Goal: Task Accomplishment & Management: Complete application form

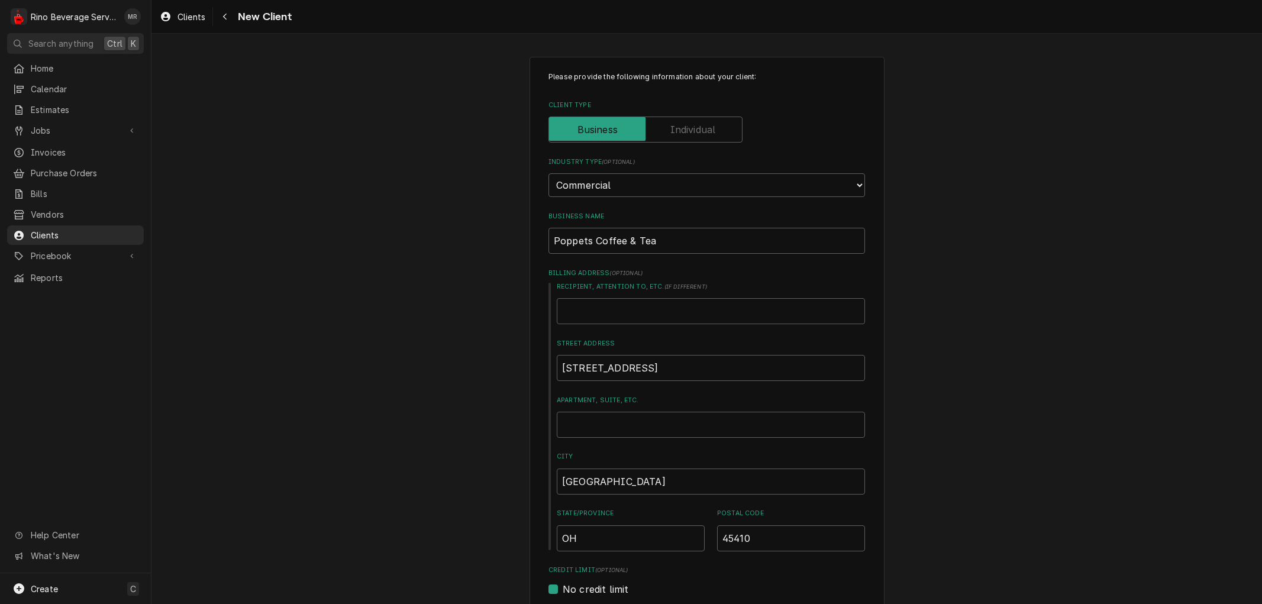
select select "2"
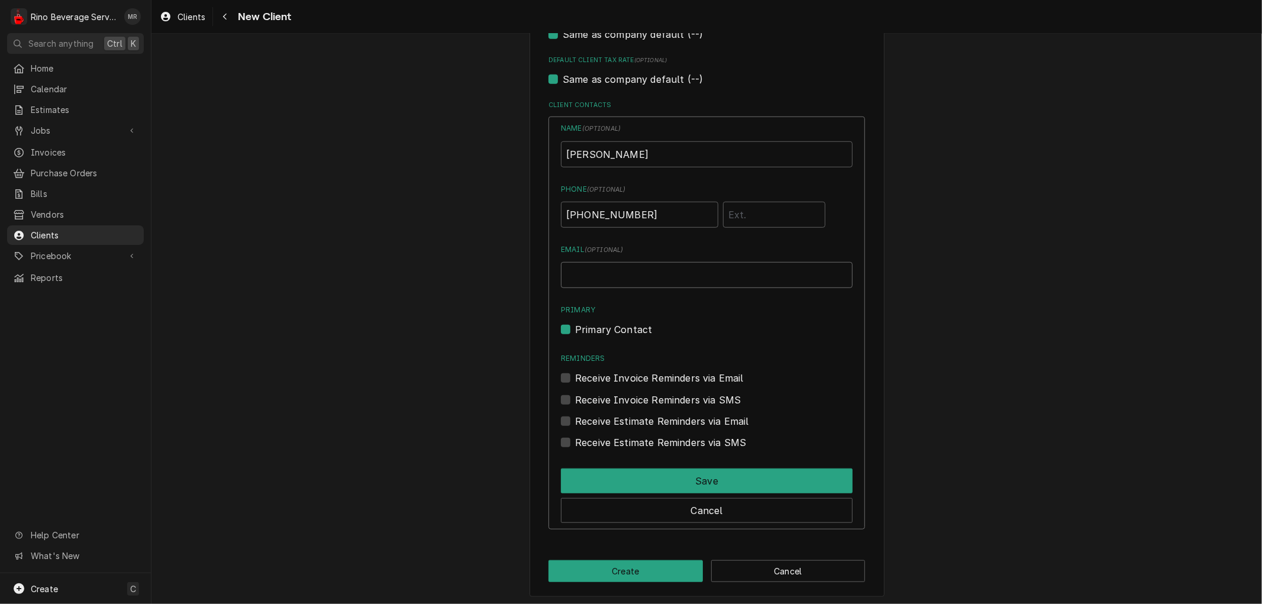
scroll to position [784, 0]
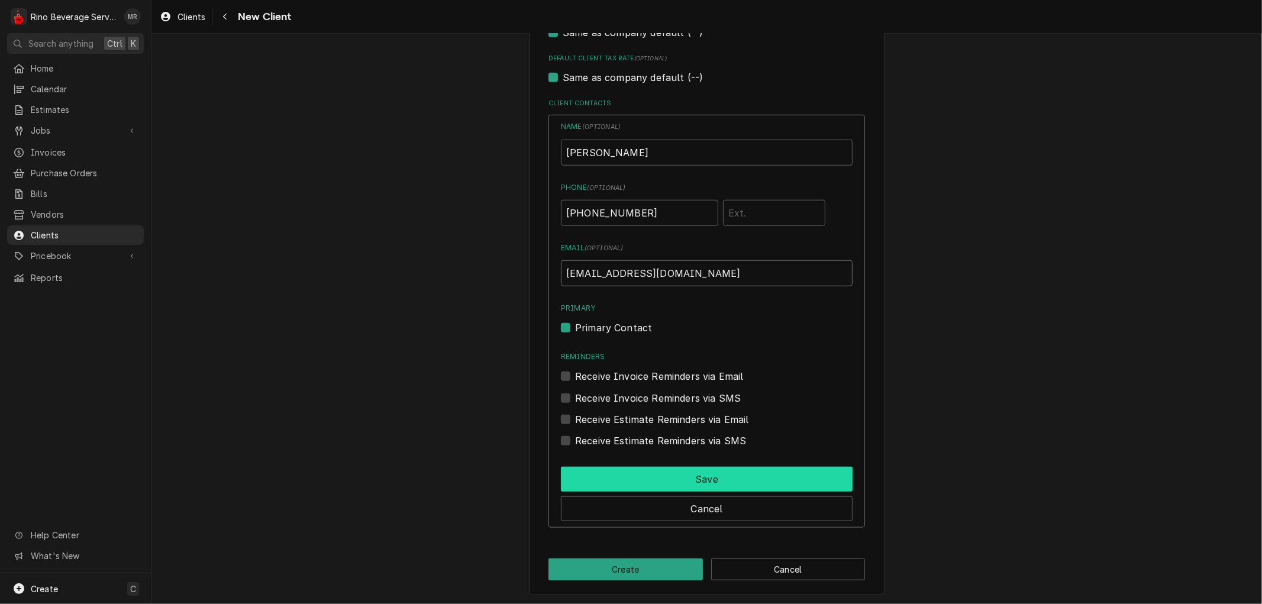
type input "[EMAIL_ADDRESS][DOMAIN_NAME]"
click at [688, 476] on button "Save" at bounding box center [707, 479] width 292 height 25
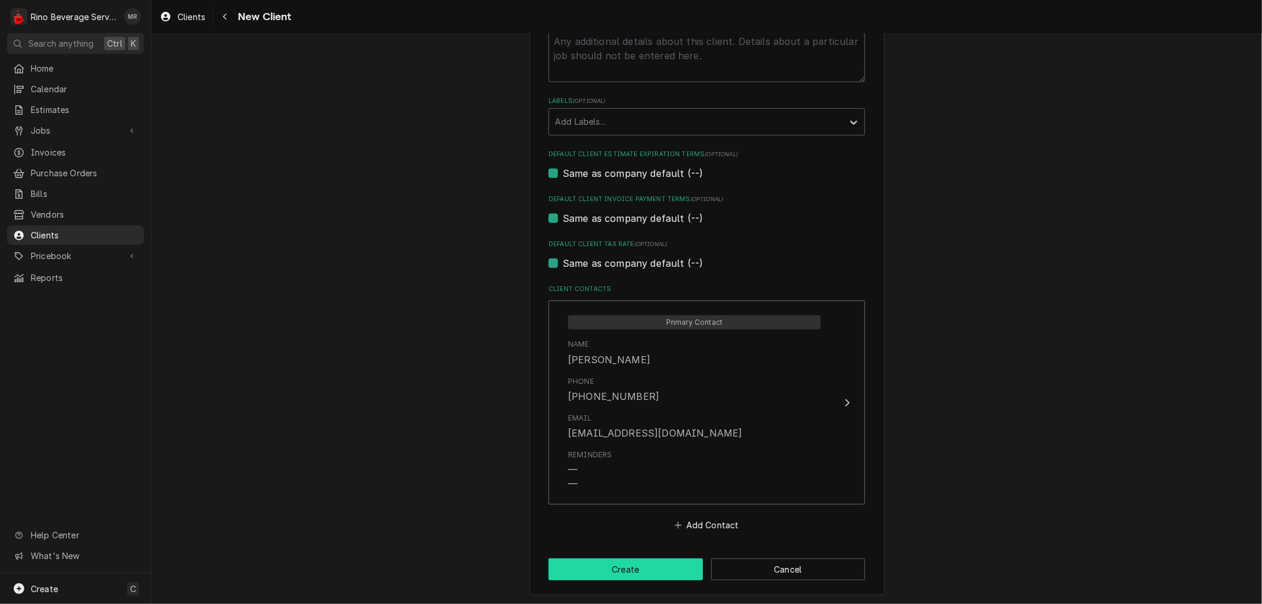
click at [623, 570] on button "Create" at bounding box center [626, 570] width 154 height 22
type textarea "x"
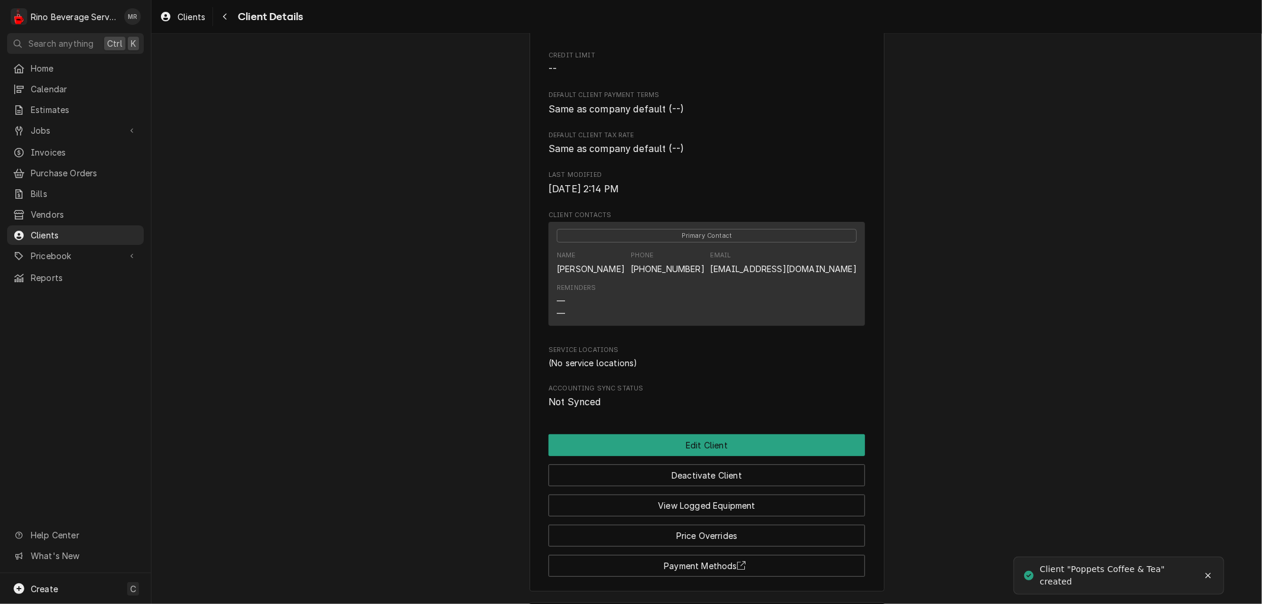
scroll to position [275, 0]
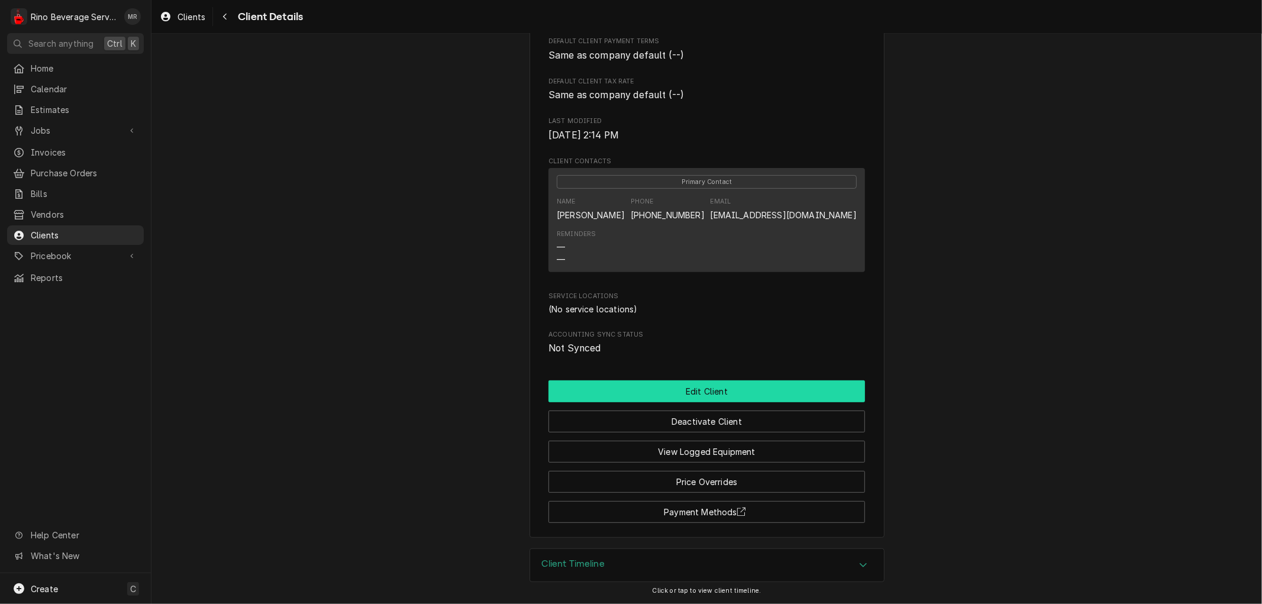
click at [649, 389] on button "Edit Client" at bounding box center [707, 391] width 317 height 22
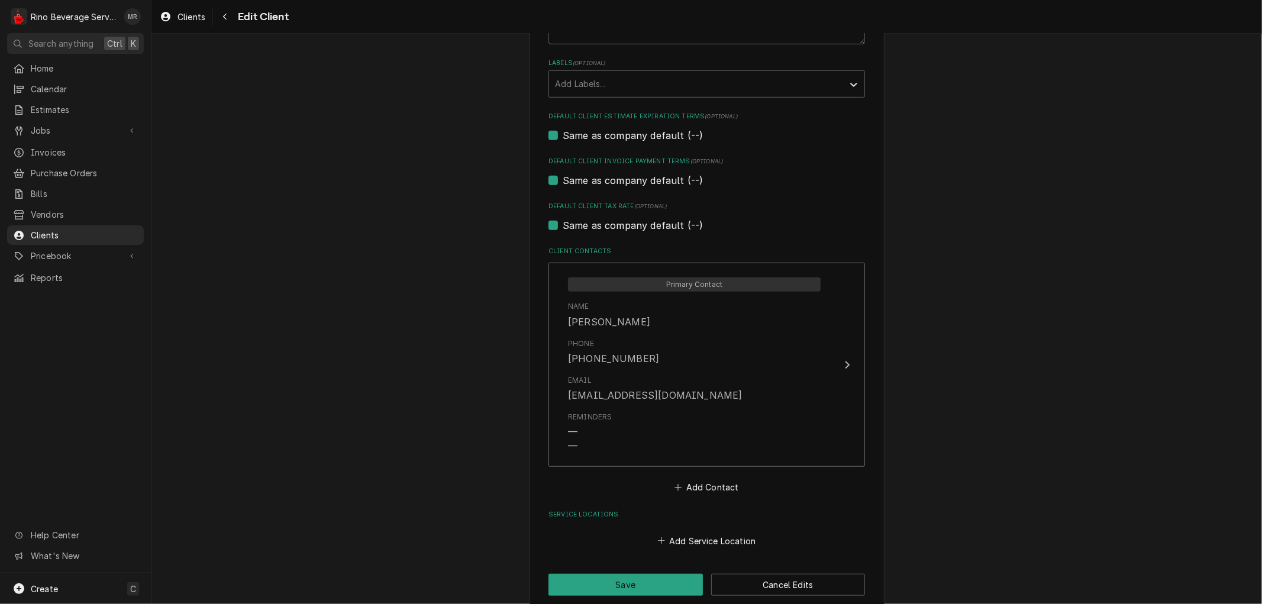
scroll to position [651, 0]
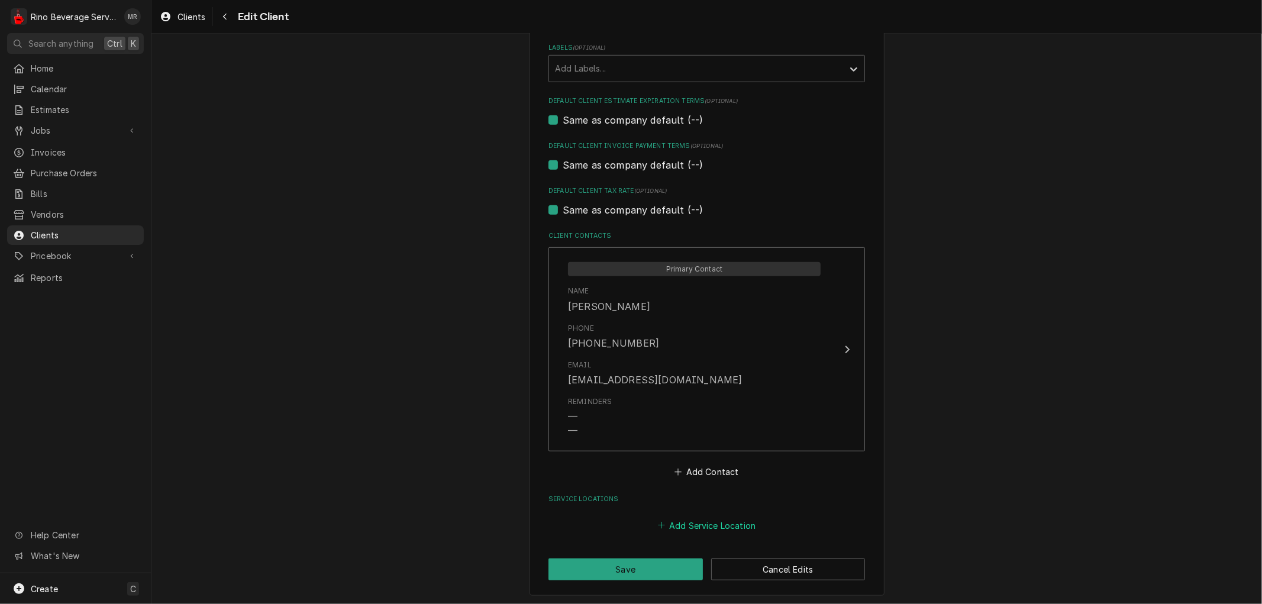
click at [678, 524] on button "Add Service Location" at bounding box center [707, 525] width 102 height 17
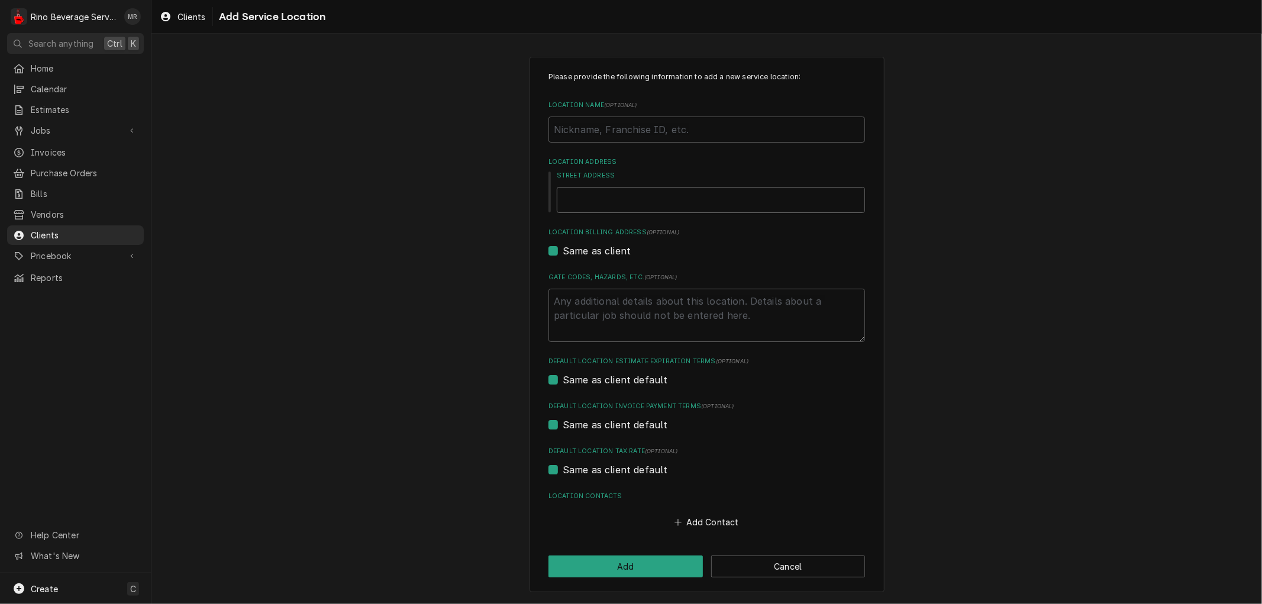
click at [624, 198] on input "Street Address" at bounding box center [711, 200] width 308 height 26
type textarea "x"
type input "1"
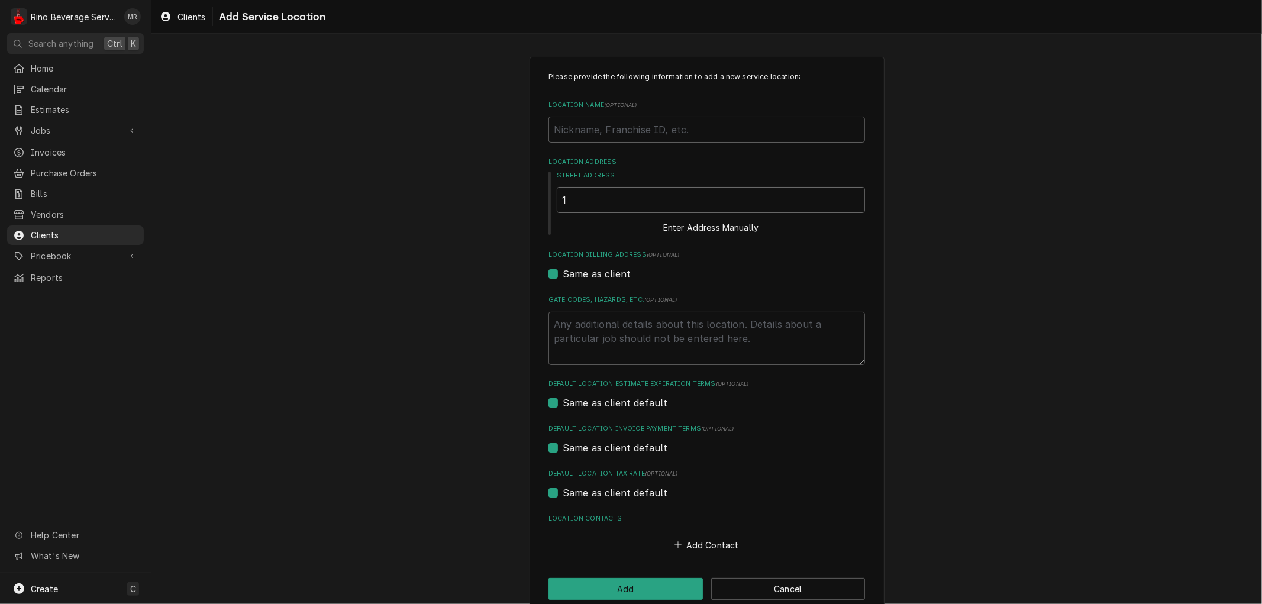
type textarea "x"
type input "14"
type textarea "x"
type input "140"
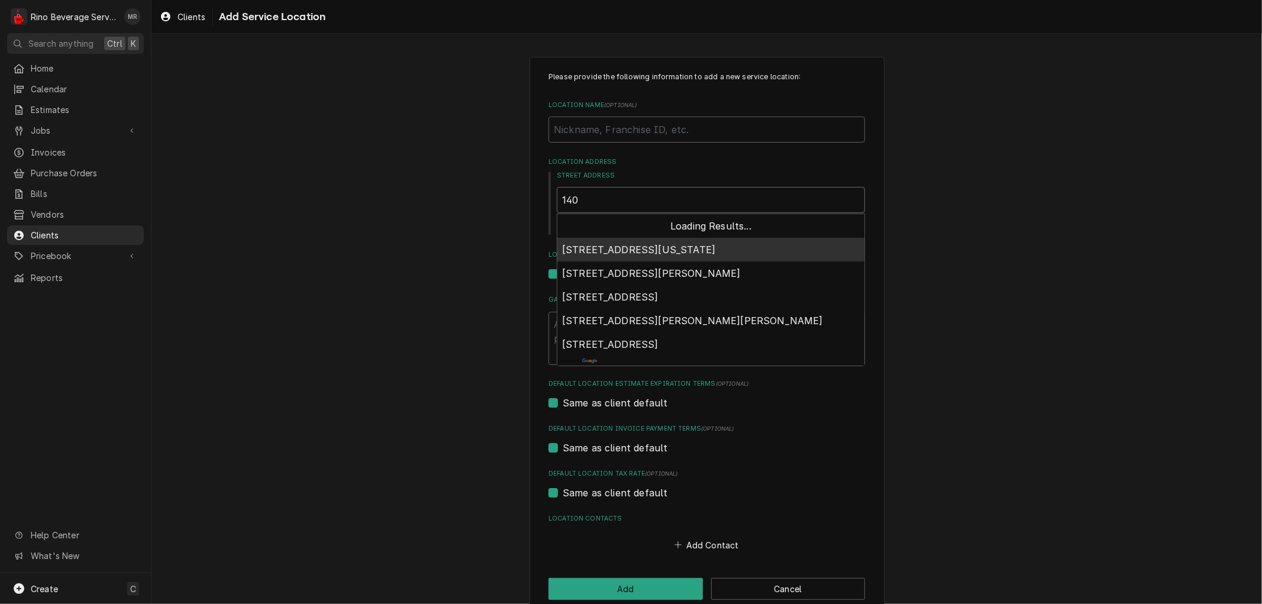
type textarea "x"
type input "1403"
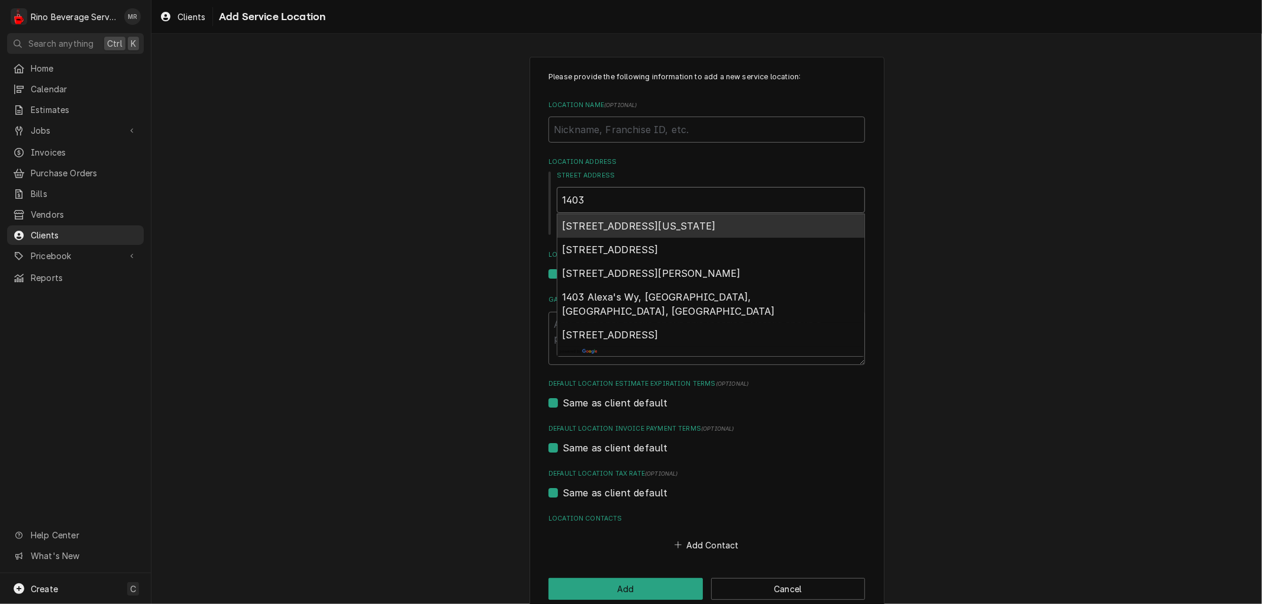
type textarea "x"
type input "1403"
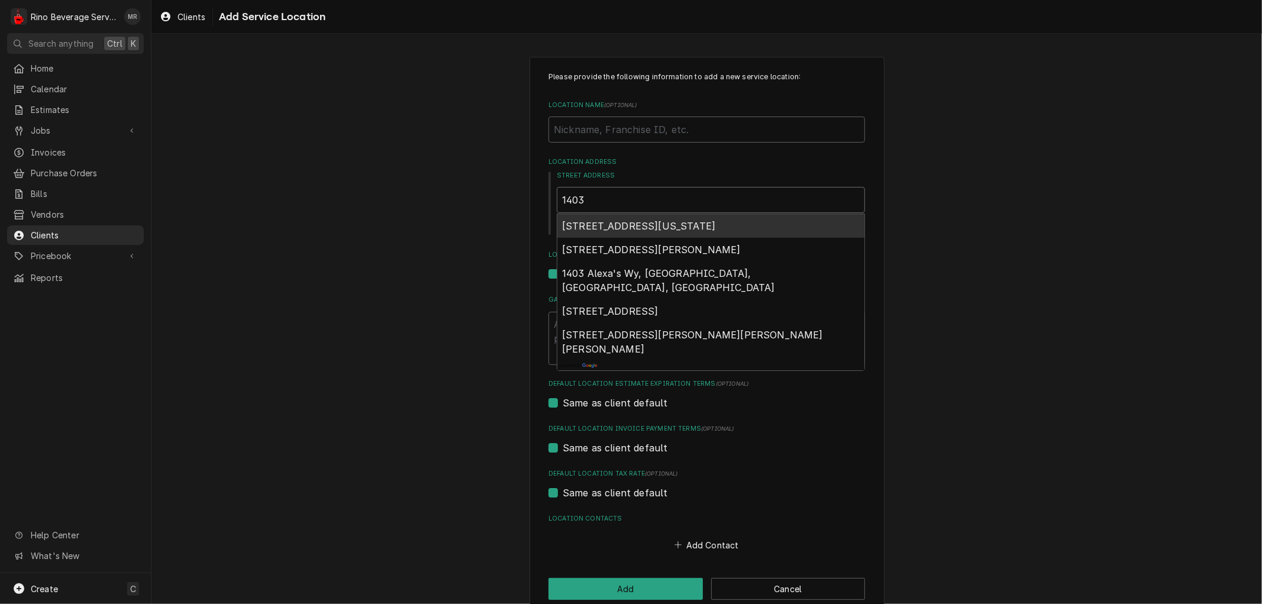
type textarea "x"
type input "1403 b"
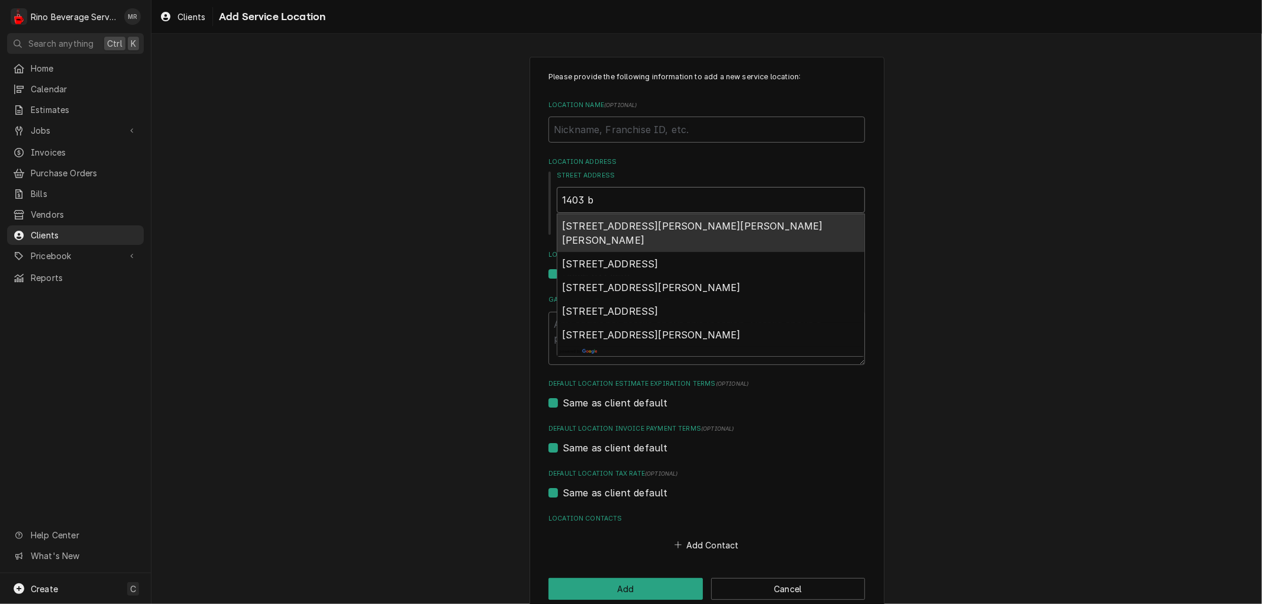
type textarea "x"
type input "1403 bu"
type textarea "x"
type input "1403 bus"
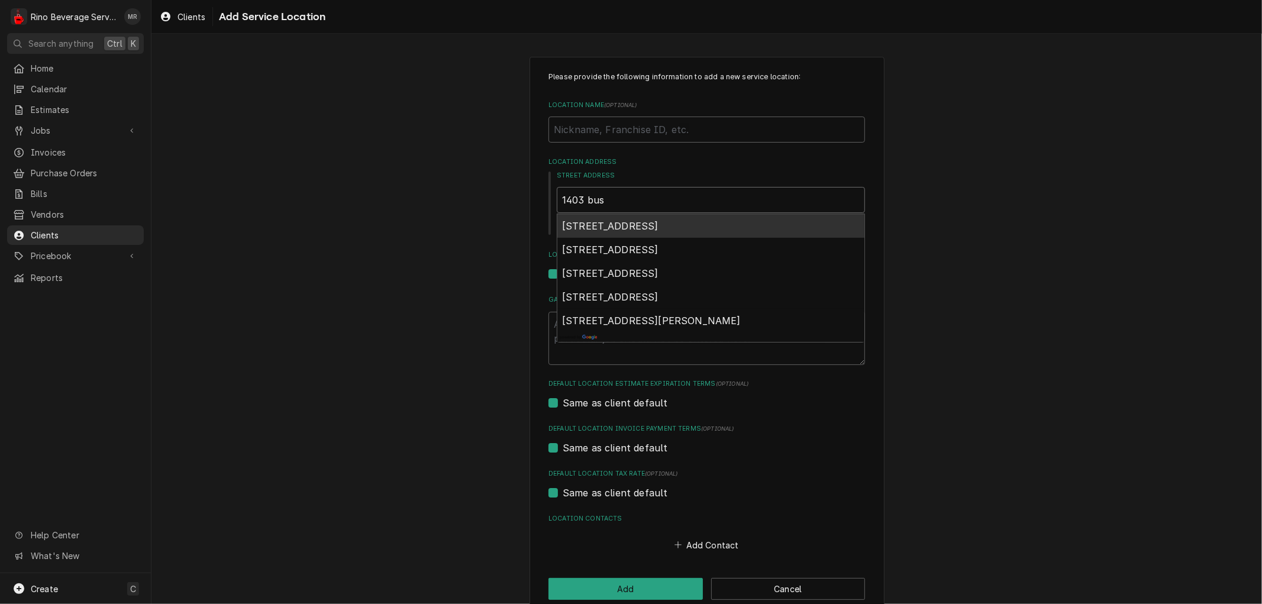
click at [630, 224] on span "1403 Business Center Court, Dayton, OH, USA" at bounding box center [610, 226] width 96 height 12
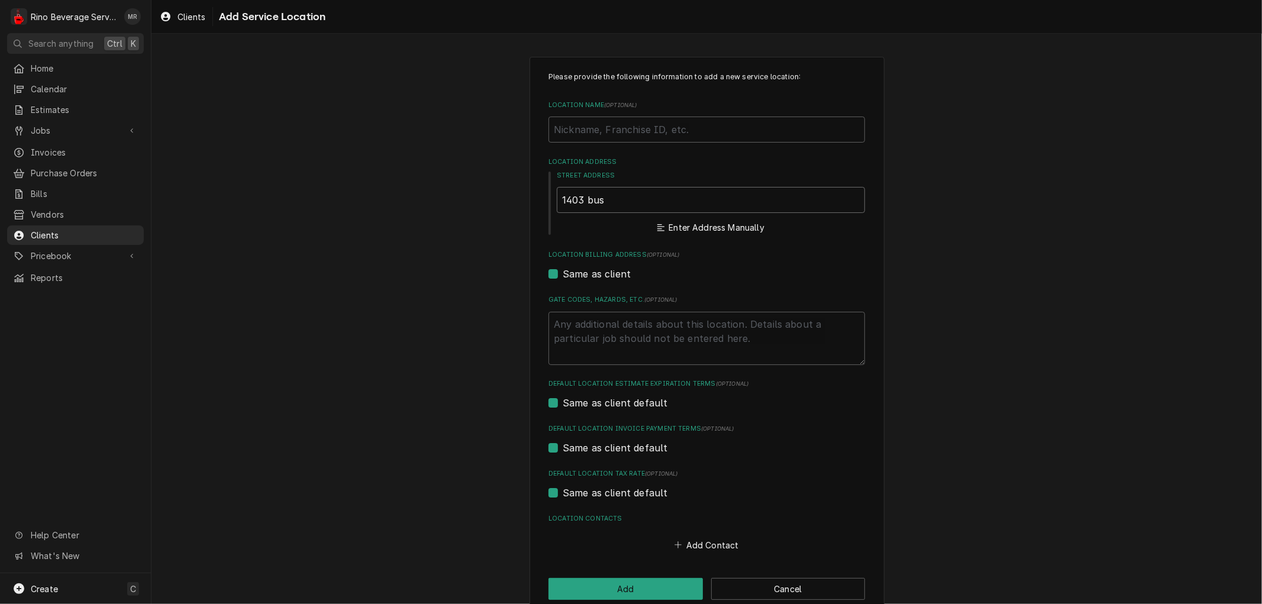
type textarea "x"
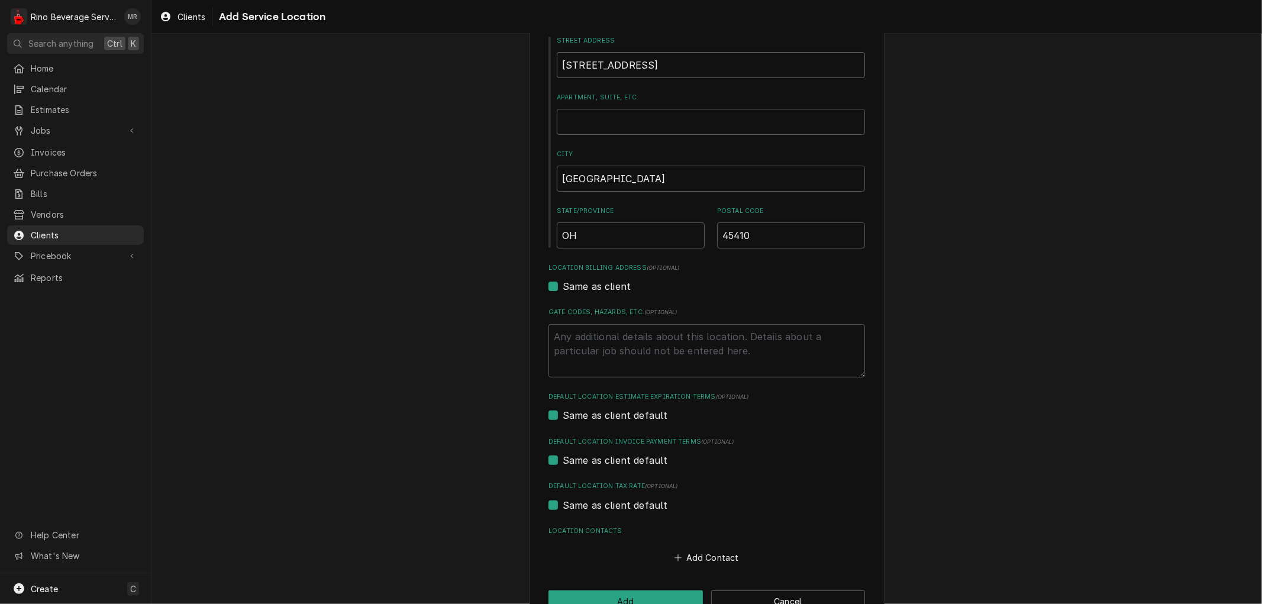
scroll to position [168, 0]
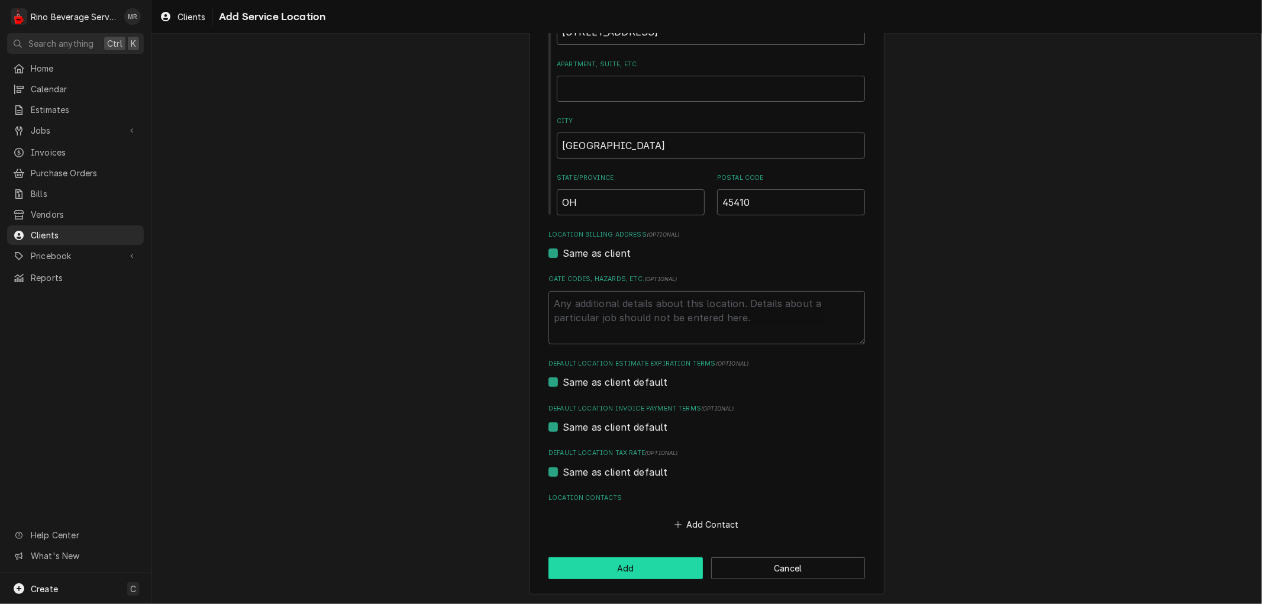
type input "1403 Business Center Ct"
click at [614, 570] on button "Add" at bounding box center [626, 568] width 154 height 22
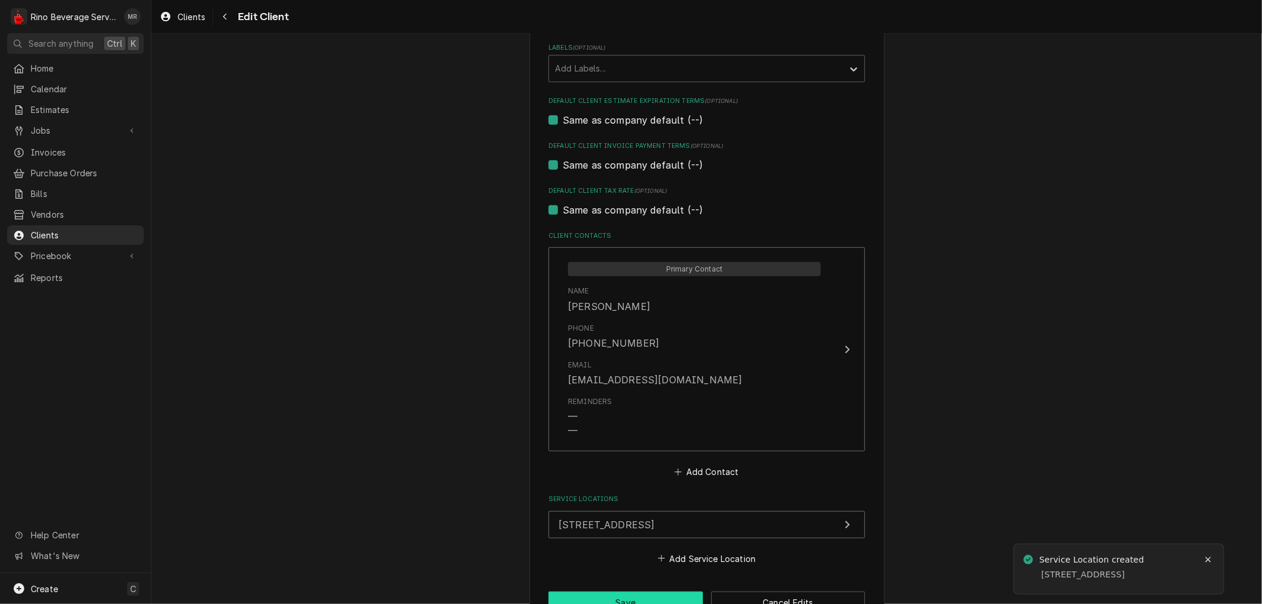
click at [614, 598] on button "Save" at bounding box center [626, 603] width 154 height 22
type textarea "x"
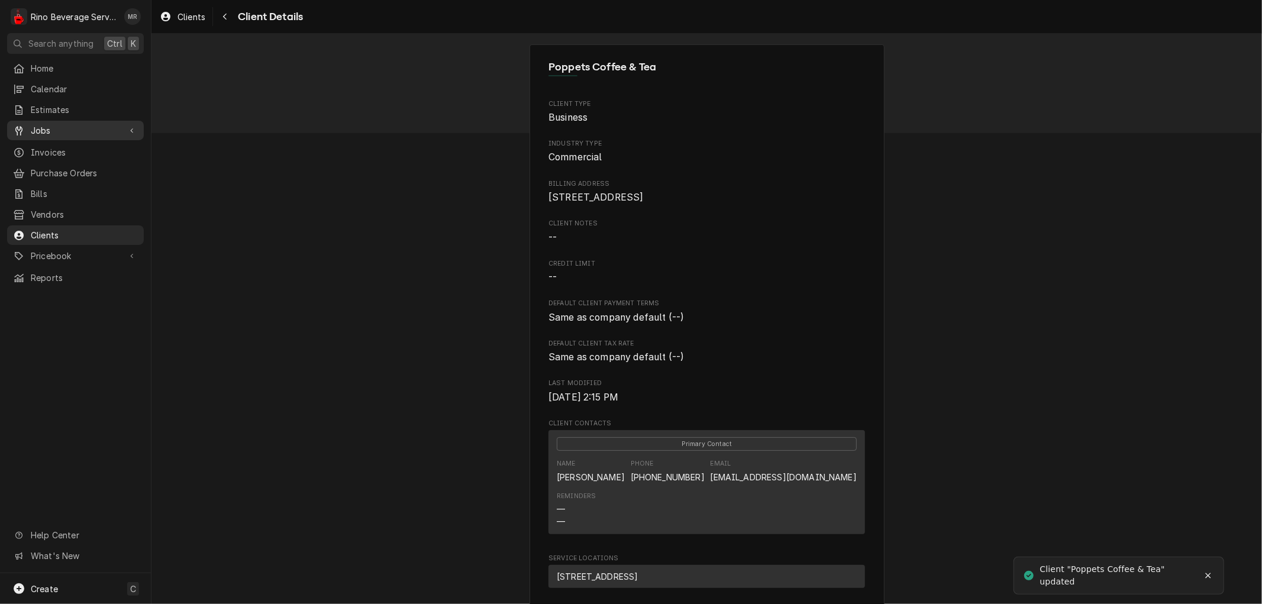
click at [70, 125] on span "Jobs" at bounding box center [75, 130] width 89 height 12
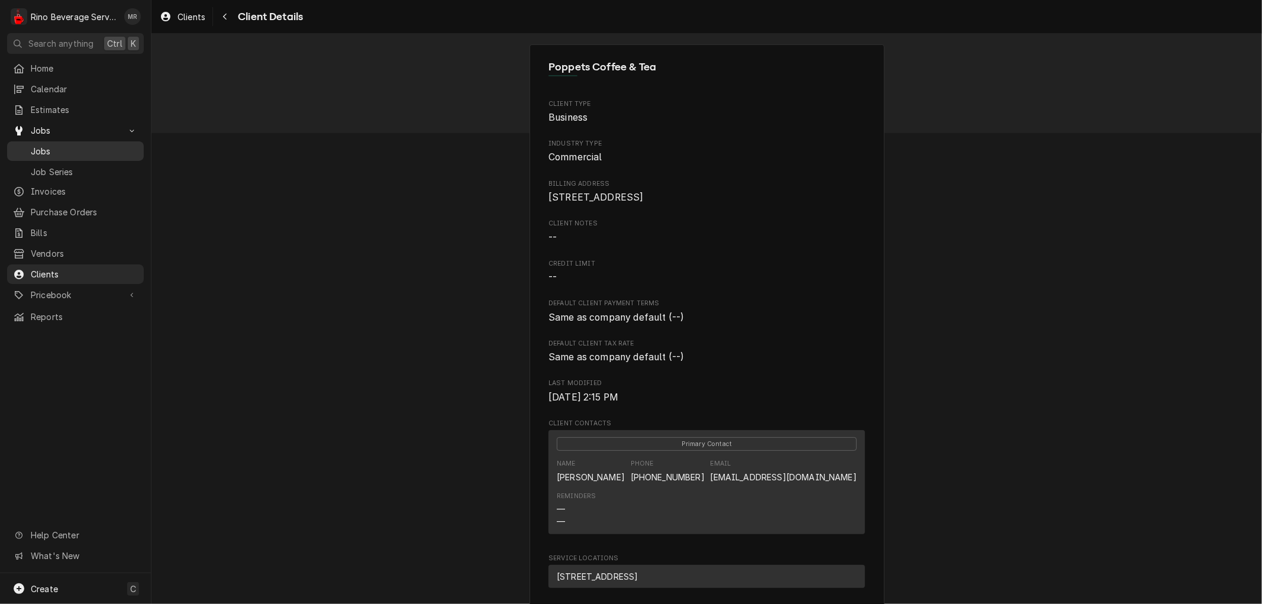
click at [67, 146] on span "Jobs" at bounding box center [84, 151] width 107 height 12
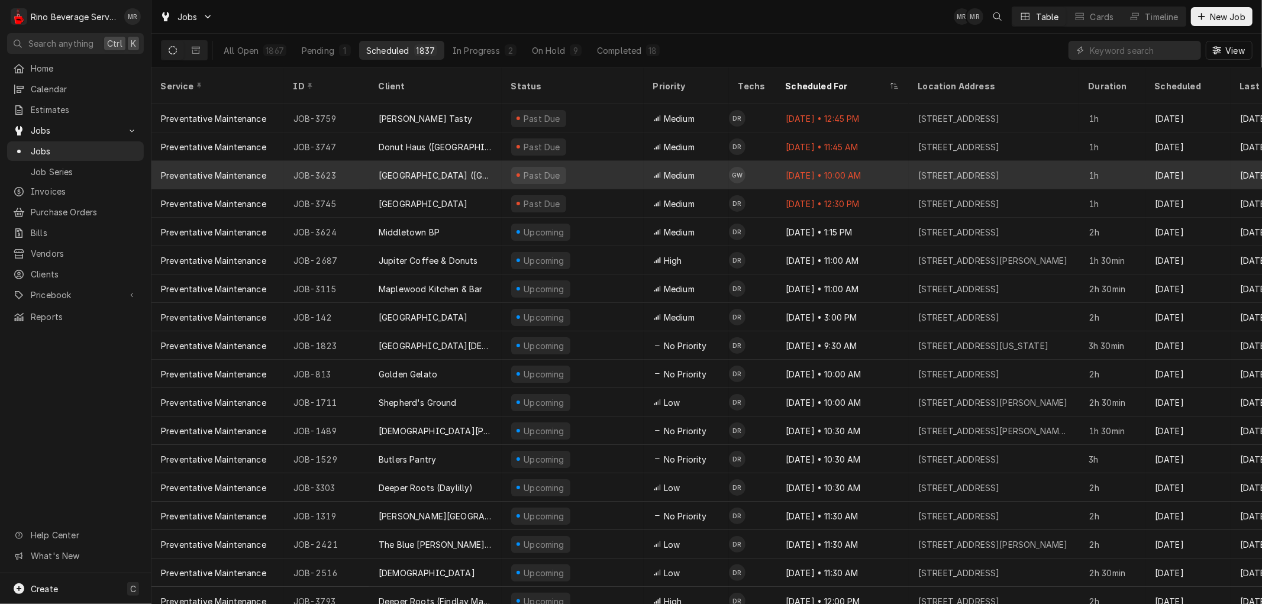
click at [501, 163] on div "[GEOGRAPHIC_DATA] ([GEOGRAPHIC_DATA])" at bounding box center [435, 175] width 133 height 28
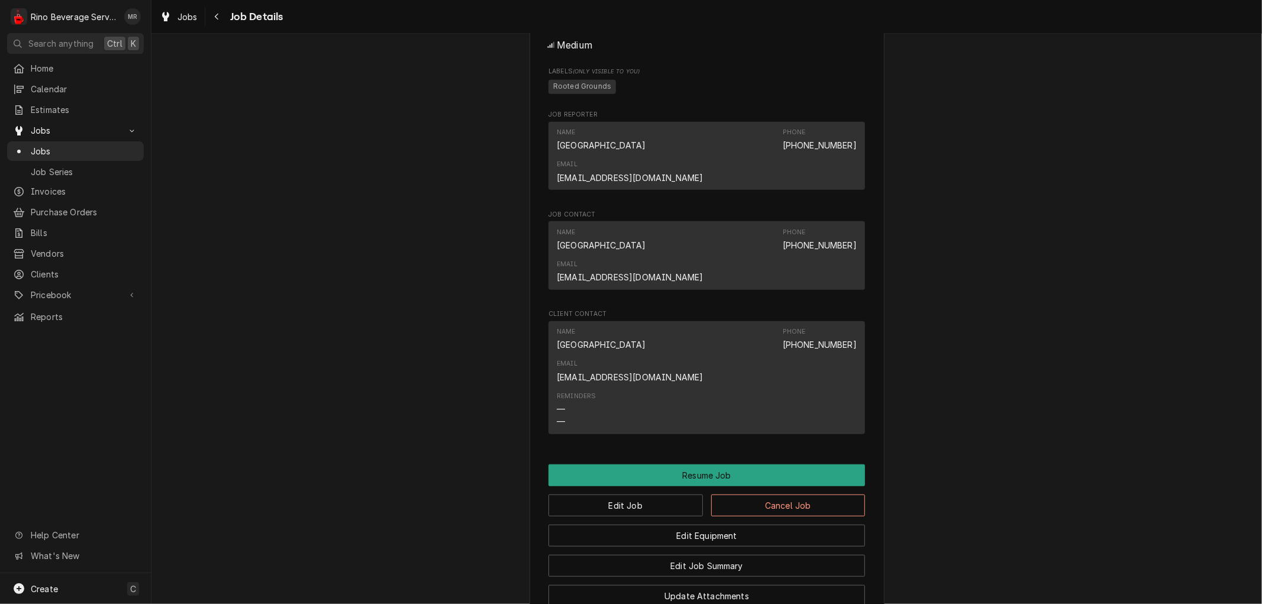
scroll to position [957, 0]
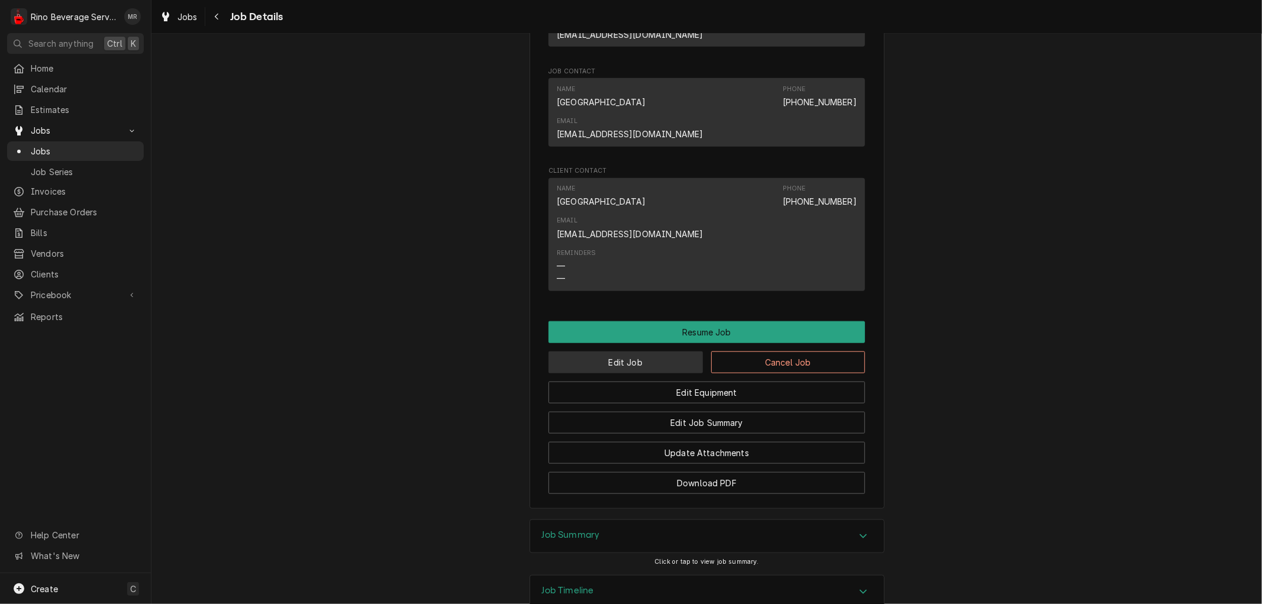
click at [583, 351] on button "Edit Job" at bounding box center [626, 362] width 154 height 22
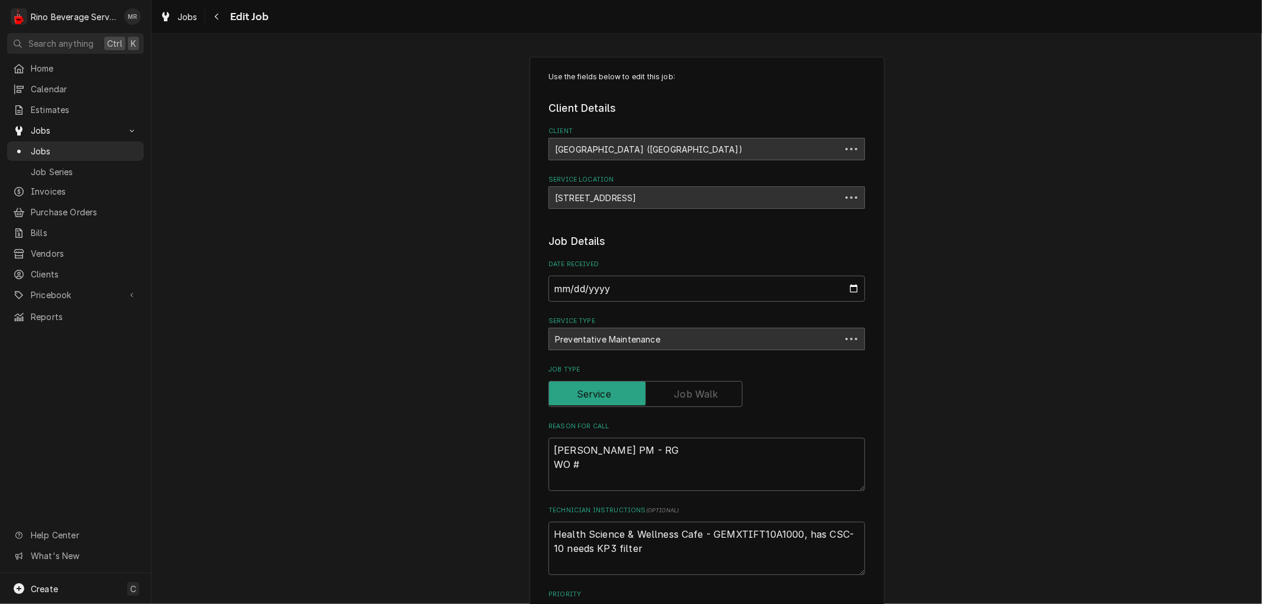
type textarea "x"
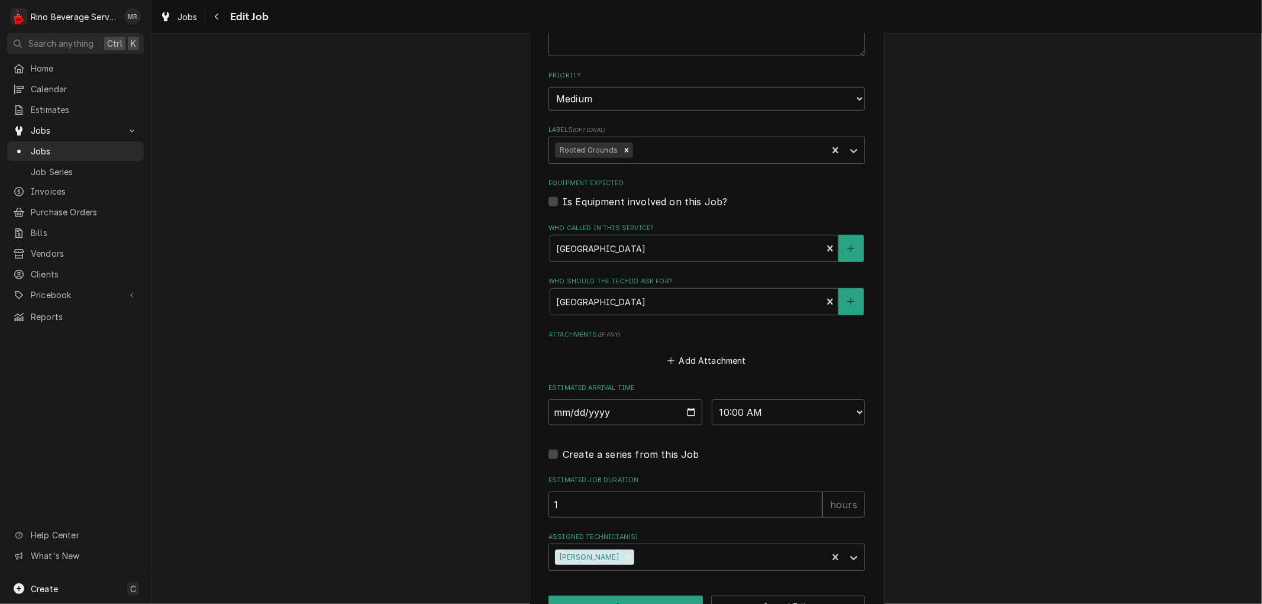
scroll to position [557, 0]
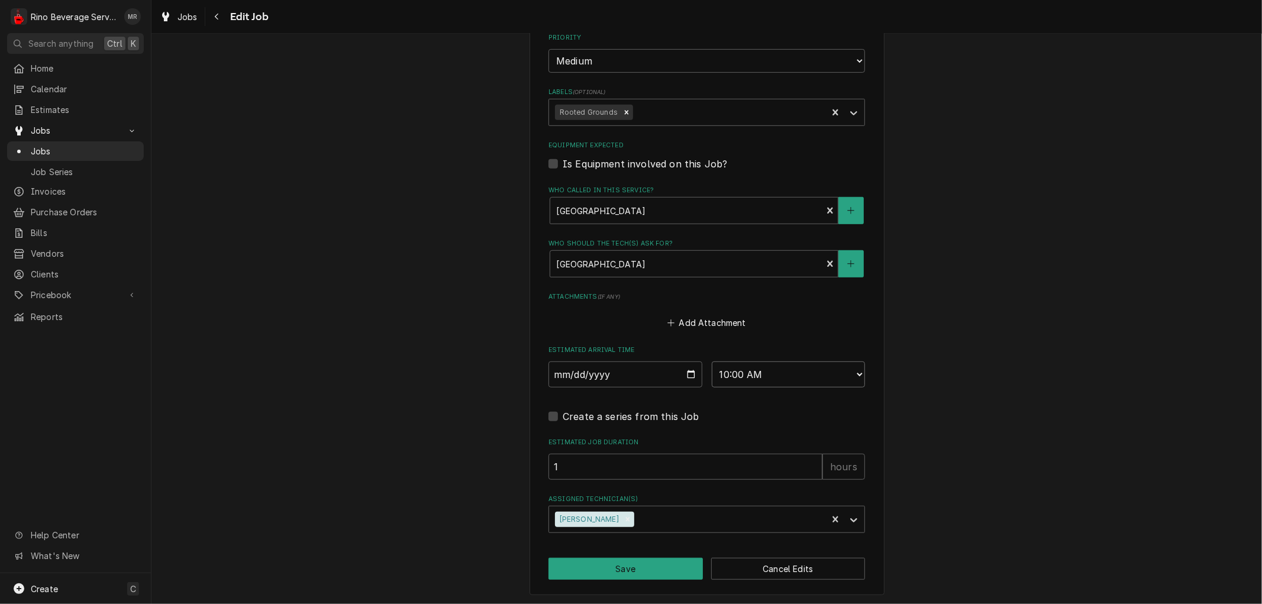
click at [851, 374] on select "AM / PM 6:00 AM 6:15 AM 6:30 AM 6:45 AM 7:00 AM 7:15 AM 7:30 AM 7:45 AM 8:00 AM…" at bounding box center [789, 375] width 154 height 26
select select "14:15:00"
click at [712, 362] on select "AM / PM 6:00 AM 6:15 AM 6:30 AM 6:45 AM 7:00 AM 7:15 AM 7:30 AM 7:45 AM 8:00 AM…" at bounding box center [789, 375] width 154 height 26
click at [633, 566] on button "Save" at bounding box center [626, 569] width 154 height 22
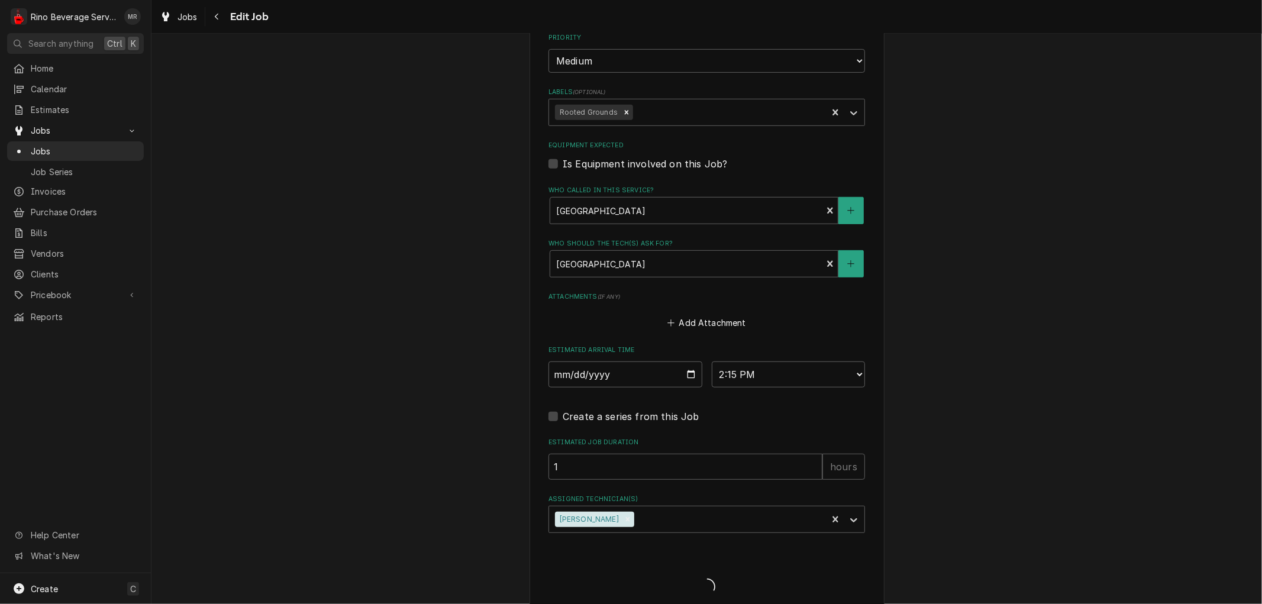
type textarea "x"
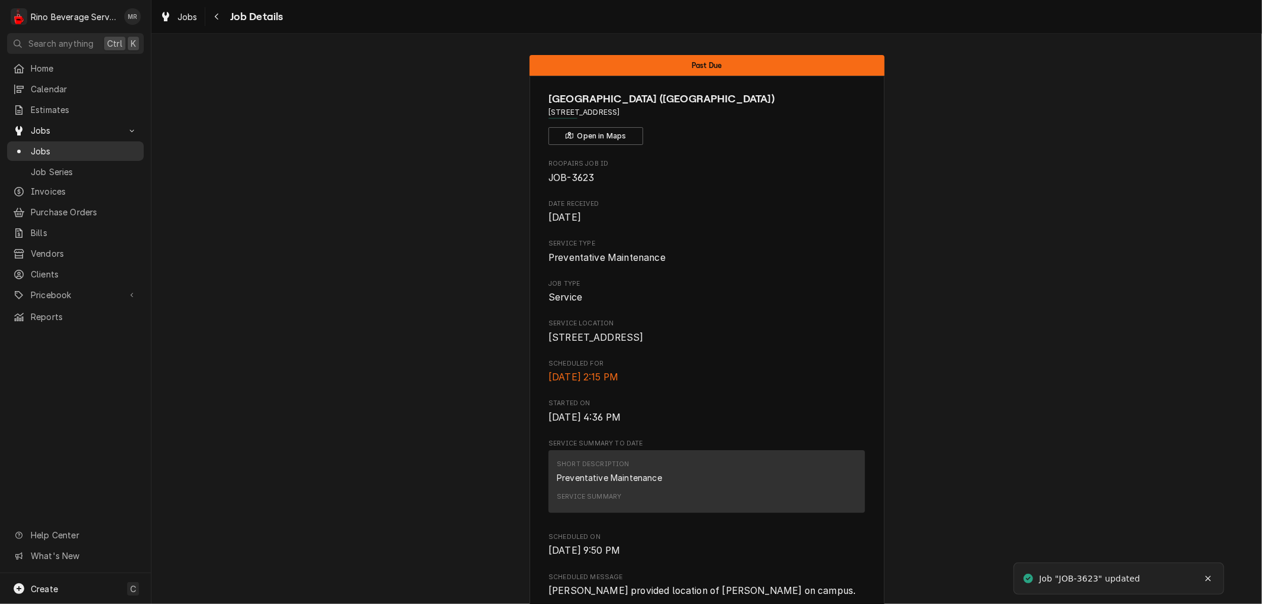
click at [69, 145] on span "Jobs" at bounding box center [84, 151] width 107 height 12
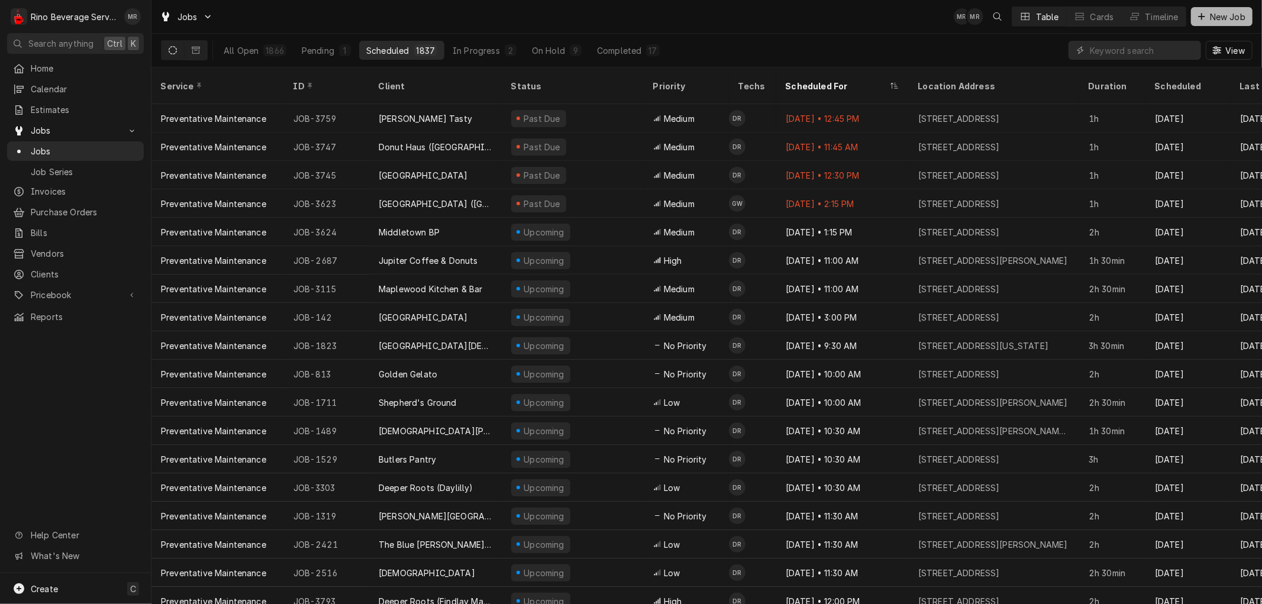
click at [1224, 15] on span "New Job" at bounding box center [1228, 17] width 40 height 12
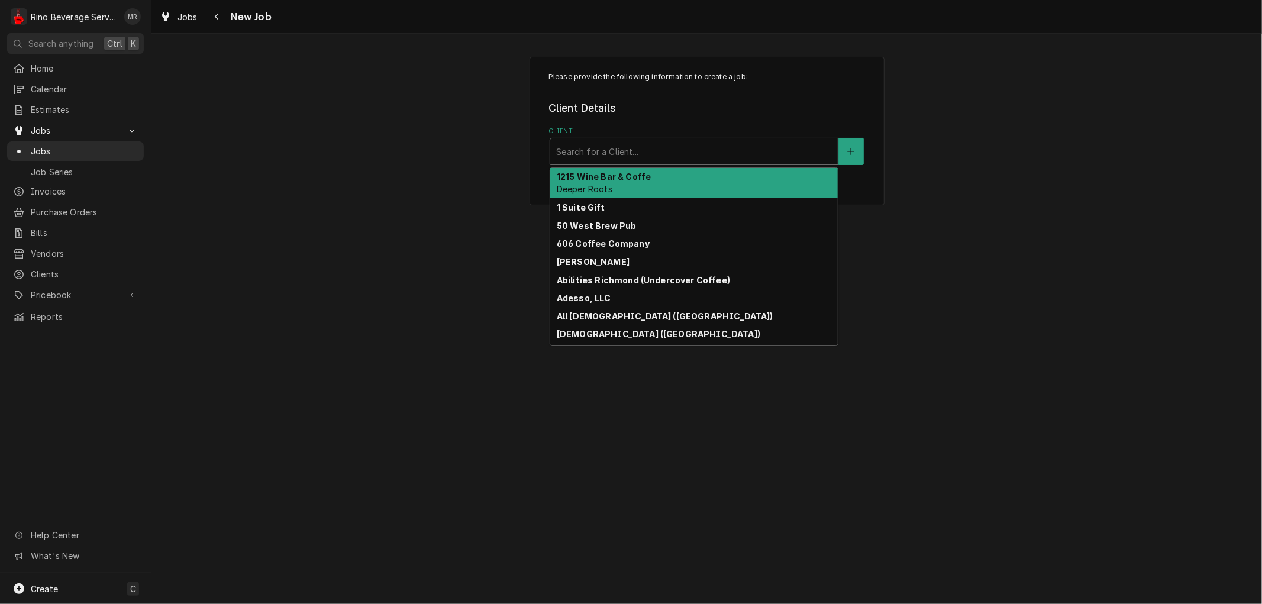
click at [682, 155] on div "Client" at bounding box center [694, 151] width 276 height 21
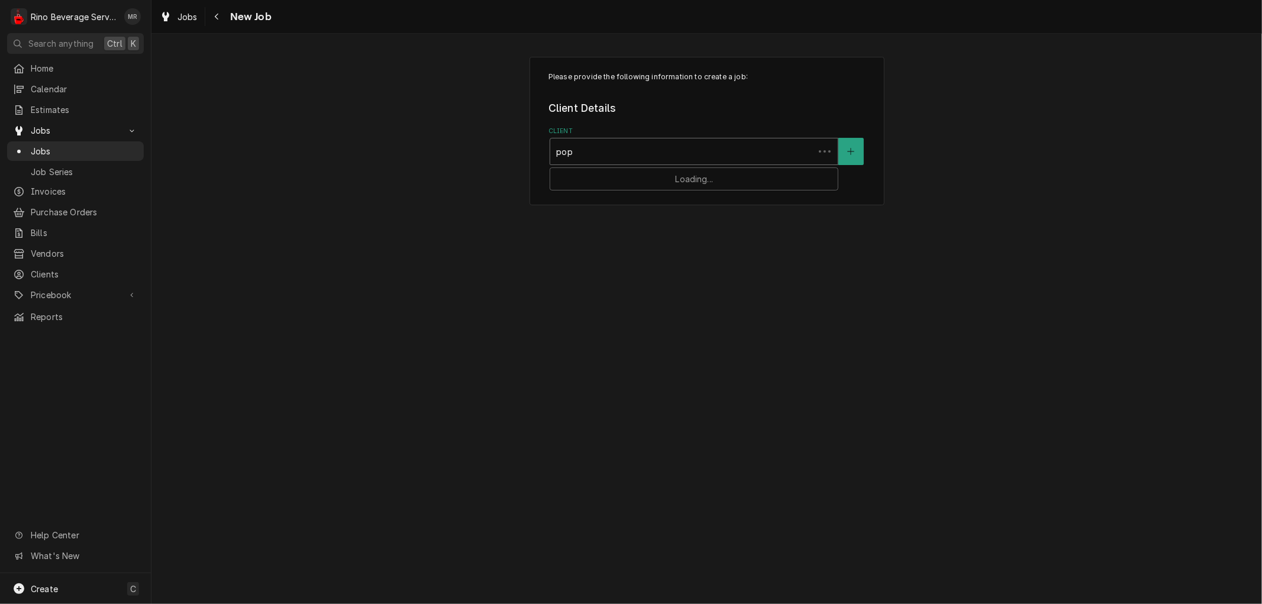
type input "[PERSON_NAME]"
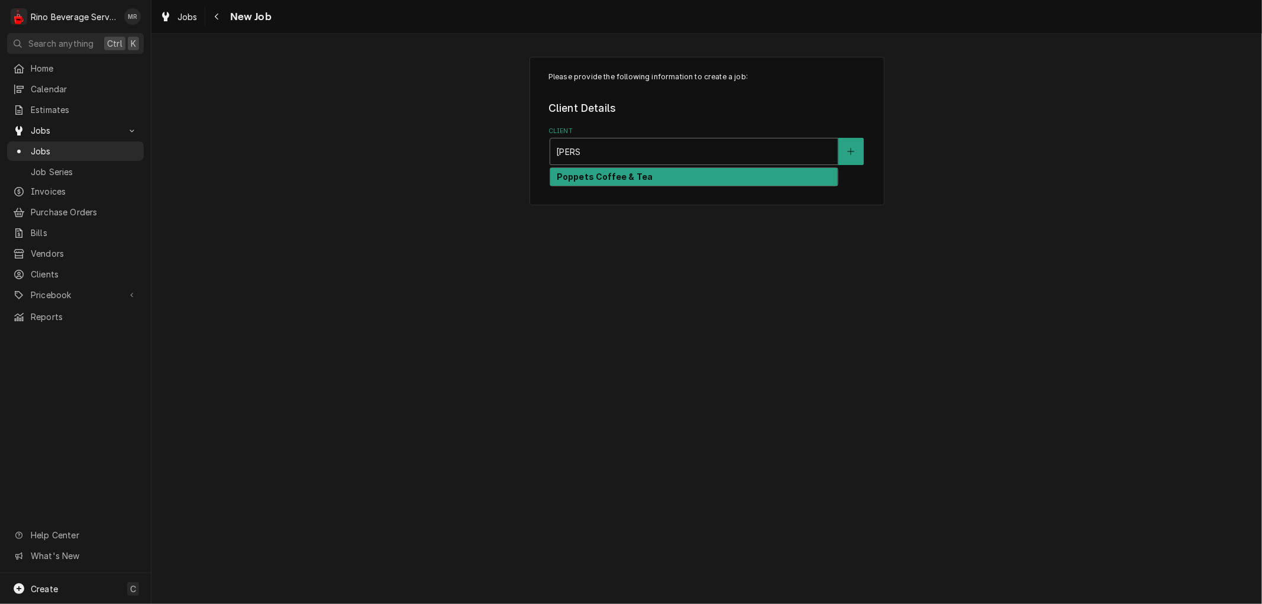
click at [691, 176] on div "Poppets Coffee & Tea" at bounding box center [694, 177] width 288 height 18
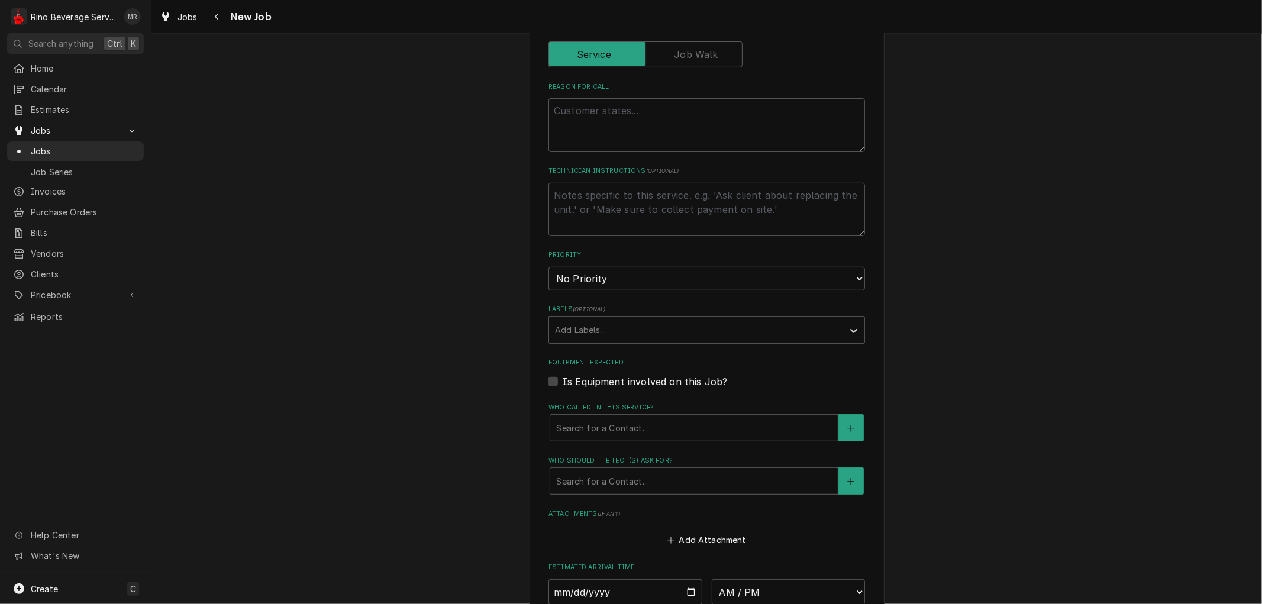
scroll to position [394, 0]
click at [604, 115] on textarea "Reason For Call" at bounding box center [707, 124] width 317 height 53
type textarea "x"
type textarea "L"
type textarea "x"
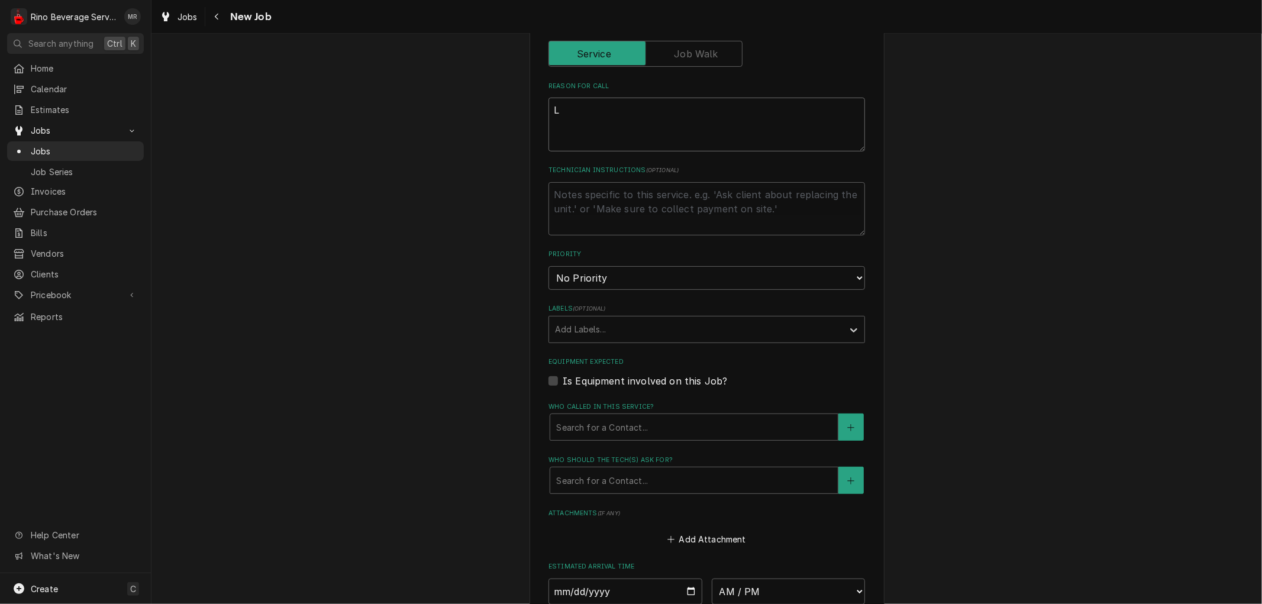
type textarea "Le"
type textarea "x"
type textarea "Lef"
type textarea "x"
type textarea "Left"
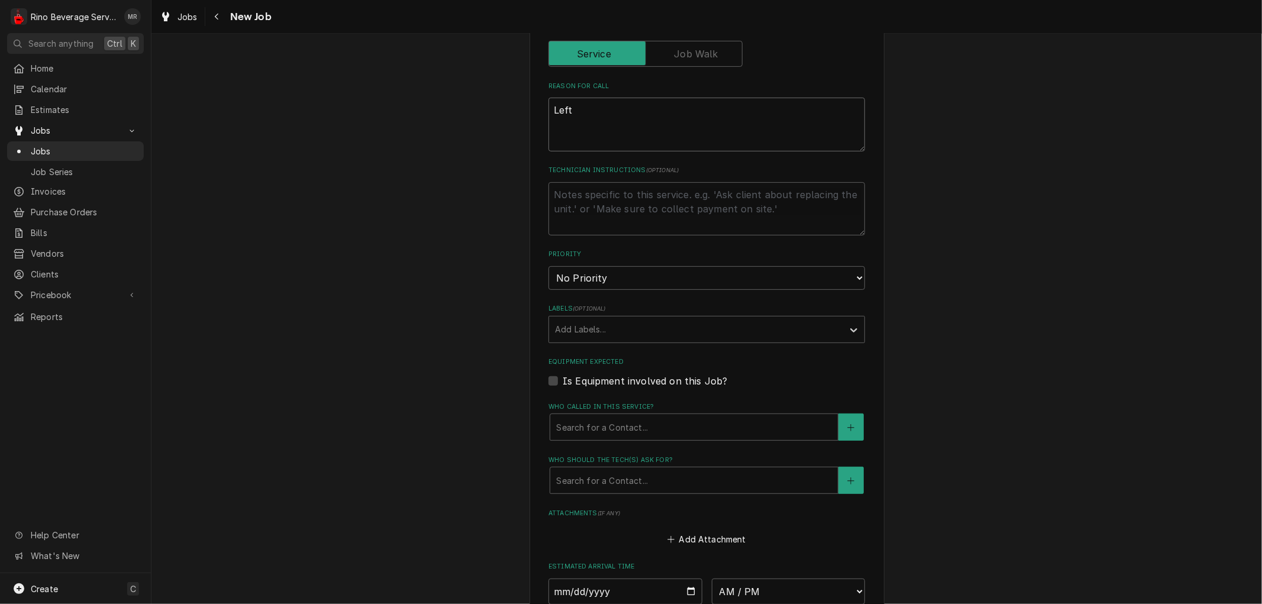
type textarea "x"
type textarea "Left"
type textarea "x"
type textarea "Left s"
type textarea "x"
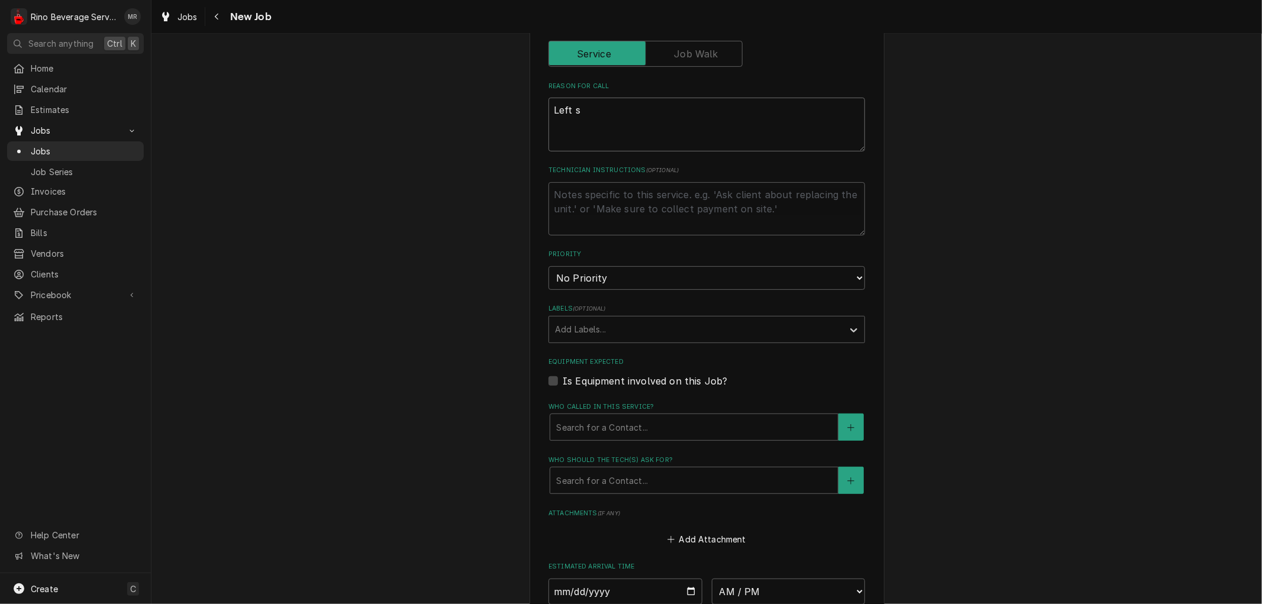
type textarea "Left si"
type textarea "x"
type textarea "Left sid"
type textarea "x"
type textarea "Left side"
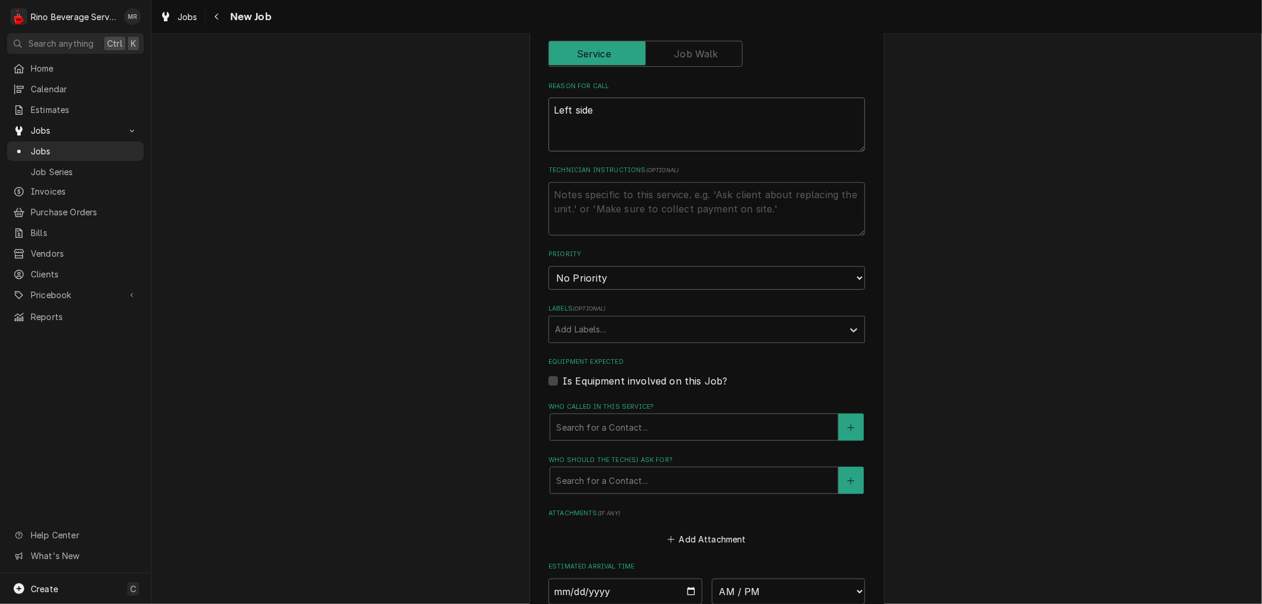
type textarea "x"
type textarea "Left side"
type textarea "x"
type textarea "Left side o"
type textarea "x"
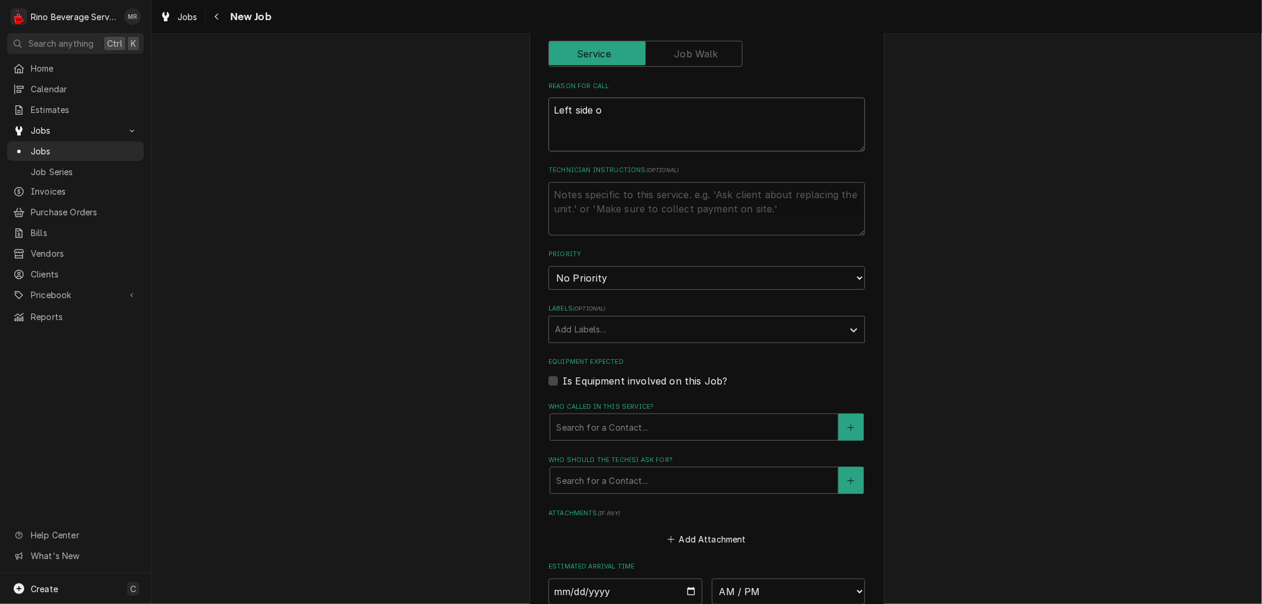
type textarea "Left side of"
type textarea "x"
type textarea "Left side of"
type textarea "x"
type textarea "Left side of b"
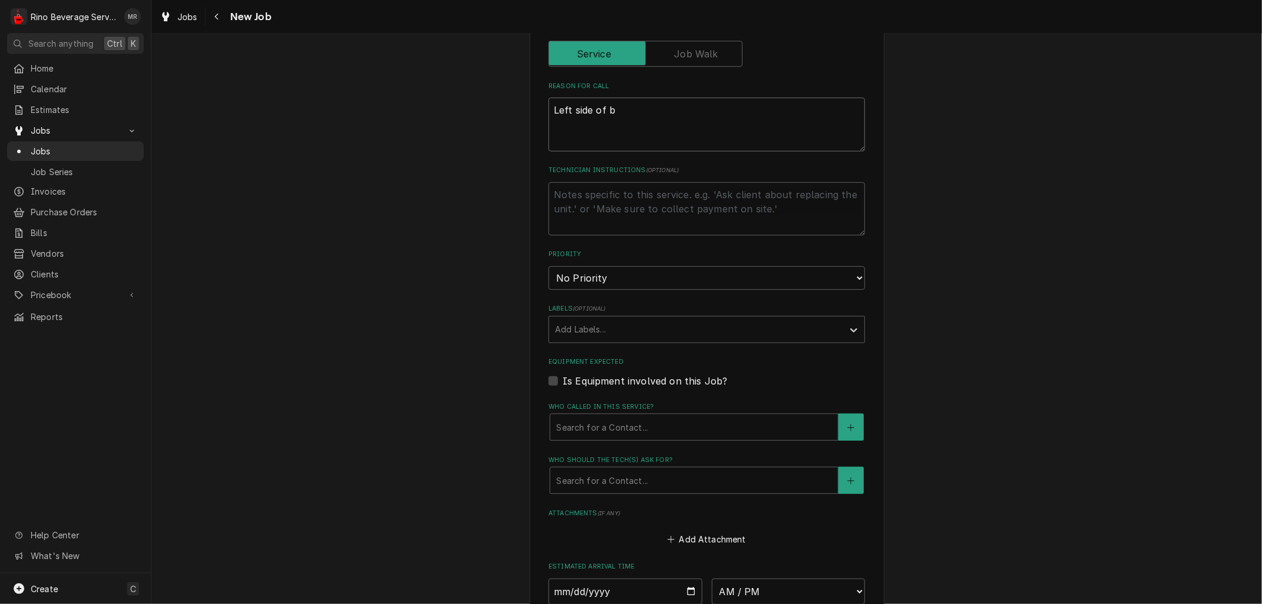
type textarea "x"
type textarea "Left side of br"
type textarea "x"
type textarea "Left side of bre"
type textarea "x"
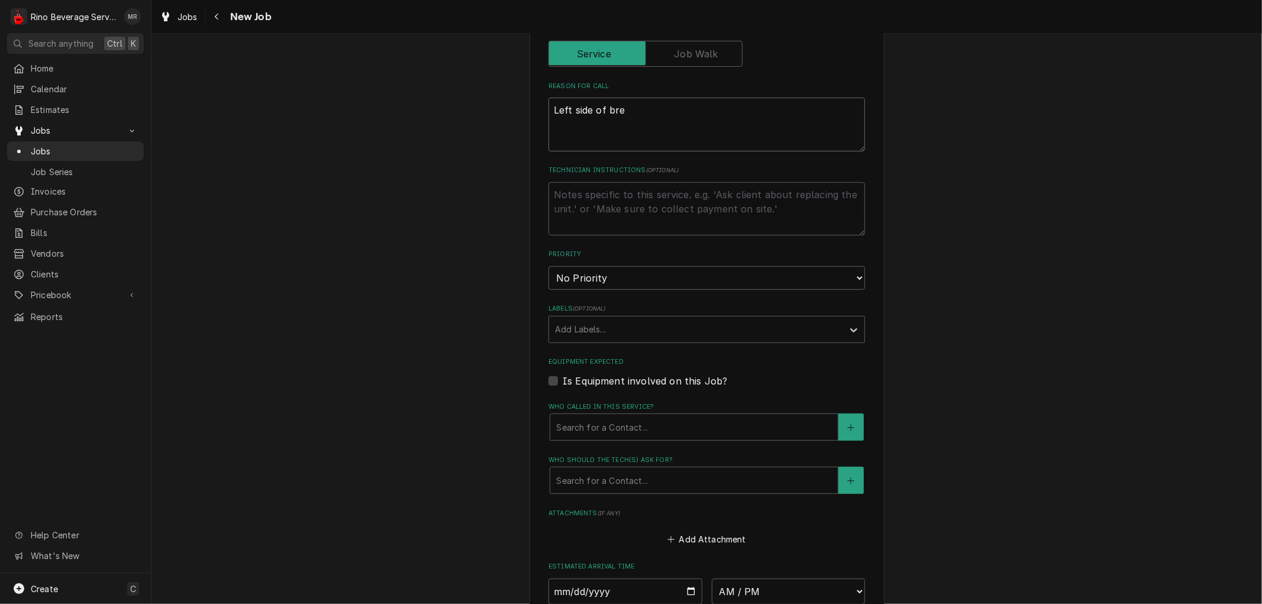
type textarea "Left side of brew"
type textarea "x"
type textarea "Left side of brewe"
type textarea "x"
type textarea "Left side of brewer"
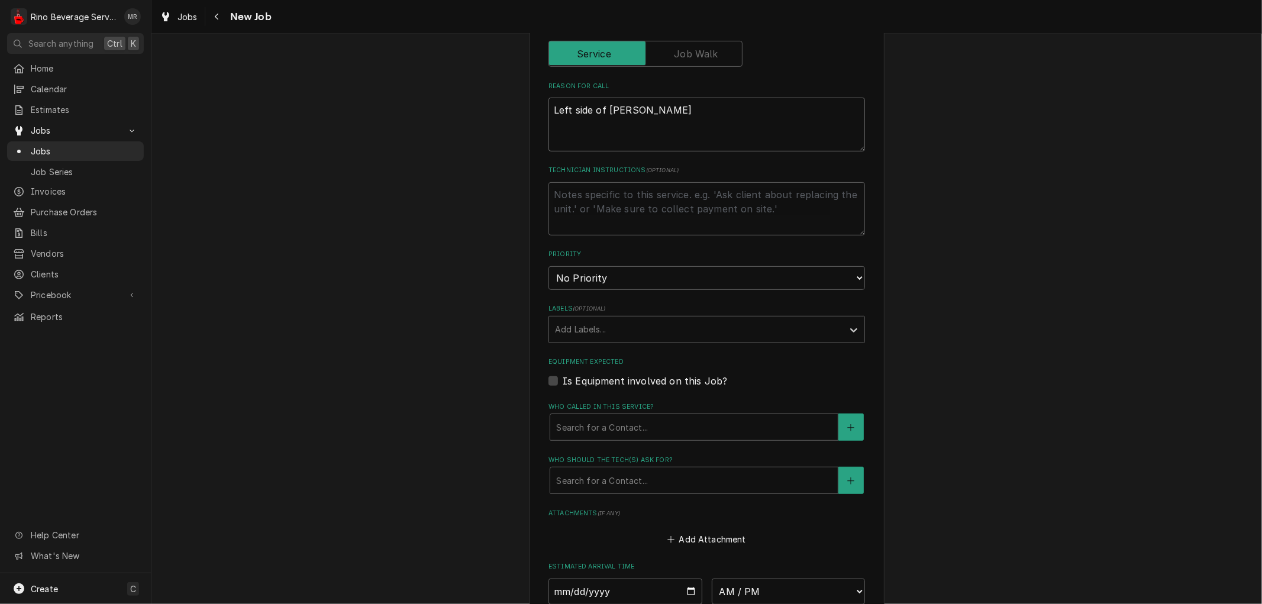
type textarea "x"
type textarea "Left side of brewer"
type textarea "x"
type textarea "Left side of brewer l"
type textarea "x"
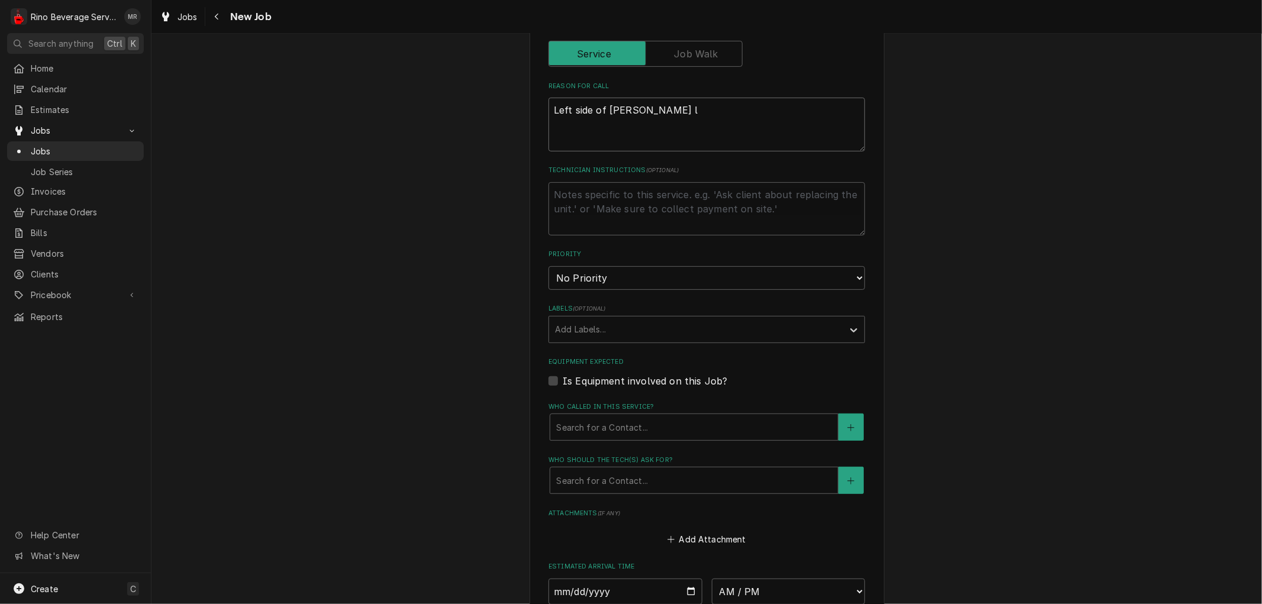
type textarea "Left side of brewer le"
type textarea "x"
type textarea "Left side of brewer lea"
type textarea "x"
type textarea "Left side of brewer leak"
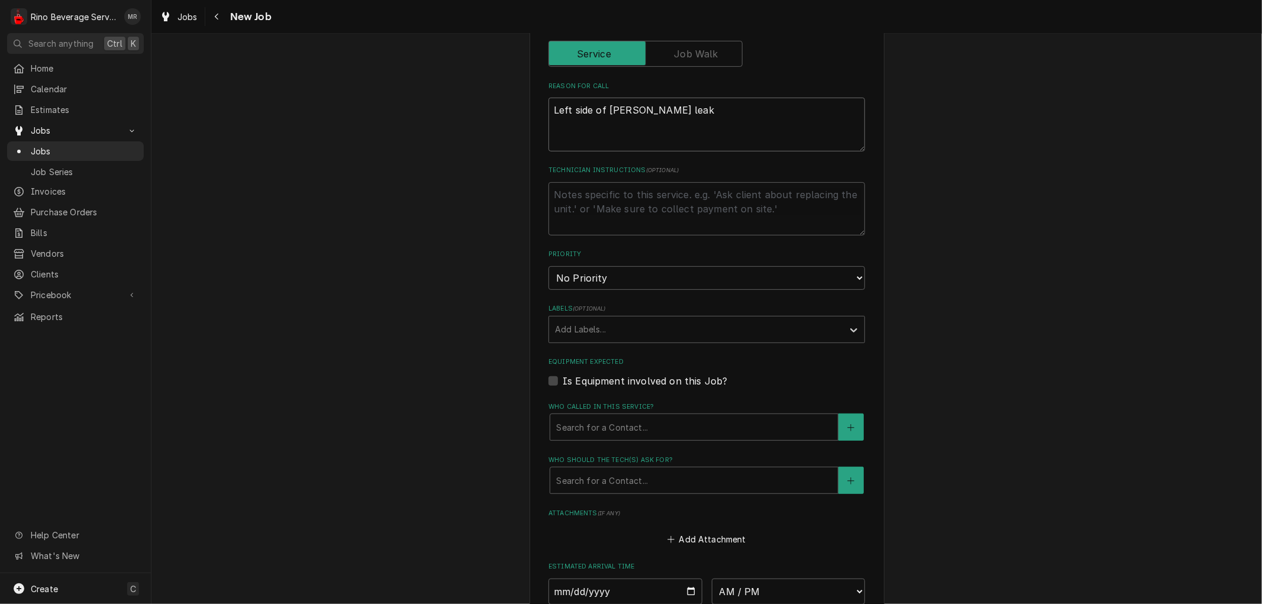
type textarea "x"
type textarea "Left side of brewer leaki"
type textarea "x"
type textarea "Left side of brewer leakin"
type textarea "x"
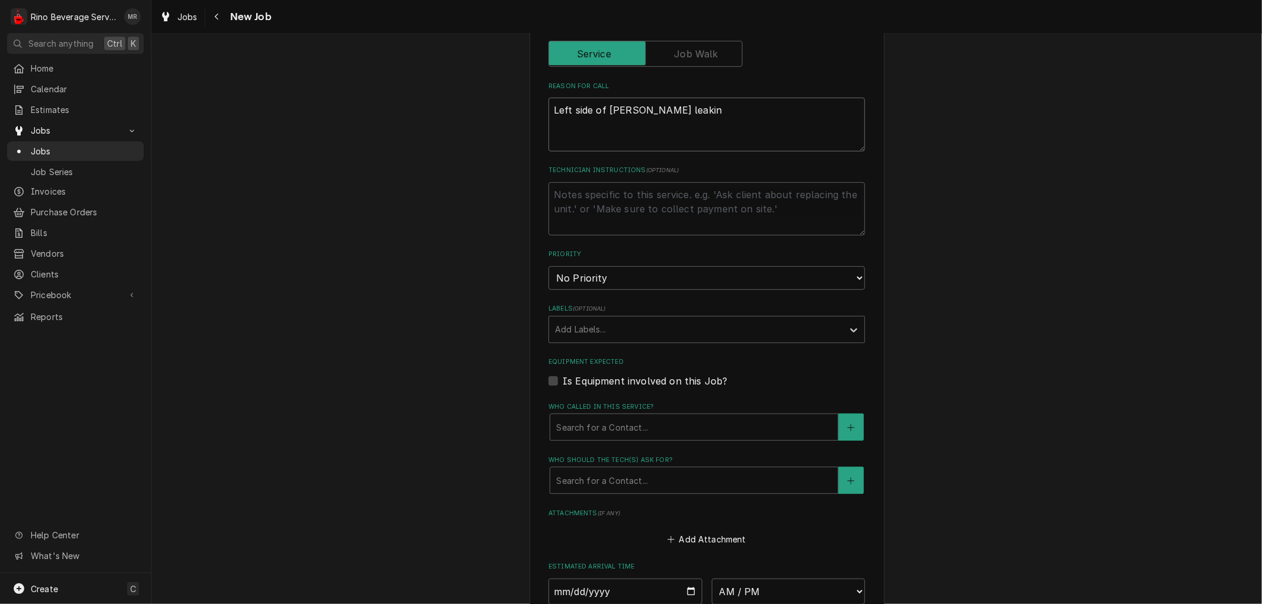
type textarea "Left side of brewer leaking"
type textarea "x"
type textarea "Left side of brewer leaking"
type textarea "x"
type textarea "Left side of brewer leaking f"
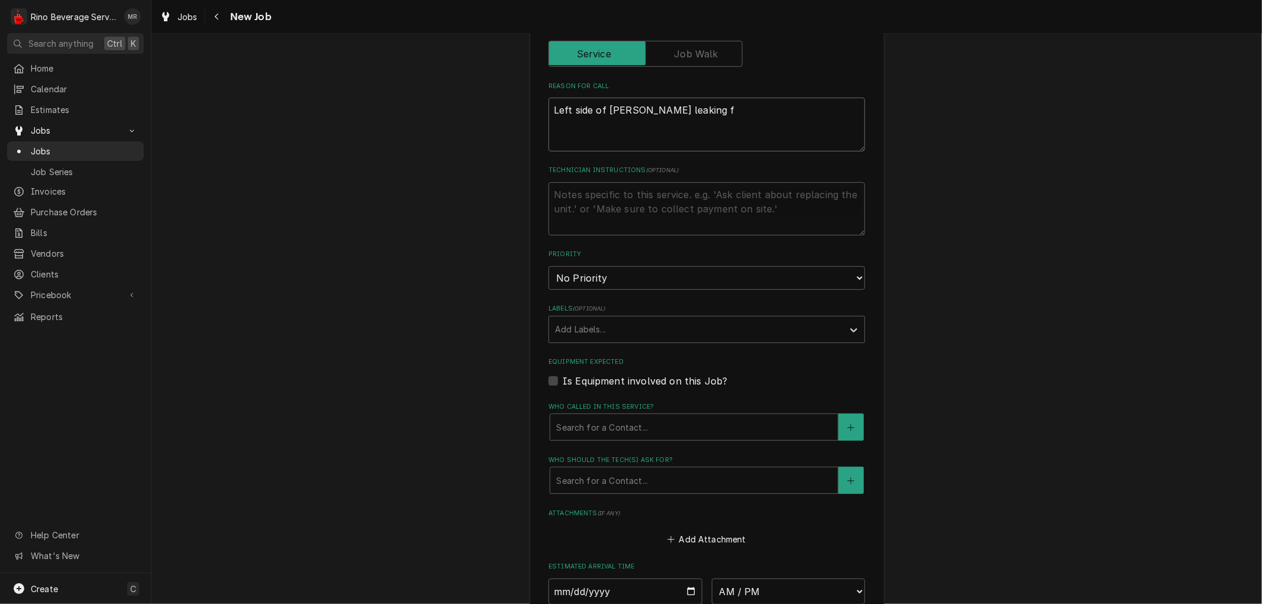
type textarea "x"
type textarea "Left side of brewer leaking fr"
type textarea "x"
type textarea "Left side of brewer leaking fro"
type textarea "x"
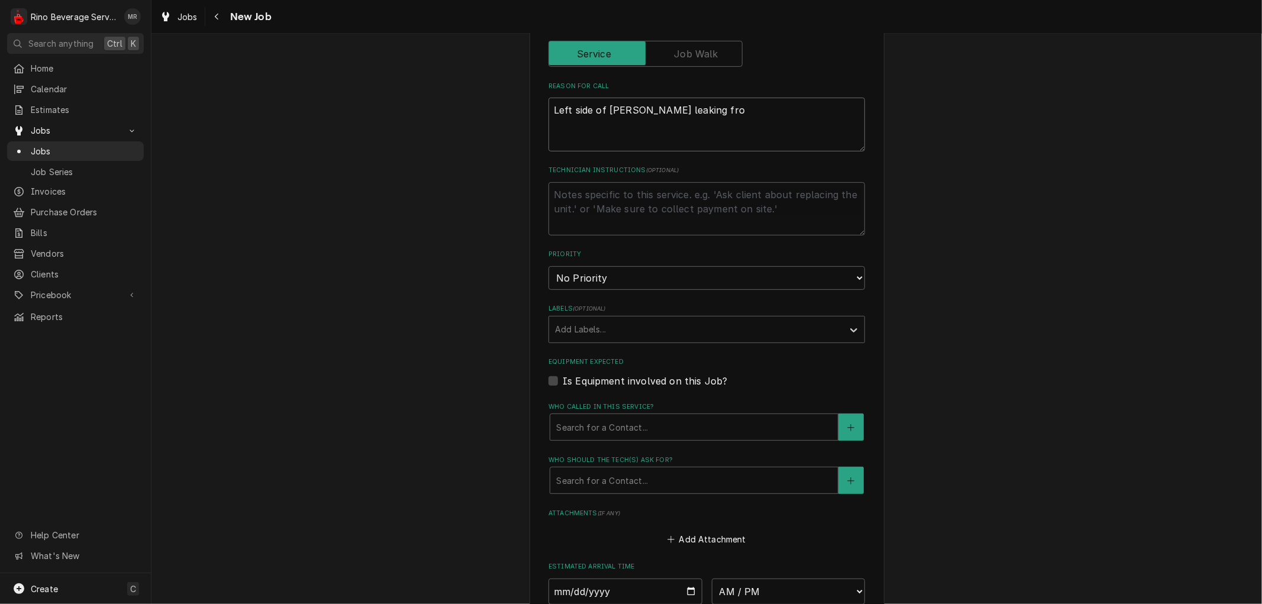
type textarea "Left side of brewer leaking from"
type textarea "x"
type textarea "Left side of brewer leaking from"
type textarea "x"
type textarea "Left side of brewer leaking from s"
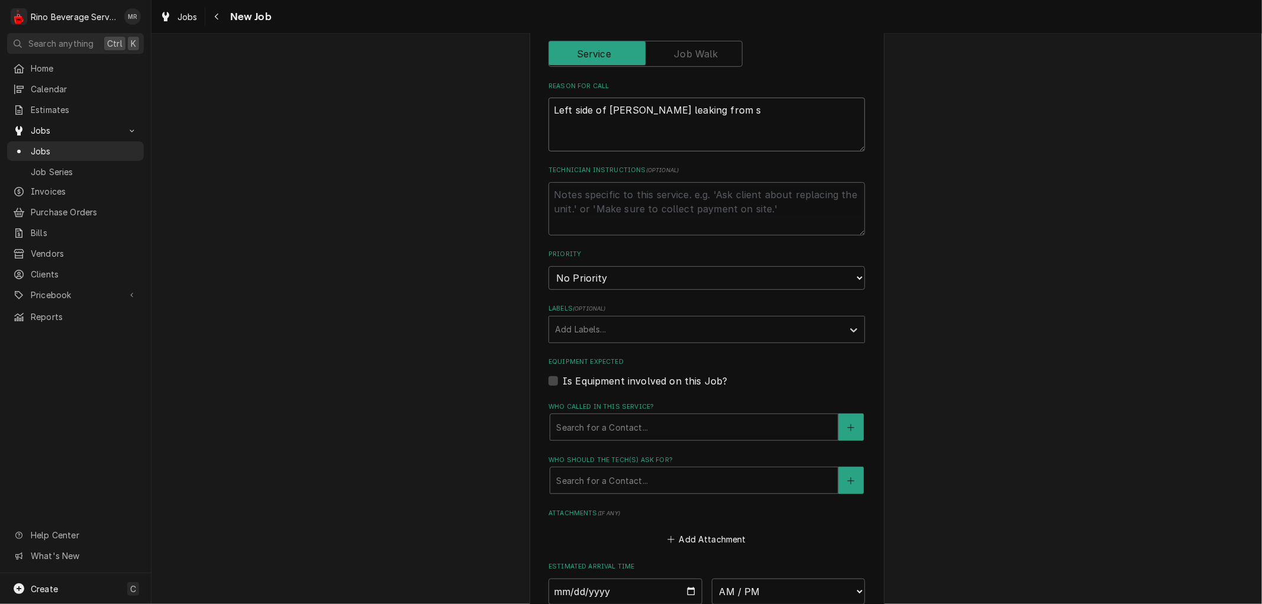
type textarea "x"
type textarea "Left side of brewer leaking from sp"
type textarea "x"
type textarea "Left side of brewer leaking from spr"
type textarea "x"
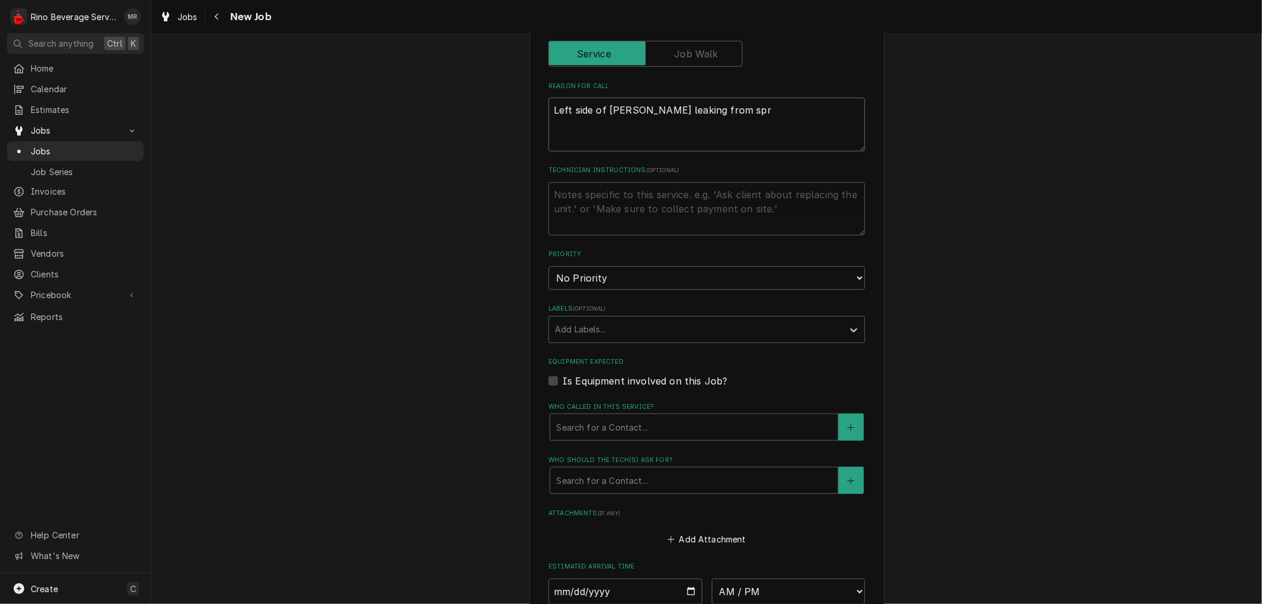
type textarea "Left side of brewer leaking from spra"
type textarea "x"
type textarea "Left side of brewer leaking from spray"
type textarea "x"
type textarea "Left side of brewer leaking from sprayh"
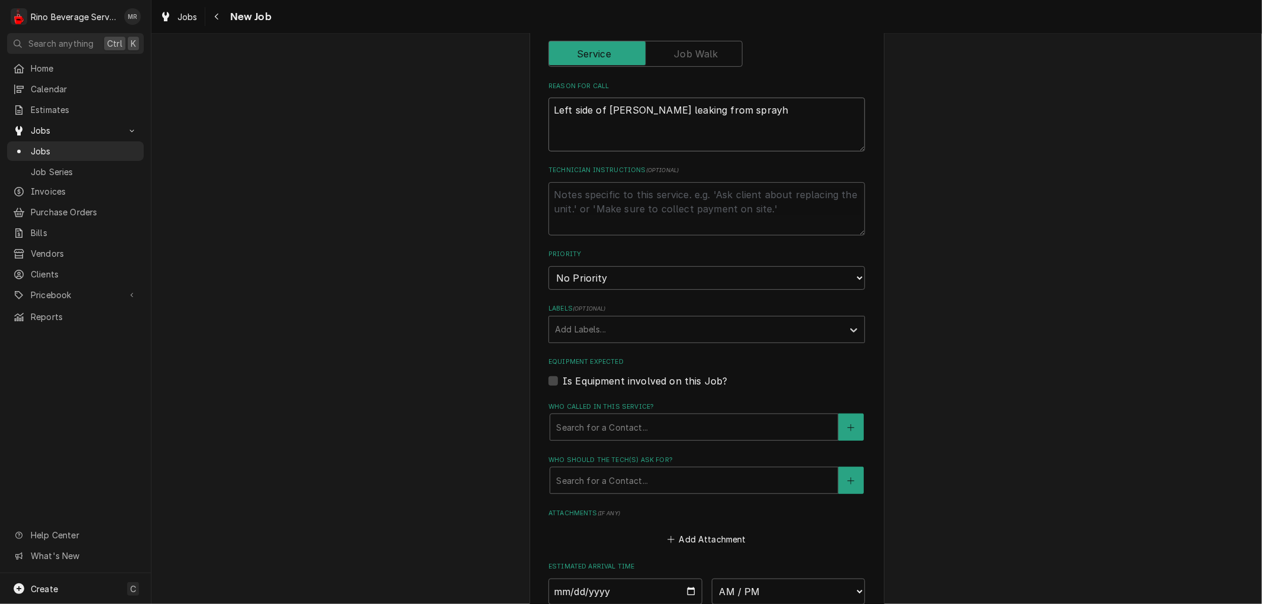
type textarea "x"
type textarea "Left side of brewer leaking from sprayhe"
type textarea "x"
type textarea "Left side of brewer leaking from sprayhea"
type textarea "x"
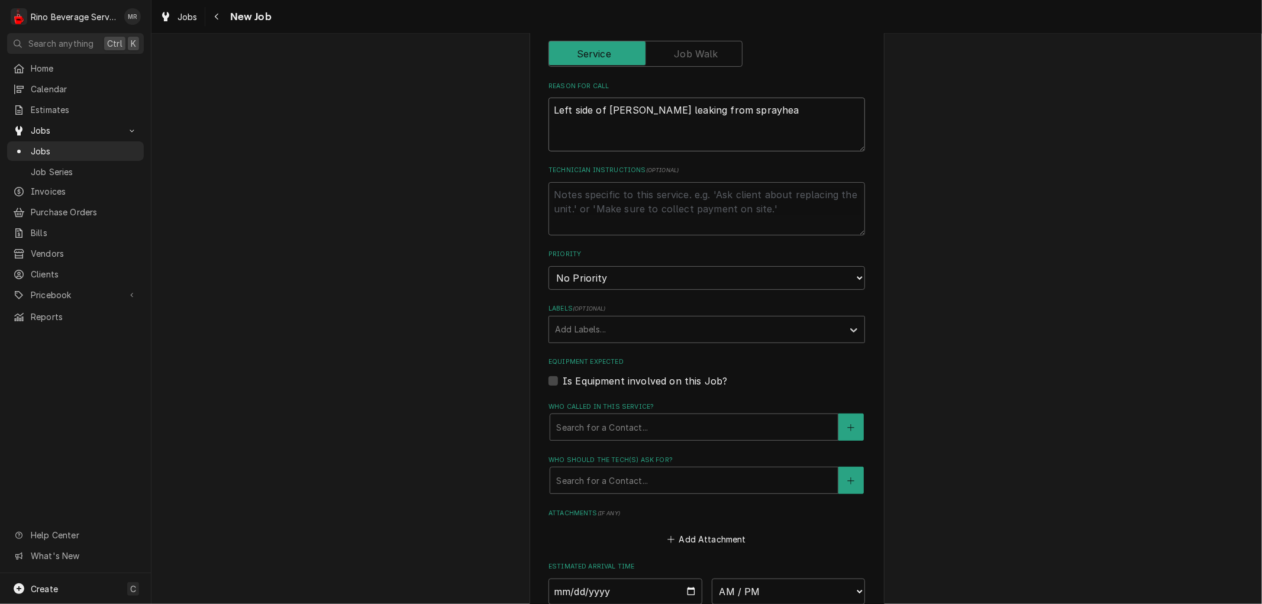
type textarea "Left side of brewer leaking from sprayhead"
type textarea "x"
type textarea "Left side of brewer leaking from sprayhead"
type textarea "x"
type textarea "Left side of brewer leaking from sprayhead a"
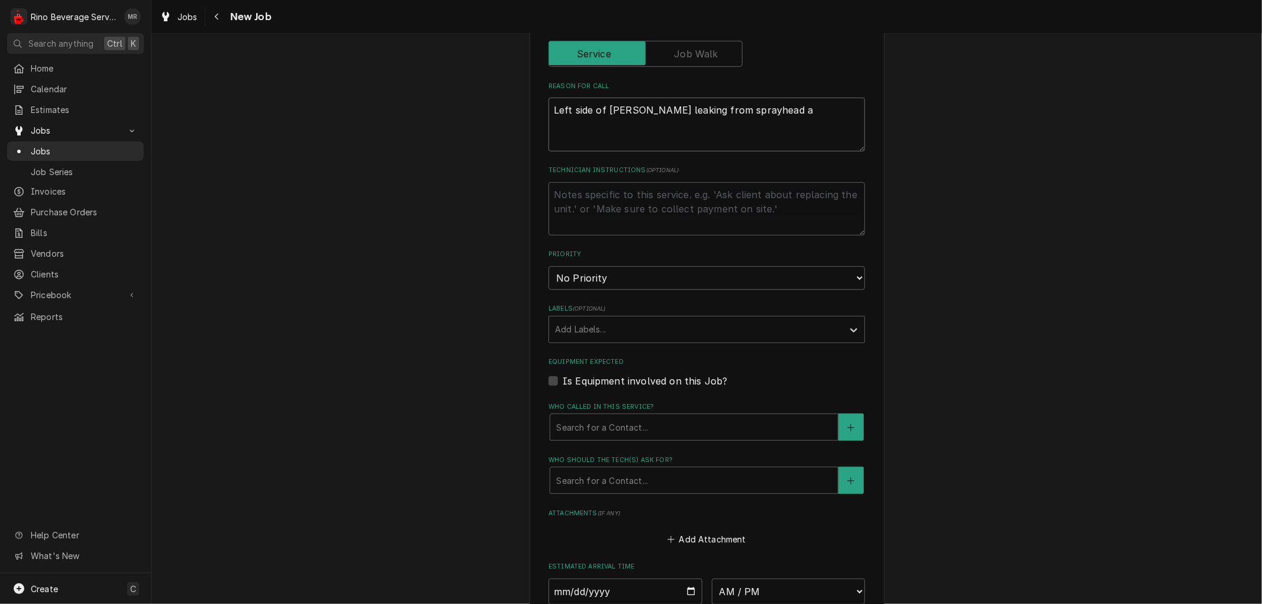
type textarea "x"
type textarea "Left side of brewer leaking from sprayhead ar"
type textarea "x"
type textarea "Left side of brewer leaking from sprayhead are"
type textarea "x"
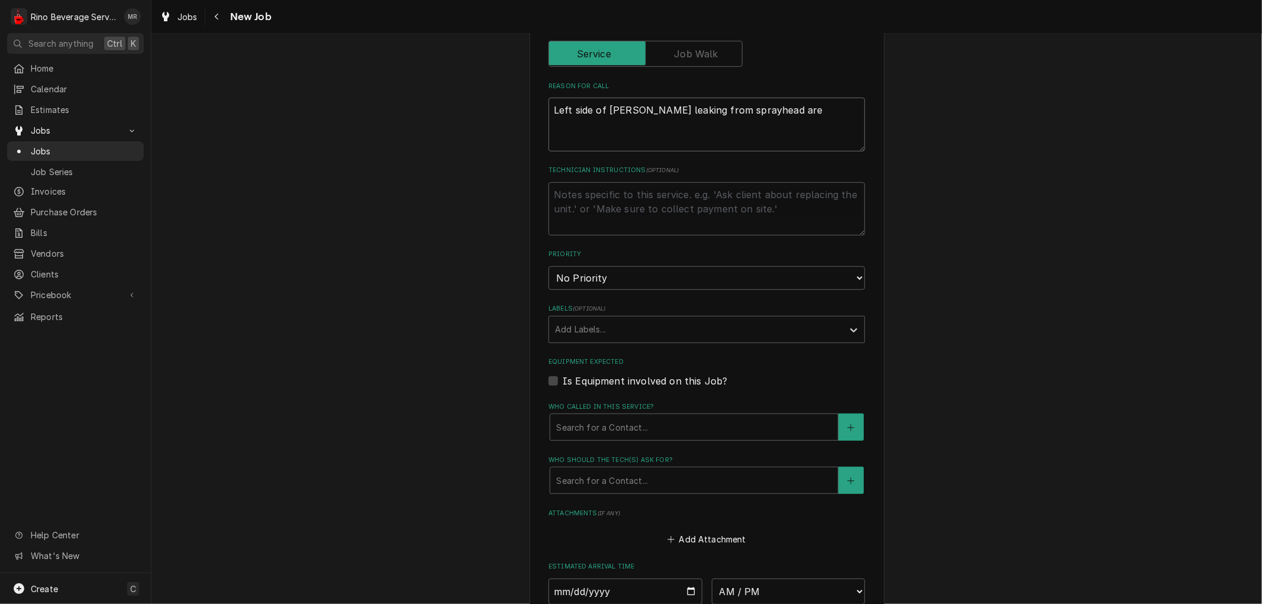
type textarea "Left side of brewer leaking from sprayhead area"
type textarea "x"
type textarea "Left side of brewer leaking from sprayhead area"
click at [608, 275] on select "No Priority Urgent High Medium Low" at bounding box center [707, 278] width 317 height 24
select select "1"
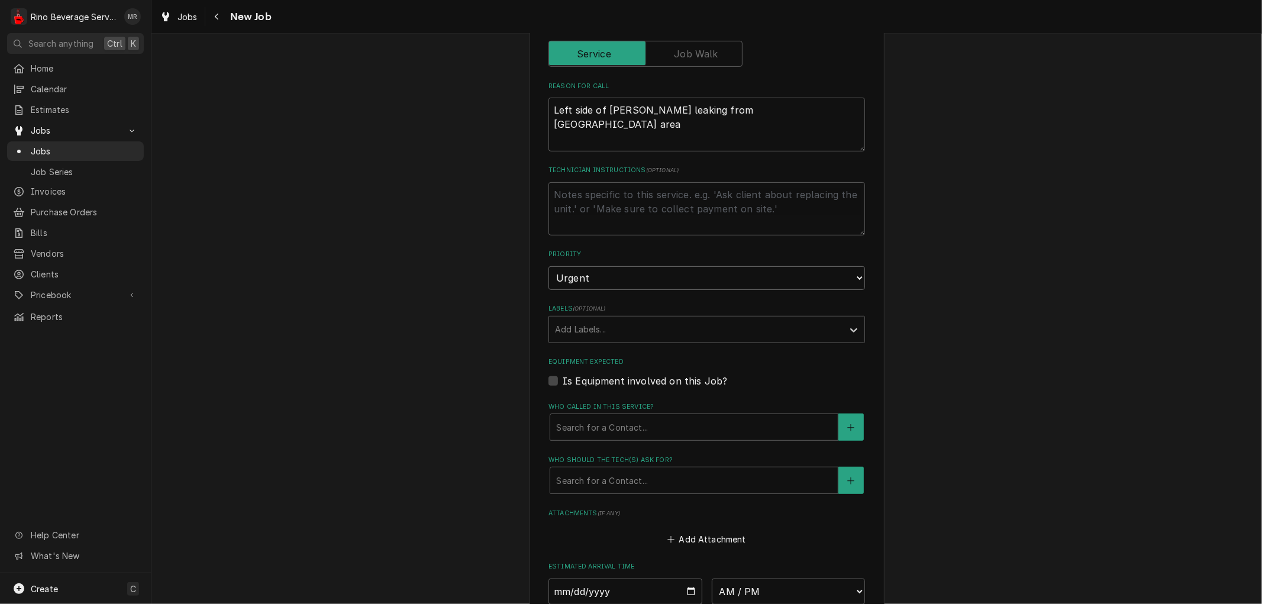
click at [549, 266] on select "No Priority Urgent High Medium Low" at bounding box center [707, 278] width 317 height 24
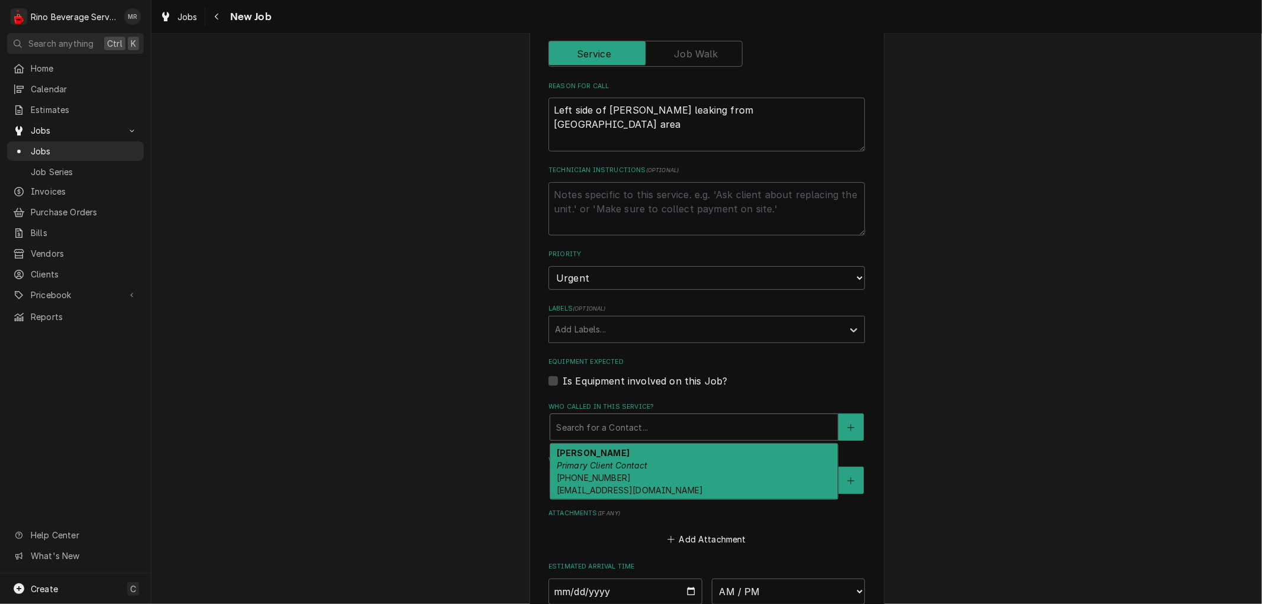
click at [649, 420] on div "Who called in this service?" at bounding box center [694, 427] width 276 height 21
click at [632, 460] on em "Primary Client Contact" at bounding box center [602, 465] width 91 height 10
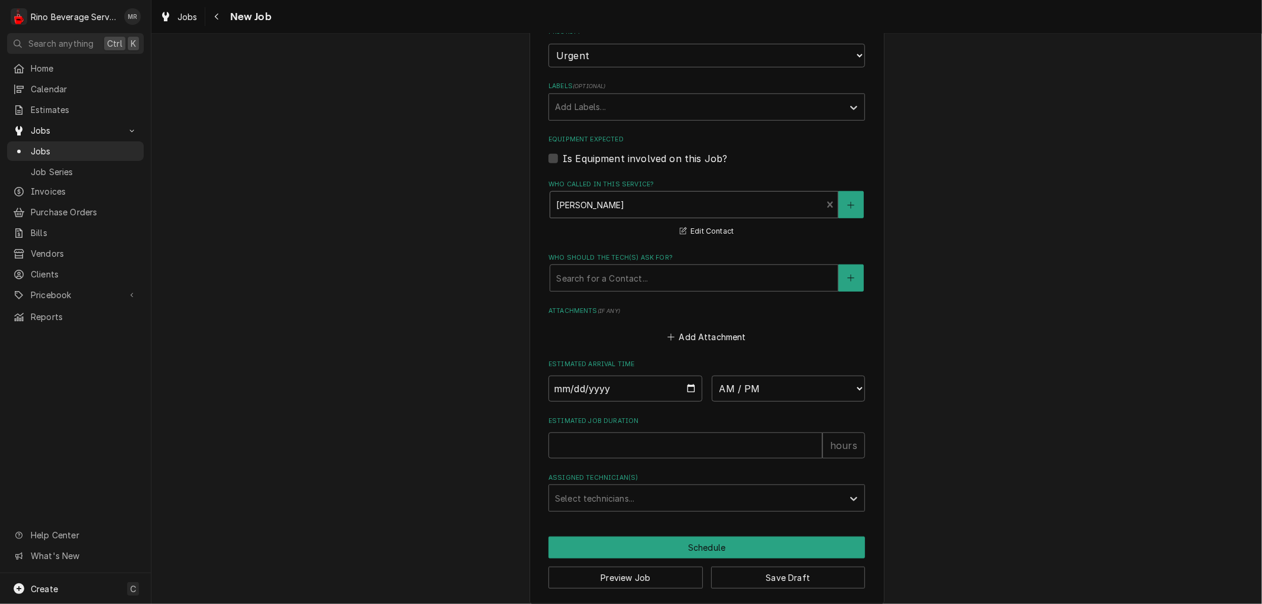
scroll to position [625, 0]
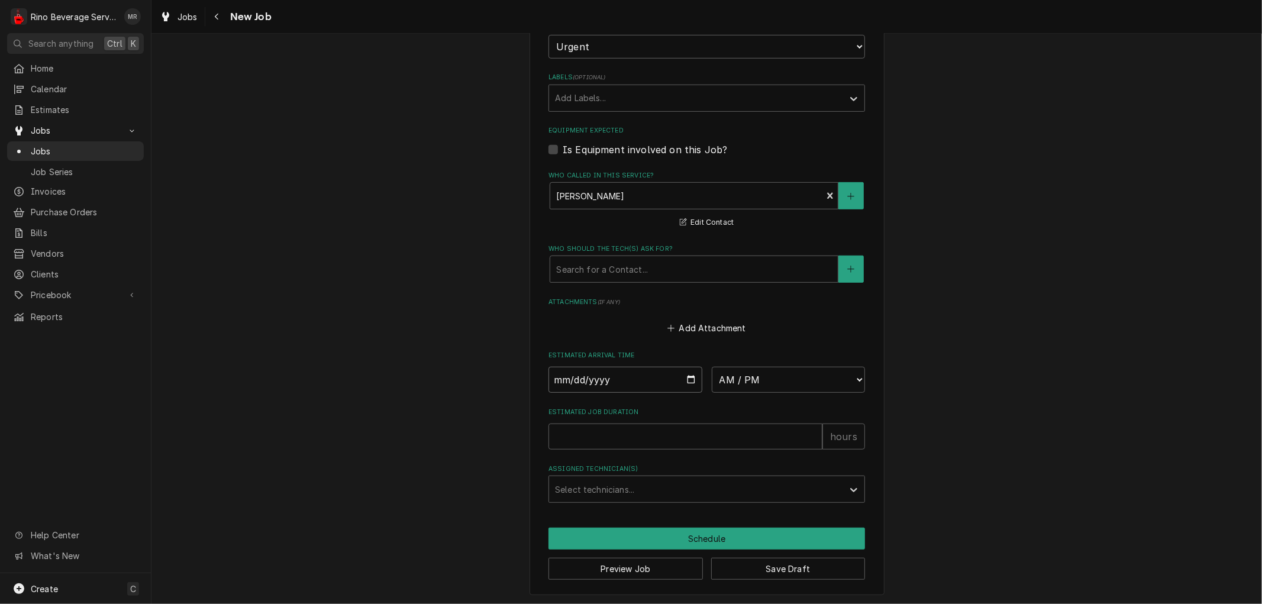
click at [684, 379] on input "Date" at bounding box center [626, 380] width 154 height 26
type textarea "x"
type input "2025-08-28"
type textarea "x"
click at [854, 376] on select "AM / PM 6:00 AM 6:15 AM 6:30 AM 6:45 AM 7:00 AM 7:15 AM 7:30 AM 7:45 AM 8:00 AM…" at bounding box center [789, 380] width 154 height 26
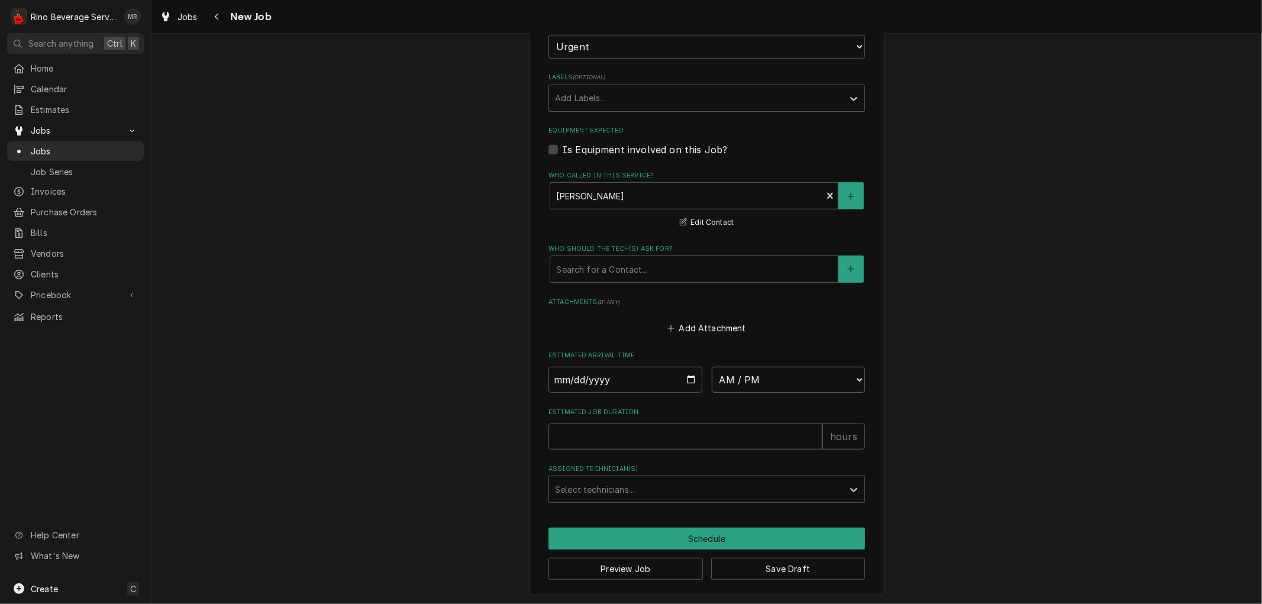
select select "10:00:00"
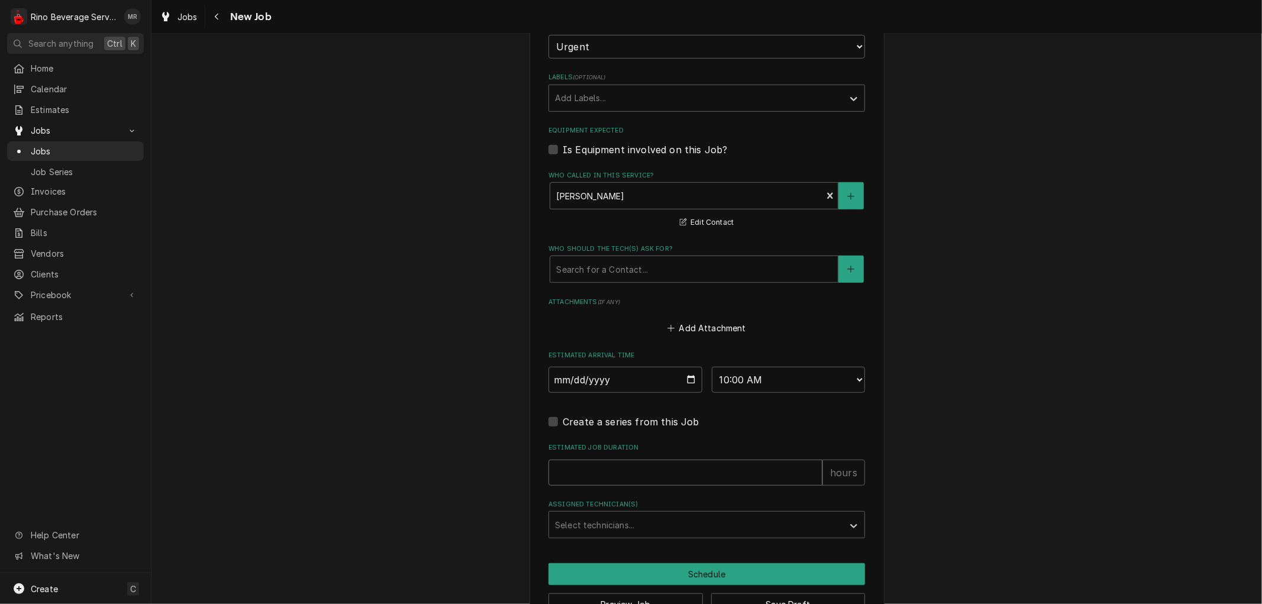
click at [770, 468] on input "Estimated Job Duration" at bounding box center [686, 473] width 274 height 26
type textarea "x"
type input "1"
type textarea "x"
type input "1.5"
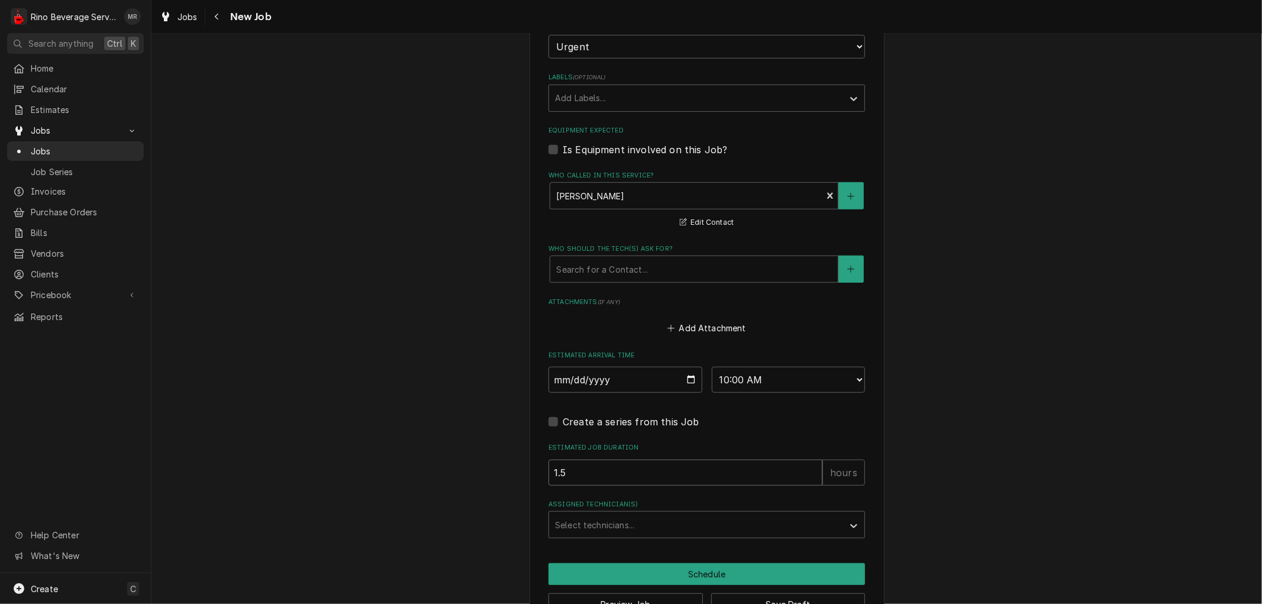
type textarea "x"
type input "1.5"
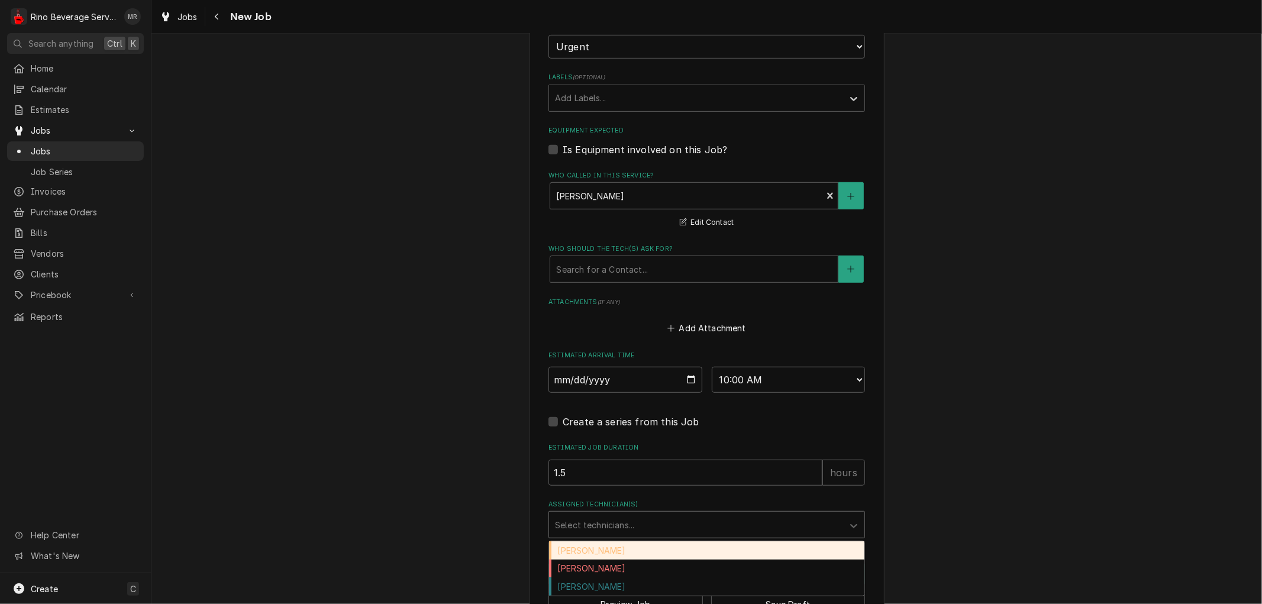
click at [728, 522] on div "Assigned Technician(s)" at bounding box center [696, 524] width 282 height 21
click at [681, 550] on div "[PERSON_NAME]" at bounding box center [706, 550] width 315 height 18
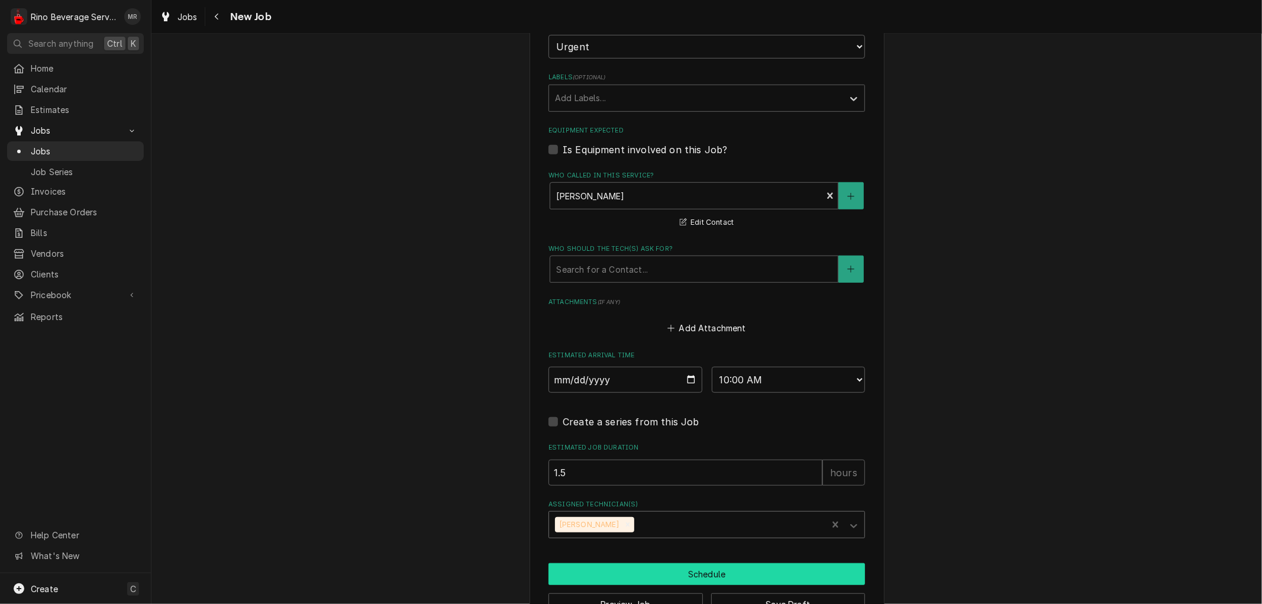
click at [667, 575] on button "Schedule" at bounding box center [707, 574] width 317 height 22
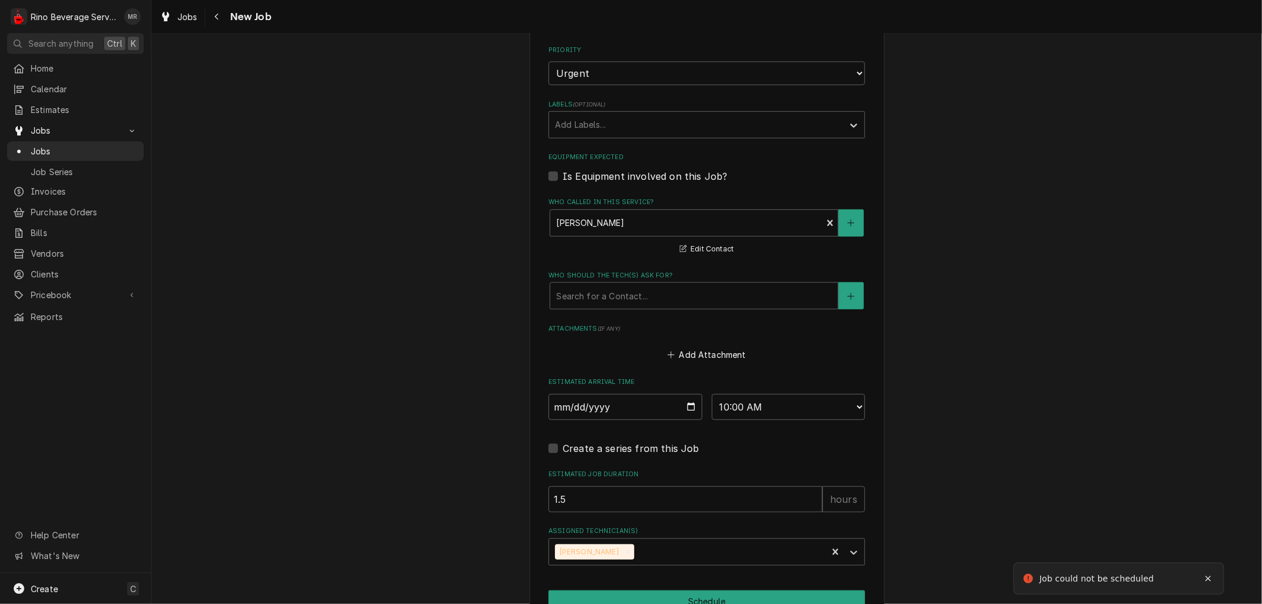
scroll to position [332, 0]
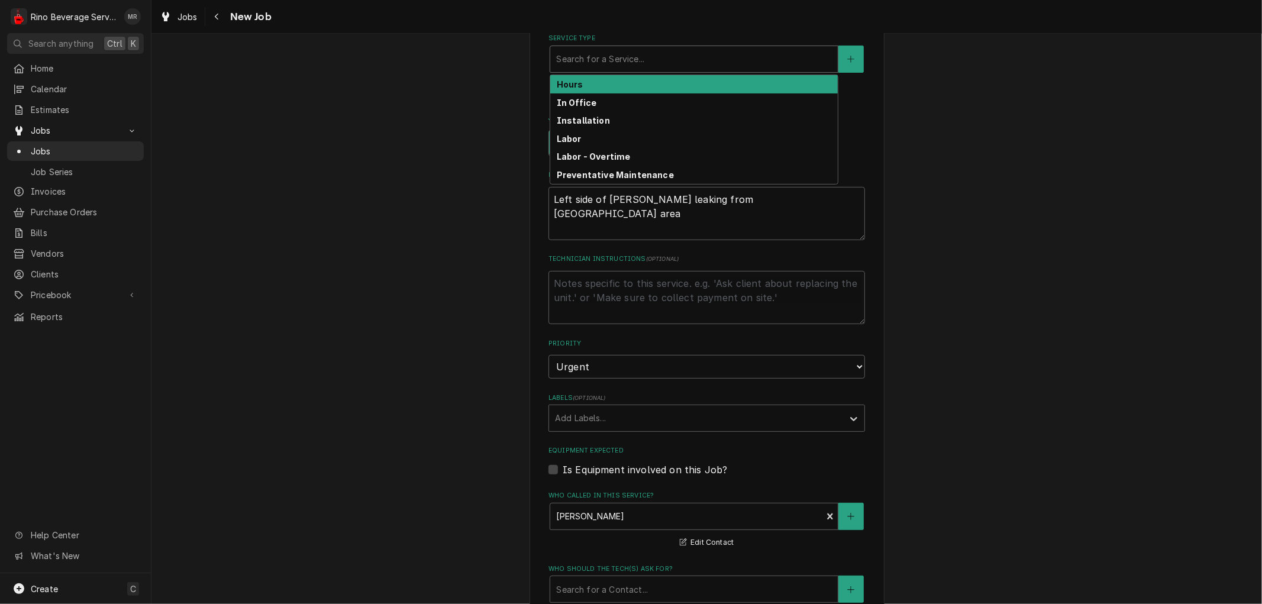
click at [675, 61] on div "Service Type" at bounding box center [694, 59] width 276 height 21
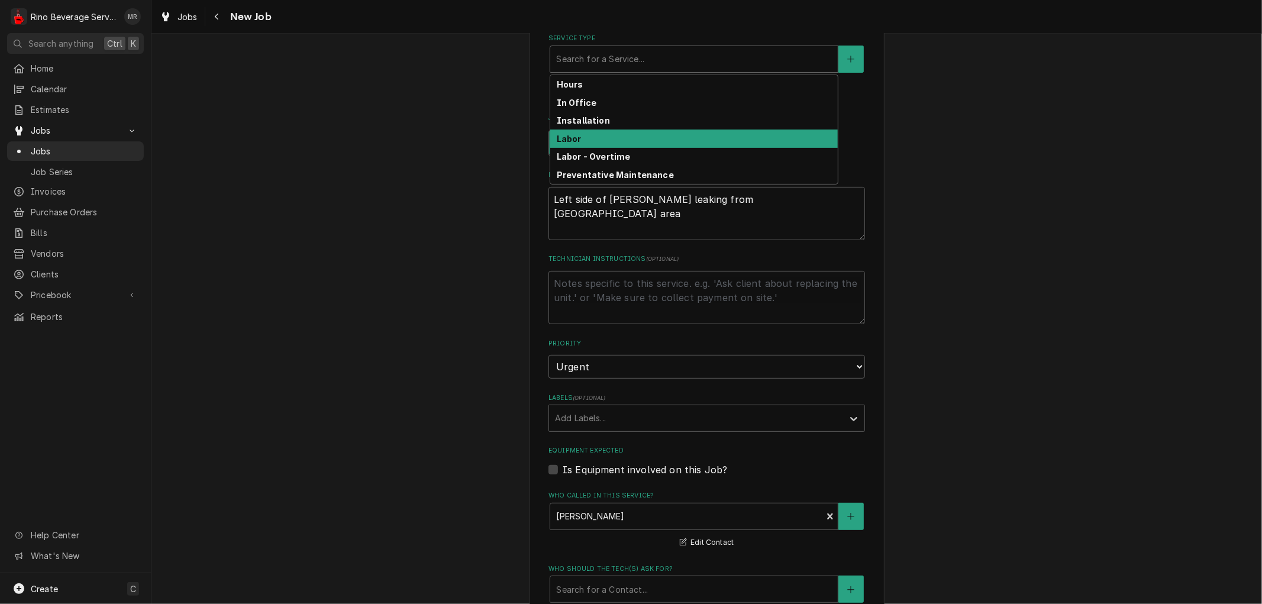
click at [663, 140] on div "Labor" at bounding box center [694, 139] width 288 height 18
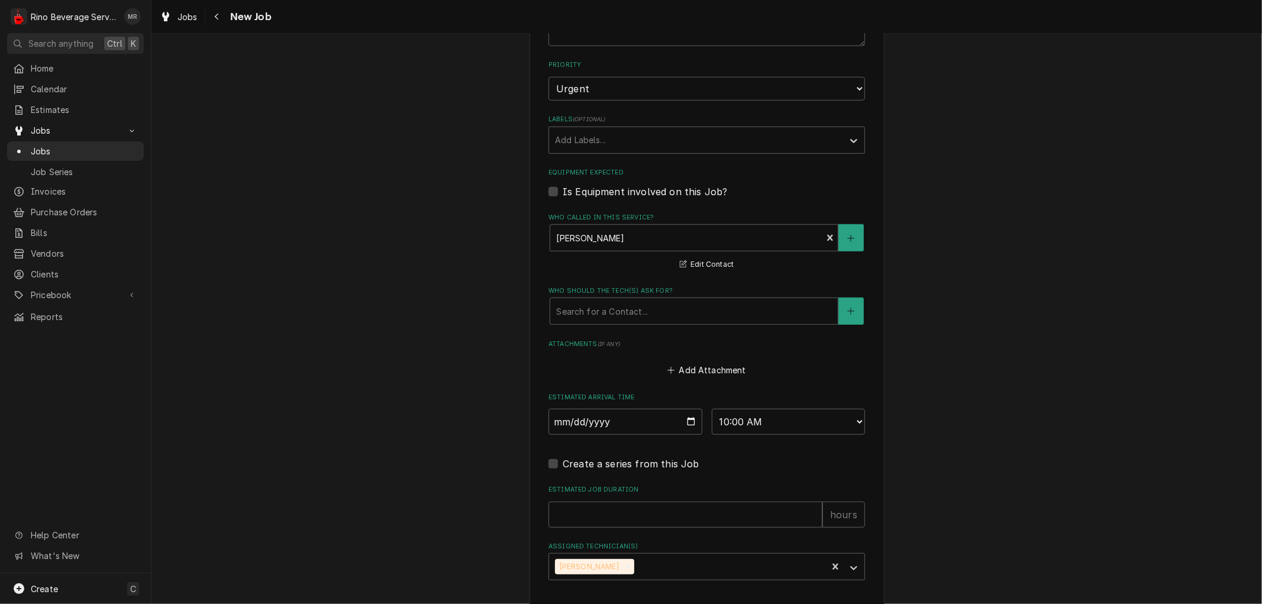
scroll to position [660, 0]
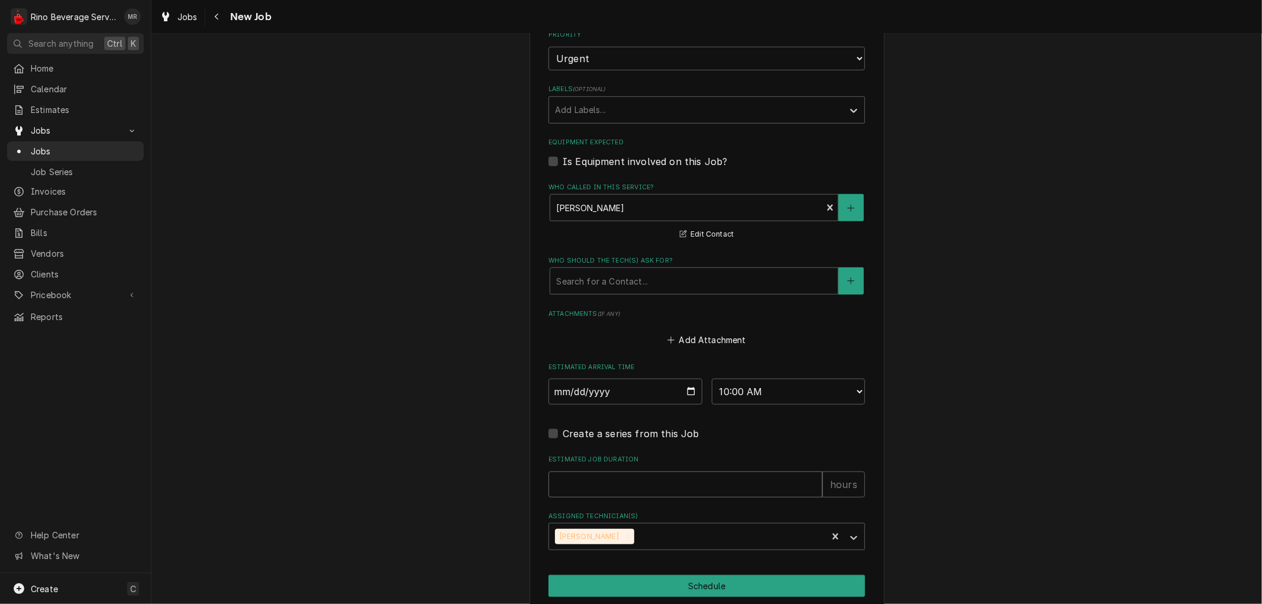
click at [605, 488] on input "Estimated Job Duration" at bounding box center [686, 485] width 274 height 26
type textarea "x"
type input "1"
type textarea "x"
type input "1.5"
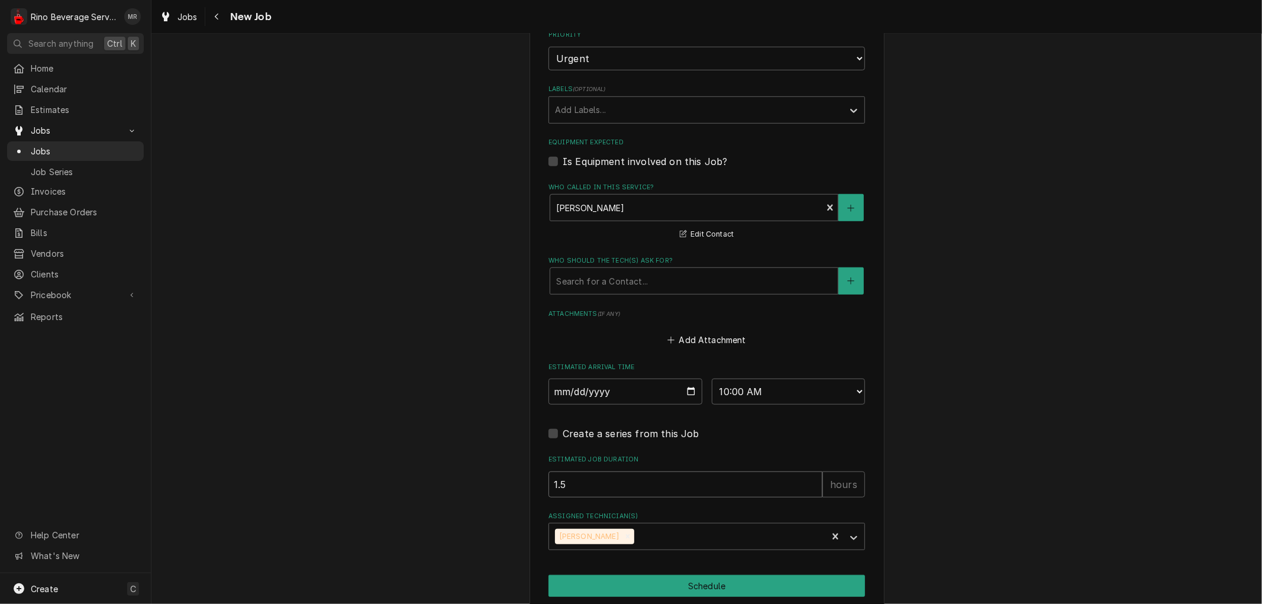
type textarea "x"
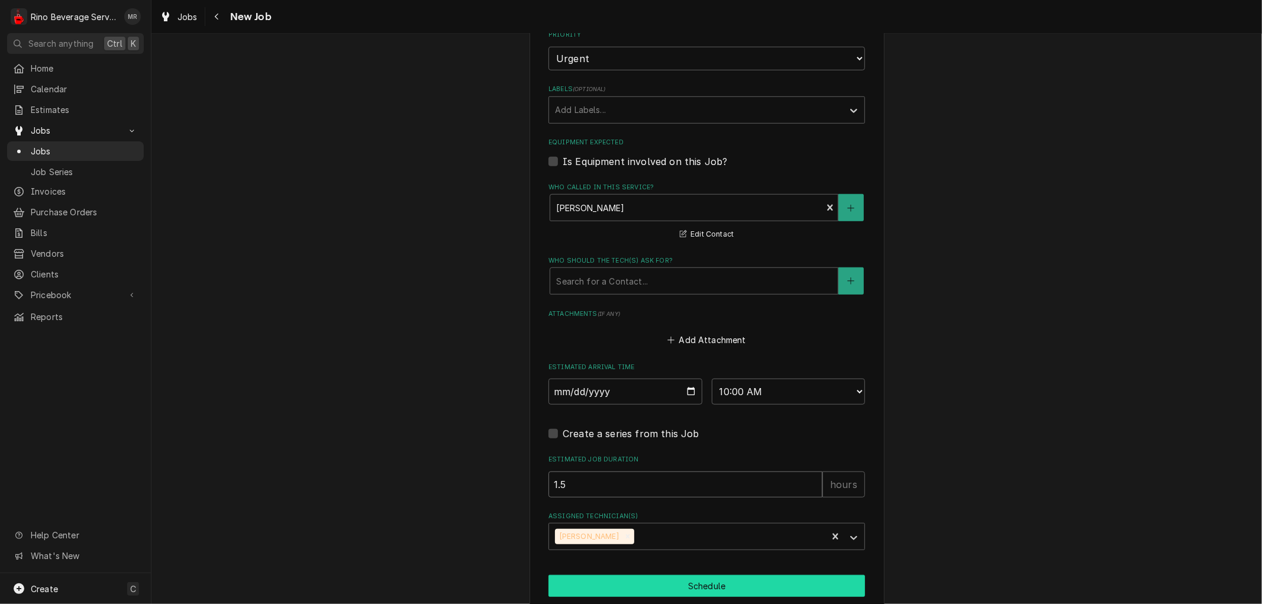
type input "1.5"
click at [699, 586] on button "Schedule" at bounding box center [707, 586] width 317 height 22
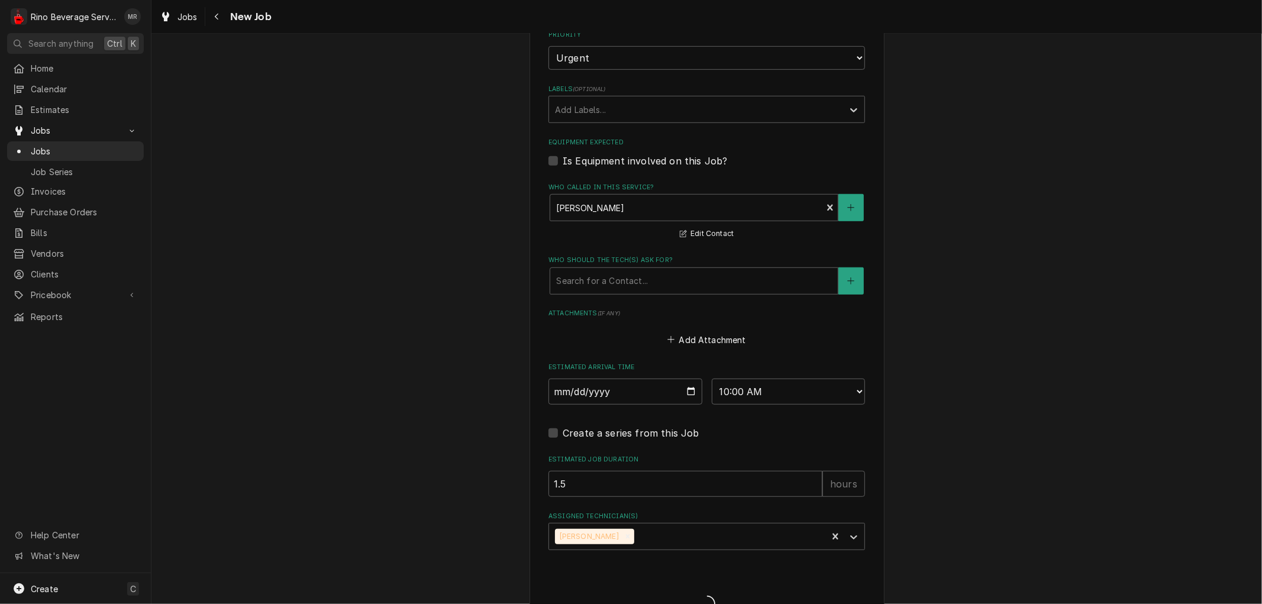
type textarea "x"
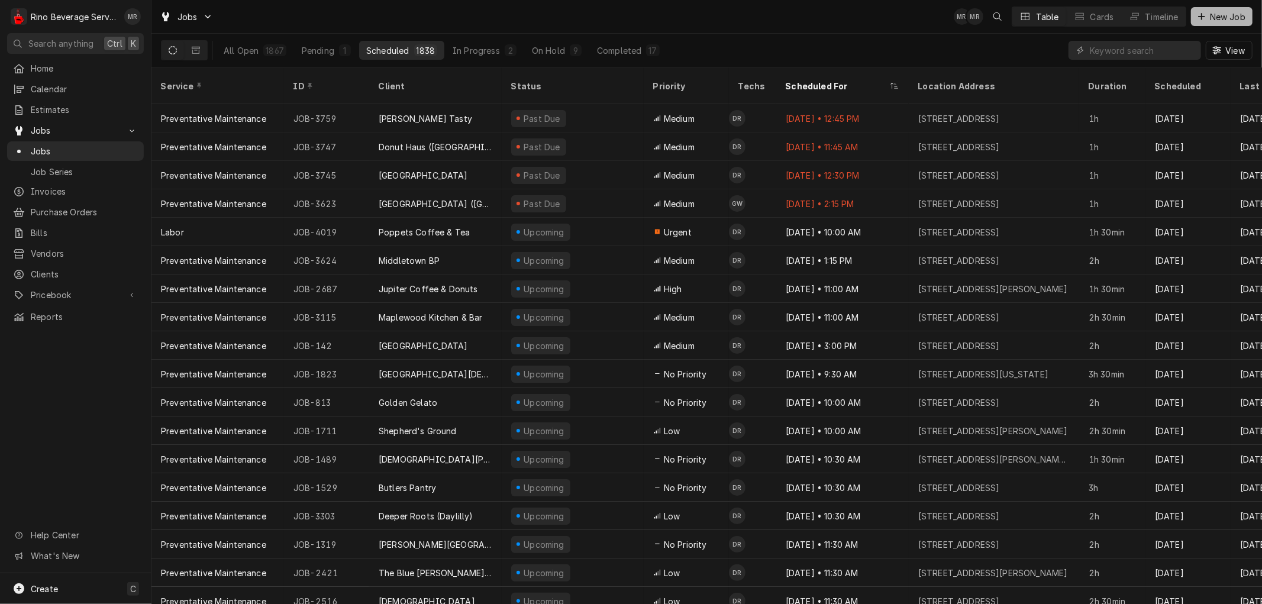
click at [1221, 15] on span "New Job" at bounding box center [1228, 17] width 40 height 12
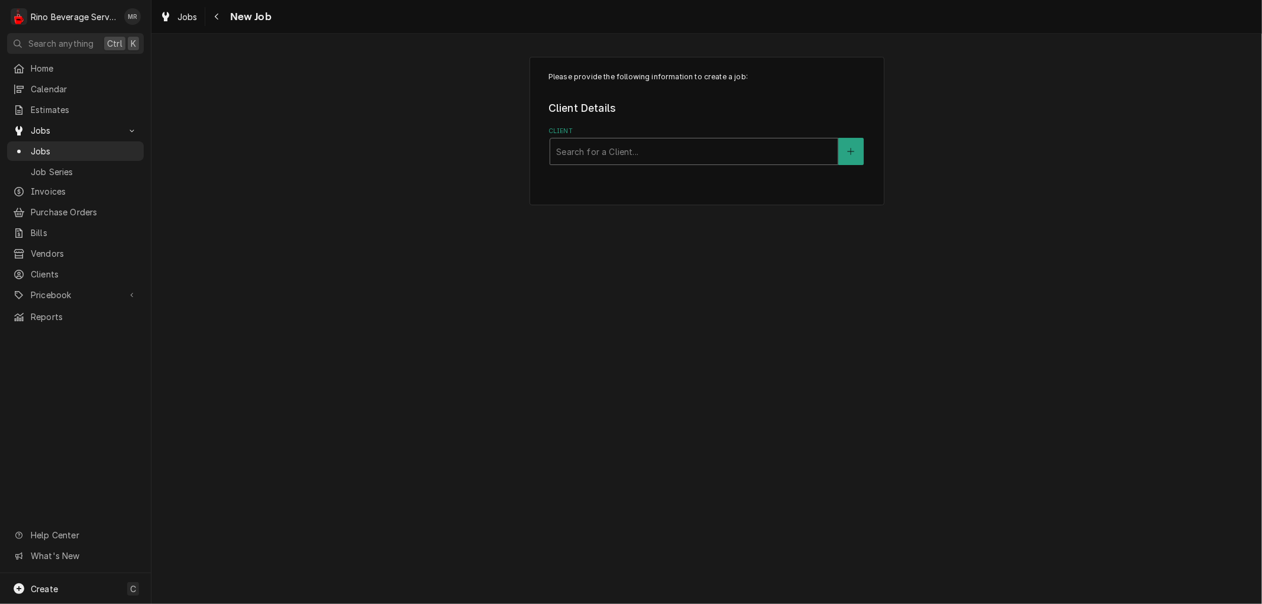
click at [755, 156] on div "Client" at bounding box center [694, 151] width 276 height 21
type input "winan"
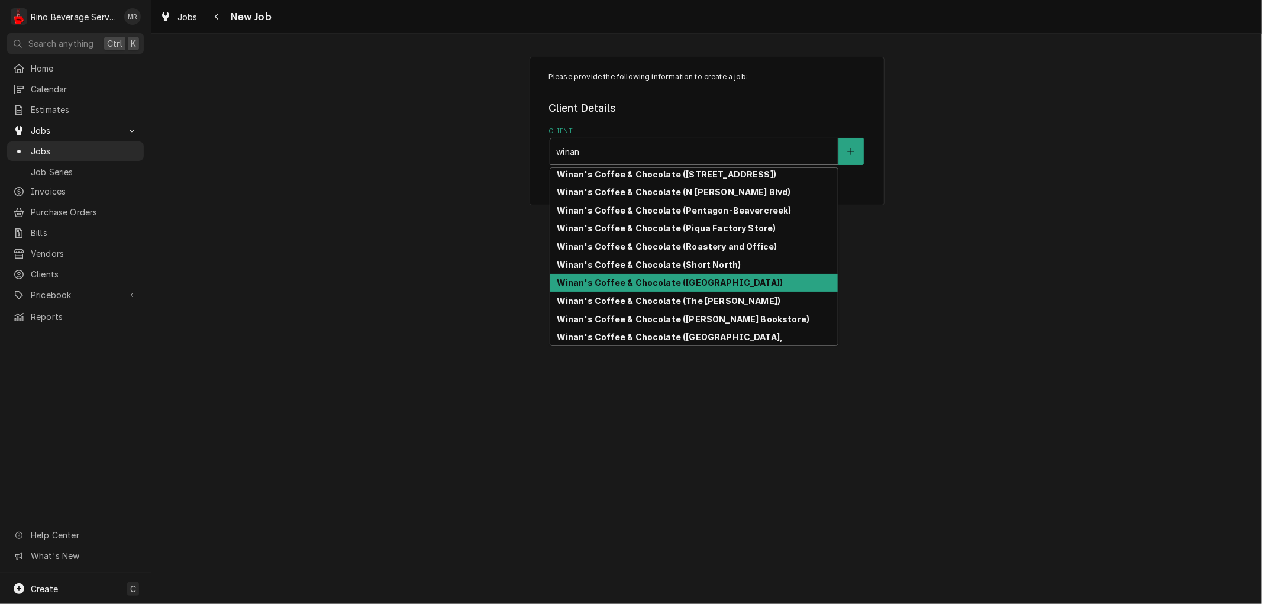
scroll to position [290, 0]
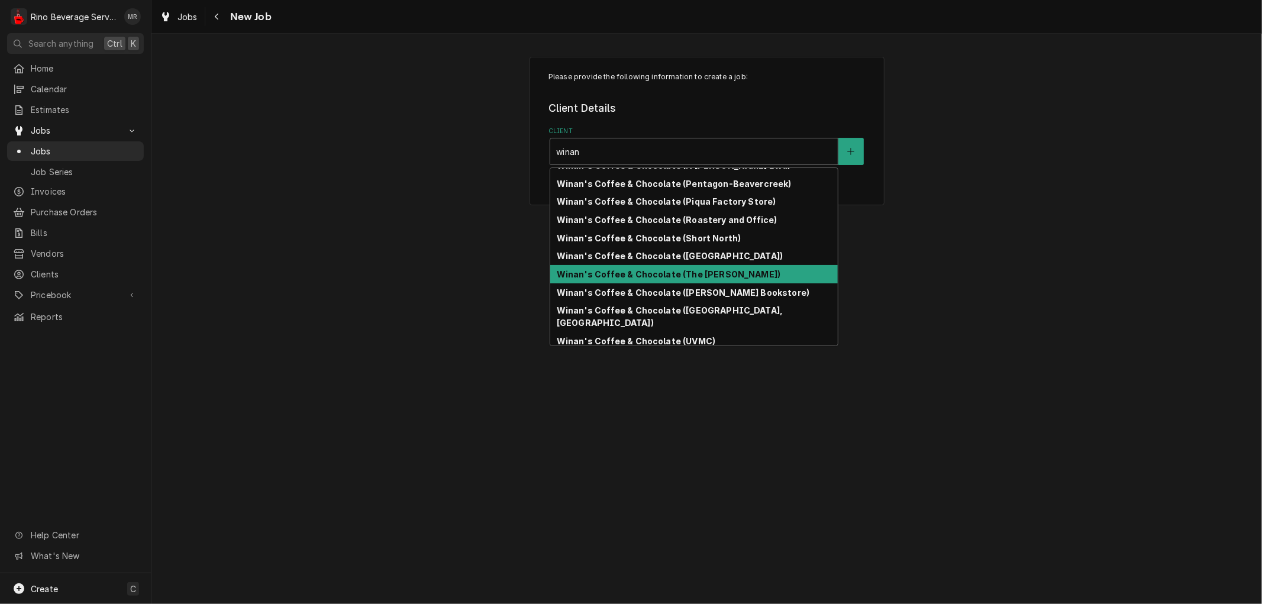
click at [712, 269] on strong "Winan's Coffee & Chocolate (The [PERSON_NAME])" at bounding box center [669, 274] width 224 height 10
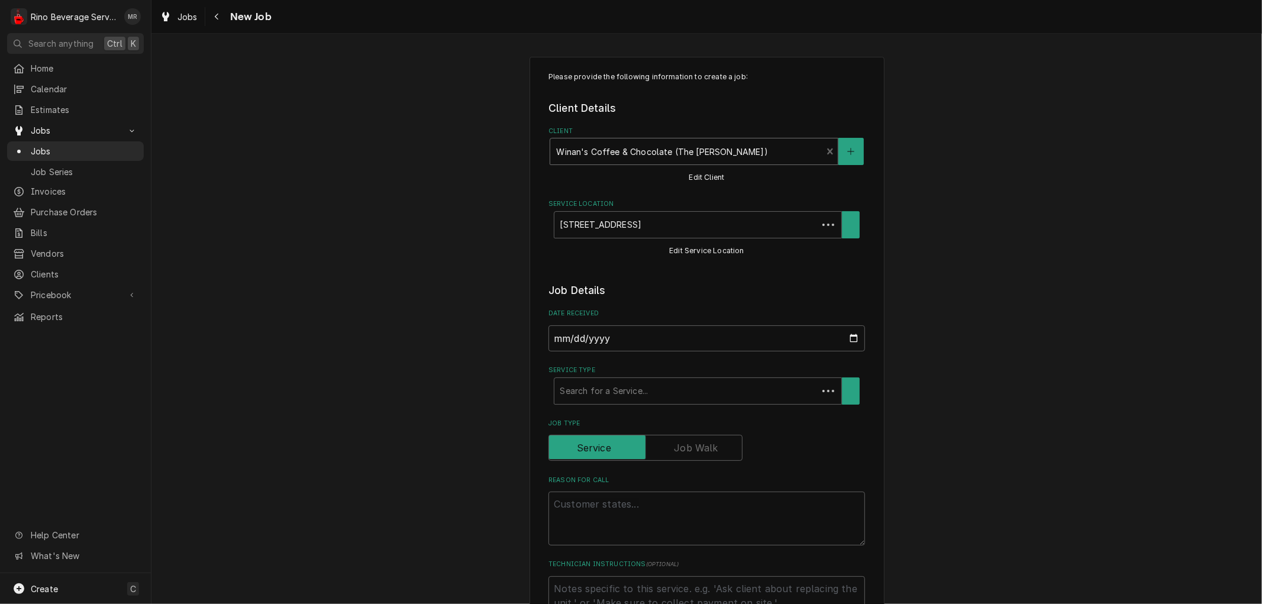
type textarea "x"
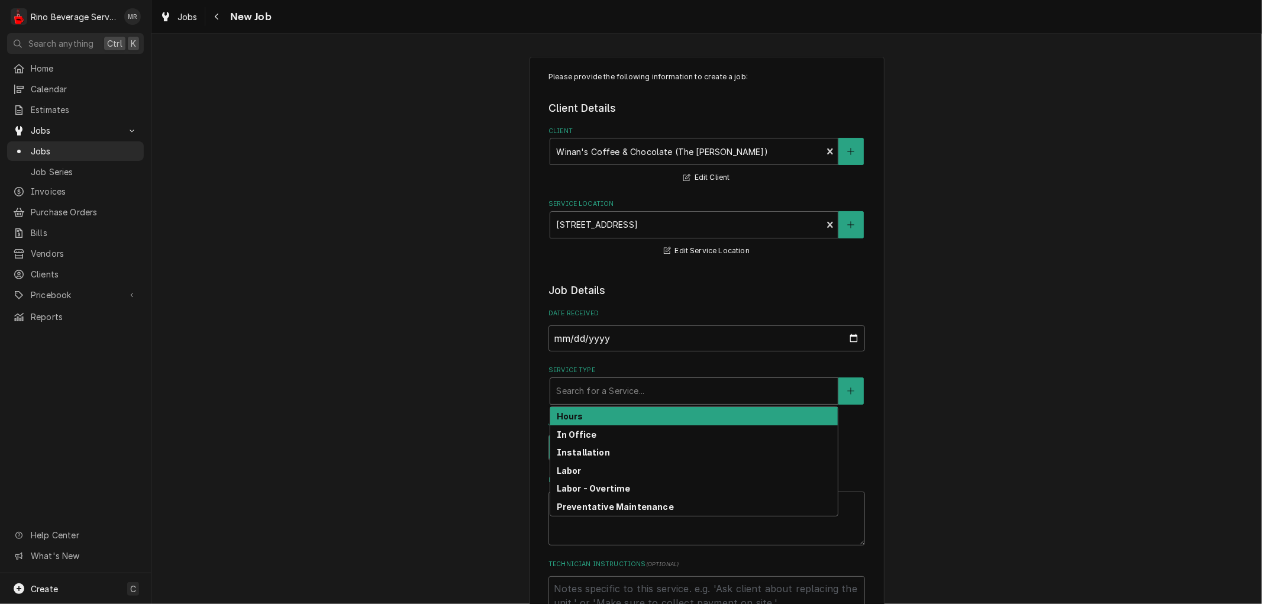
click at [630, 395] on div "Service Type" at bounding box center [694, 390] width 276 height 21
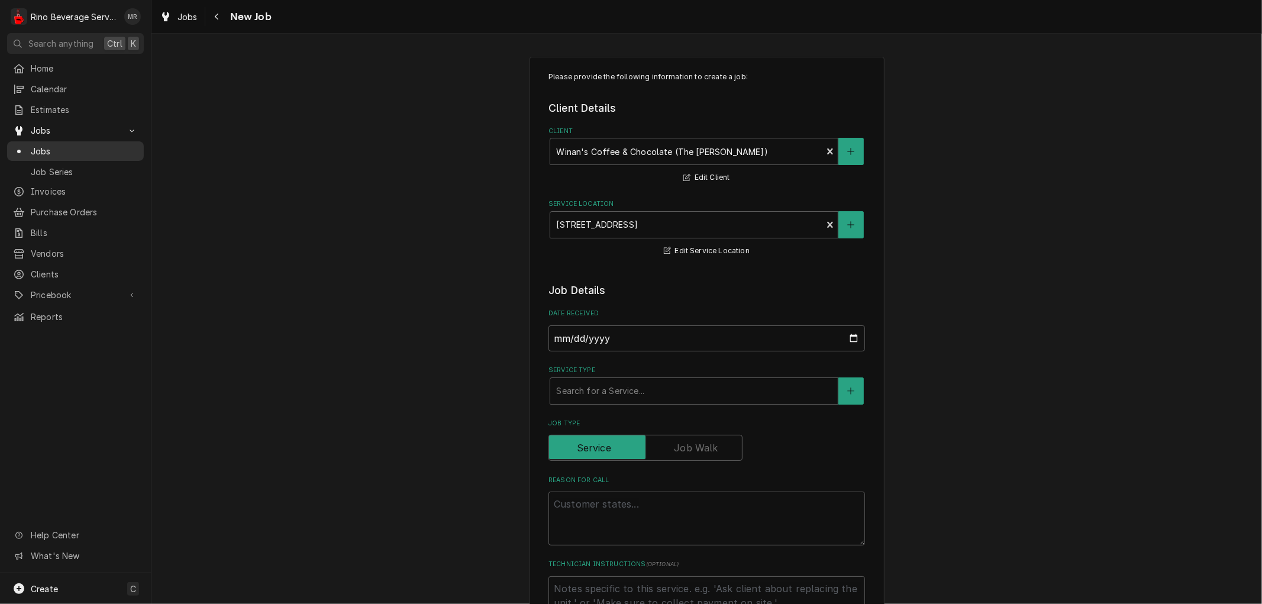
click at [60, 145] on span "Jobs" at bounding box center [84, 151] width 107 height 12
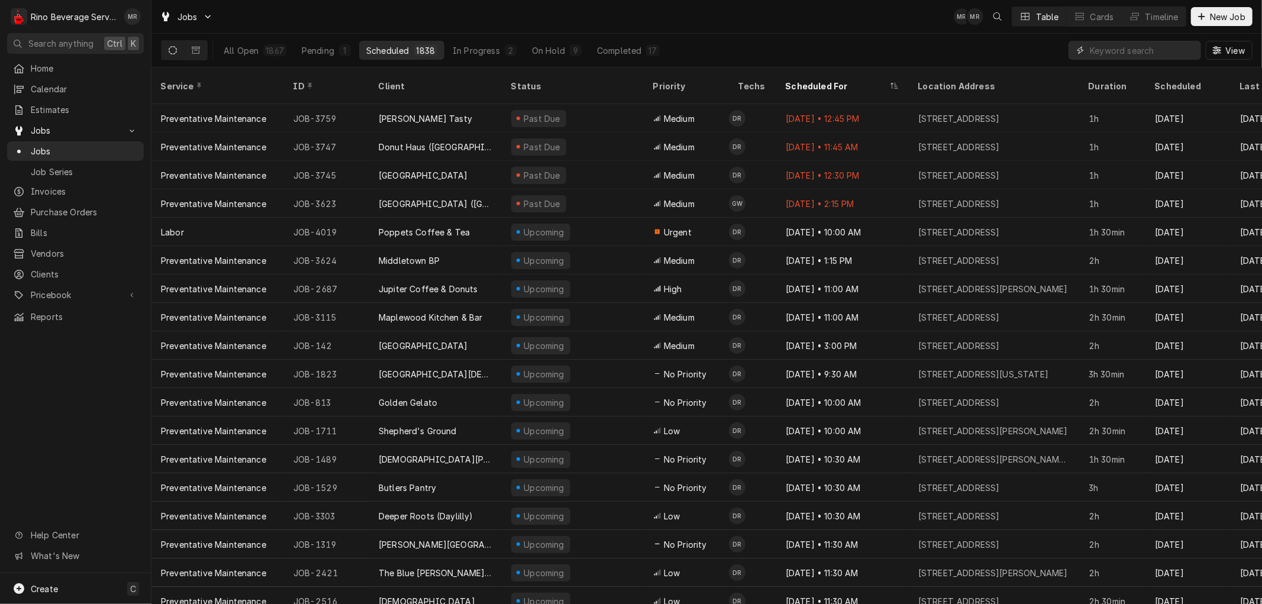
click at [1146, 54] on input "Dynamic Content Wrapper" at bounding box center [1142, 50] width 105 height 19
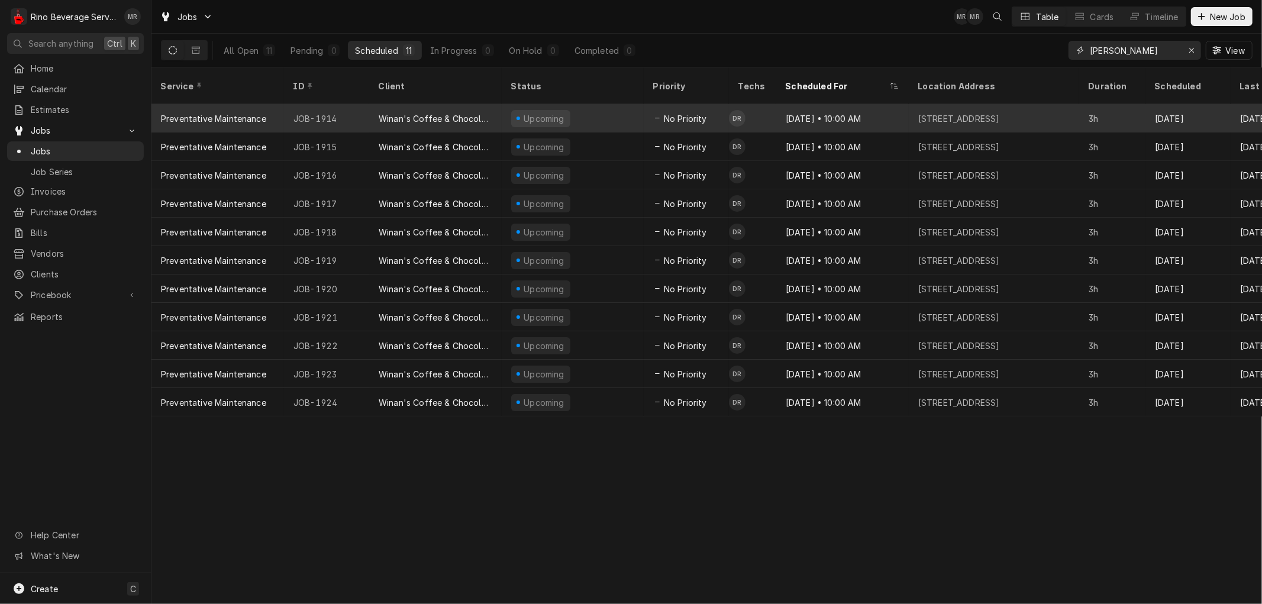
type input "[PERSON_NAME]"
click at [501, 104] on div "Winan's Coffee & Chocolate (The [PERSON_NAME])" at bounding box center [435, 118] width 133 height 28
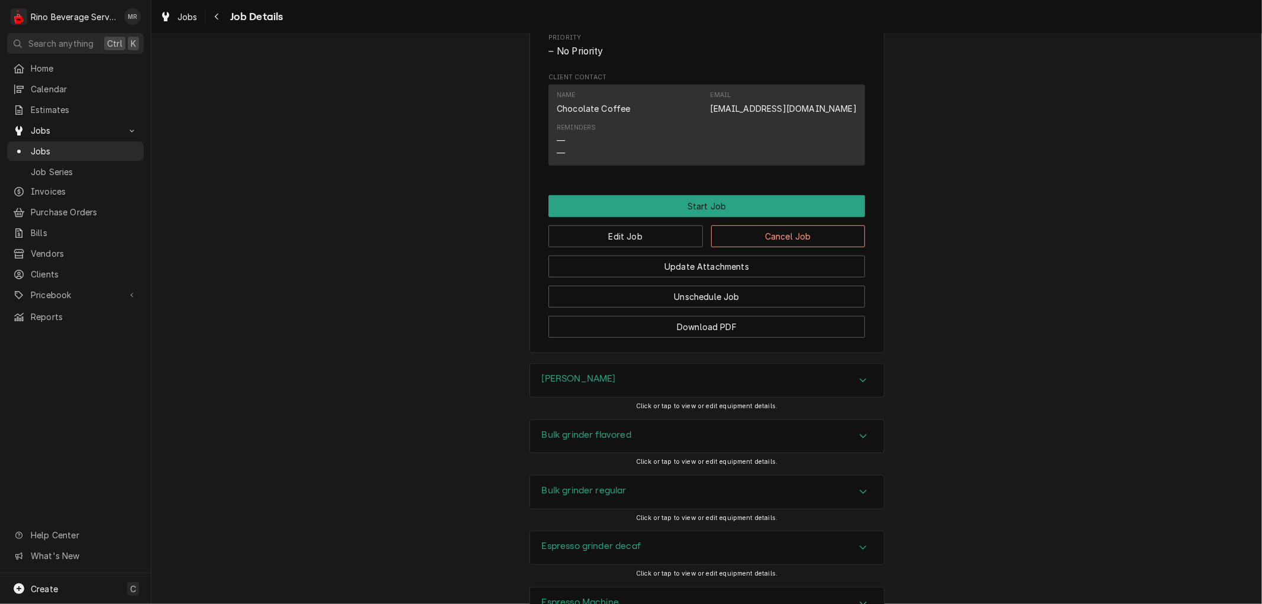
scroll to position [744, 0]
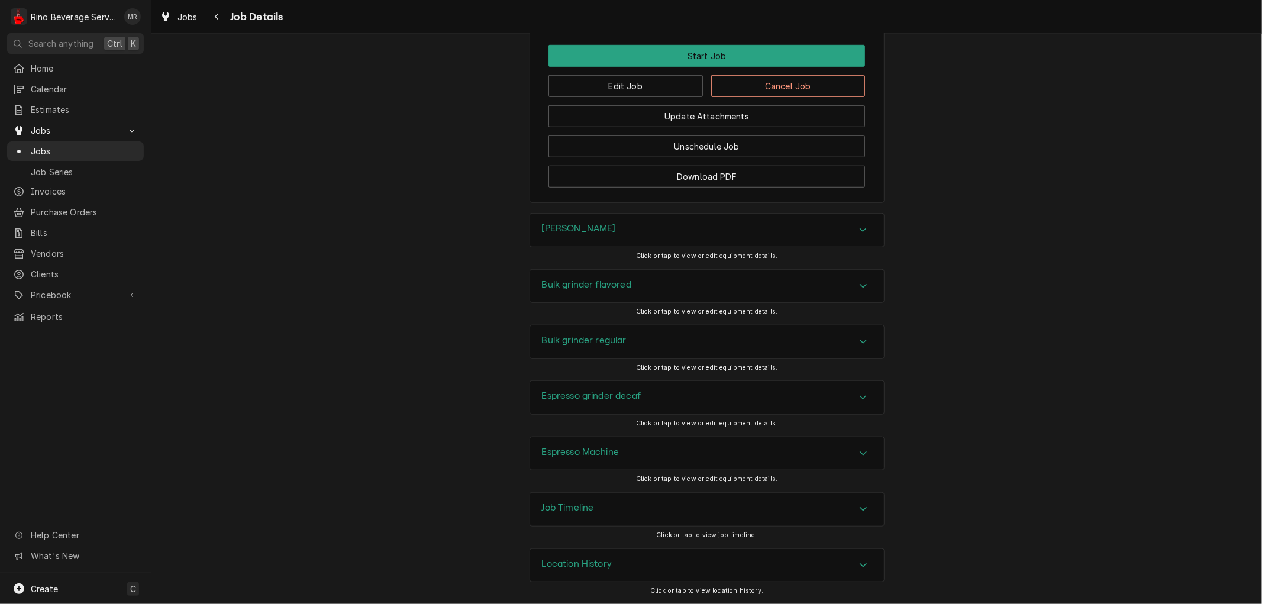
click at [592, 566] on h3 "Location History" at bounding box center [577, 564] width 70 height 11
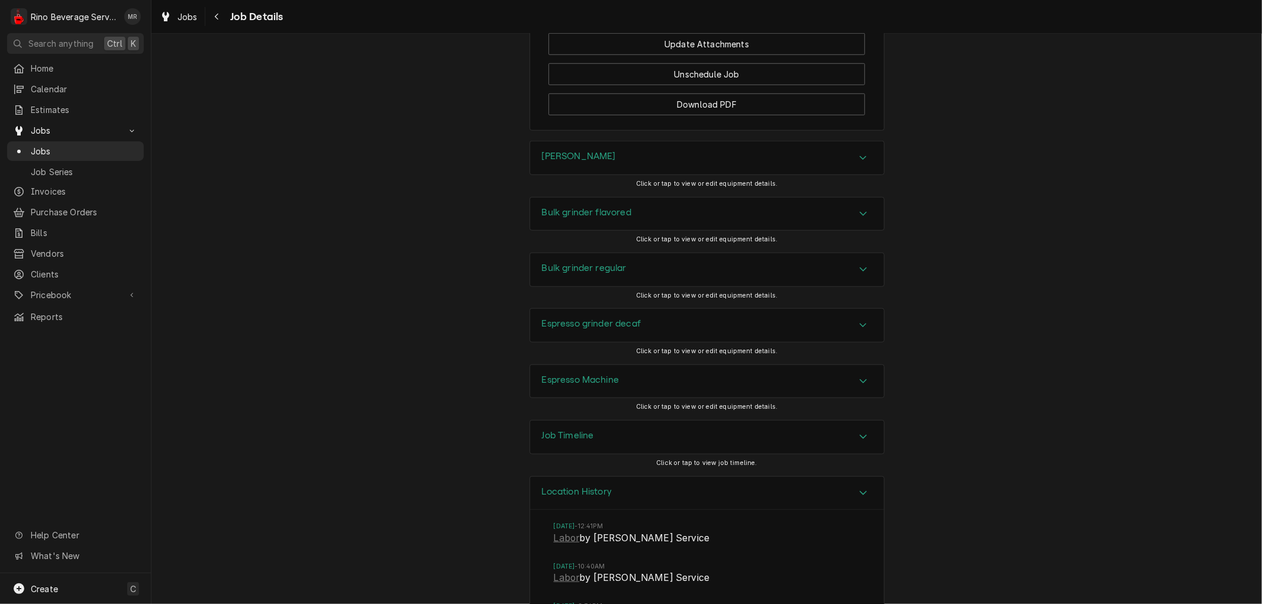
scroll to position [1067, 0]
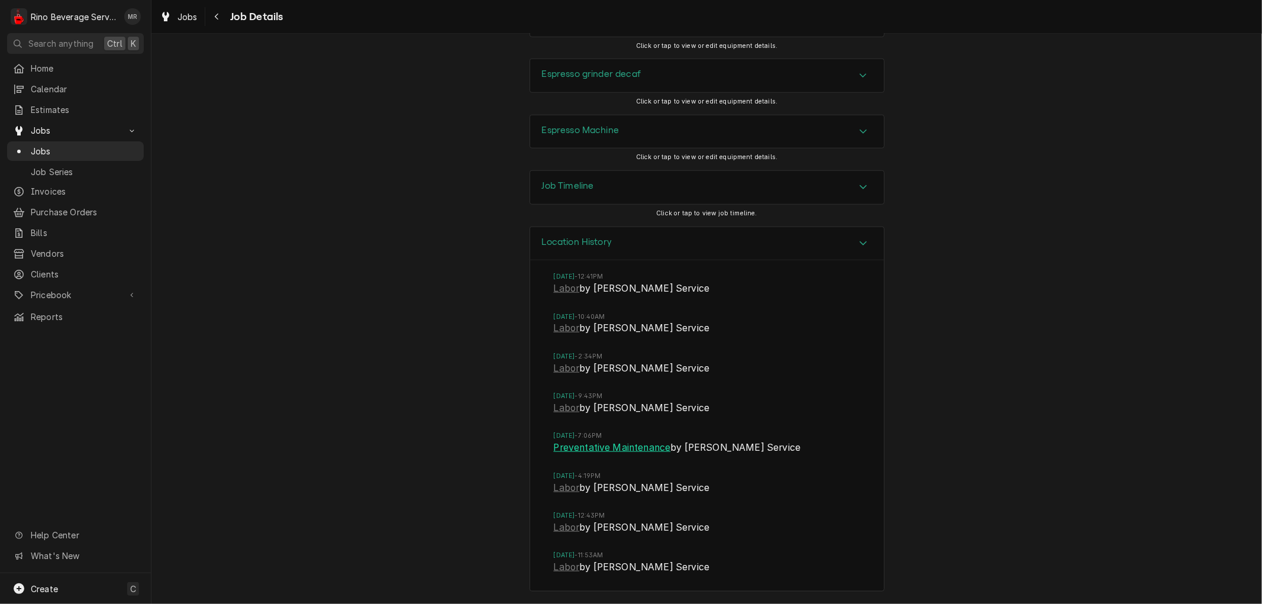
click at [570, 450] on link "Preventative Maintenance" at bounding box center [612, 448] width 117 height 14
click at [554, 409] on link "Labor" at bounding box center [567, 408] width 26 height 14
click at [564, 329] on link "Labor" at bounding box center [567, 328] width 26 height 14
click at [562, 291] on link "Labor" at bounding box center [567, 289] width 26 height 14
click at [556, 406] on link "Labor" at bounding box center [567, 408] width 26 height 14
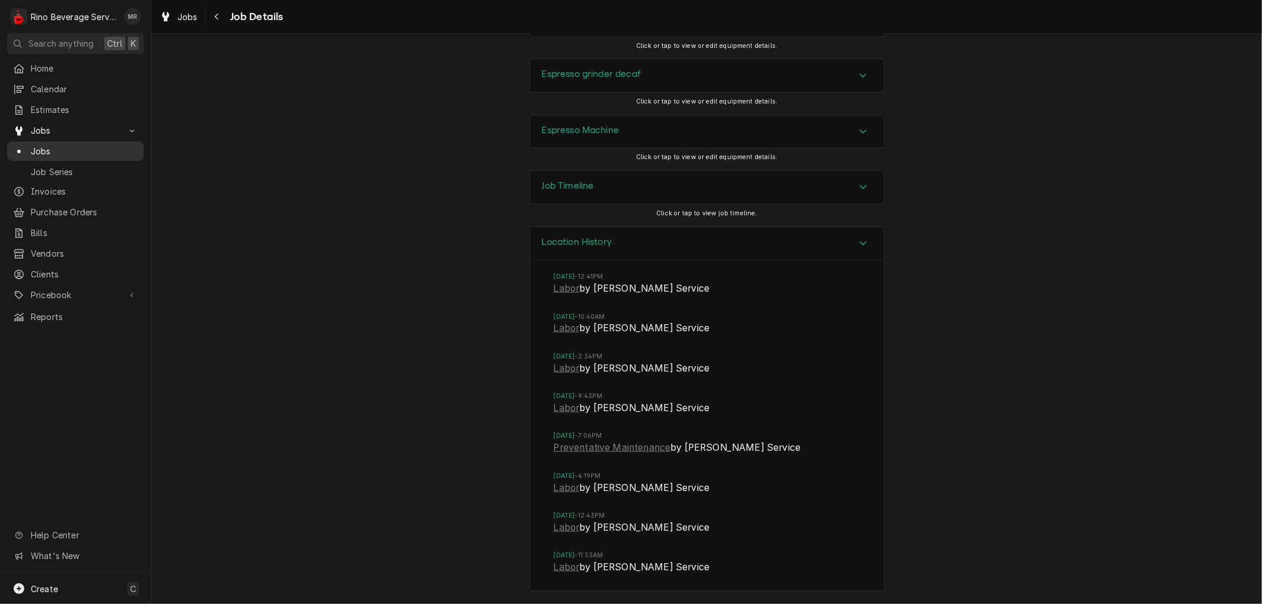
click at [57, 146] on span "Jobs" at bounding box center [84, 151] width 107 height 12
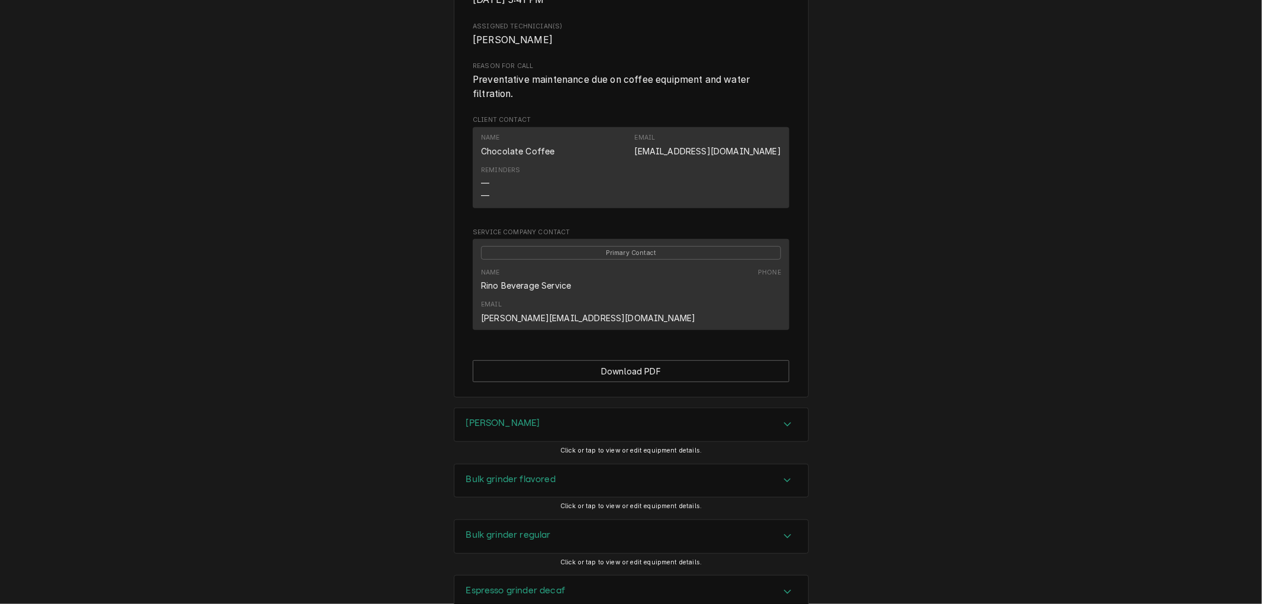
scroll to position [625, 0]
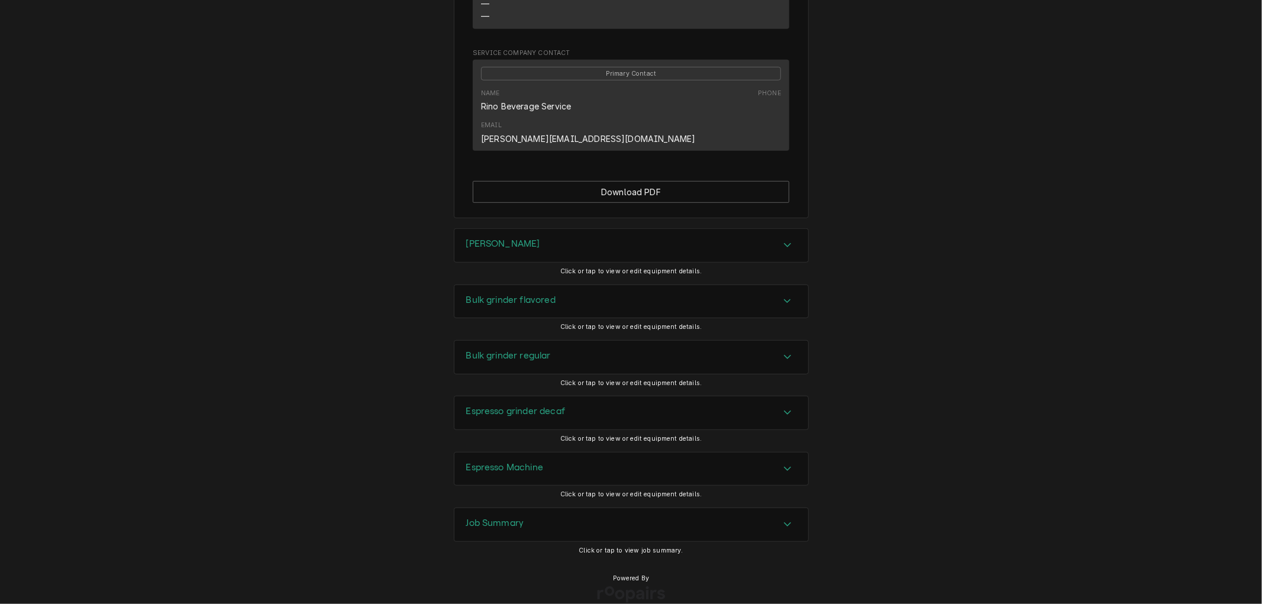
click at [494, 508] on div "Job Summary" at bounding box center [631, 524] width 354 height 33
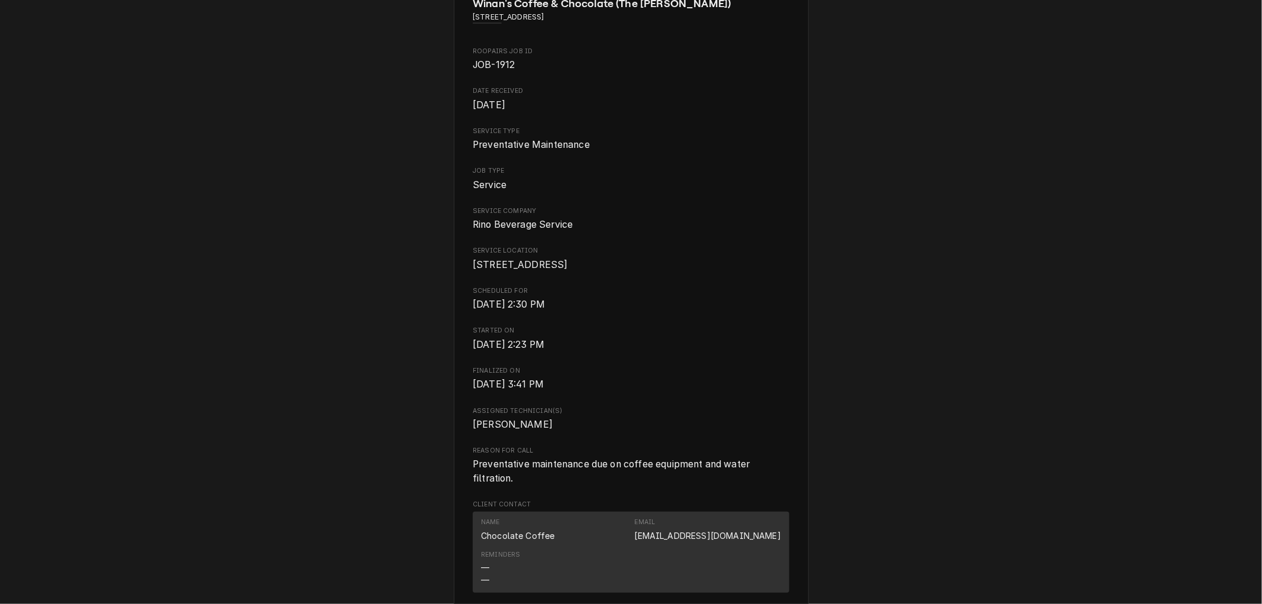
scroll to position [0, 0]
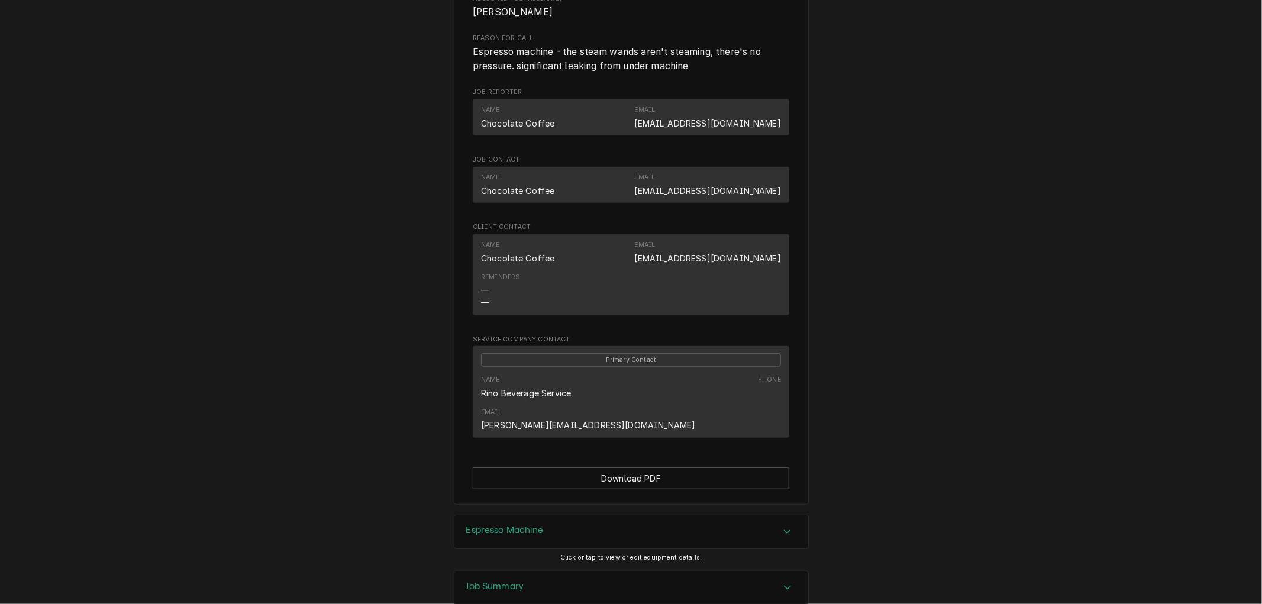
scroll to position [525, 0]
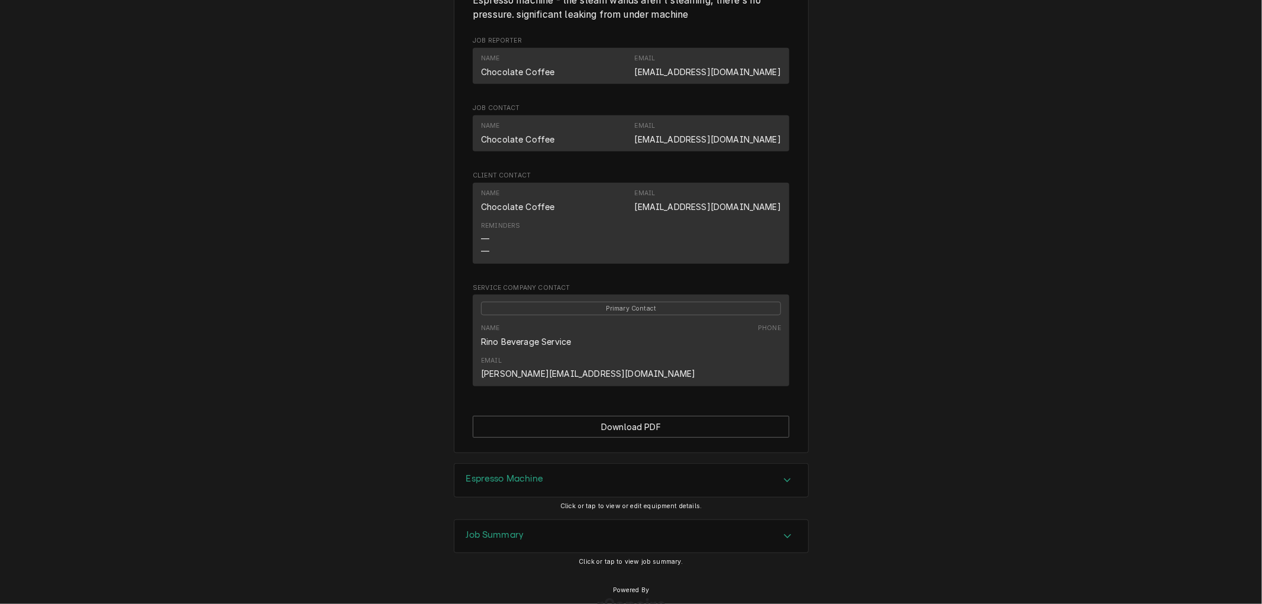
click at [497, 530] on h3 "Job Summary" at bounding box center [495, 535] width 58 height 11
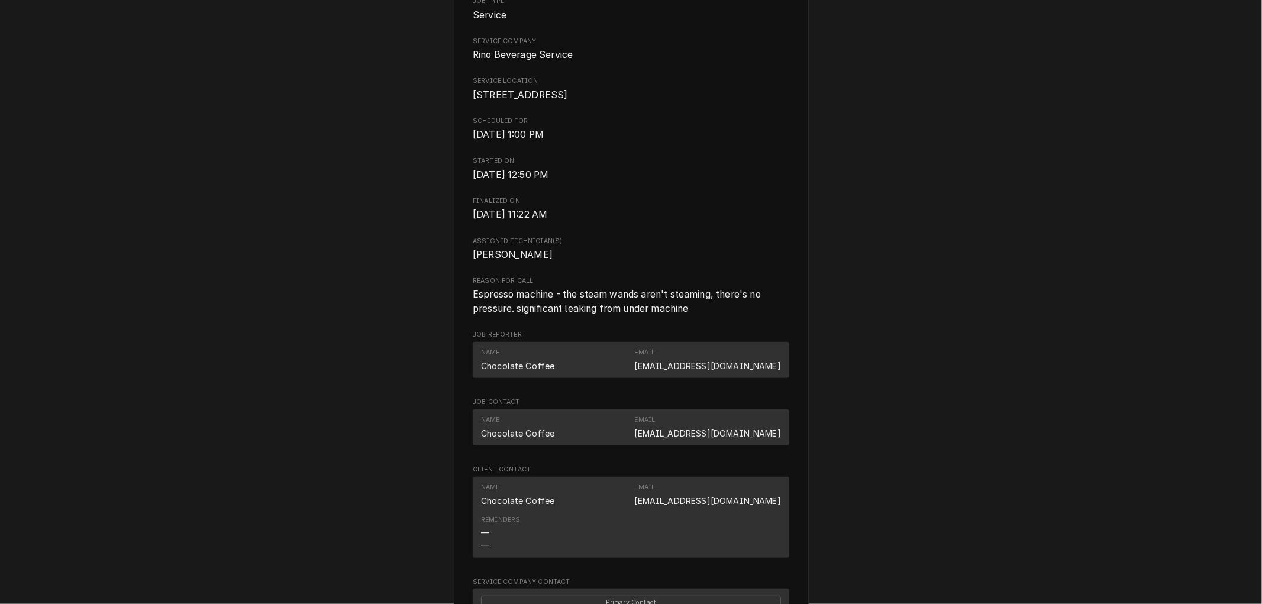
scroll to position [0, 0]
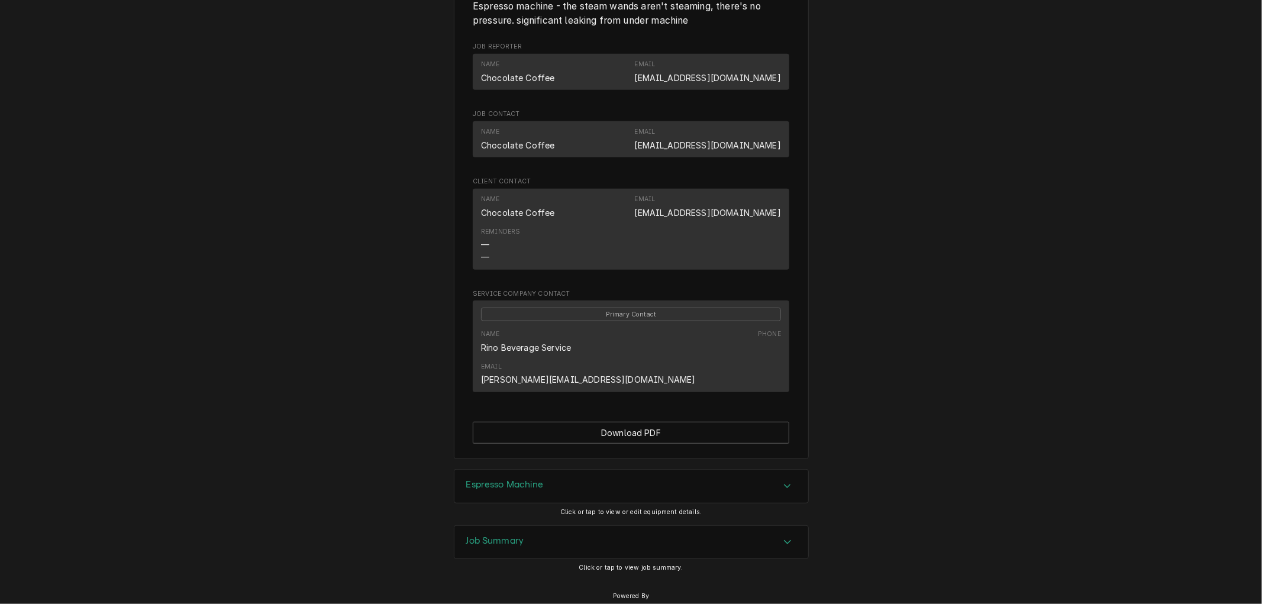
scroll to position [537, 0]
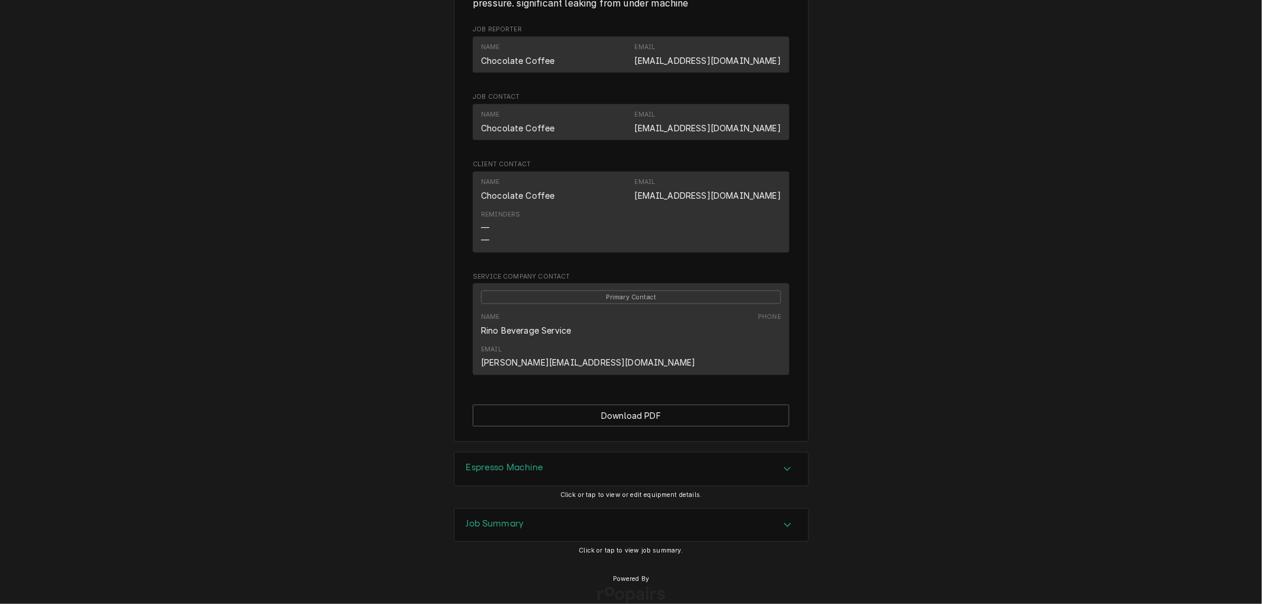
click at [507, 518] on h3 "Job Summary" at bounding box center [495, 523] width 58 height 11
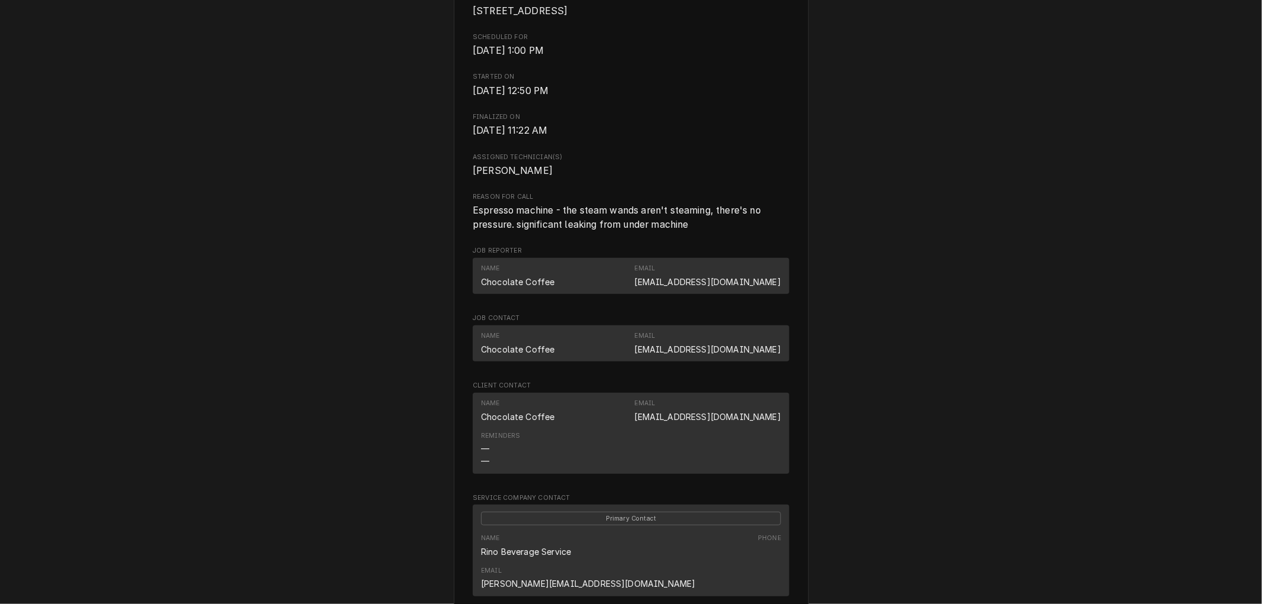
scroll to position [0, 0]
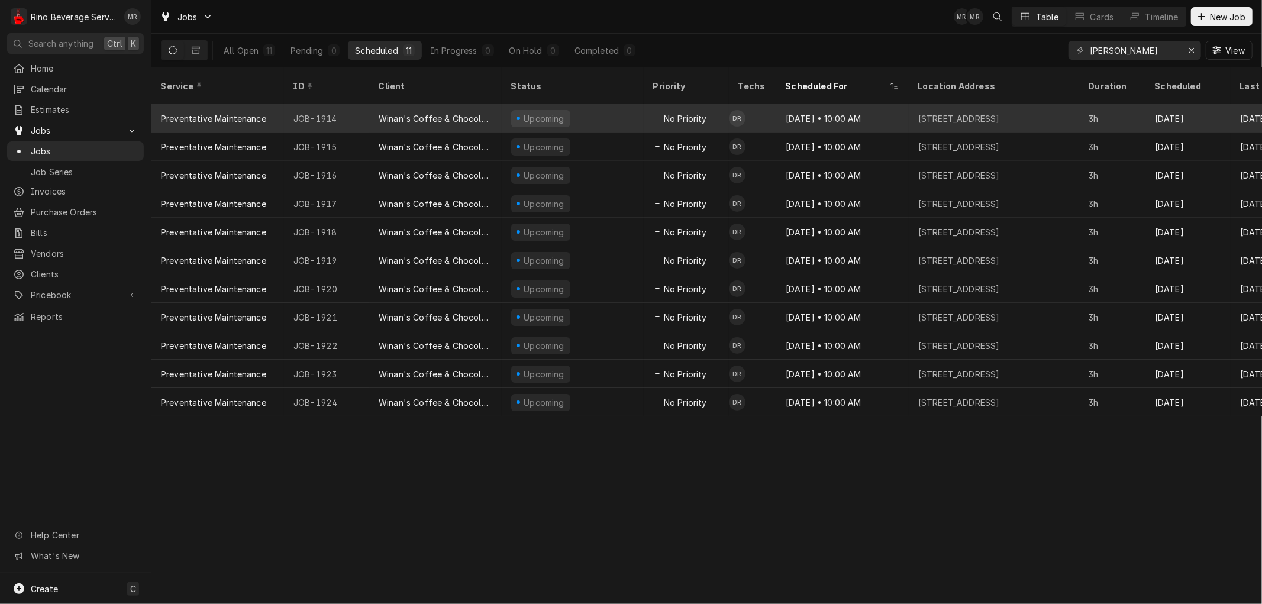
click at [363, 104] on div "JOB-1914" at bounding box center [326, 118] width 85 height 28
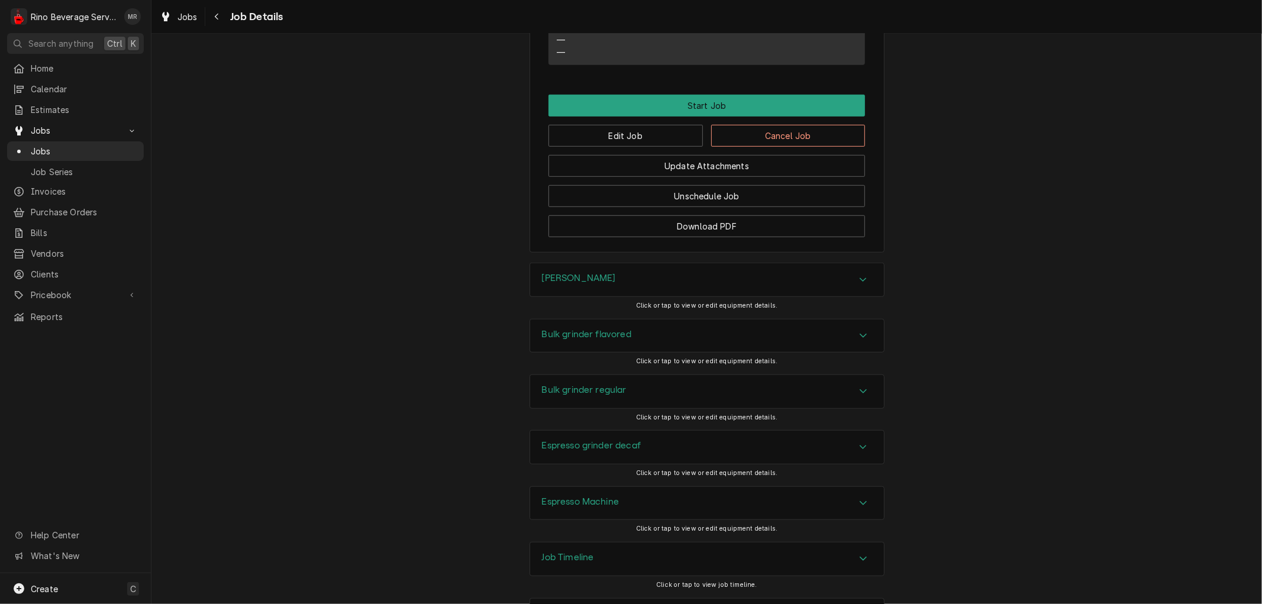
scroll to position [723, 0]
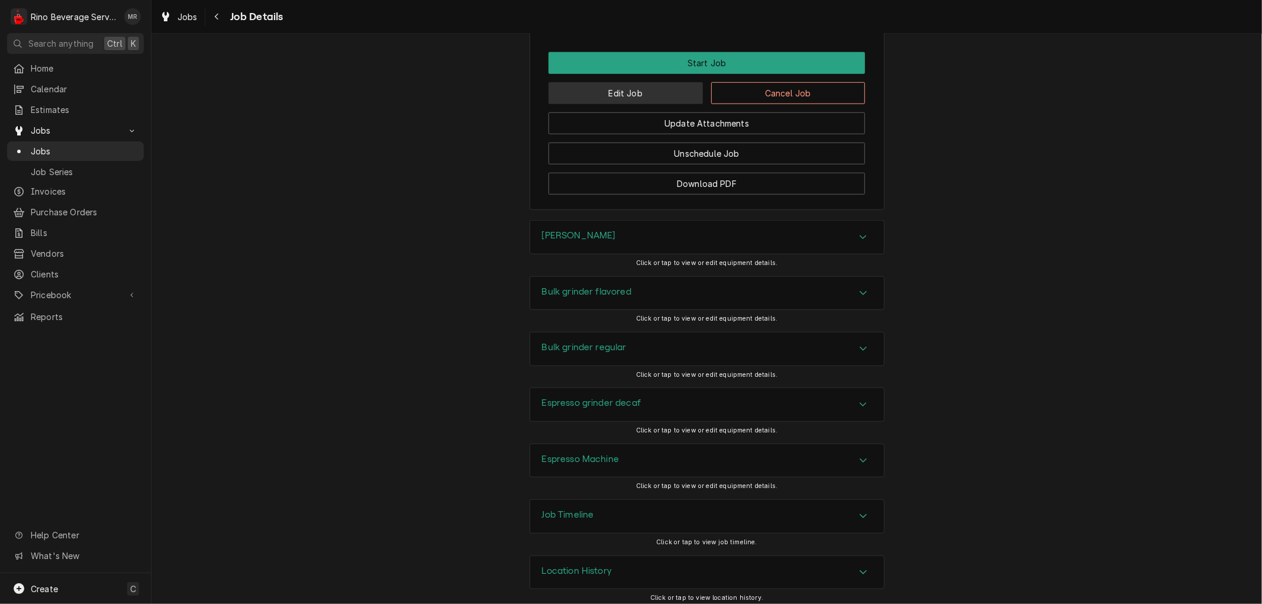
click at [646, 104] on button "Edit Job" at bounding box center [626, 93] width 154 height 22
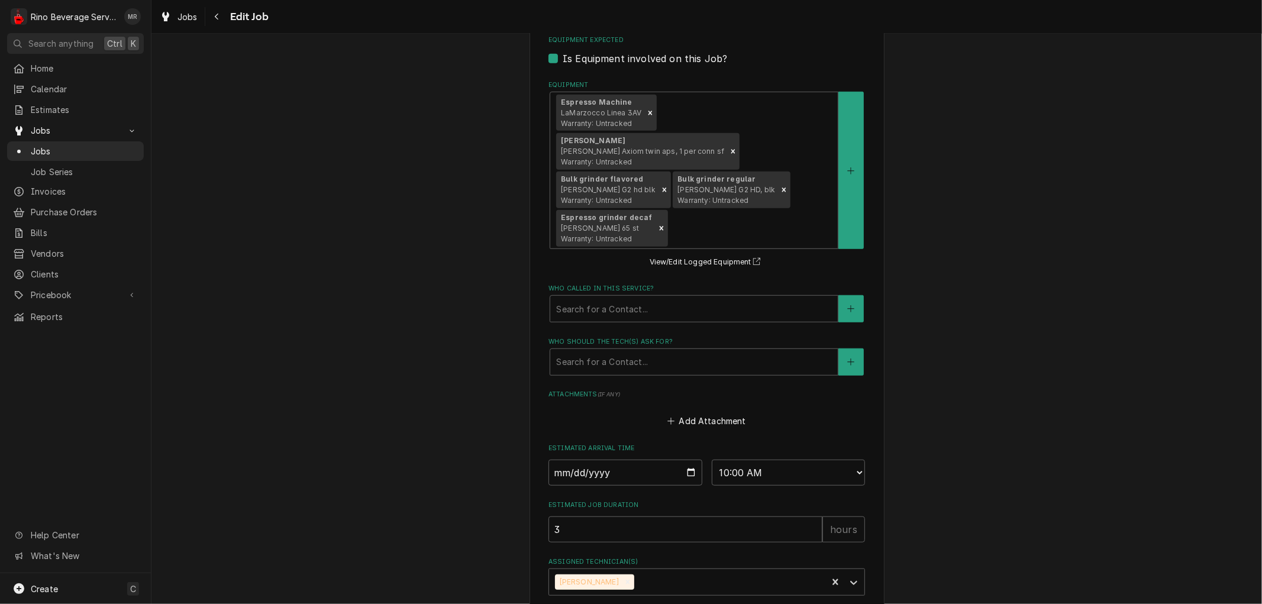
scroll to position [760, 0]
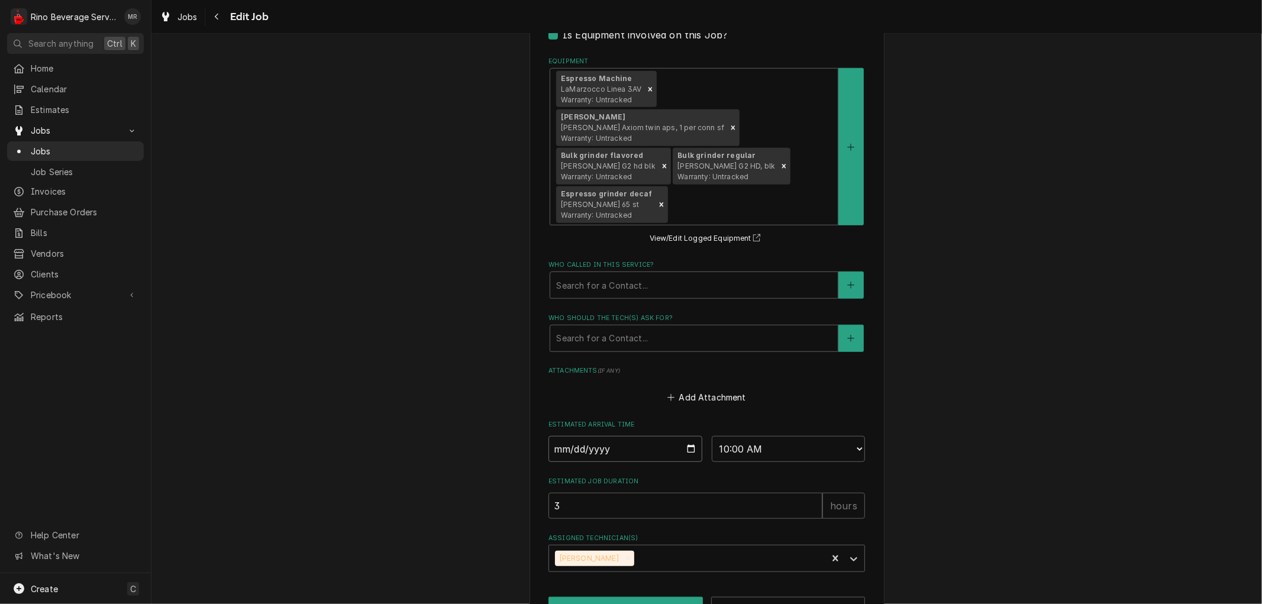
click at [683, 436] on input "[DATE]" at bounding box center [626, 449] width 154 height 26
type textarea "x"
type input "[DATE]"
type textarea "x"
type input "2025-08-28"
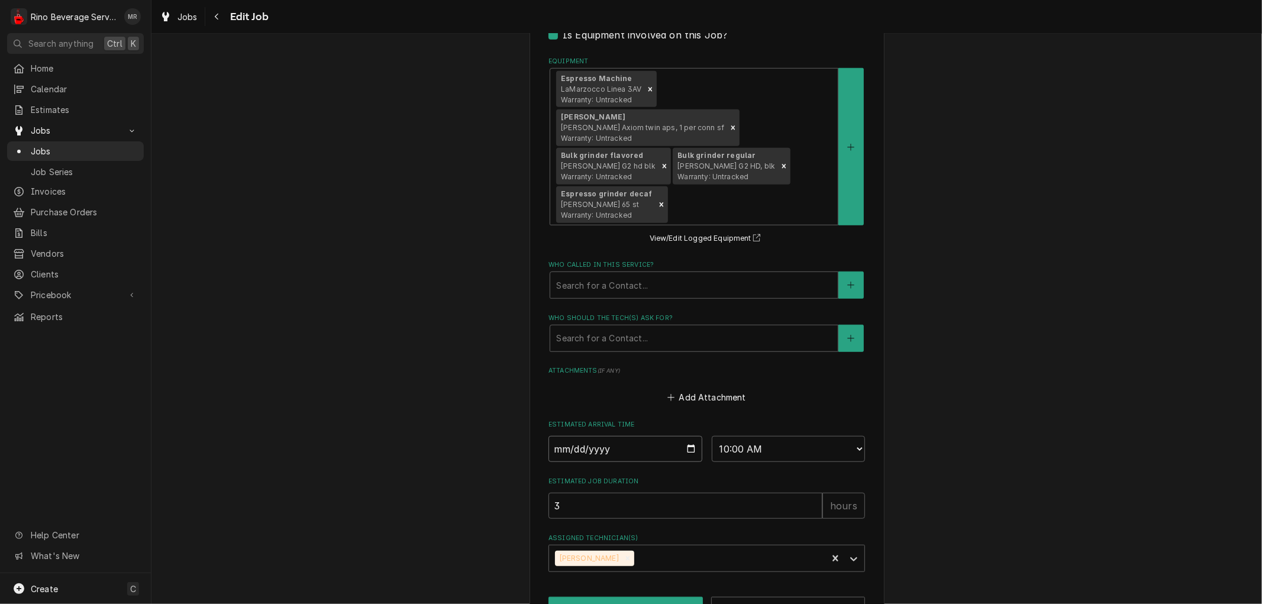
type textarea "x"
click at [853, 436] on select "AM / PM 6:00 AM 6:15 AM 6:30 AM 6:45 AM 7:00 AM 7:15 AM 7:30 AM 7:45 AM 8:00 AM…" at bounding box center [789, 449] width 154 height 26
select select "12:00:00"
click at [712, 436] on select "AM / PM 6:00 AM 6:15 AM 6:30 AM 6:45 AM 7:00 AM 7:15 AM 7:30 AM 7:45 AM 8:00 AM…" at bounding box center [789, 449] width 154 height 26
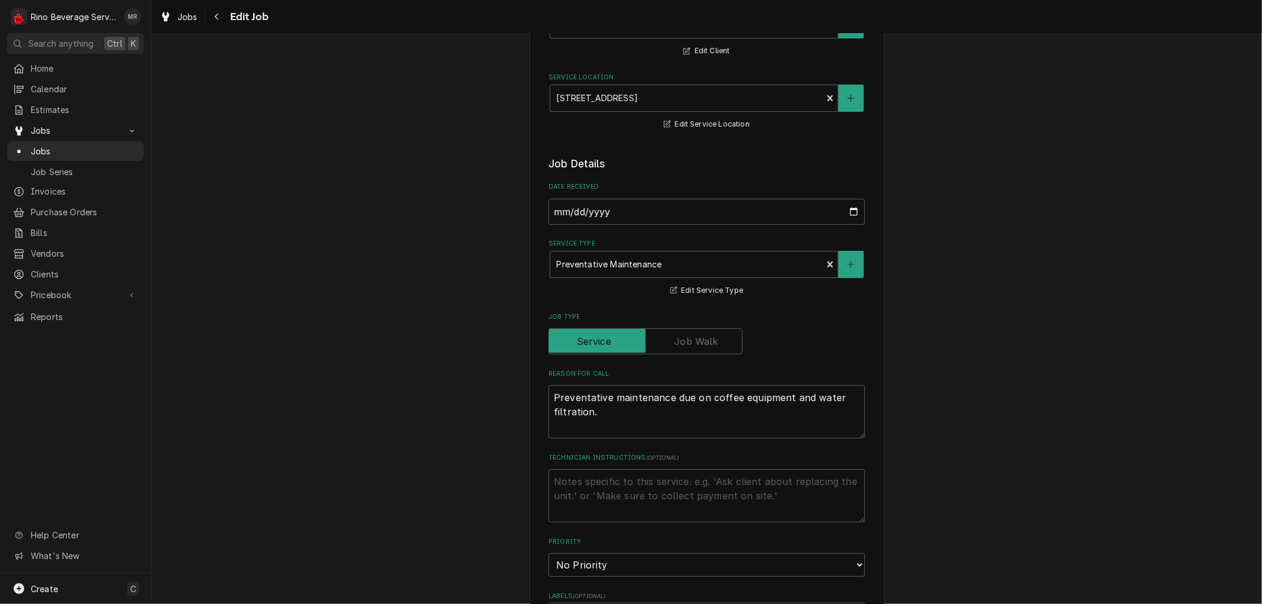
scroll to position [102, 0]
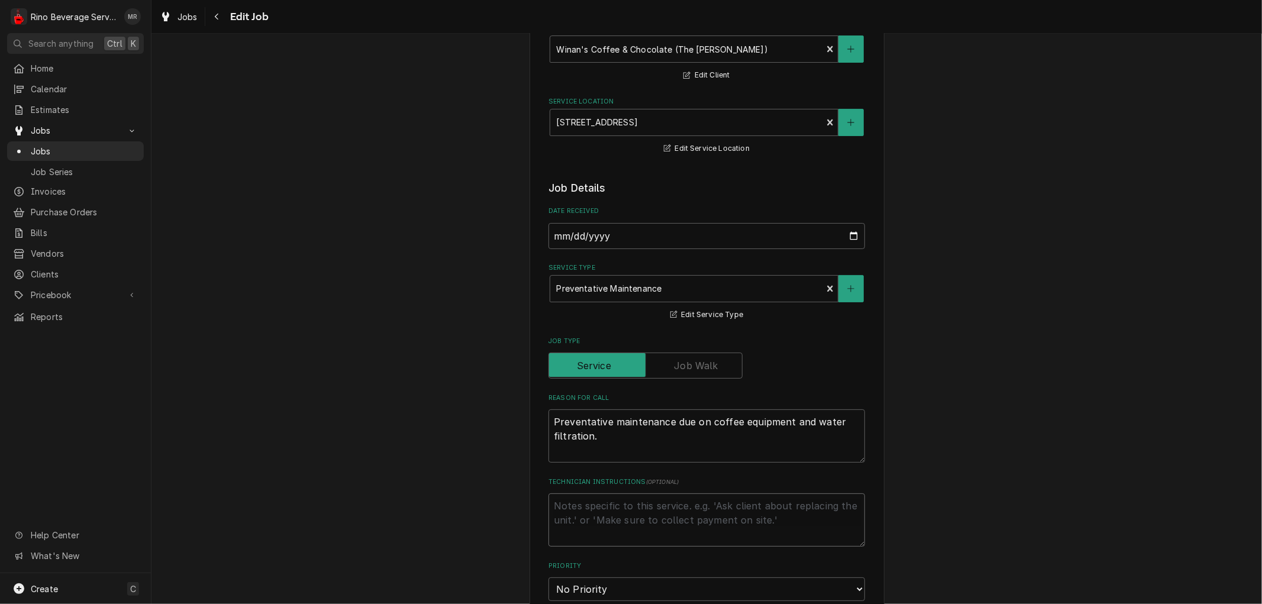
click at [698, 512] on textarea "Technician Instructions ( optional )" at bounding box center [707, 520] width 317 height 53
type textarea "x"
type textarea "r"
type textarea "x"
type textarea "ri"
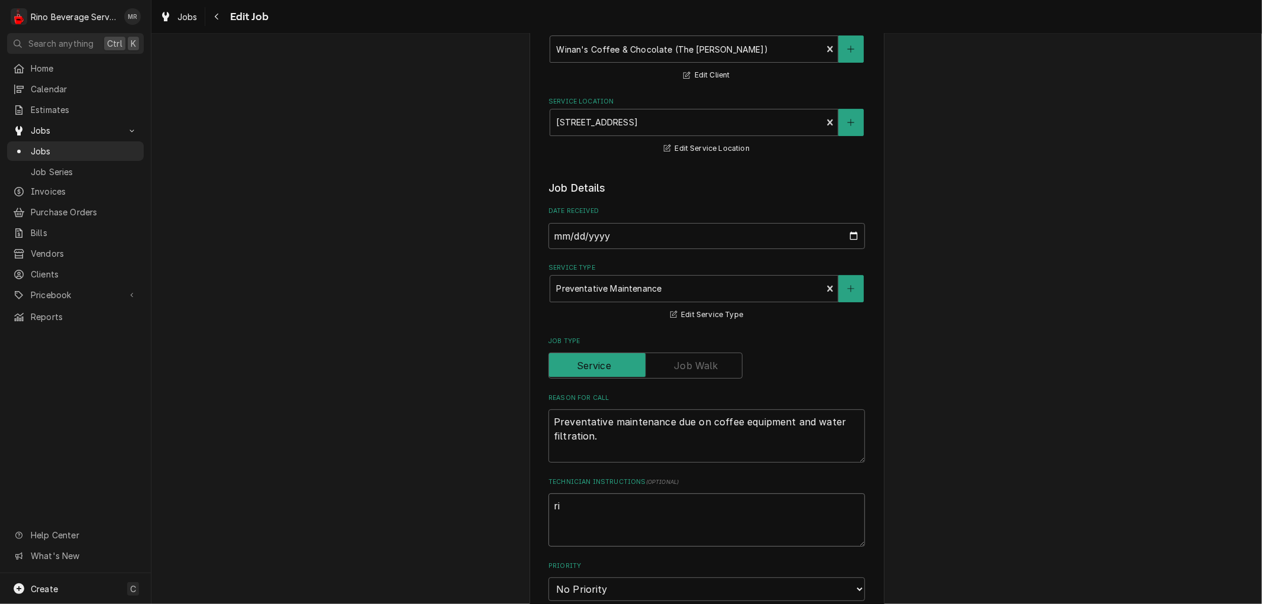
type textarea "x"
type textarea "rig"
type textarea "x"
type textarea "righ"
type textarea "x"
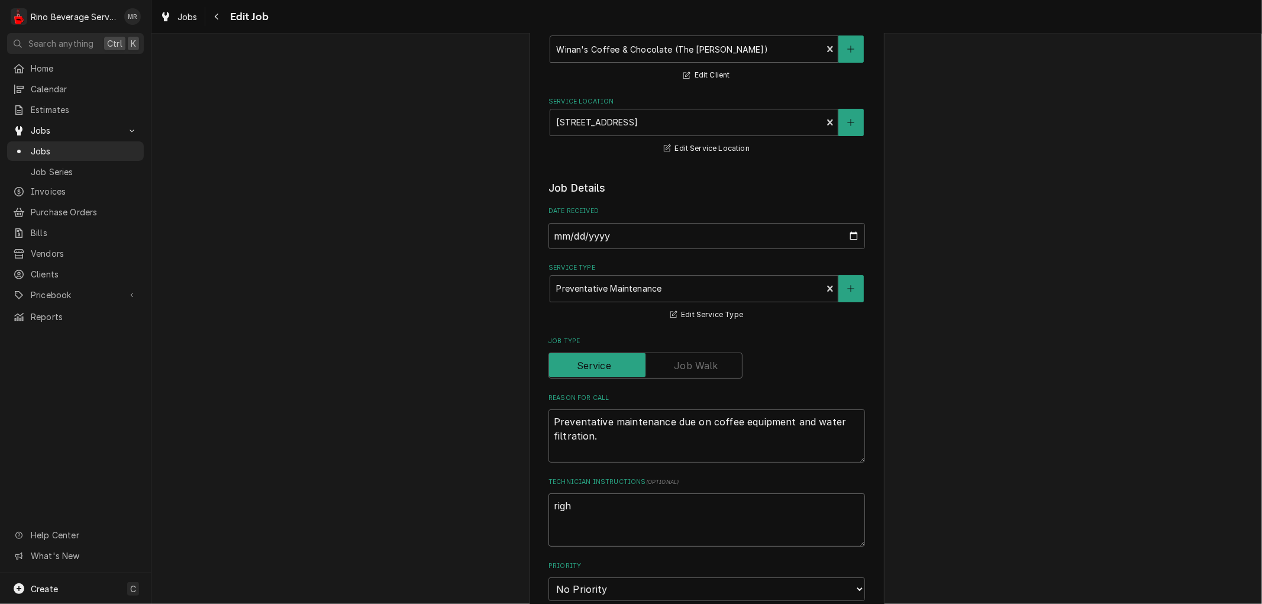
type textarea "right"
type textarea "x"
type textarea "right"
type textarea "x"
type textarea "right s"
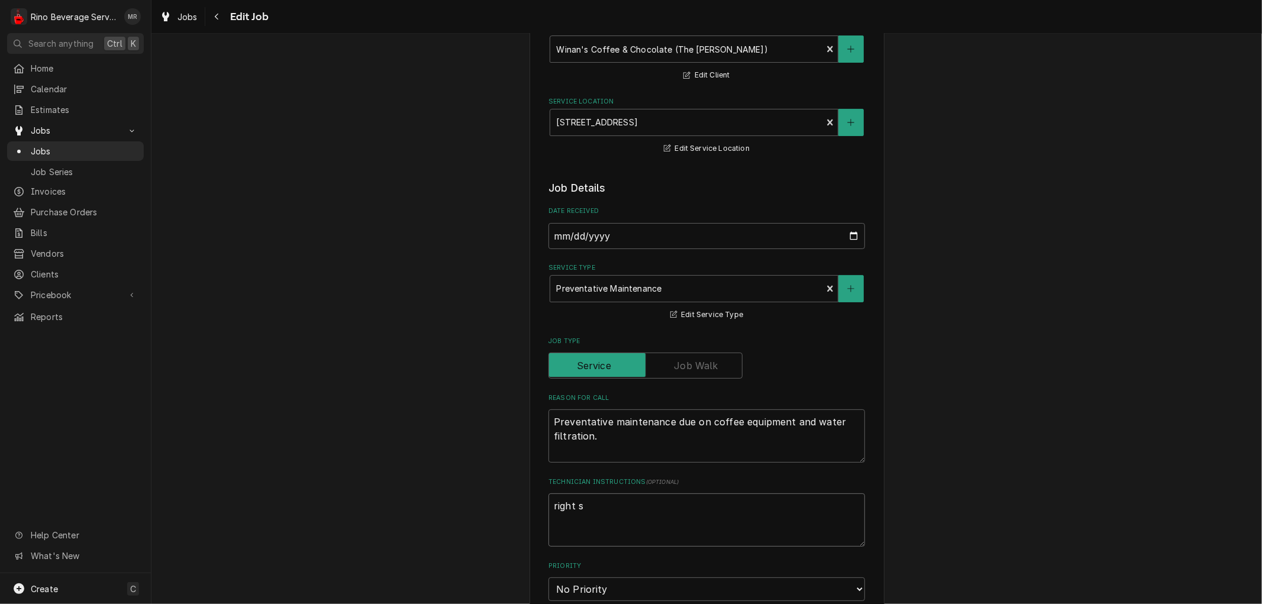
type textarea "x"
type textarea "right si"
type textarea "x"
type textarea "right sid"
type textarea "x"
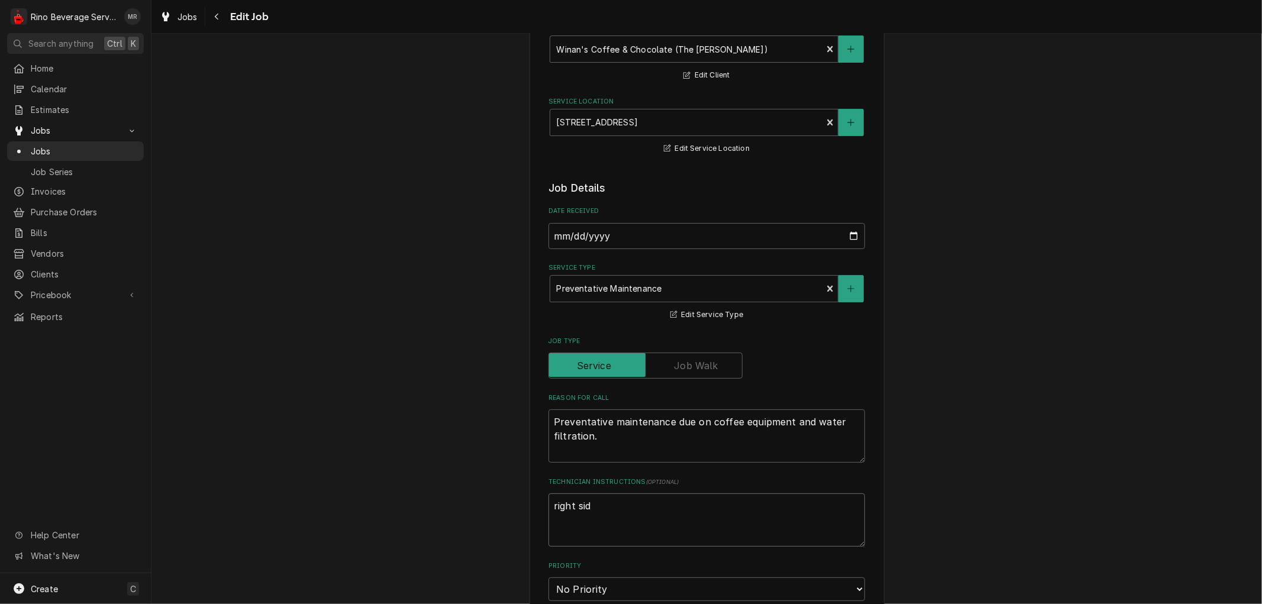
type textarea "right side"
type textarea "x"
type textarea "right side"
type textarea "x"
type textarea "right side o"
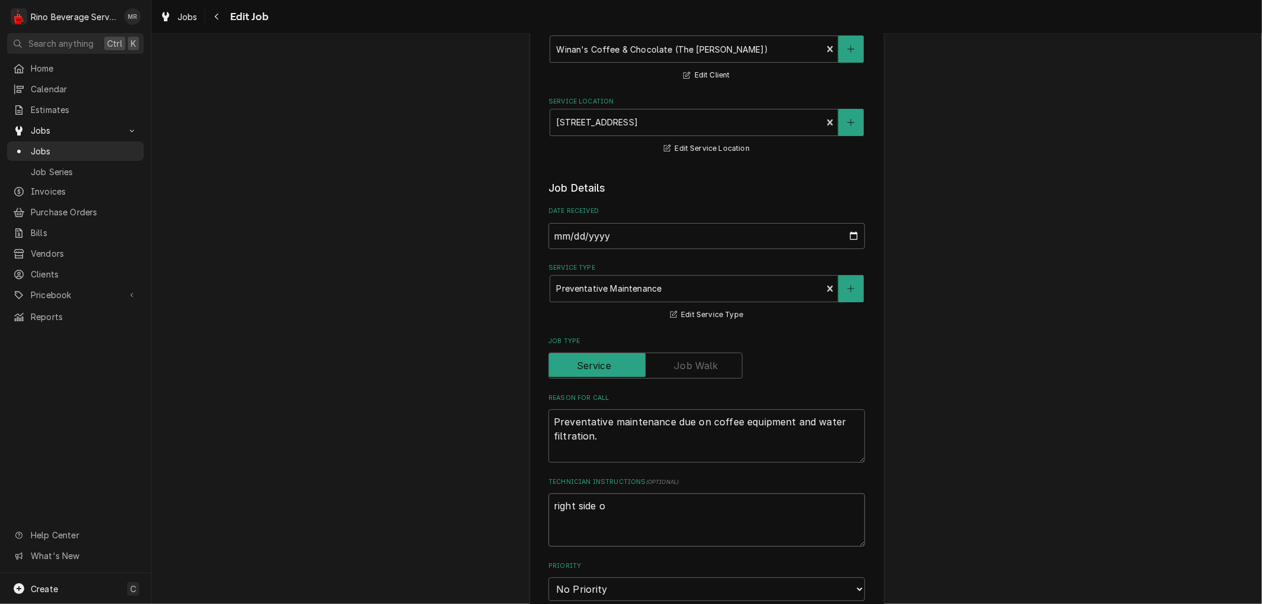
type textarea "x"
type textarea "right side of"
type textarea "x"
type textarea "right side of"
type textarea "x"
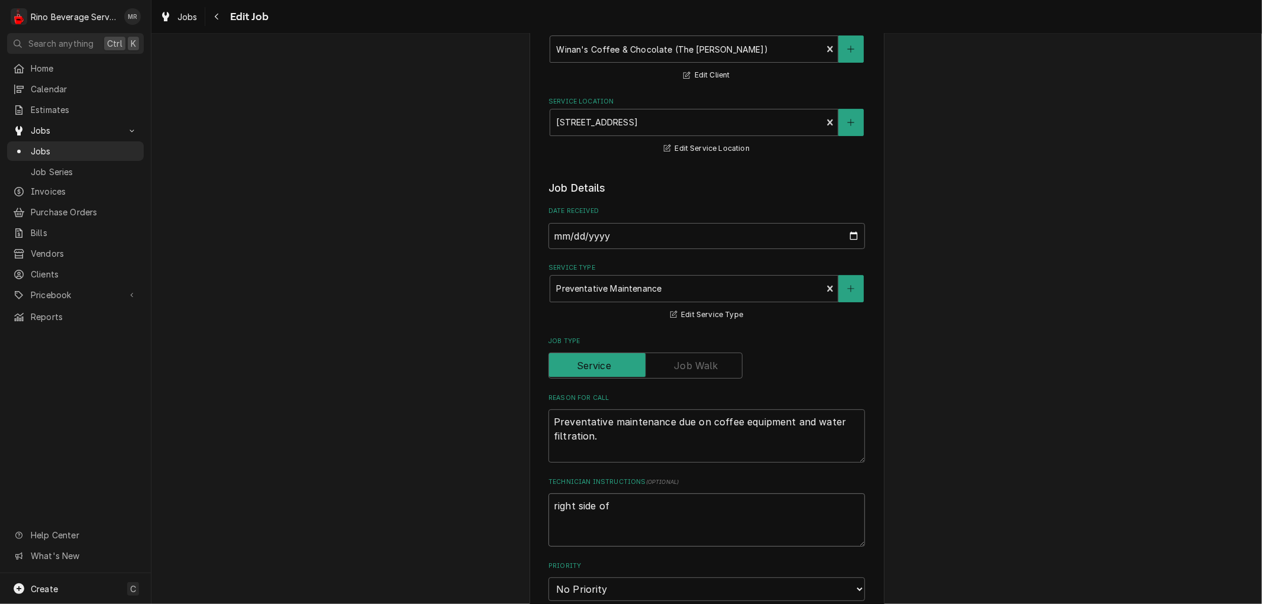
type textarea "right side of b"
type textarea "x"
type textarea "right side of br"
type textarea "x"
type textarea "right side of bre"
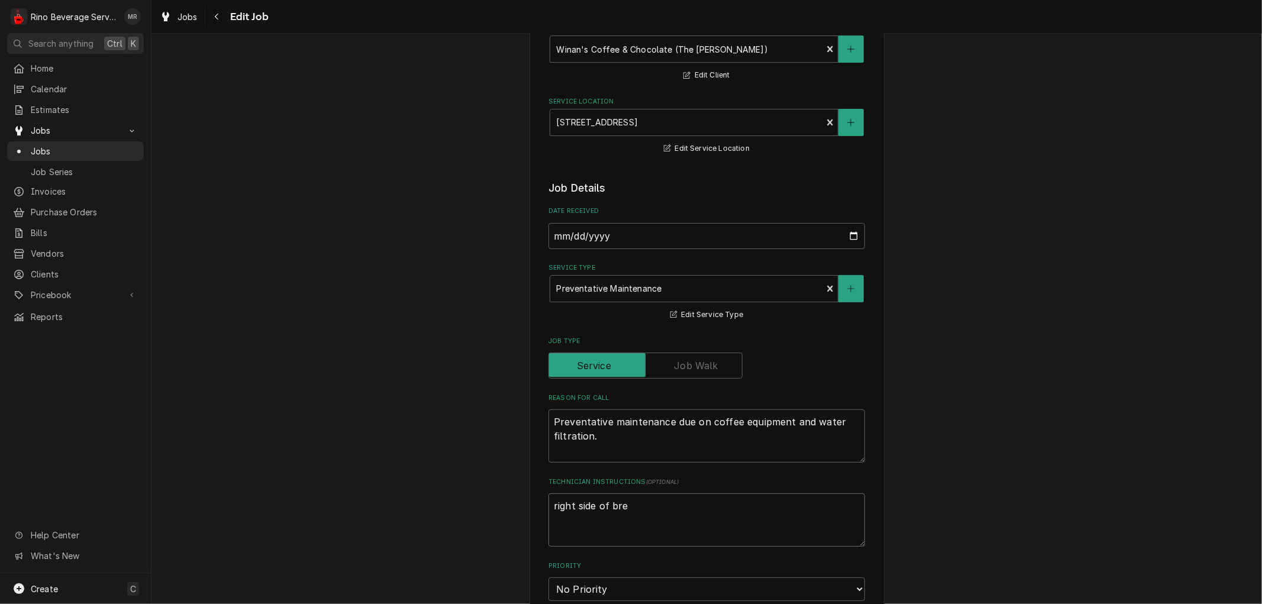
type textarea "x"
type textarea "right side of brew"
type textarea "x"
type textarea "right side of brewe"
type textarea "x"
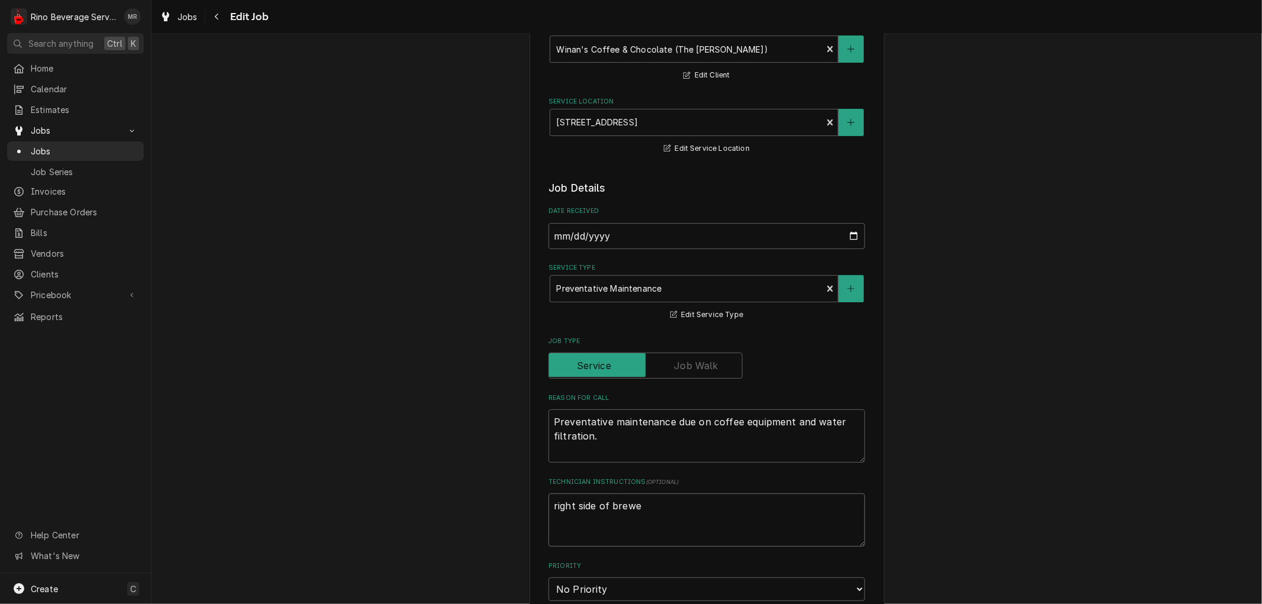
type textarea "right side of brewer"
type textarea "x"
type textarea "right side of brewer"
type textarea "x"
type textarea "right side of brewer h"
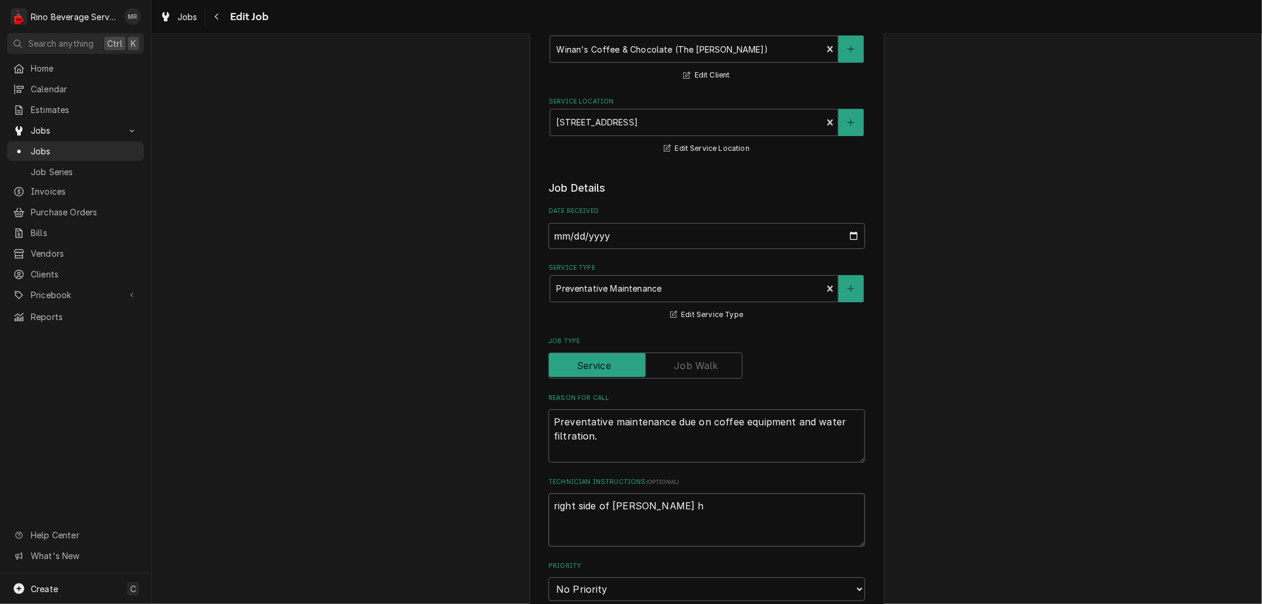
type textarea "x"
type textarea "right side of brewer ha"
type textarea "x"
type textarea "right side of brewer has"
type textarea "x"
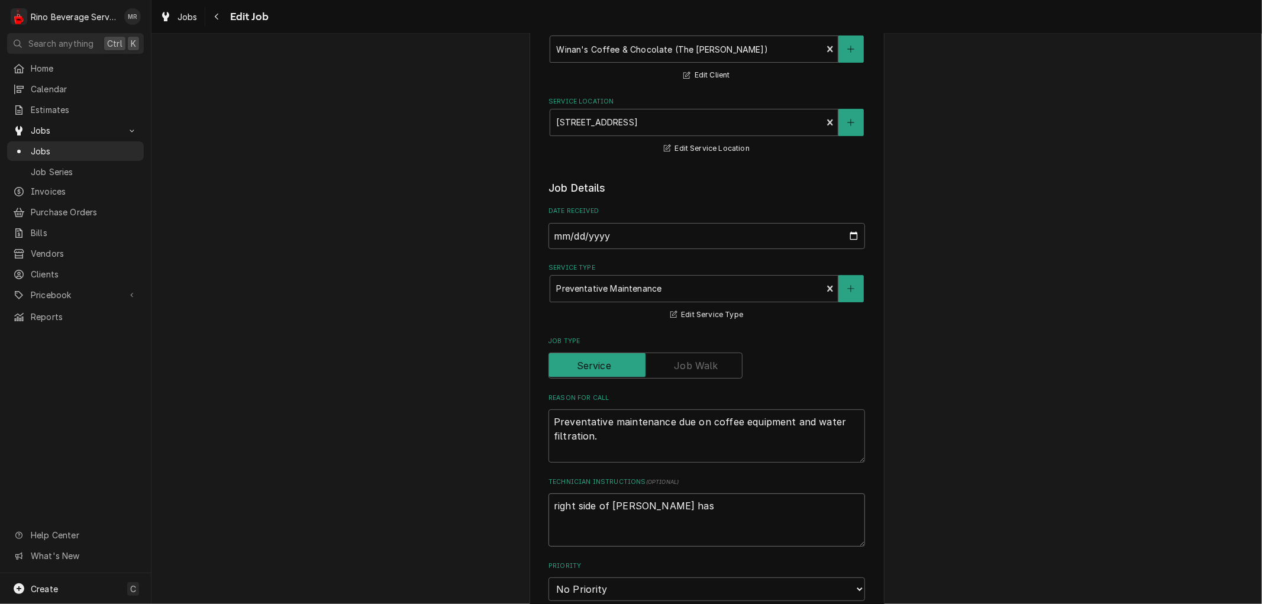
type textarea "right side of brewer has"
type textarea "x"
type textarea "right side of brewer has s"
type textarea "x"
type textarea "right side of brewer has st"
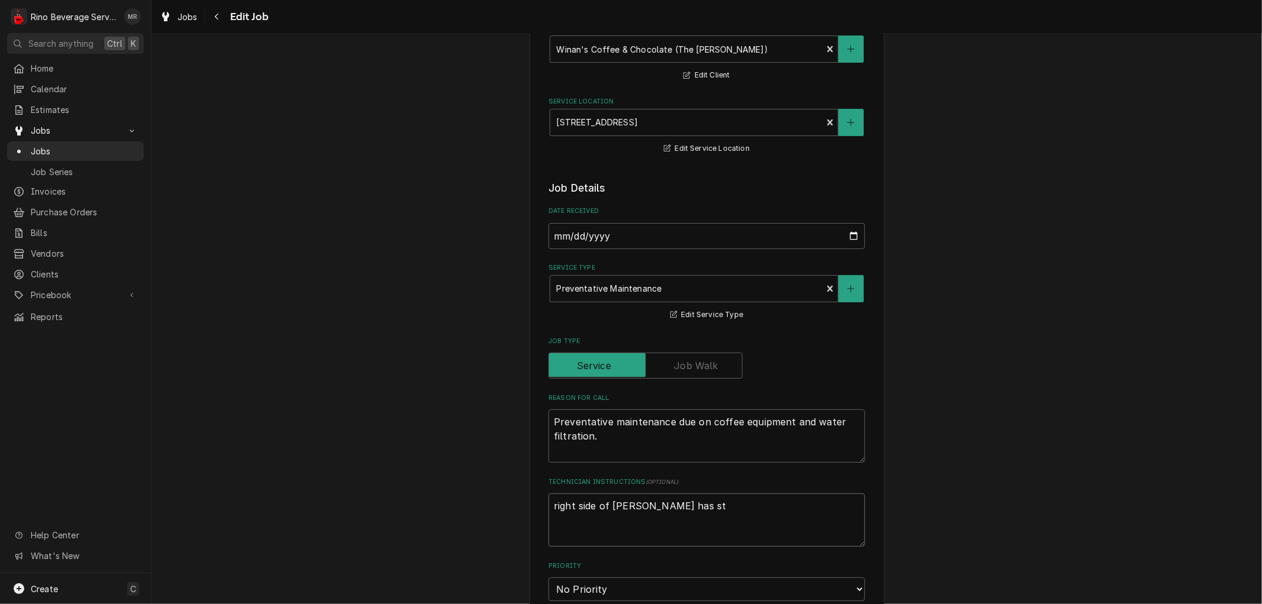
type textarea "x"
type textarea "right side of brewer has ste"
type textarea "x"
type textarea "right side of brewer has stea"
type textarea "x"
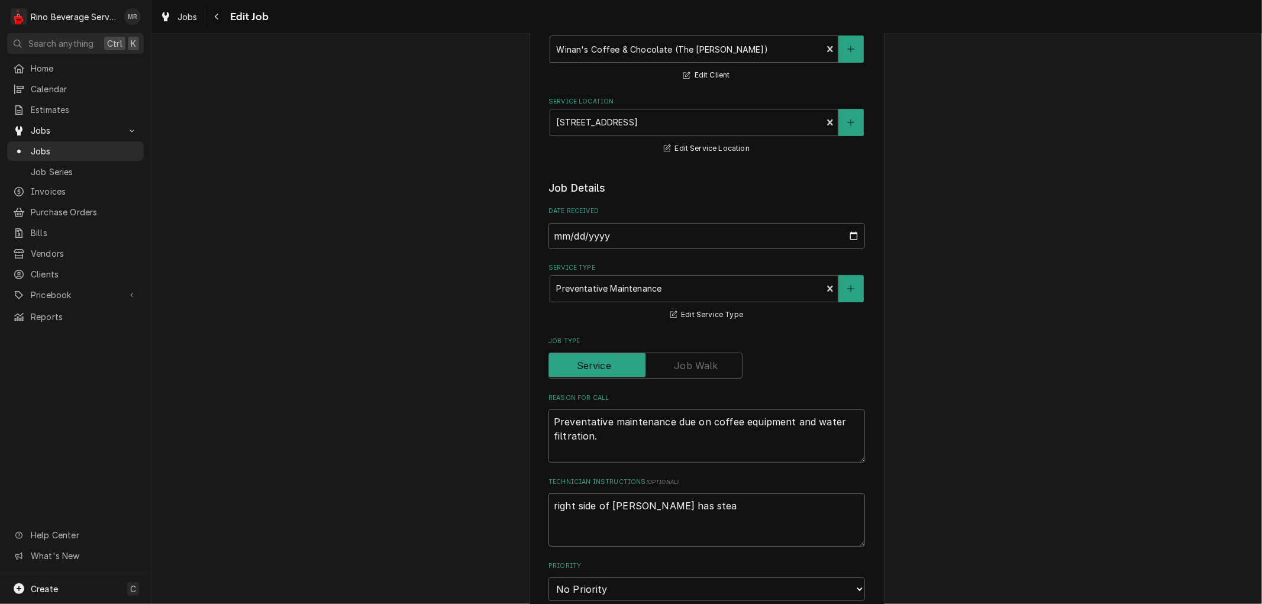
type textarea "right side of brewer has stead"
type textarea "x"
type textarea "right side of brewer has steady"
type textarea "x"
type textarea "right side of brewer has steady"
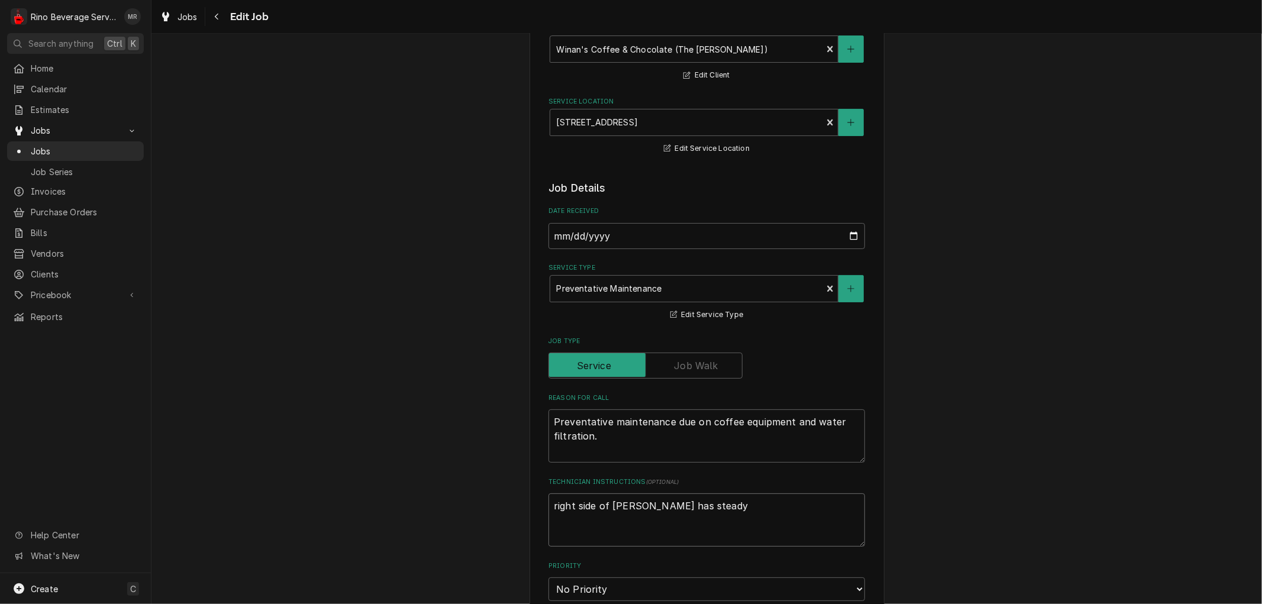
type textarea "x"
type textarea "right side of brewer has steady d"
type textarea "x"
type textarea "right side of brewer has steady dr"
type textarea "x"
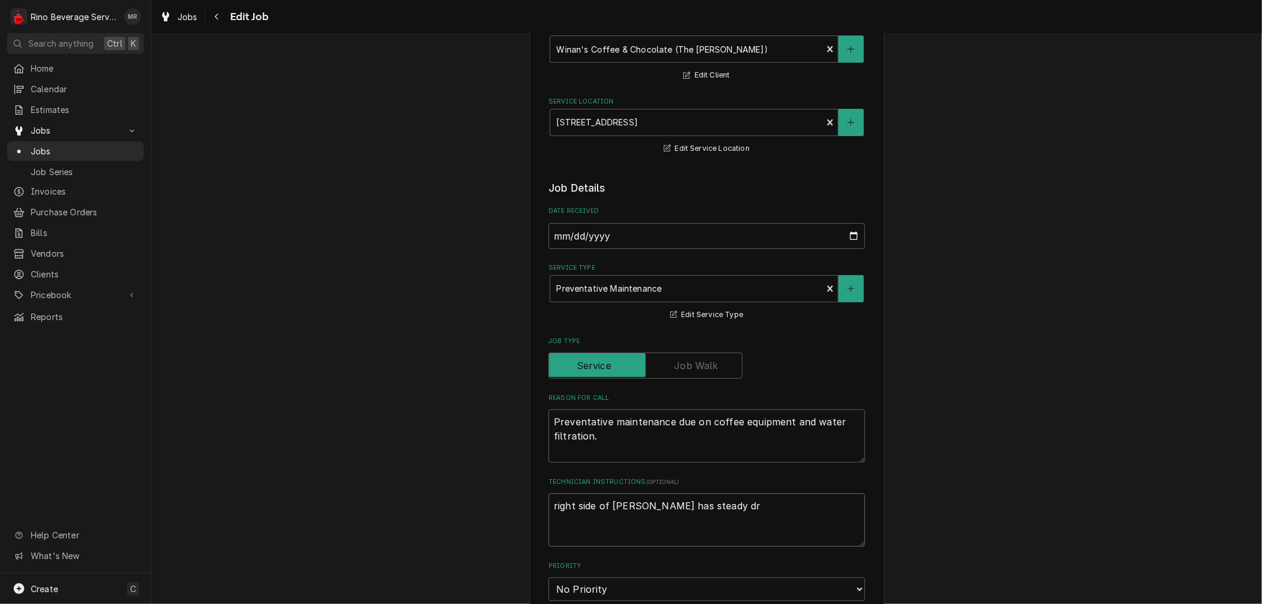
type textarea "right side of brewer has steady dri"
type textarea "x"
type textarea "right side of brewer has steady drip"
type textarea "x"
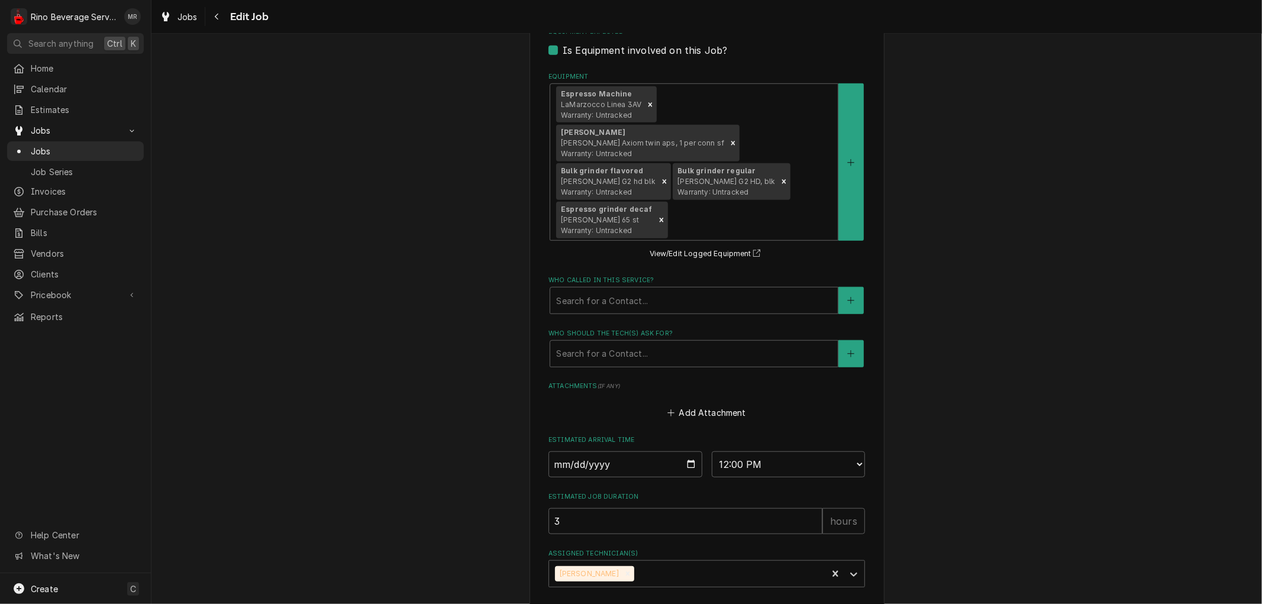
scroll to position [760, 0]
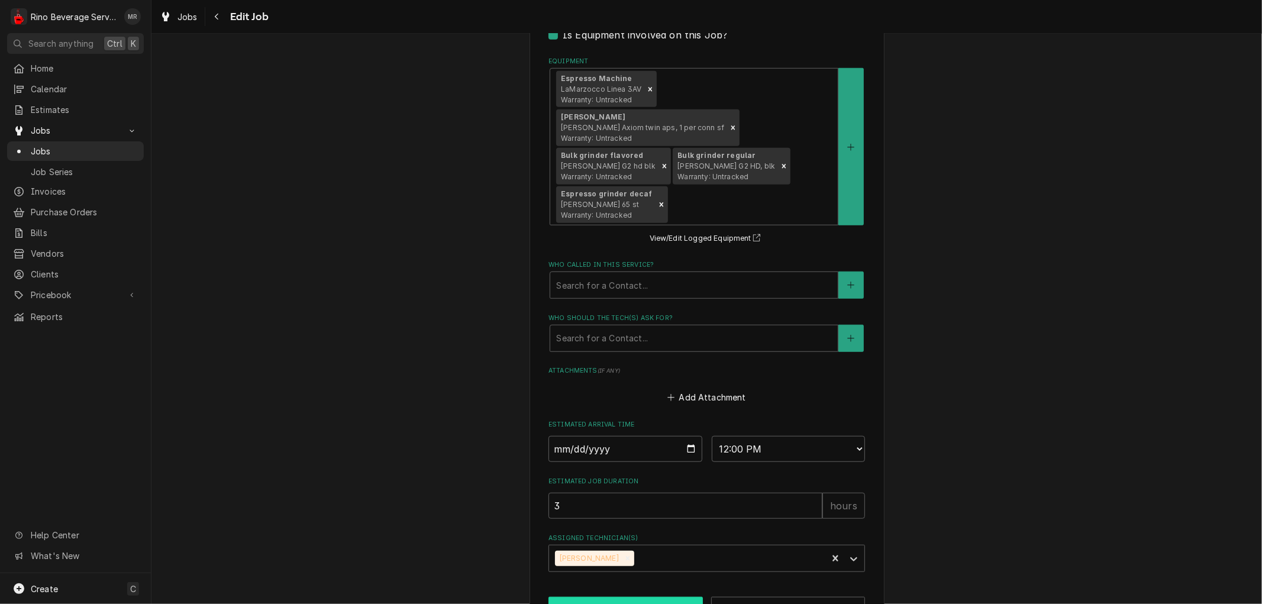
type textarea "right side of brewer has steady drip"
click at [618, 597] on button "Save" at bounding box center [626, 608] width 154 height 22
type textarea "x"
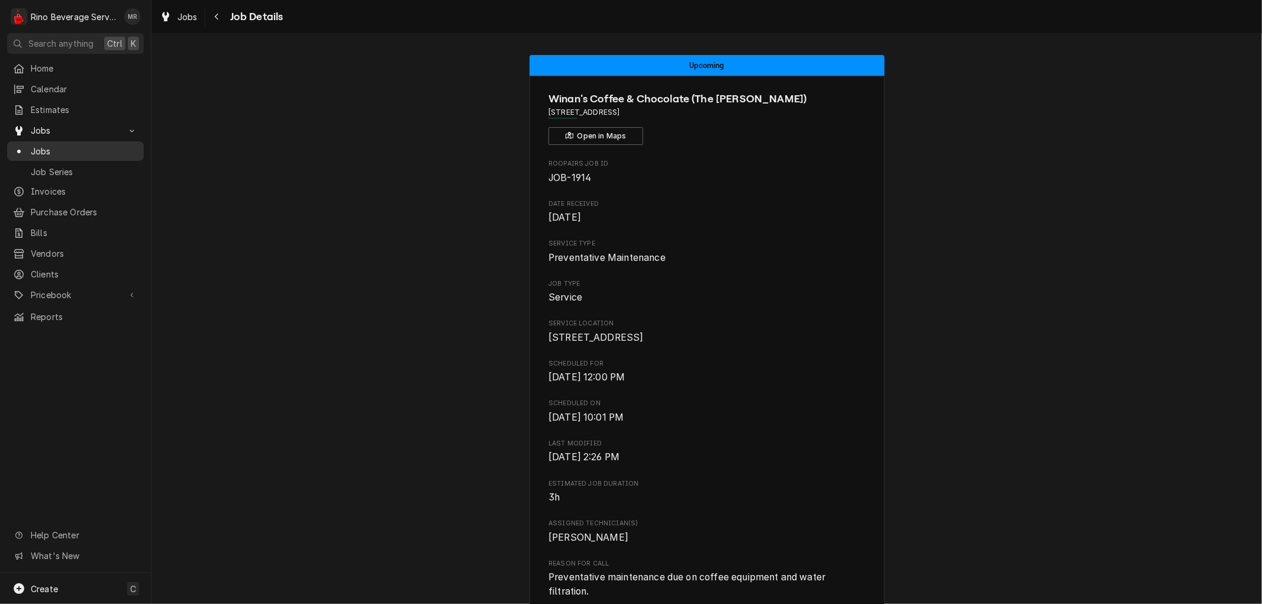
click at [84, 145] on span "Jobs" at bounding box center [84, 151] width 107 height 12
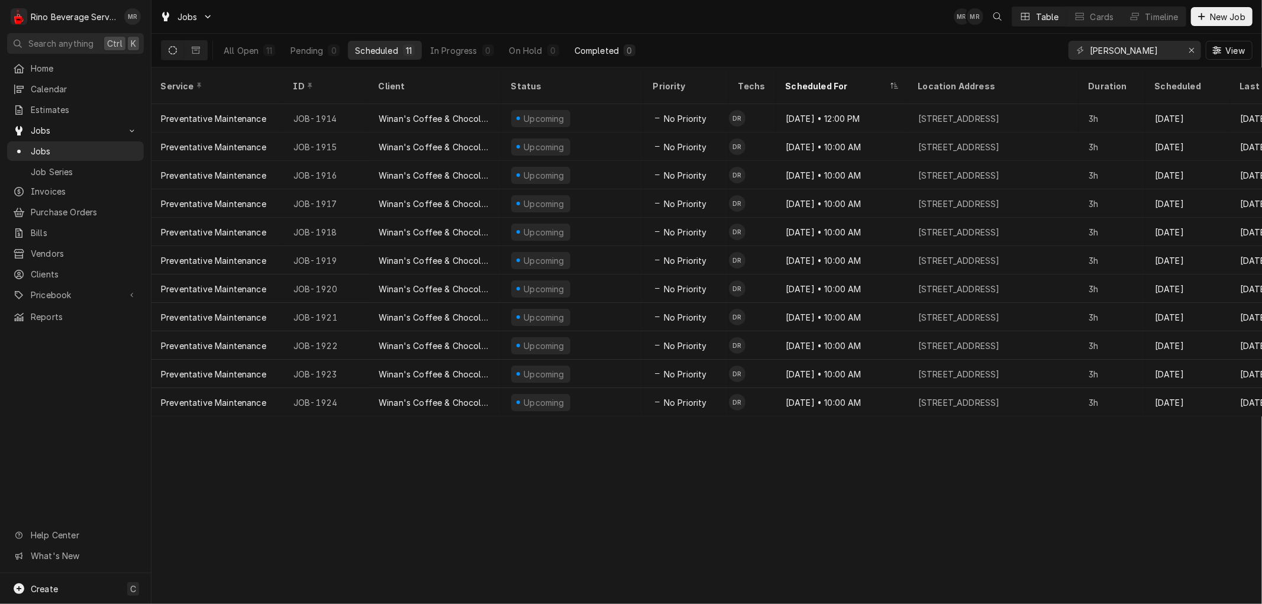
click at [599, 52] on div "Completed" at bounding box center [597, 50] width 44 height 12
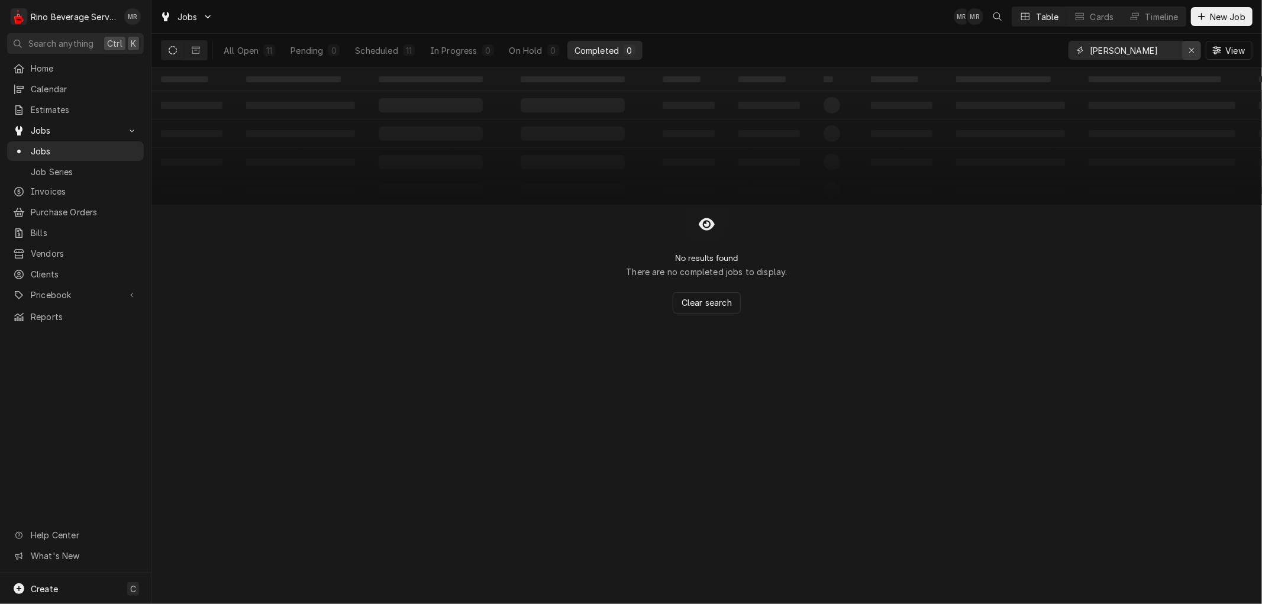
click at [1189, 49] on icon "Erase input" at bounding box center [1192, 50] width 7 height 8
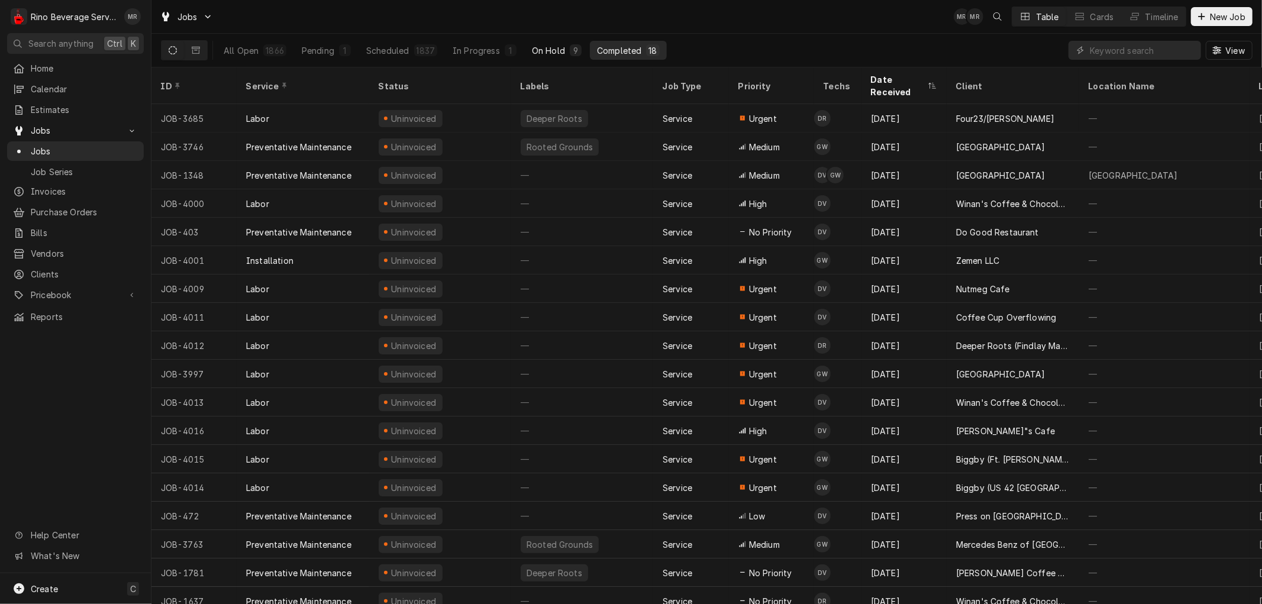
click at [555, 49] on div "On Hold" at bounding box center [548, 50] width 33 height 12
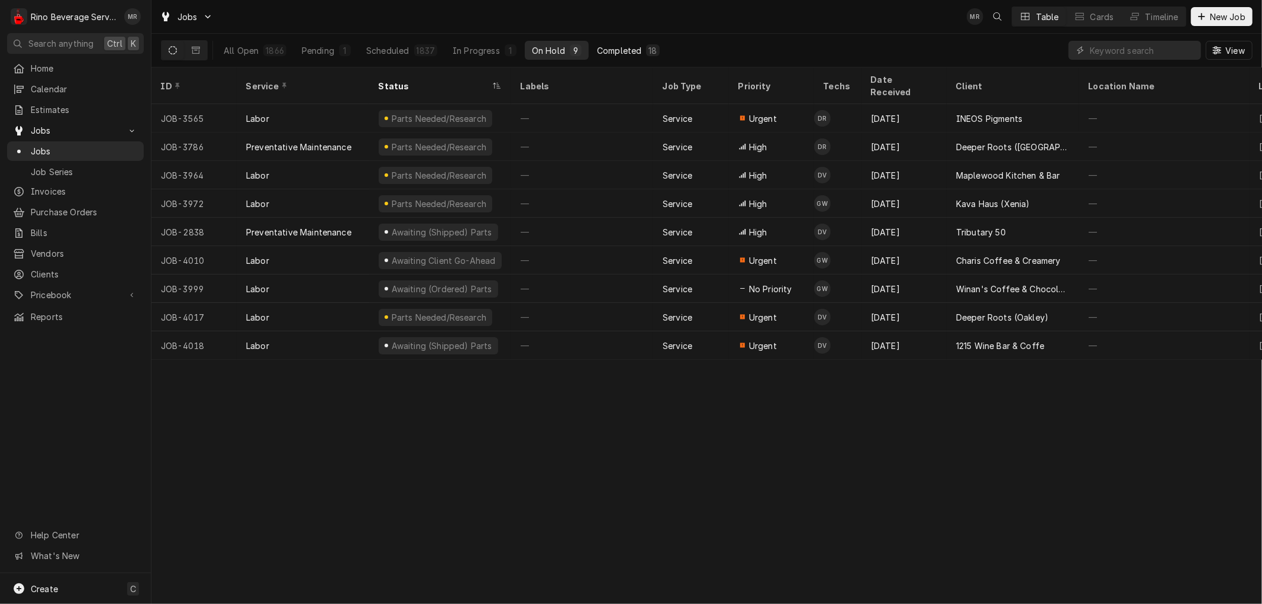
click at [620, 46] on div "Completed" at bounding box center [619, 50] width 44 height 12
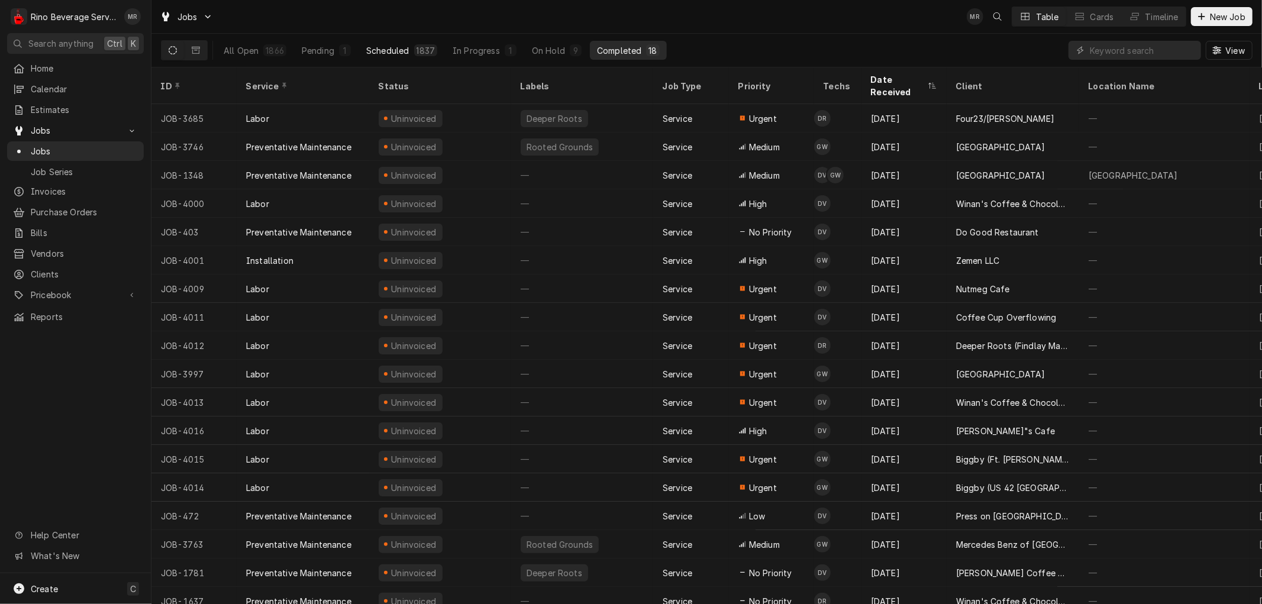
click at [402, 49] on div "Scheduled" at bounding box center [387, 50] width 43 height 12
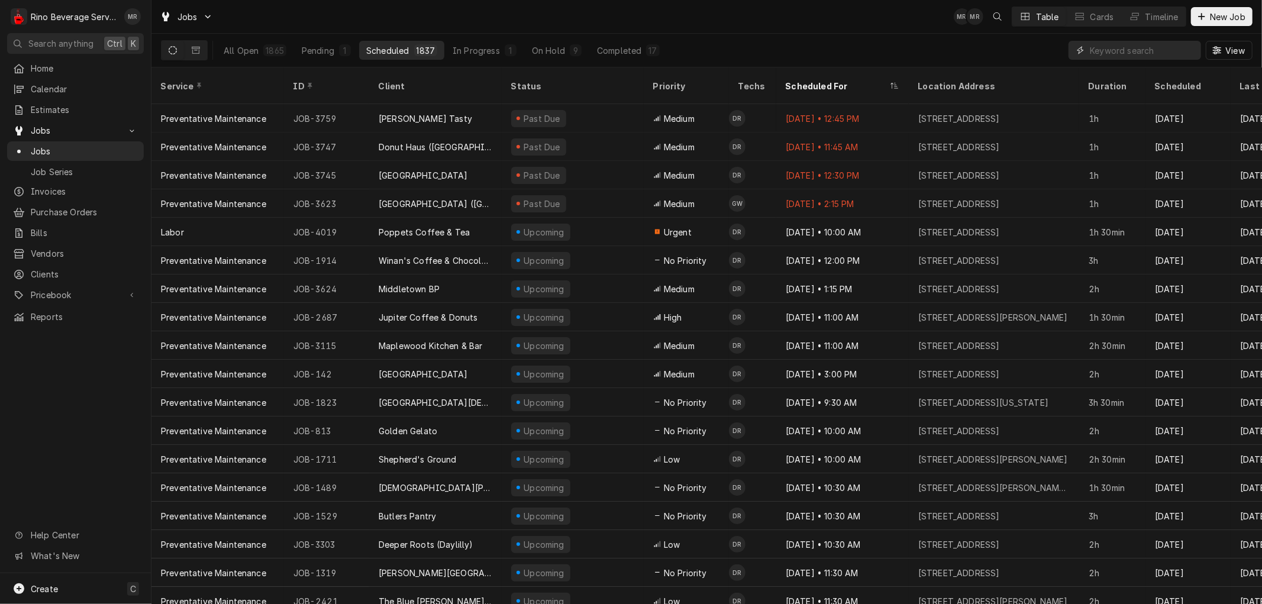
click at [1123, 53] on input "Dynamic Content Wrapper" at bounding box center [1142, 50] width 105 height 19
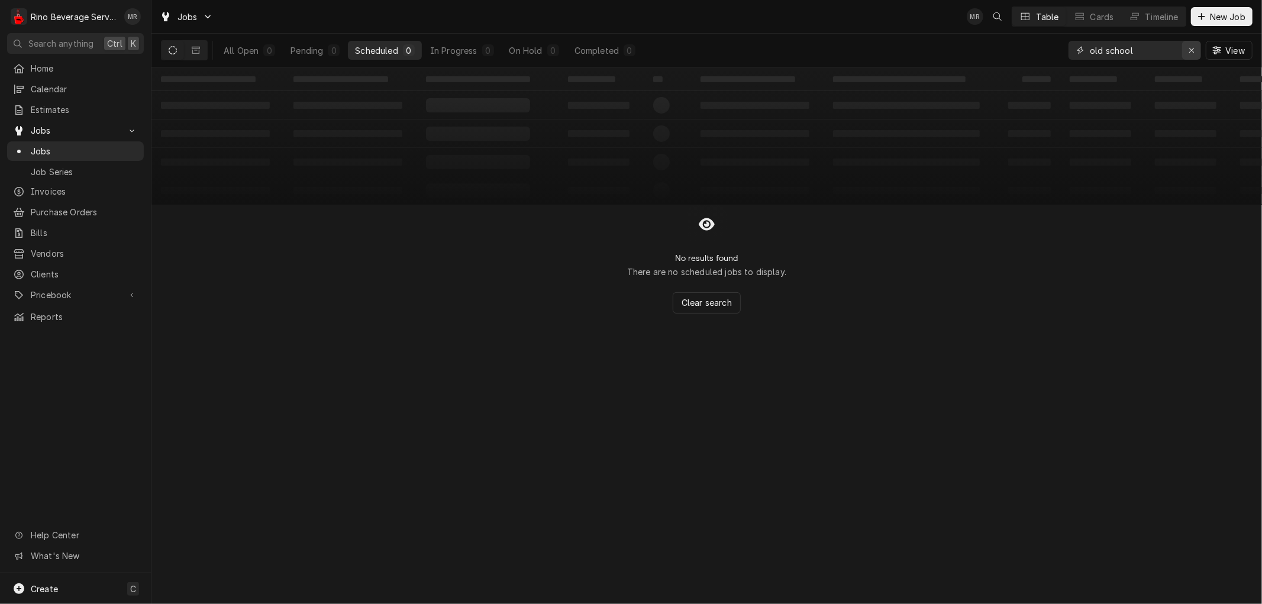
type input "old school"
click at [1189, 50] on icon "Erase input" at bounding box center [1192, 50] width 7 height 8
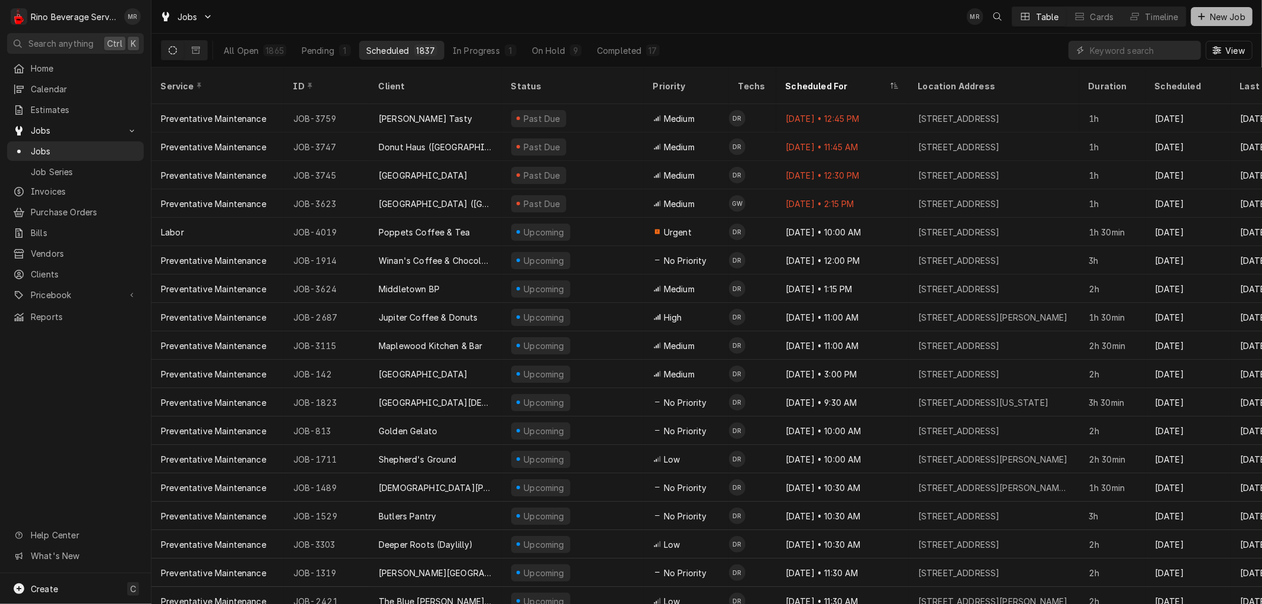
click at [1212, 15] on span "New Job" at bounding box center [1228, 17] width 40 height 12
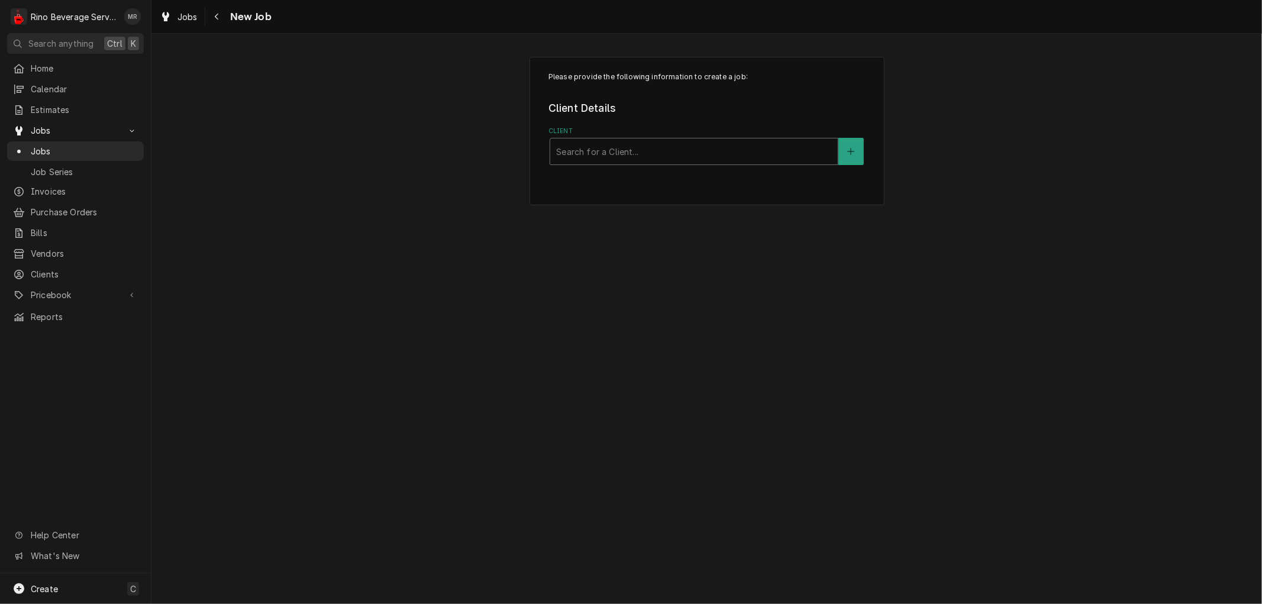
click at [711, 150] on div "Client" at bounding box center [694, 151] width 276 height 21
type input "a"
click at [844, 146] on button "Client" at bounding box center [850, 151] width 25 height 27
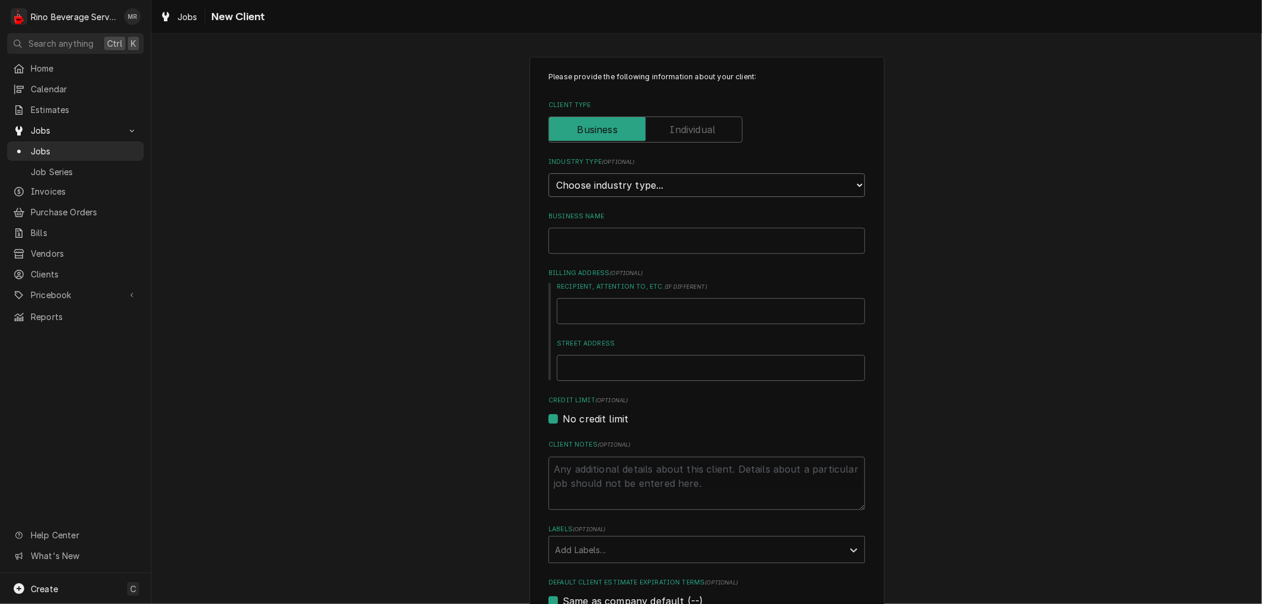
click at [650, 184] on select "Choose industry type... Residential Commercial Industrial Government" at bounding box center [707, 185] width 317 height 24
select select "2"
click at [549, 173] on select "Choose industry type... Residential Commercial Industrial Government" at bounding box center [707, 185] width 317 height 24
click at [596, 241] on input "Business Name" at bounding box center [707, 241] width 317 height 26
type textarea "x"
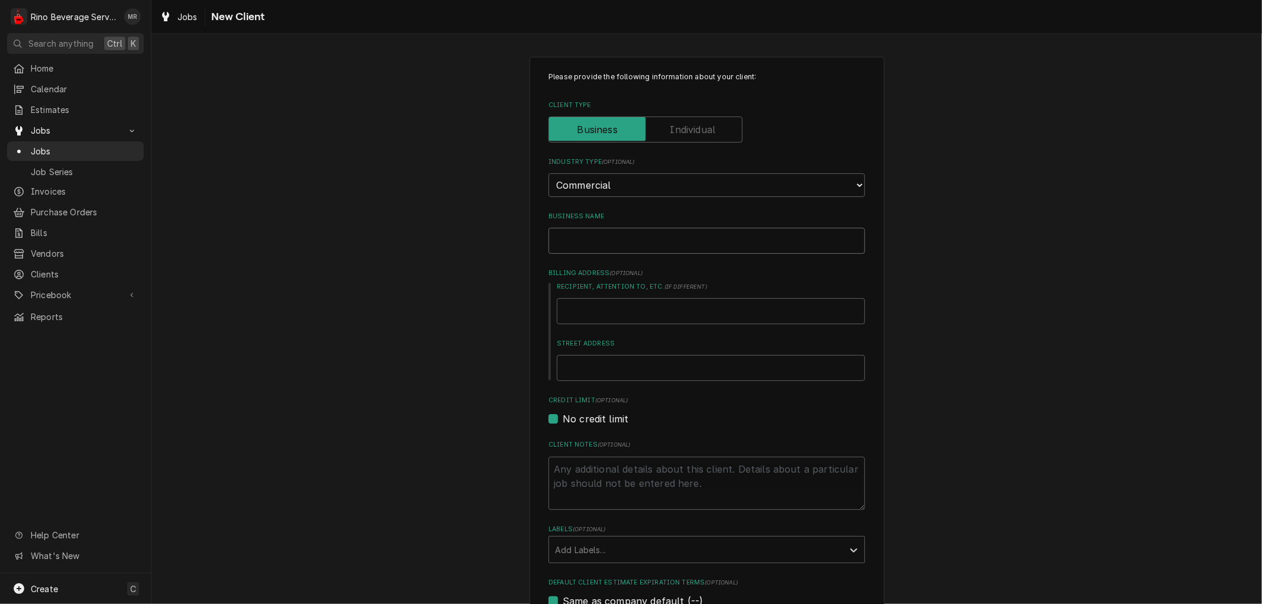
type input "A"
type textarea "x"
type input "Al"
type textarea "x"
type input "Alw"
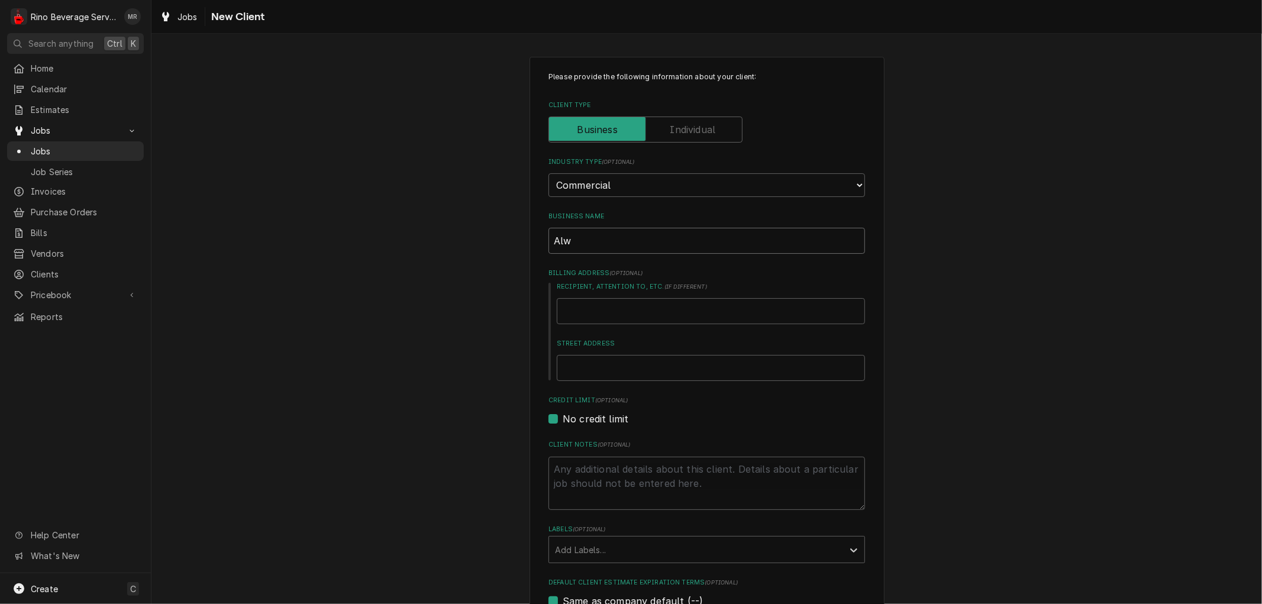
type textarea "x"
type input "Alwa"
type textarea "x"
type input "Alway"
type textarea "x"
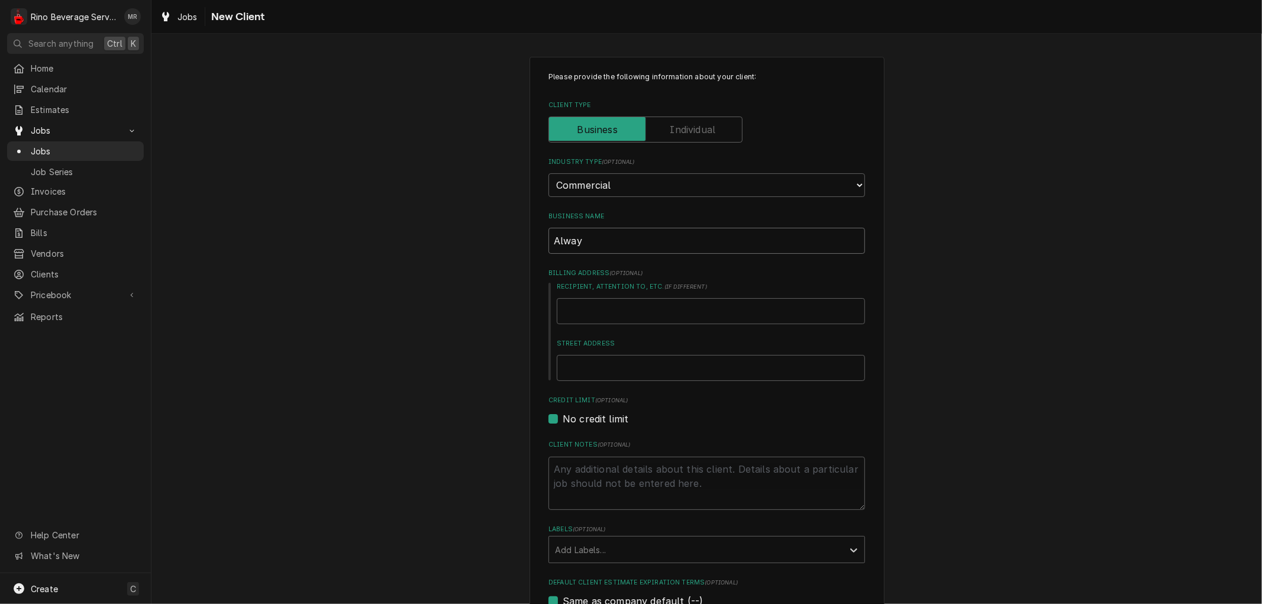
type input "Always"
type textarea "x"
type input "Always"
type textarea "x"
type input "Always B"
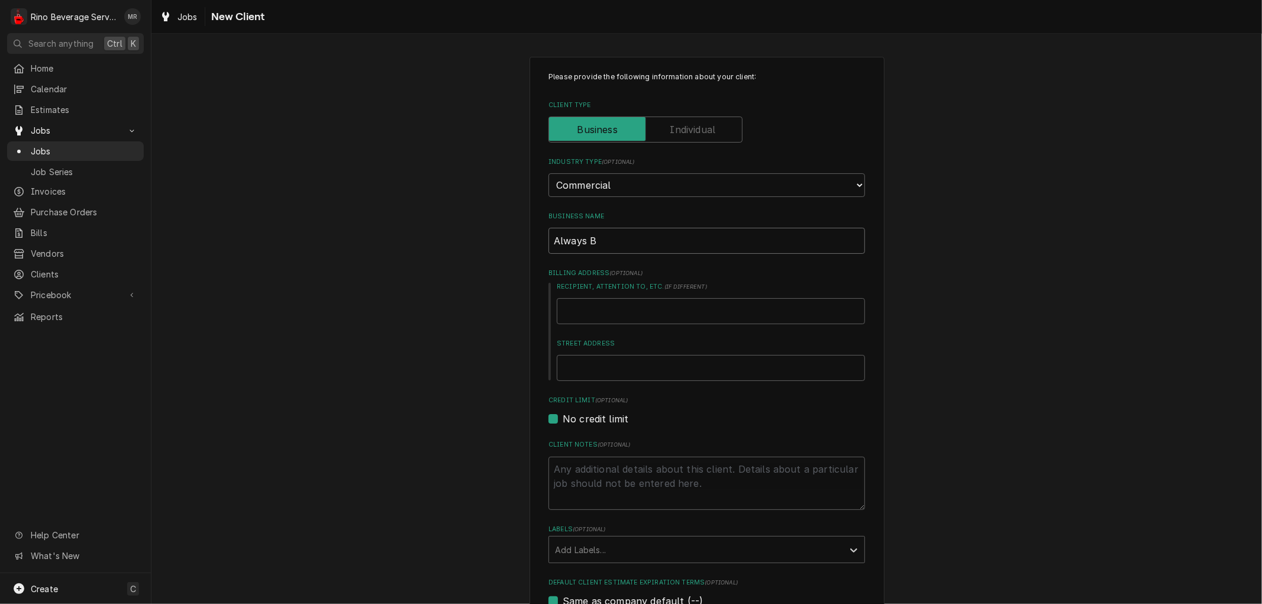
type textarea "x"
type input "Always Br"
type textarea "x"
type input "Always Bre"
type textarea "x"
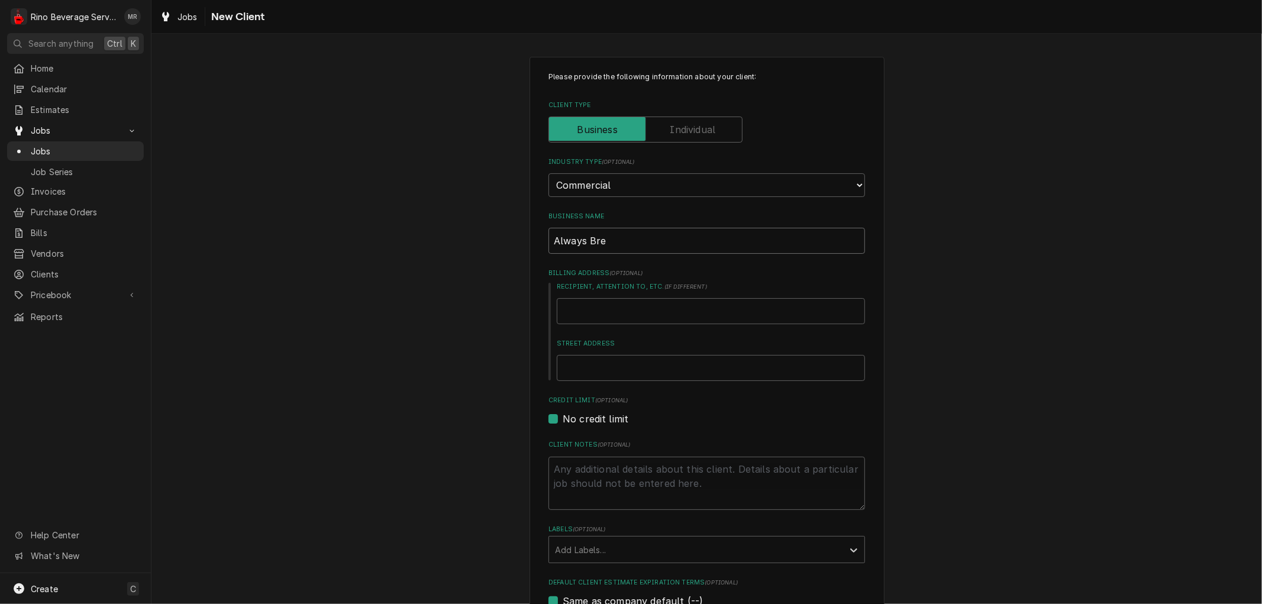
type input "Always Brew"
type textarea "x"
type input "Always [PERSON_NAME]"
type textarea "x"
type input "Always Brewin"
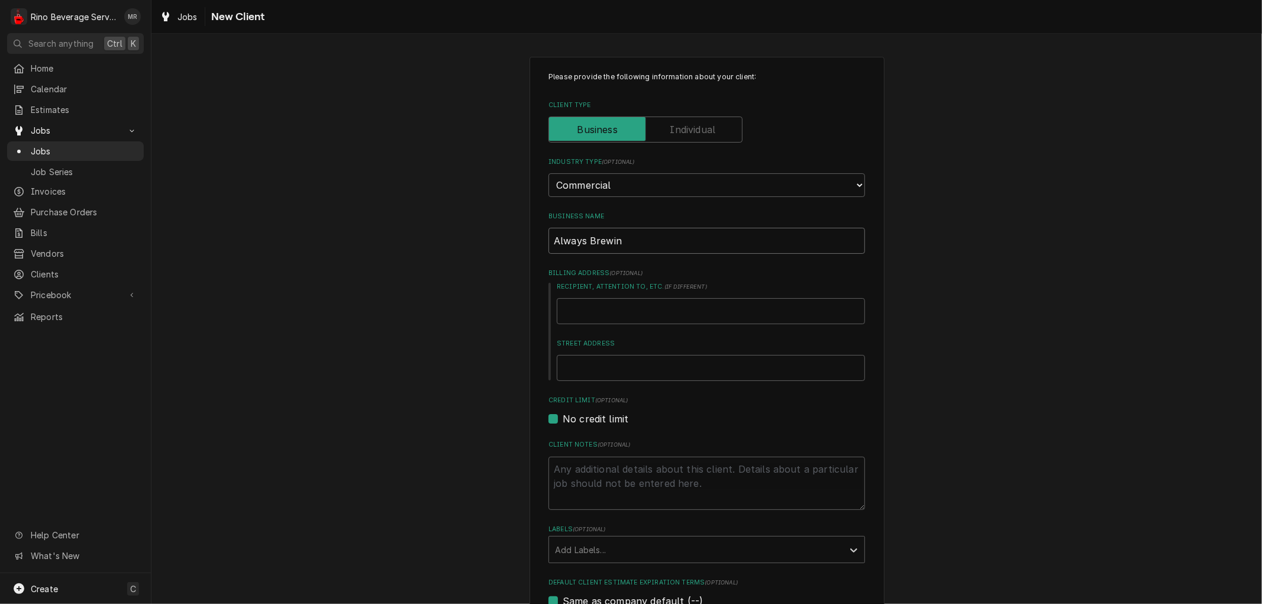
type textarea "x"
type input "Always Brewin"
click at [558, 240] on input "Always Brewin" at bounding box center [707, 241] width 317 height 26
type textarea "x"
type input "Allways Brewin"
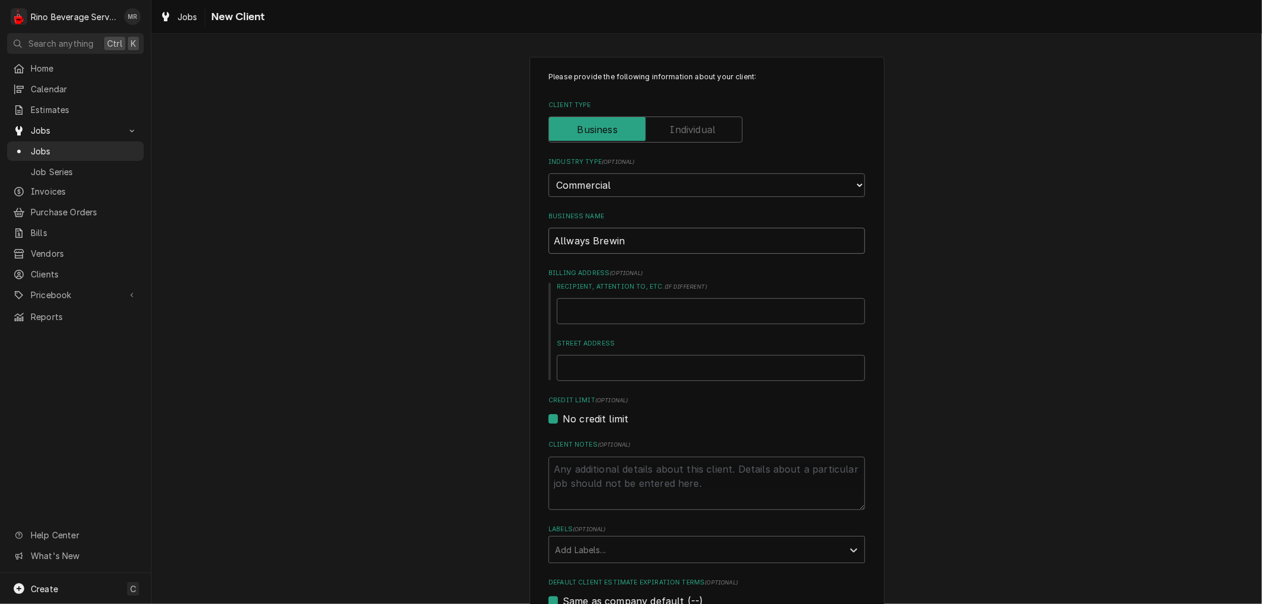
type textarea "x"
type input "Allways Brewin"
click at [590, 366] on input "Street Address" at bounding box center [711, 368] width 308 height 26
type textarea "x"
type input "2"
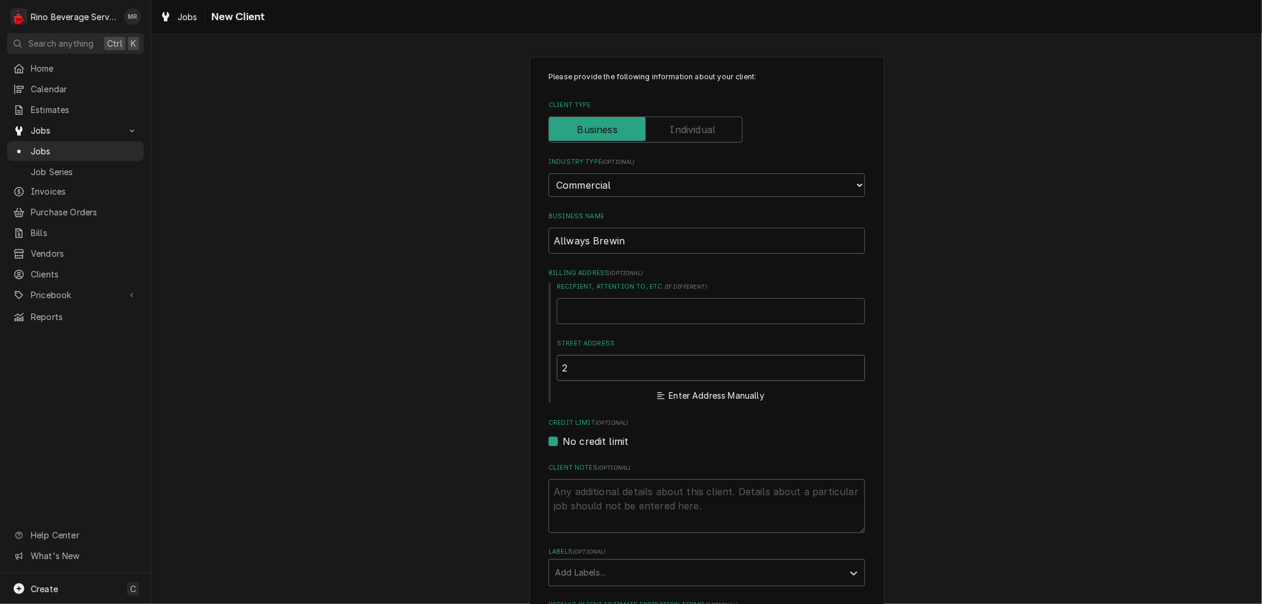
type textarea "x"
type input "20"
type textarea "x"
type input "200"
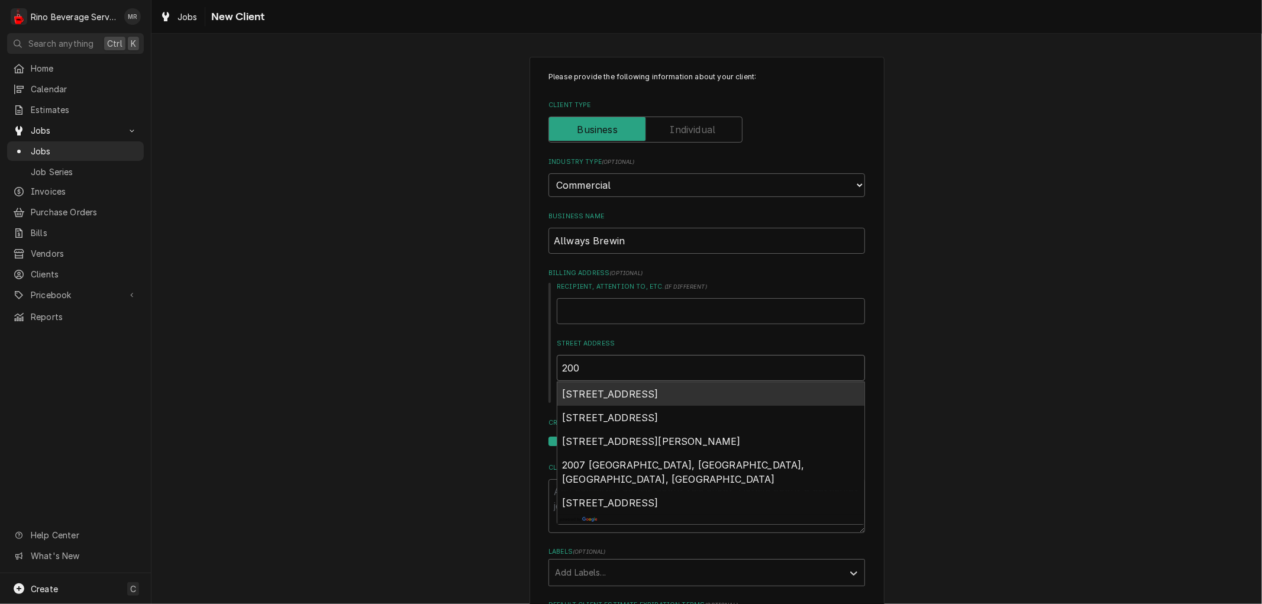
type textarea "x"
type input "200"
type textarea "x"
type input "200 w"
type textarea "x"
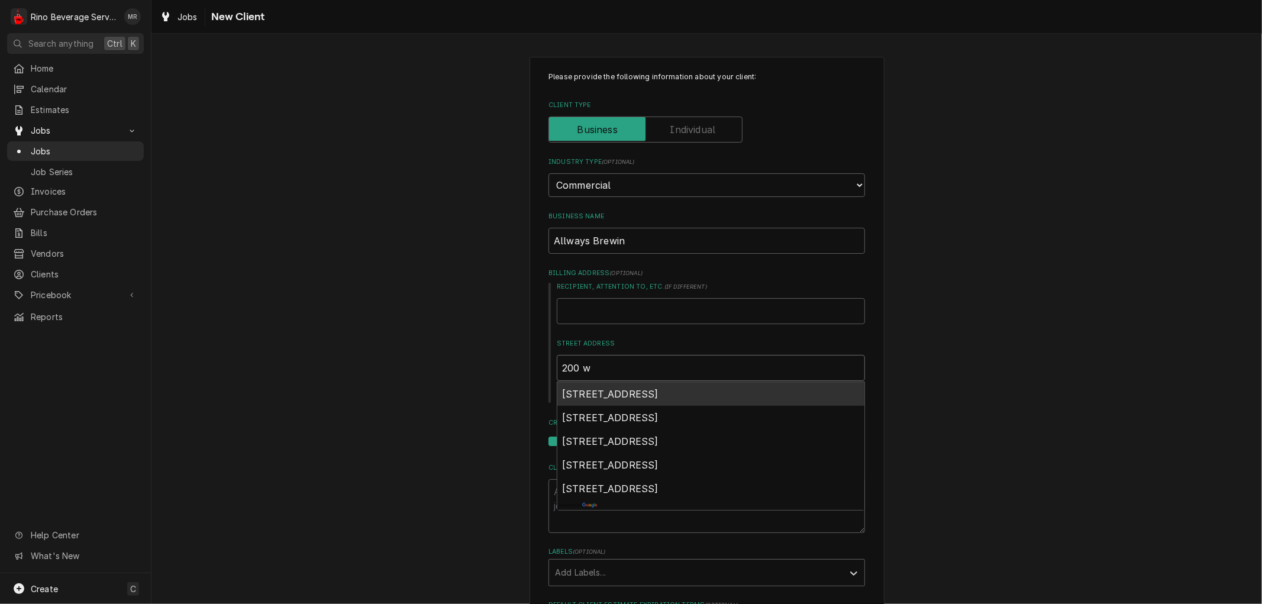
type input "200 w"
type textarea "x"
type input "200 w c"
type textarea "x"
type input "200 w co"
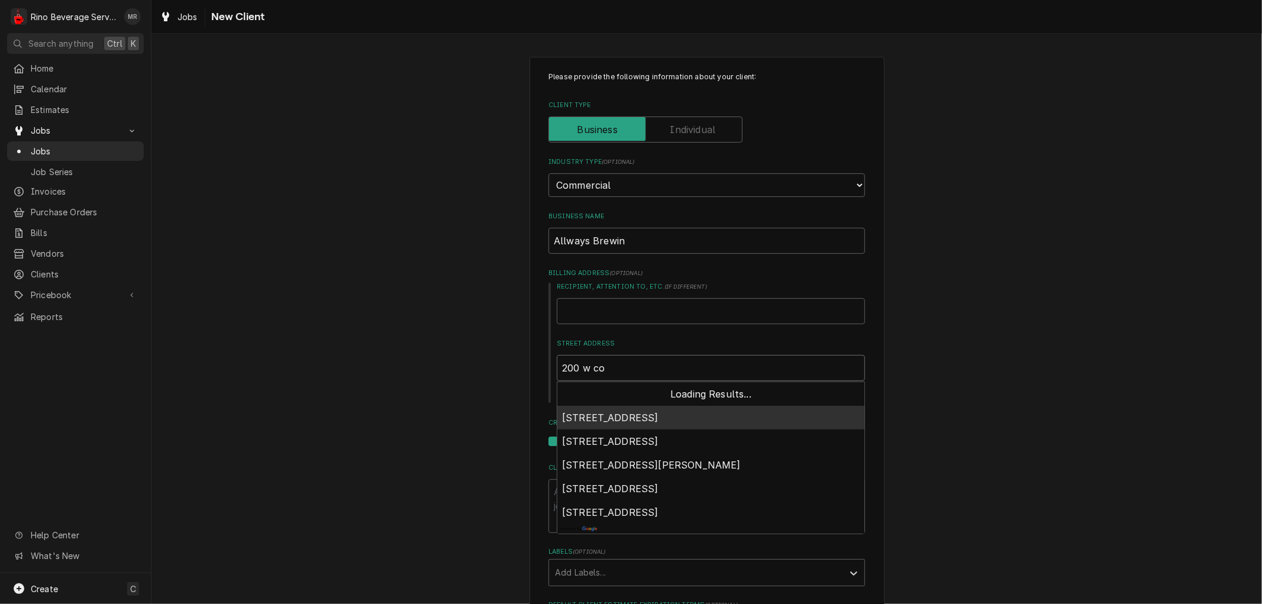
type textarea "x"
type input "200 w col"
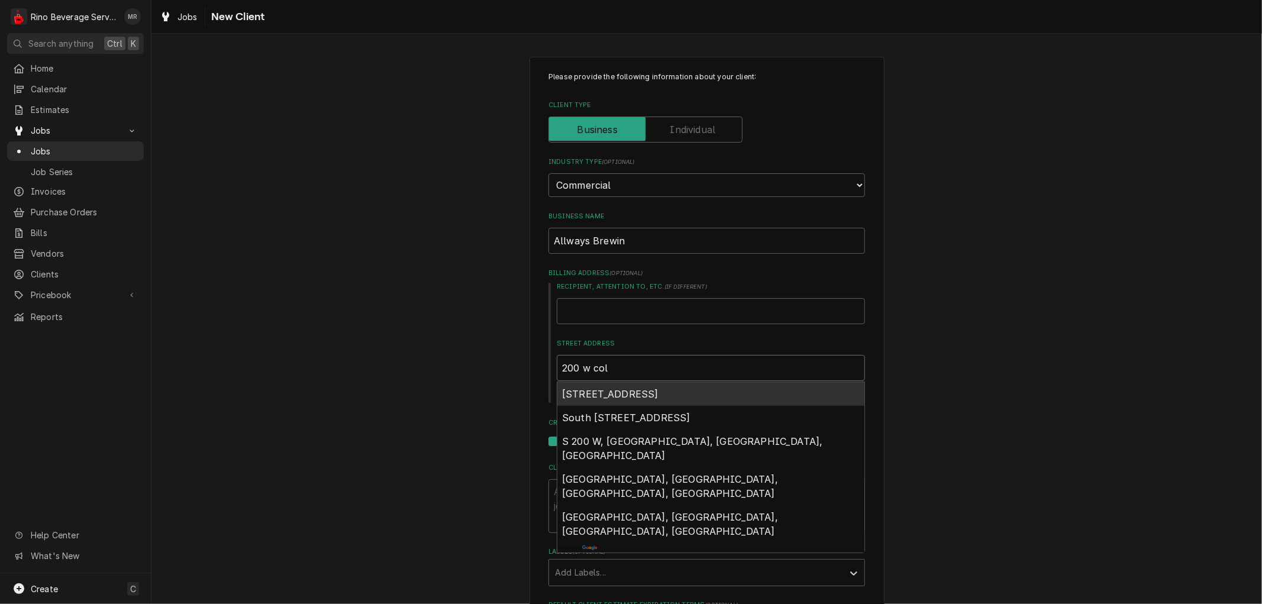
type textarea "x"
type input "200 w colu"
type textarea "x"
type input "200 w colum"
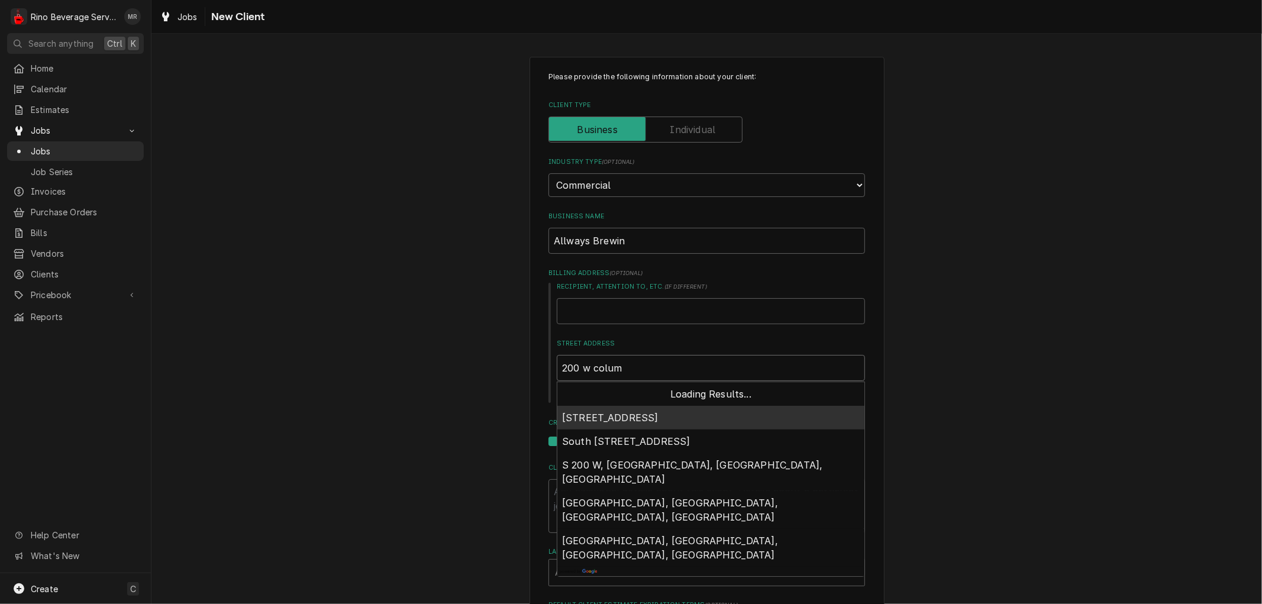
type textarea "x"
type input "200 w columb"
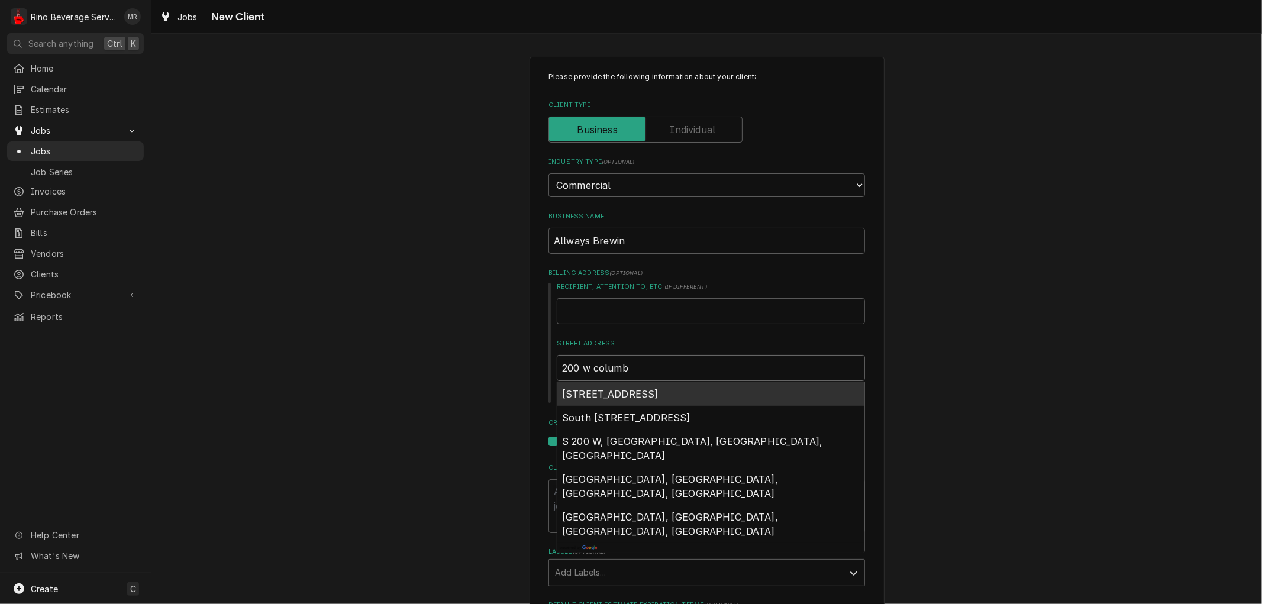
type textarea "x"
type input "200 w columbu"
type textarea "x"
type input "200 w columbus"
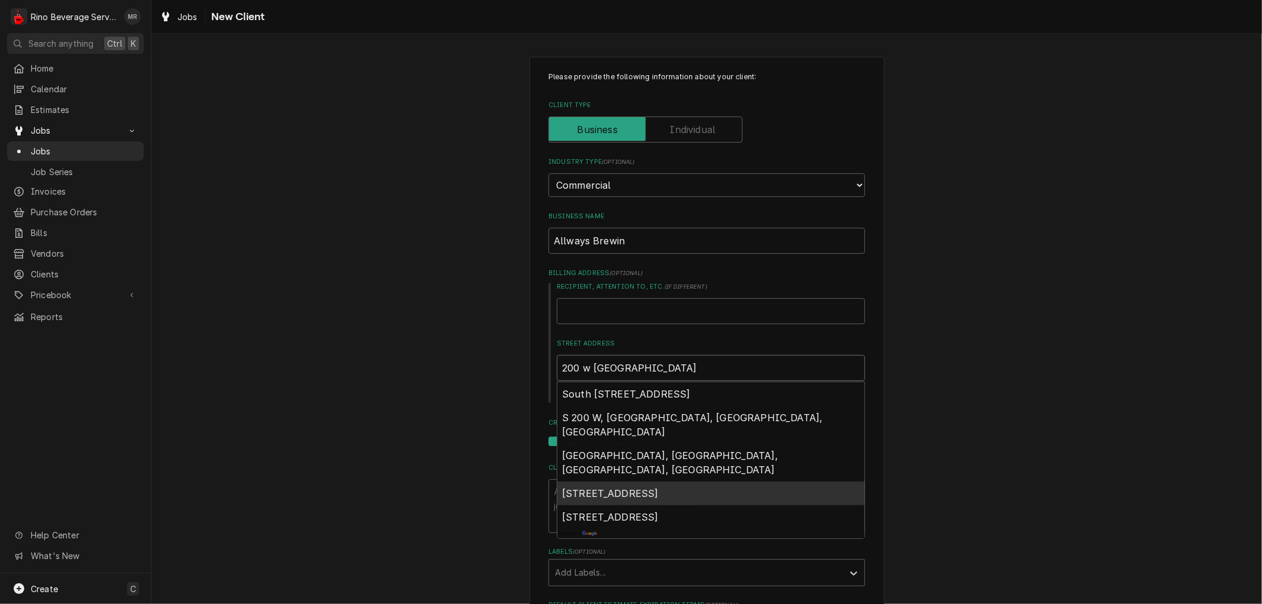
click at [638, 488] on span "200 West Columbus Avenue, Bellefontaine, OH, USA" at bounding box center [610, 494] width 96 height 12
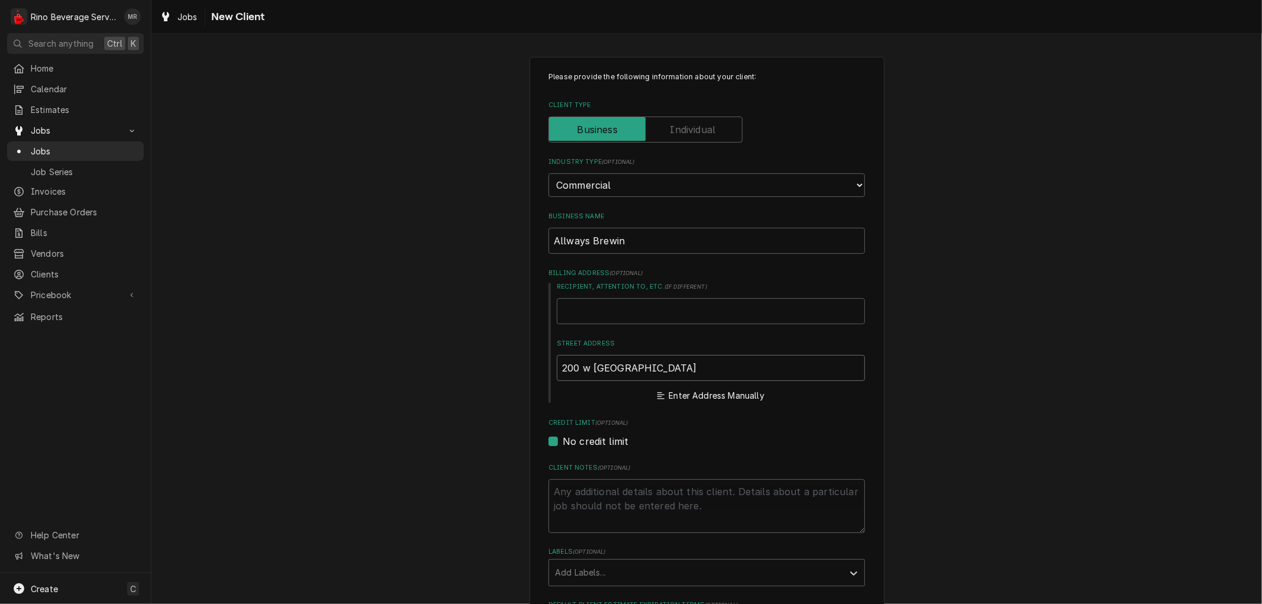
type textarea "x"
type input "200 W Columbus Ave"
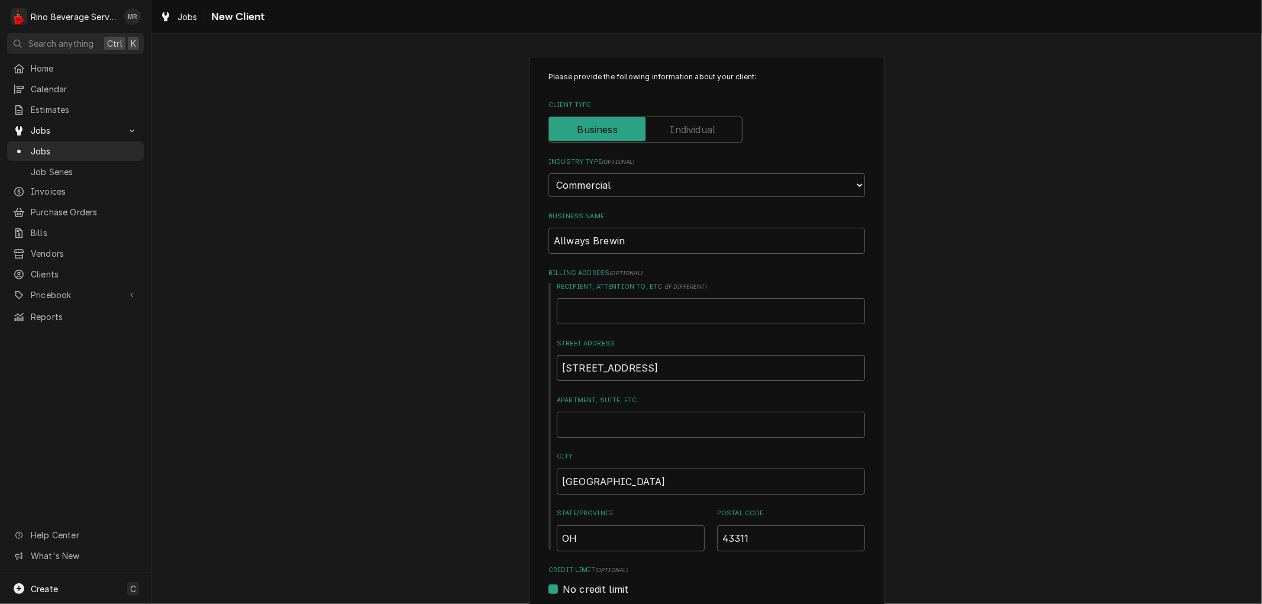
type textarea "x"
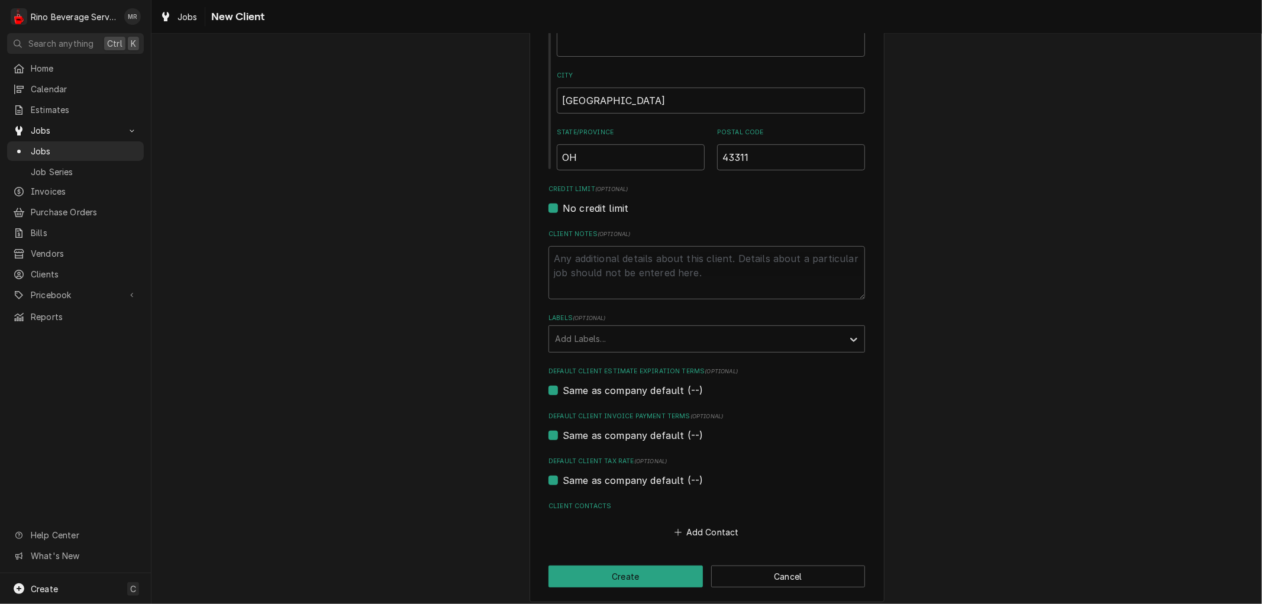
scroll to position [388, 0]
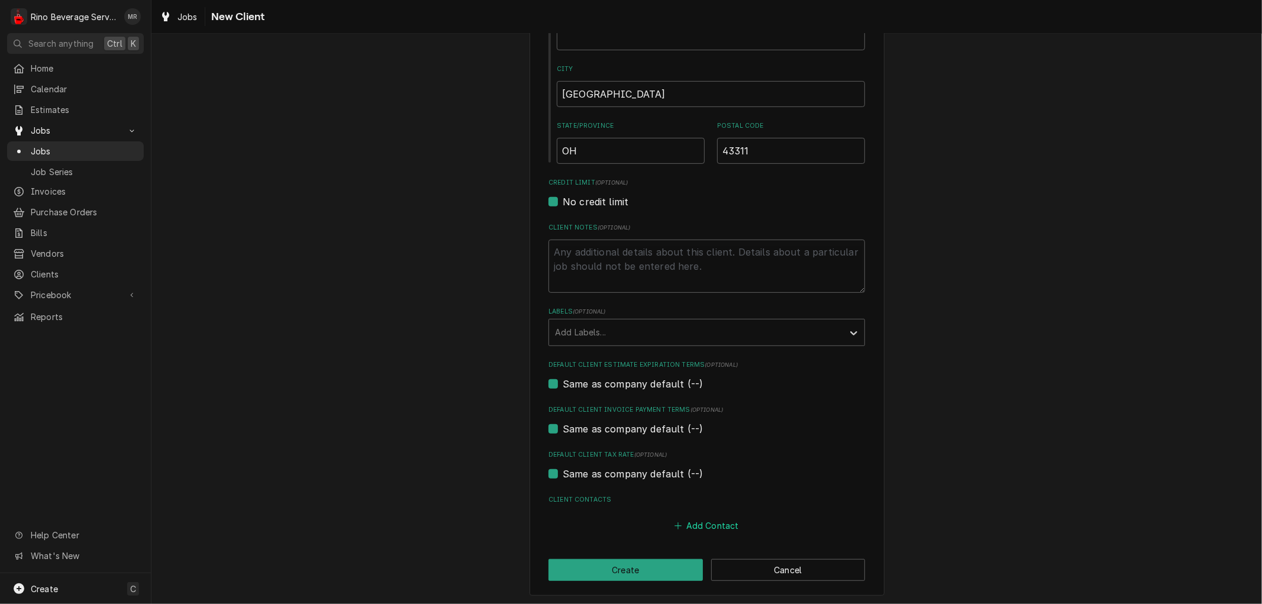
type input "200 W Columbus Ave"
click at [715, 520] on button "Add Contact" at bounding box center [707, 526] width 68 height 17
type textarea "x"
click at [618, 547] on input "Business Name" at bounding box center [707, 549] width 292 height 26
click at [568, 543] on input "keyne" at bounding box center [707, 549] width 292 height 26
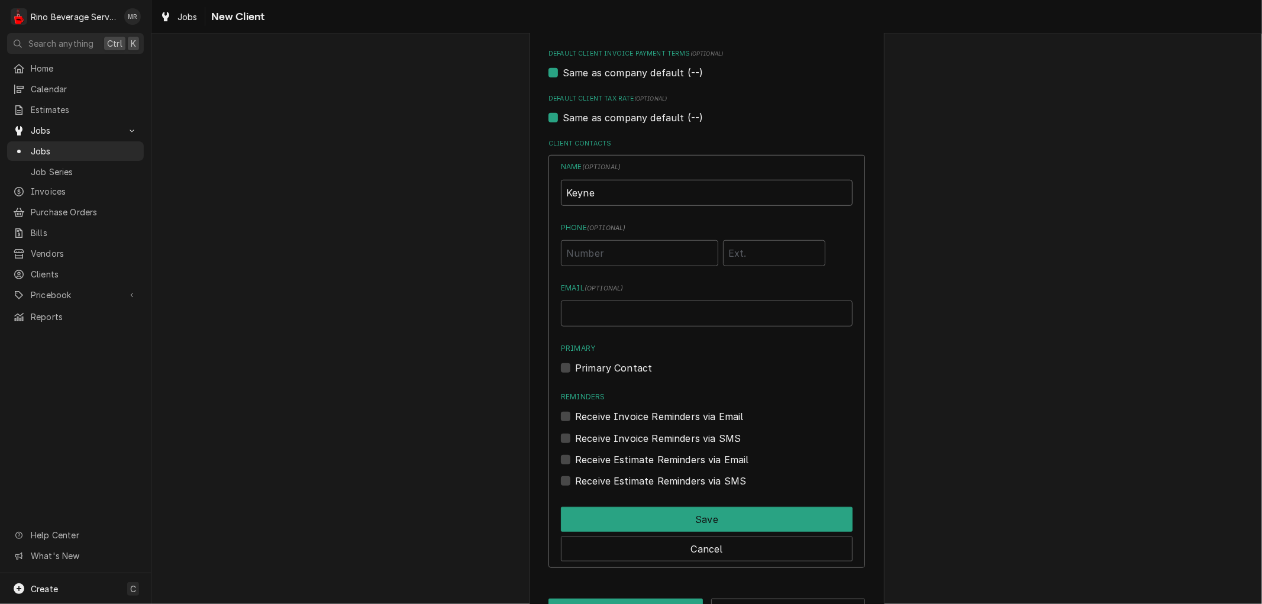
scroll to position [782, 0]
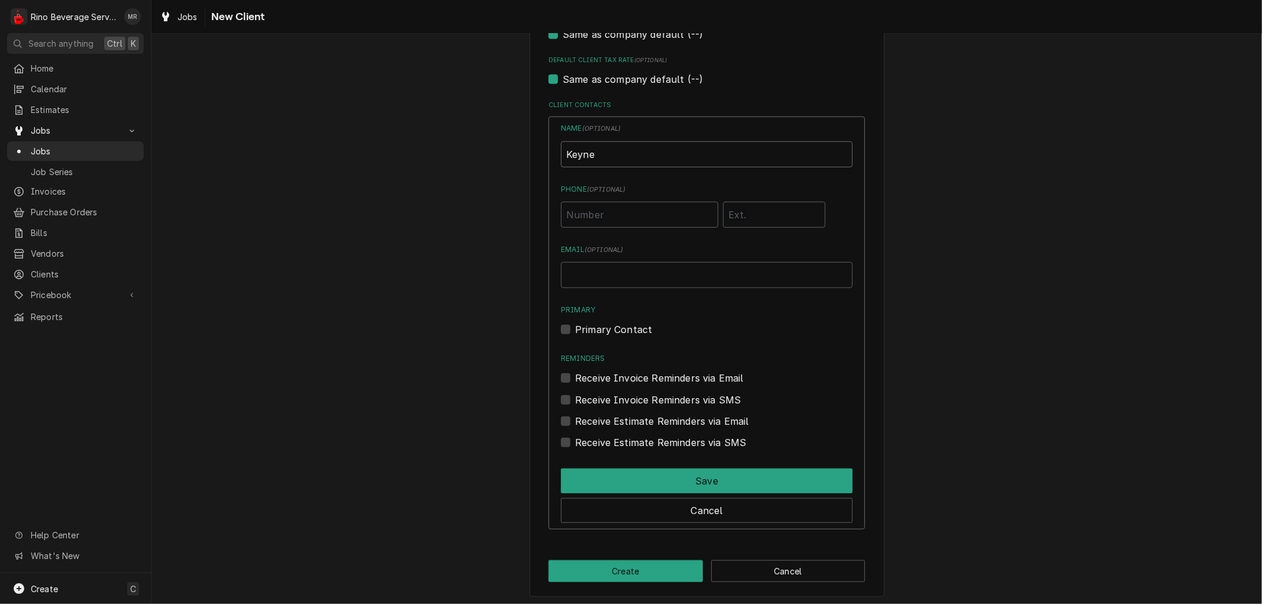
click at [636, 150] on input "Keyne" at bounding box center [707, 154] width 292 height 26
type input "Keyne Strickland"
click at [620, 271] on input "Email ( optional )" at bounding box center [707, 275] width 292 height 26
paste input "keyne@smallnation.com"
type input "keyne@smallnation.com"
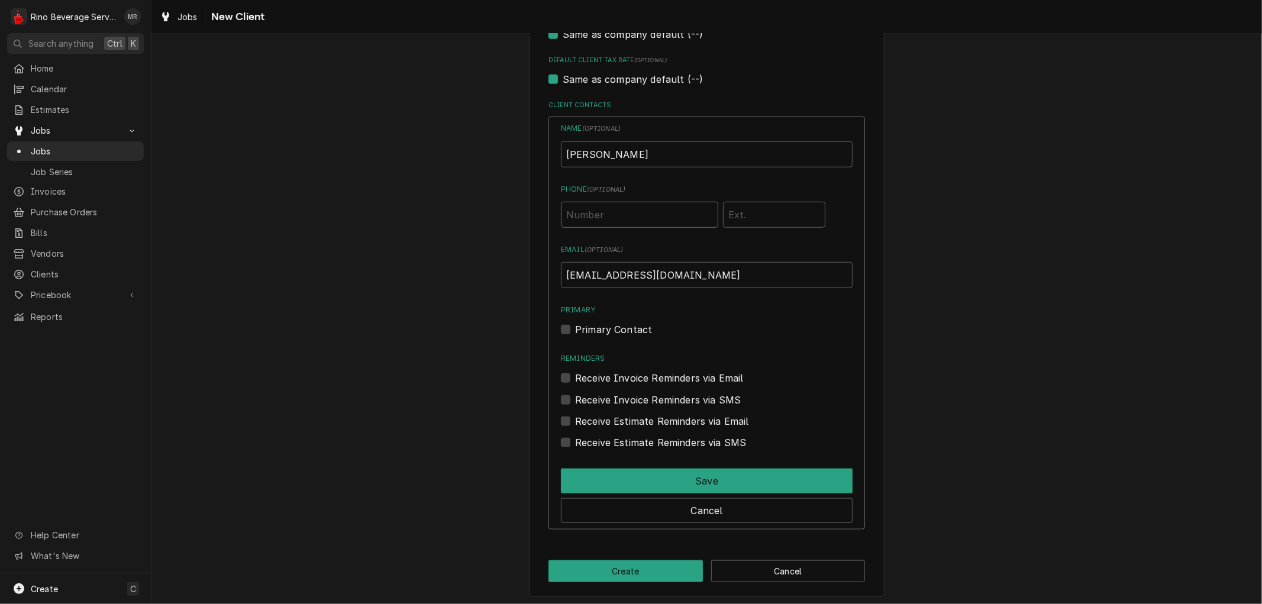
click at [610, 215] on input "Phone ( optional )" at bounding box center [639, 215] width 157 height 26
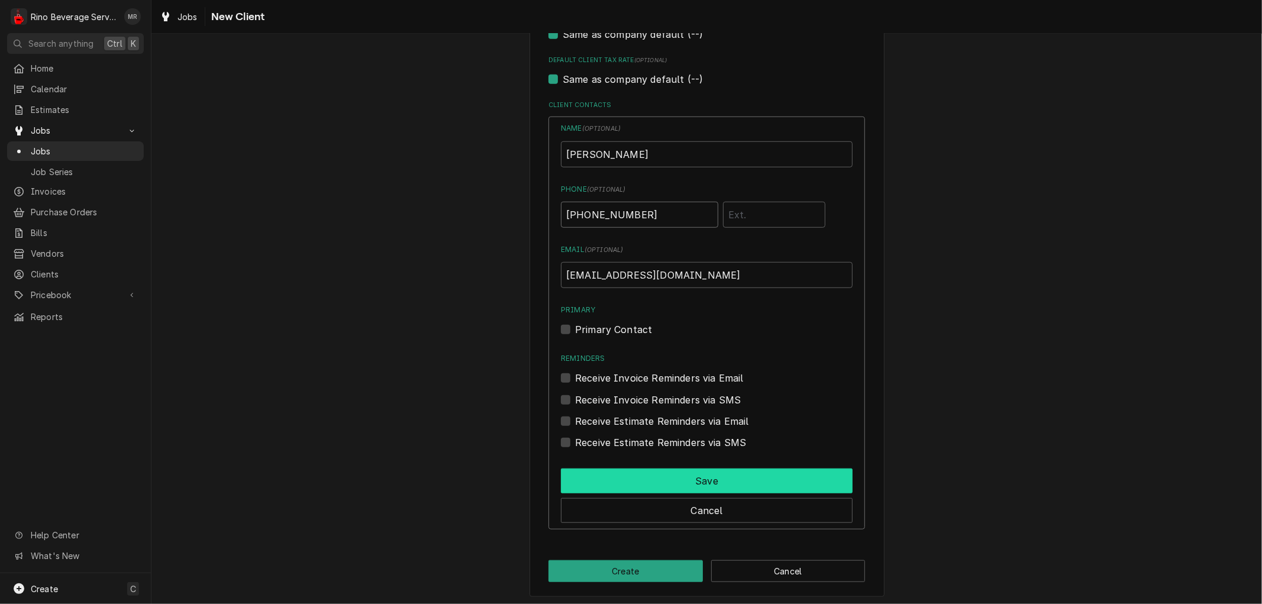
type input "(937) 565-9944"
click at [654, 480] on button "Save" at bounding box center [707, 481] width 292 height 25
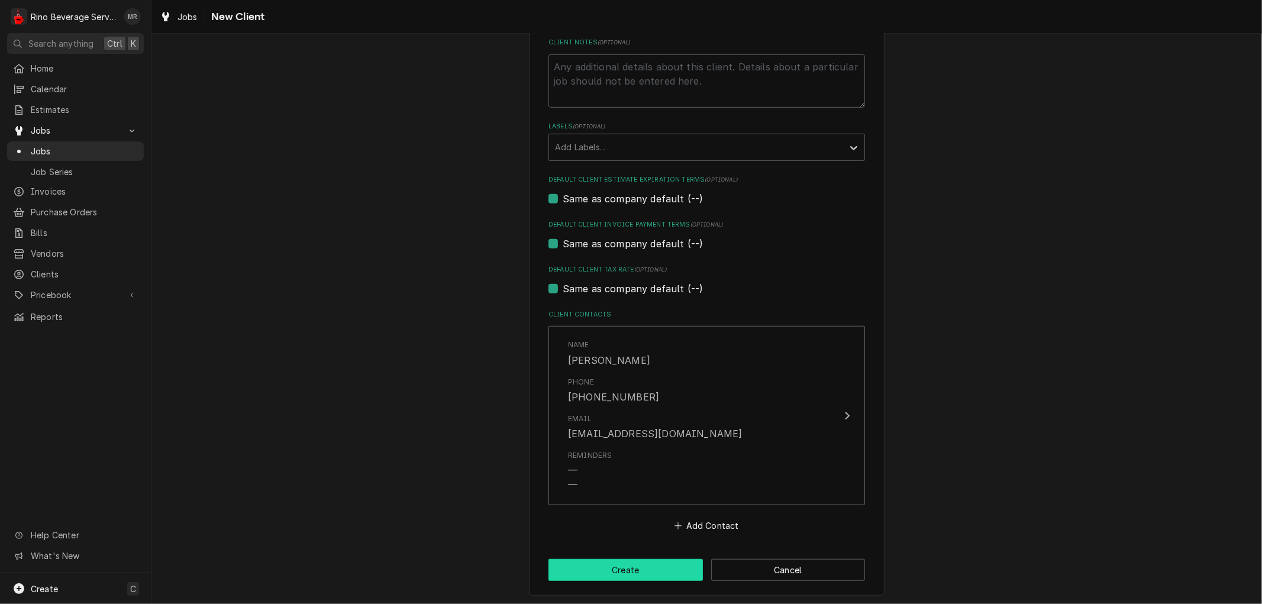
click at [640, 566] on button "Create" at bounding box center [626, 570] width 154 height 22
type textarea "x"
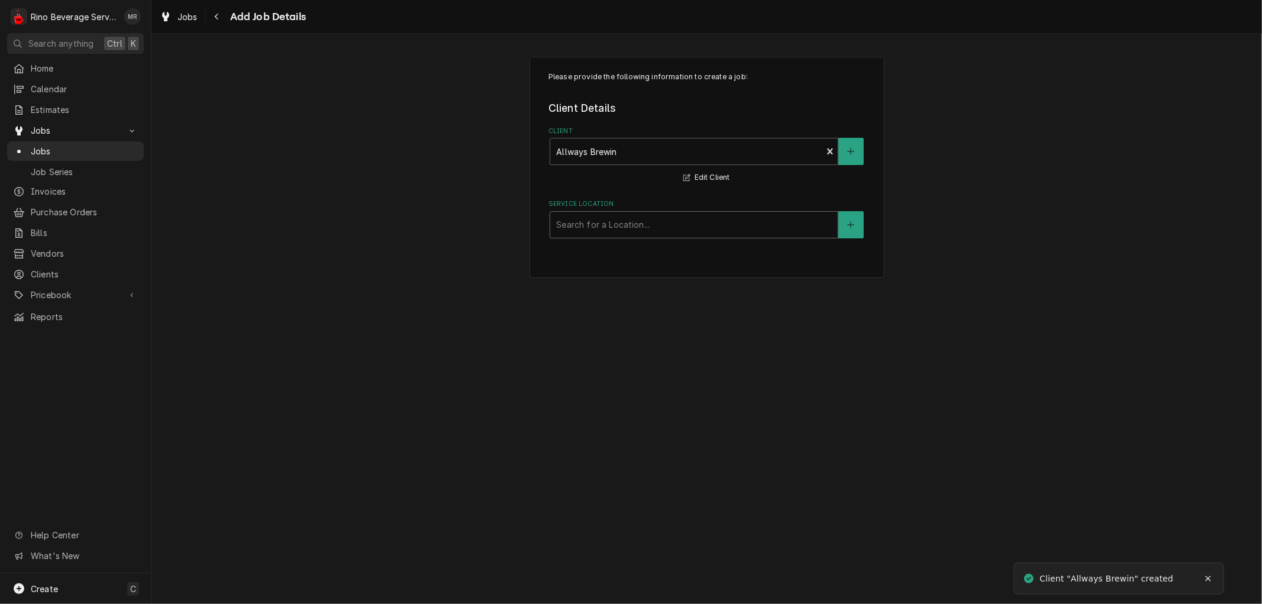
click at [628, 224] on div "Service Location" at bounding box center [694, 224] width 276 height 21
type input "200 w columbus"
click at [844, 229] on button "Service Location" at bounding box center [850, 224] width 25 height 27
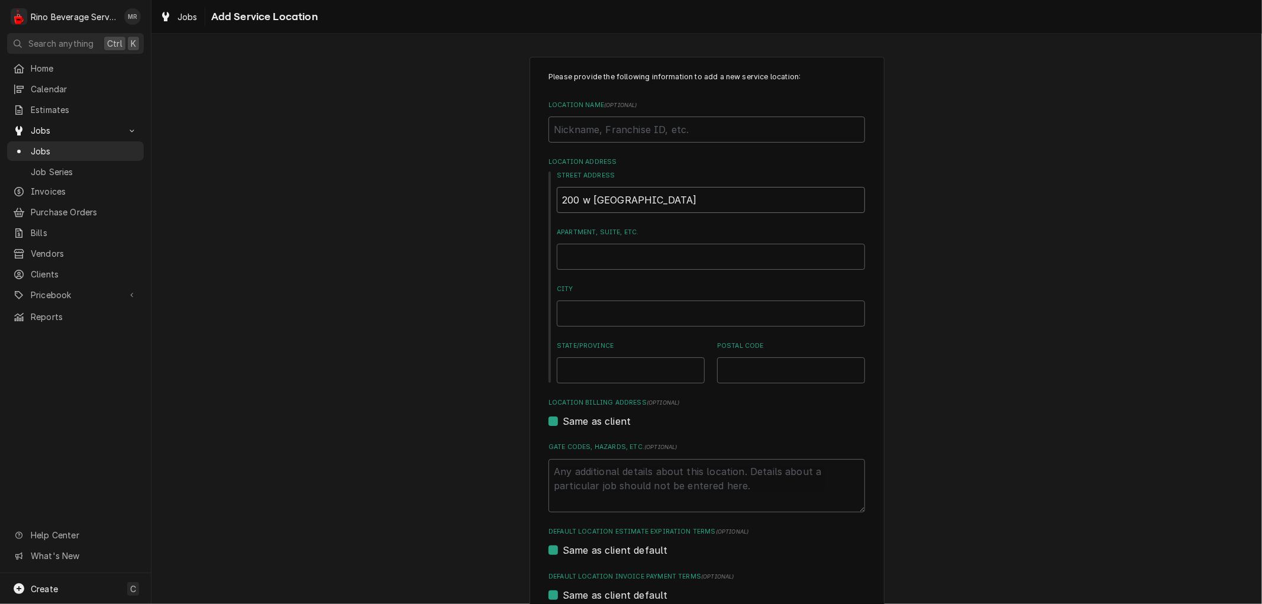
click at [653, 198] on input "200 w columbus" at bounding box center [711, 200] width 308 height 26
type textarea "x"
type input "200 w columbu"
type textarea "x"
type input "200 w columb"
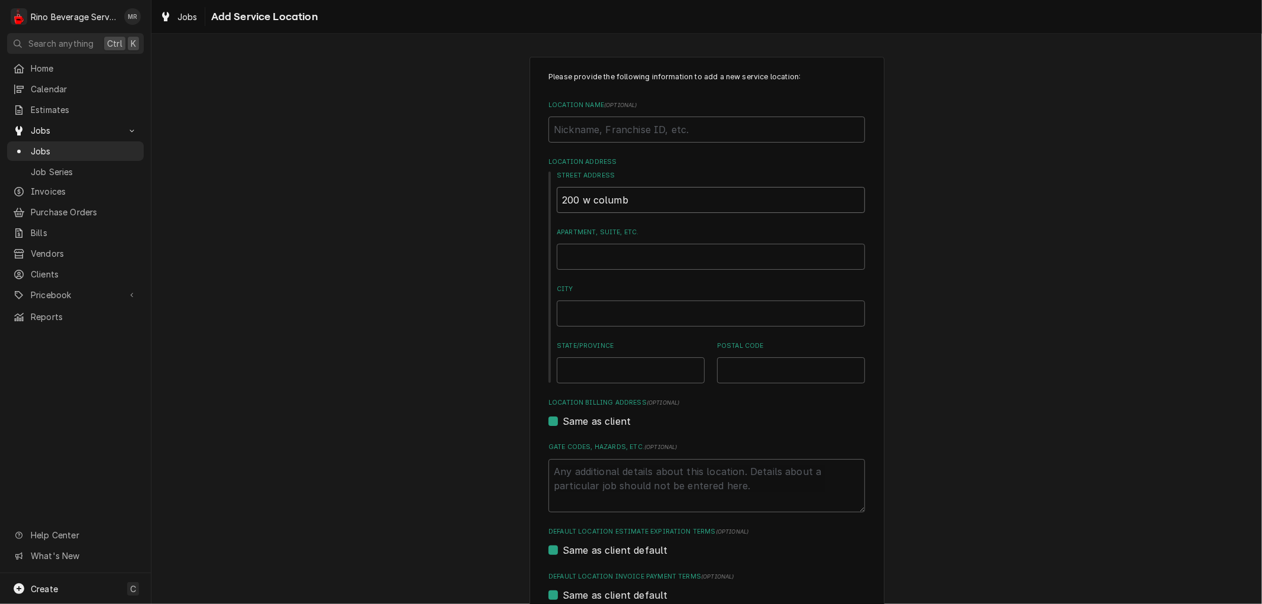
type textarea "x"
type input "200 w colum"
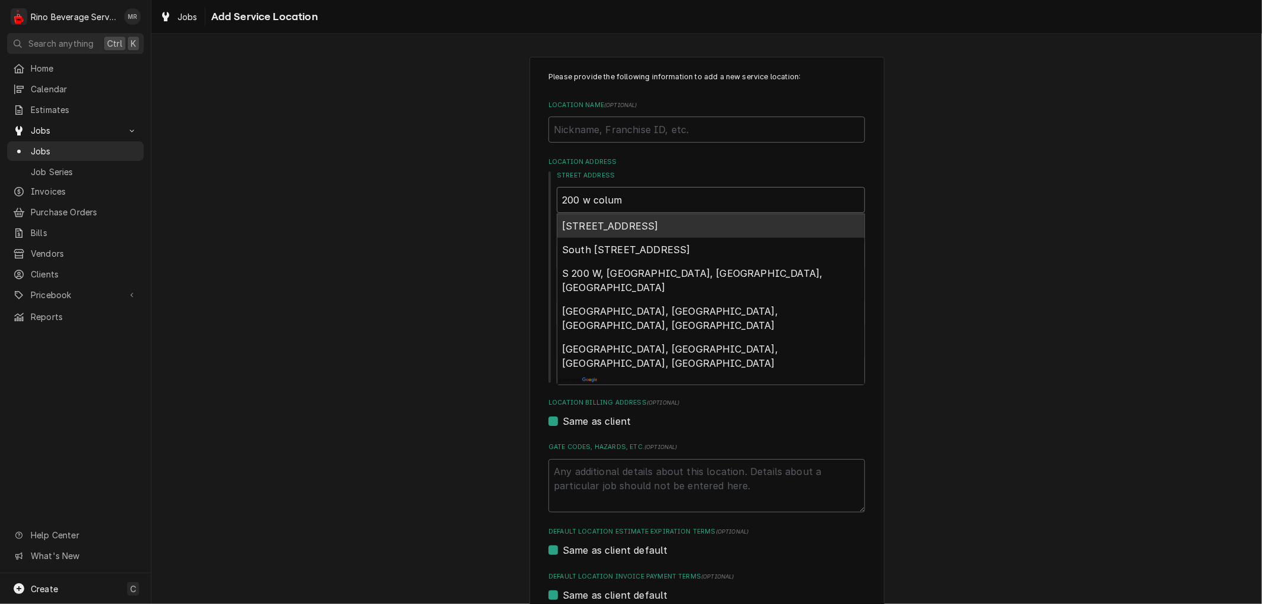
type textarea "x"
type input "200 w columb"
type textarea "x"
type input "200 w columbu"
type textarea "x"
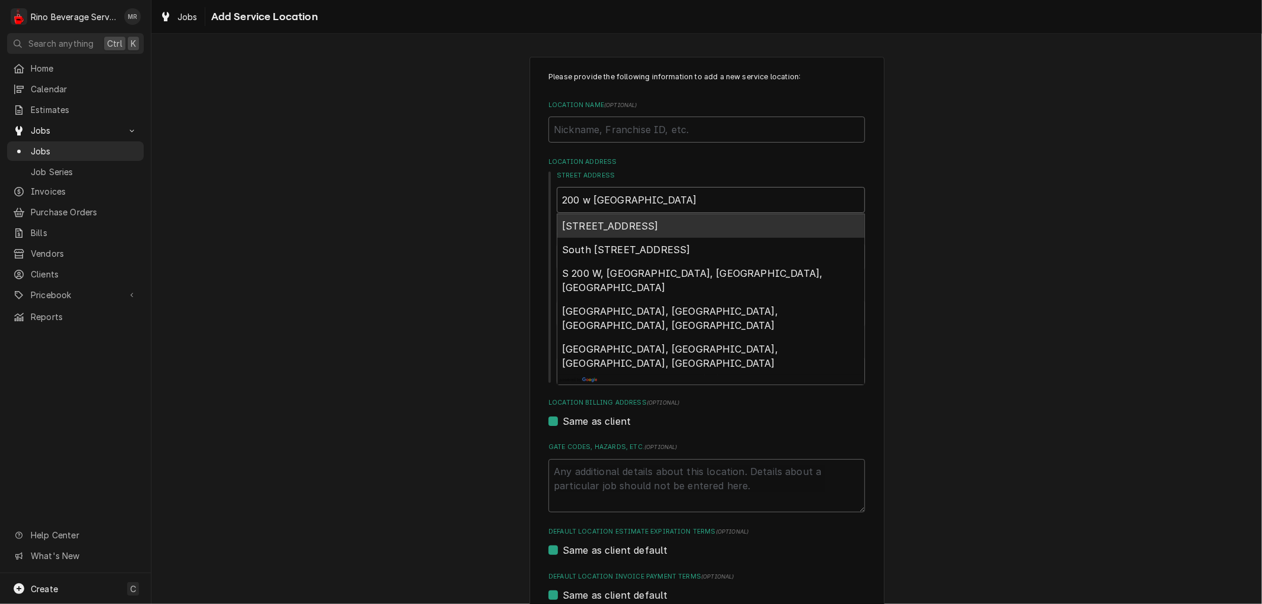
type input "200 w columbus"
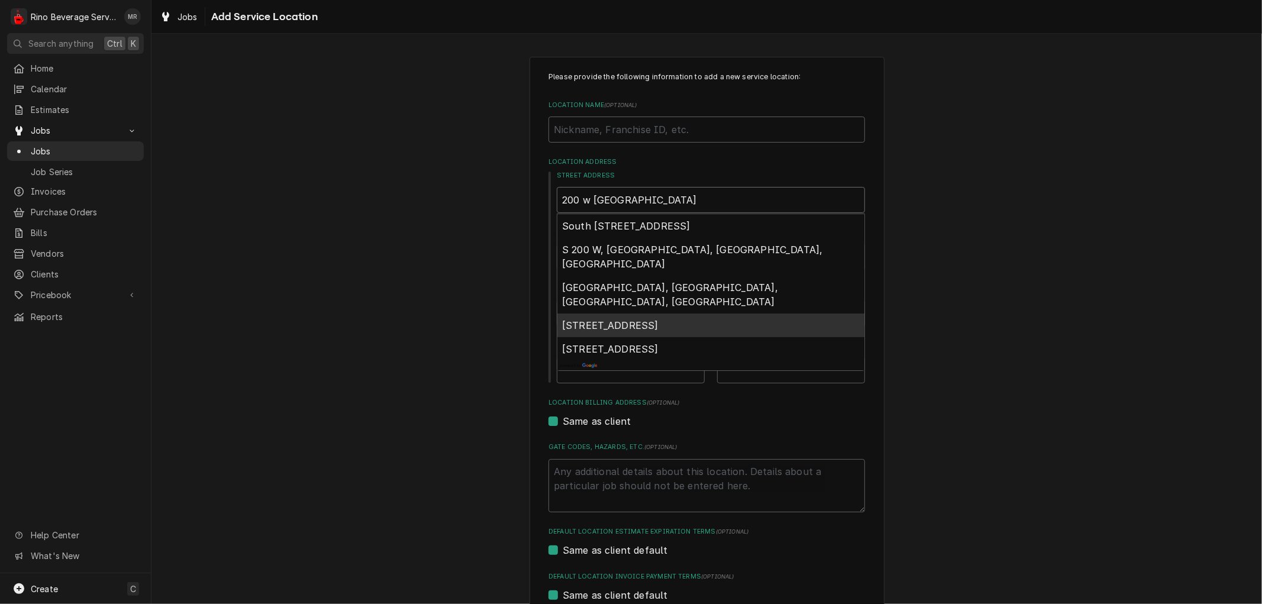
click at [657, 320] on span "200 West Columbus Avenue, Bellefontaine, OH, USA" at bounding box center [610, 326] width 96 height 12
type textarea "x"
type input "200 W Columbus Ave"
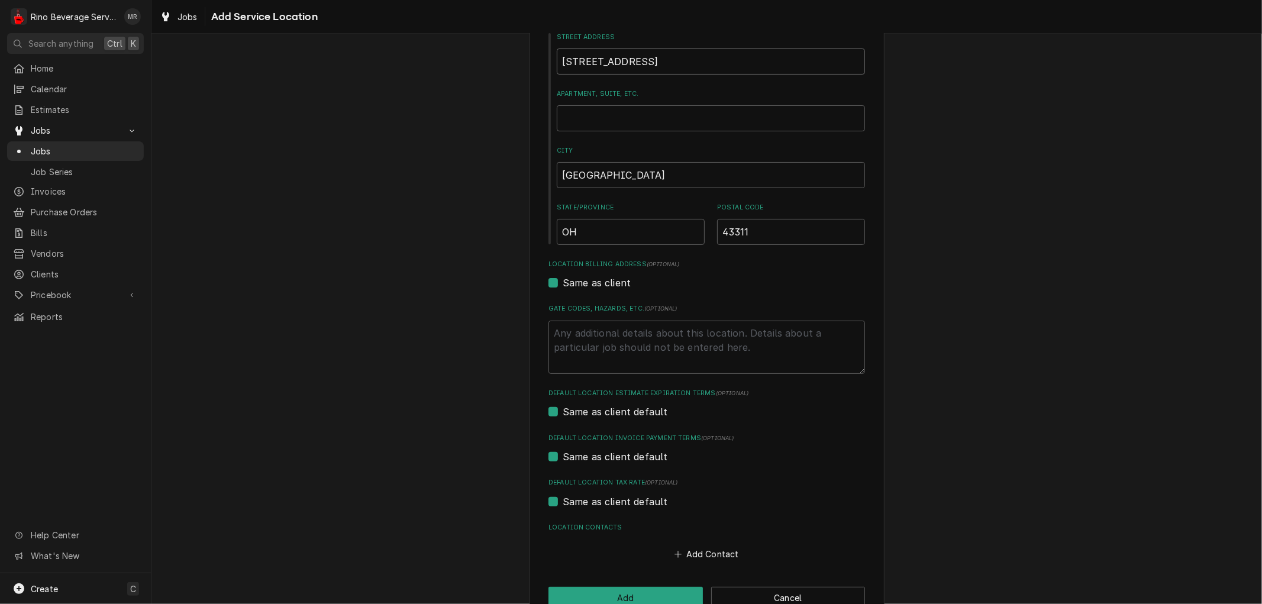
scroll to position [168, 0]
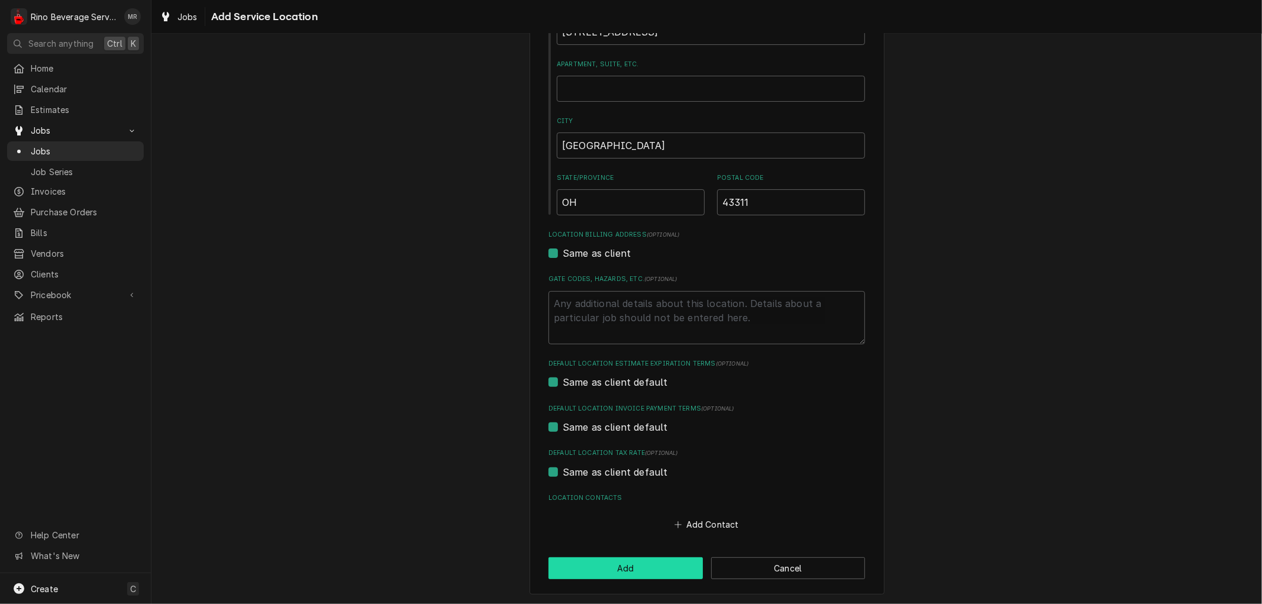
click at [601, 566] on button "Add" at bounding box center [626, 568] width 154 height 22
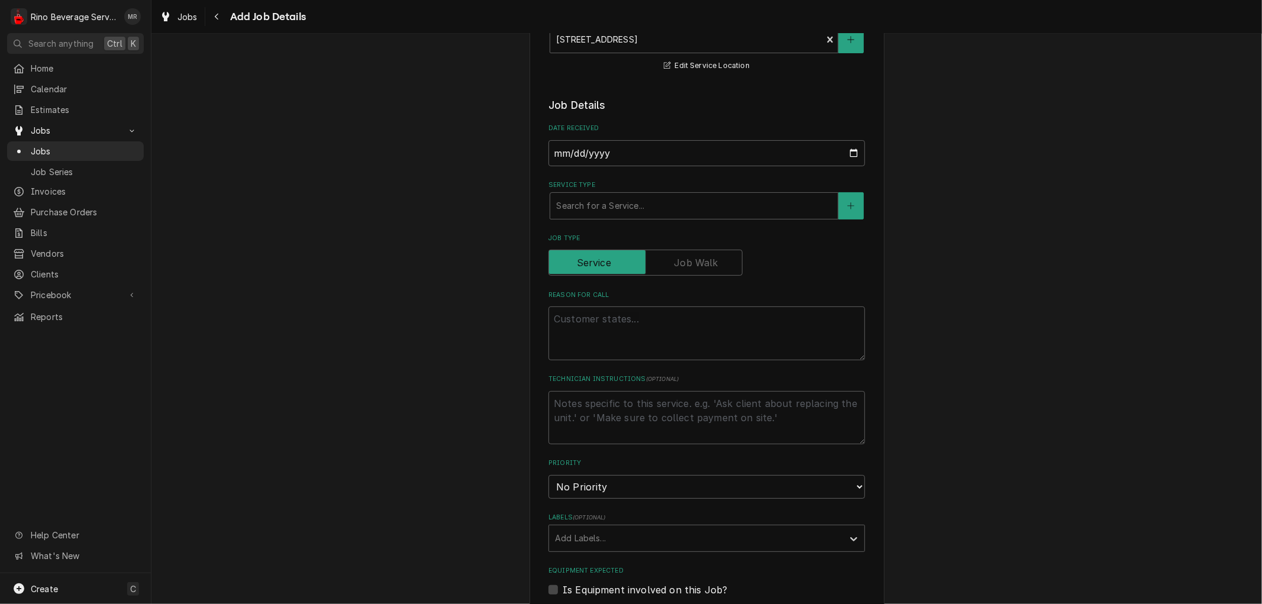
scroll to position [197, 0]
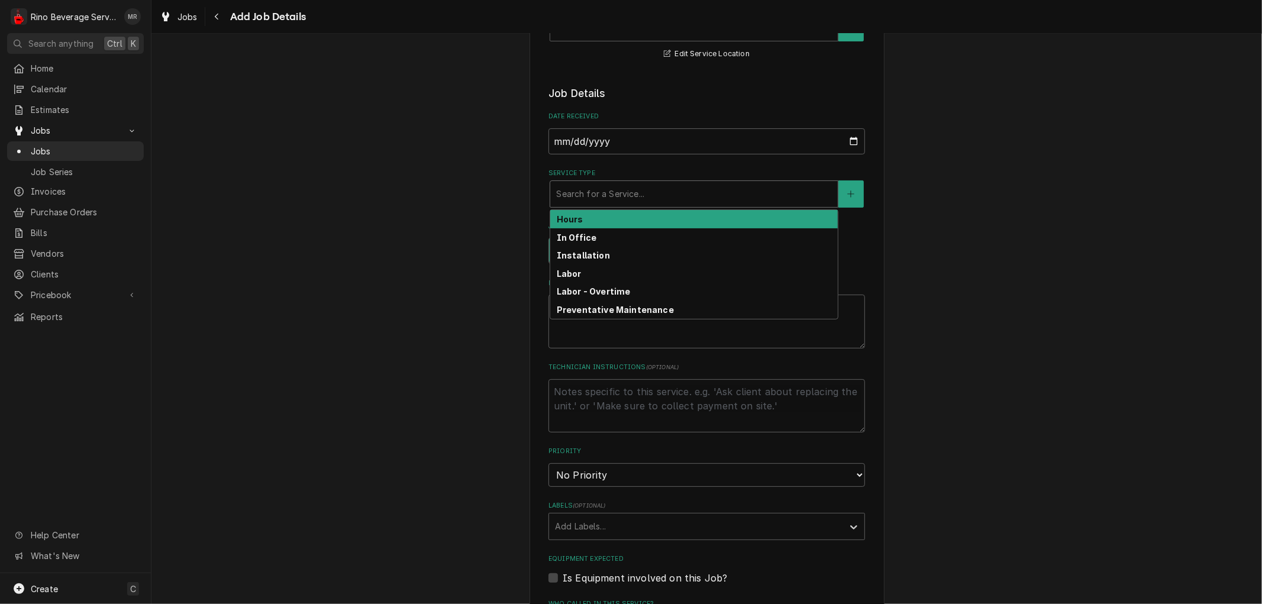
click at [599, 198] on div "Service Type" at bounding box center [694, 193] width 276 height 21
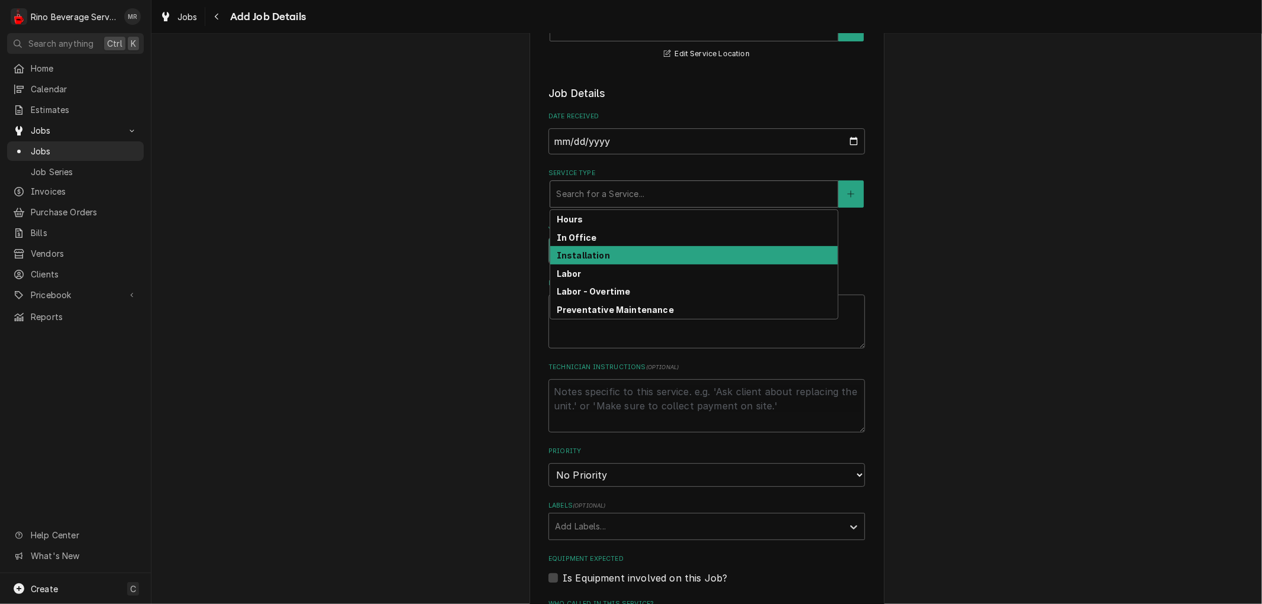
click at [598, 257] on strong "Installation" at bounding box center [583, 255] width 53 height 10
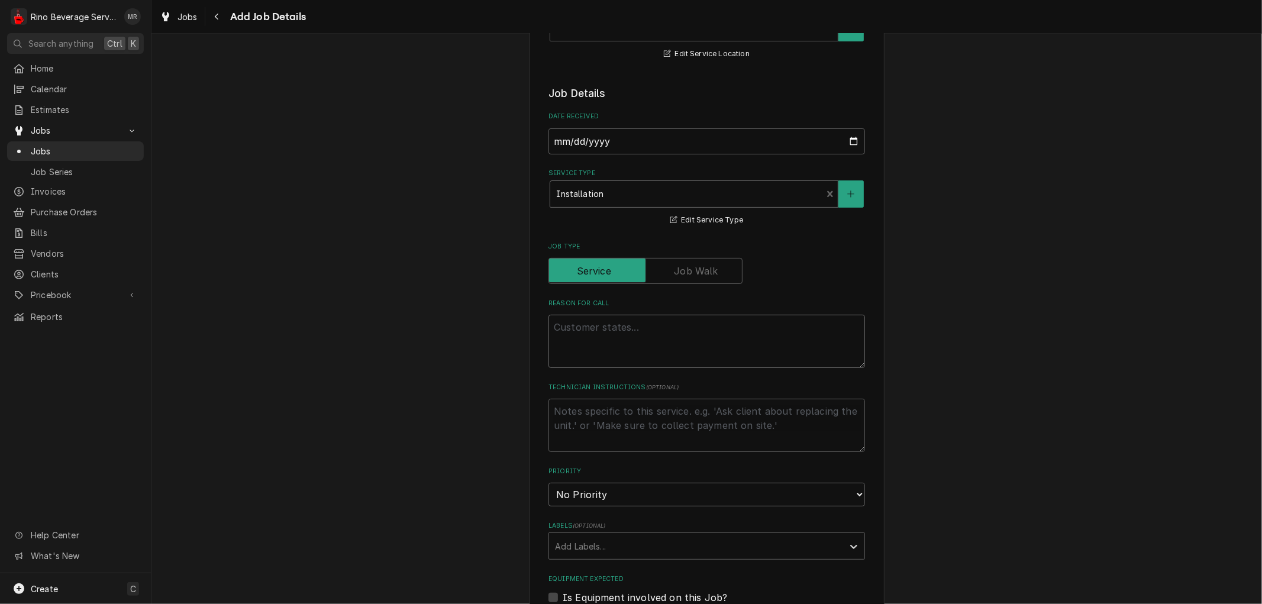
click at [572, 336] on textarea "Reason For Call" at bounding box center [707, 341] width 317 height 53
type textarea "x"
type textarea "I"
type textarea "x"
type textarea "In"
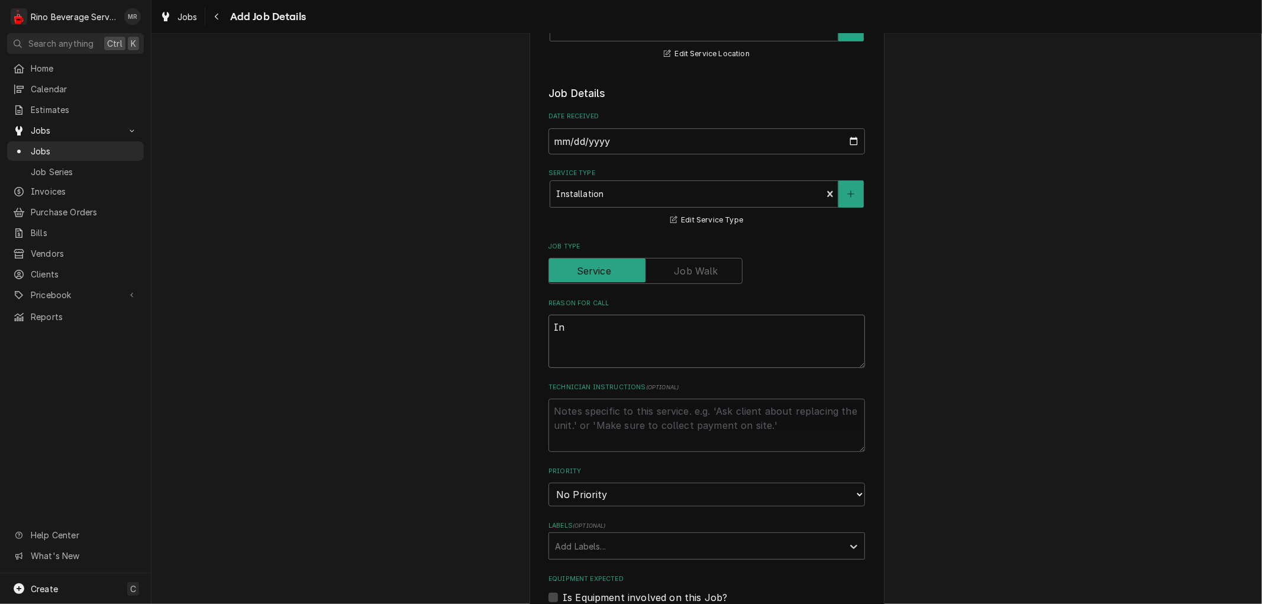
type textarea "x"
type textarea "Ins"
type textarea "x"
type textarea "Inst"
type textarea "x"
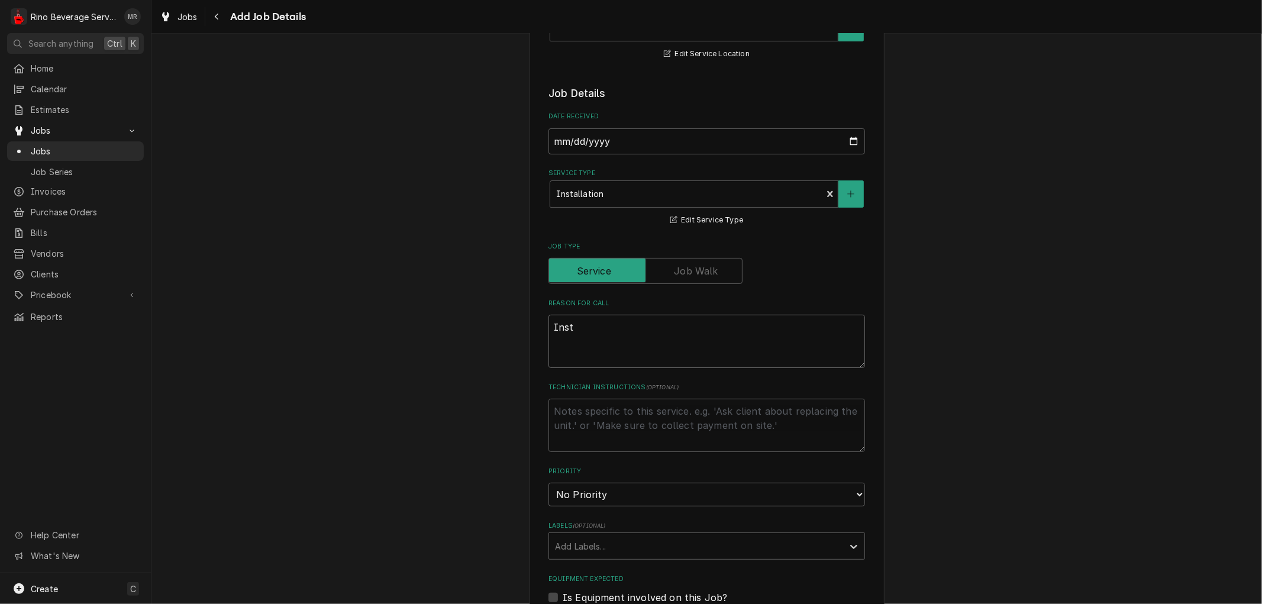
type textarea "Insta"
type textarea "x"
type textarea "Instal"
type textarea "x"
type textarea "Install"
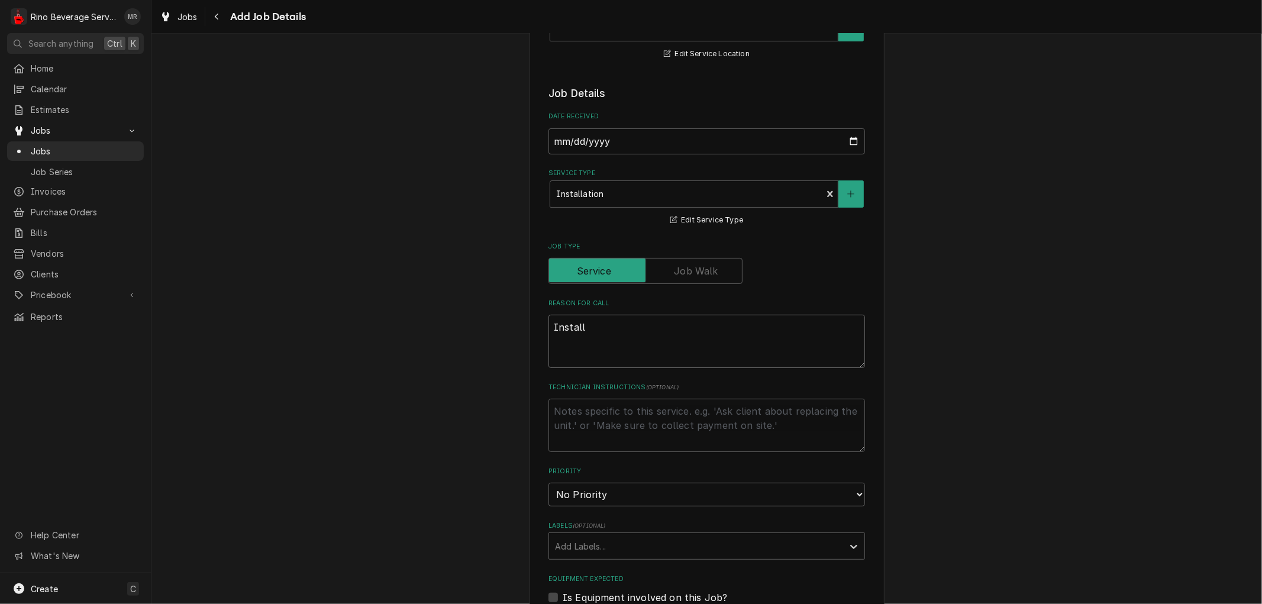
type textarea "x"
type textarea "Installa"
type textarea "x"
type textarea "Installat"
type textarea "x"
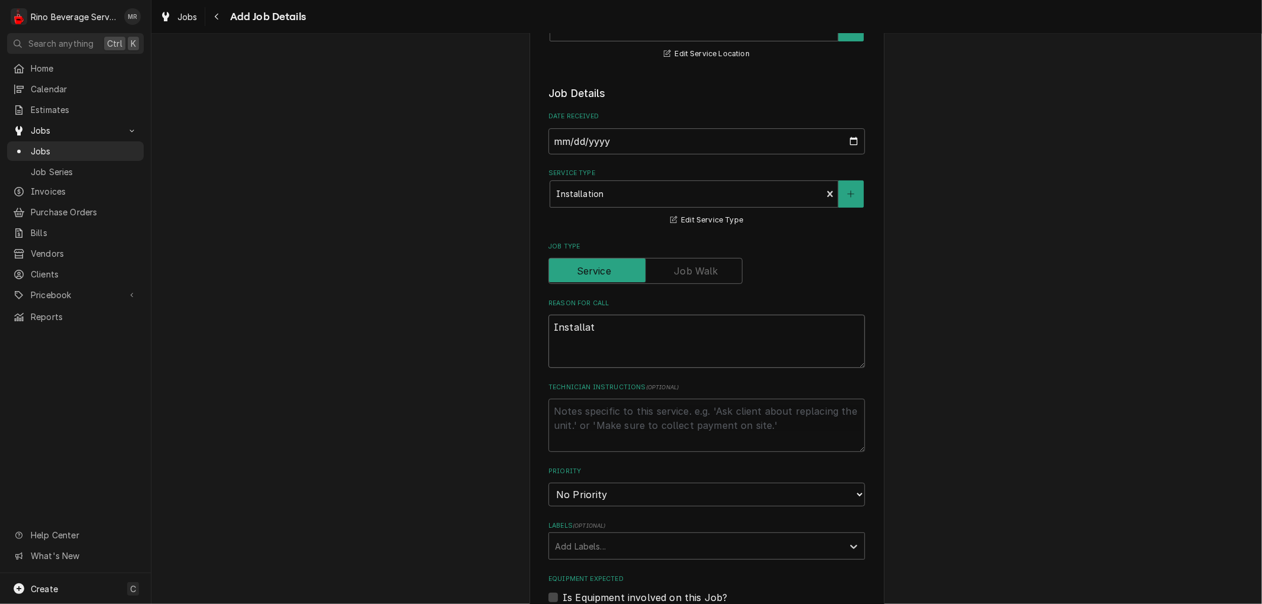
type textarea "Installati"
type textarea "x"
type textarea "Installatio"
type textarea "x"
type textarea "Installation"
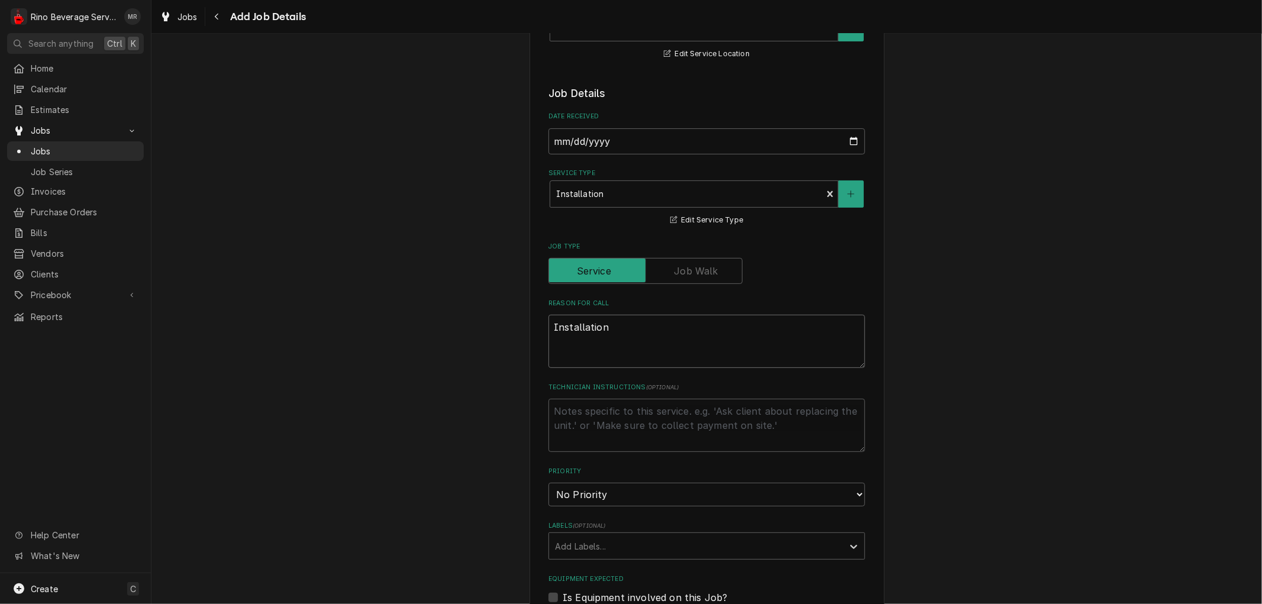
type textarea "x"
type textarea "Installation"
type textarea "x"
type textarea "Installation o"
type textarea "x"
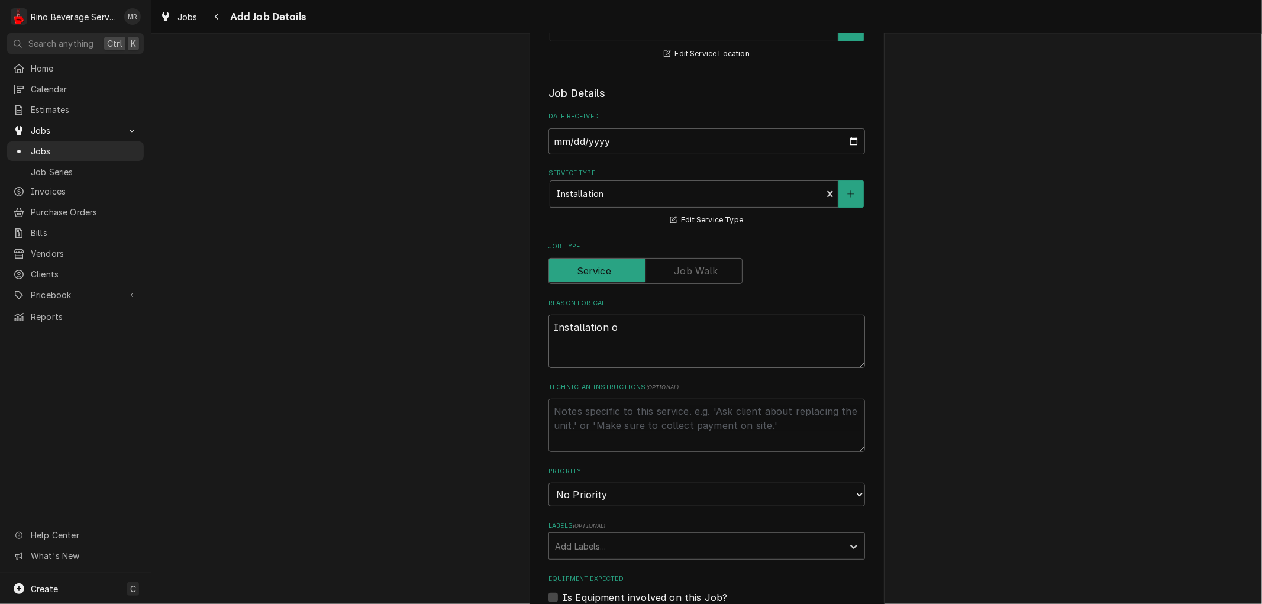
type textarea "Installation of"
type textarea "x"
type textarea "Installation of"
type textarea "x"
type textarea "Installation of L"
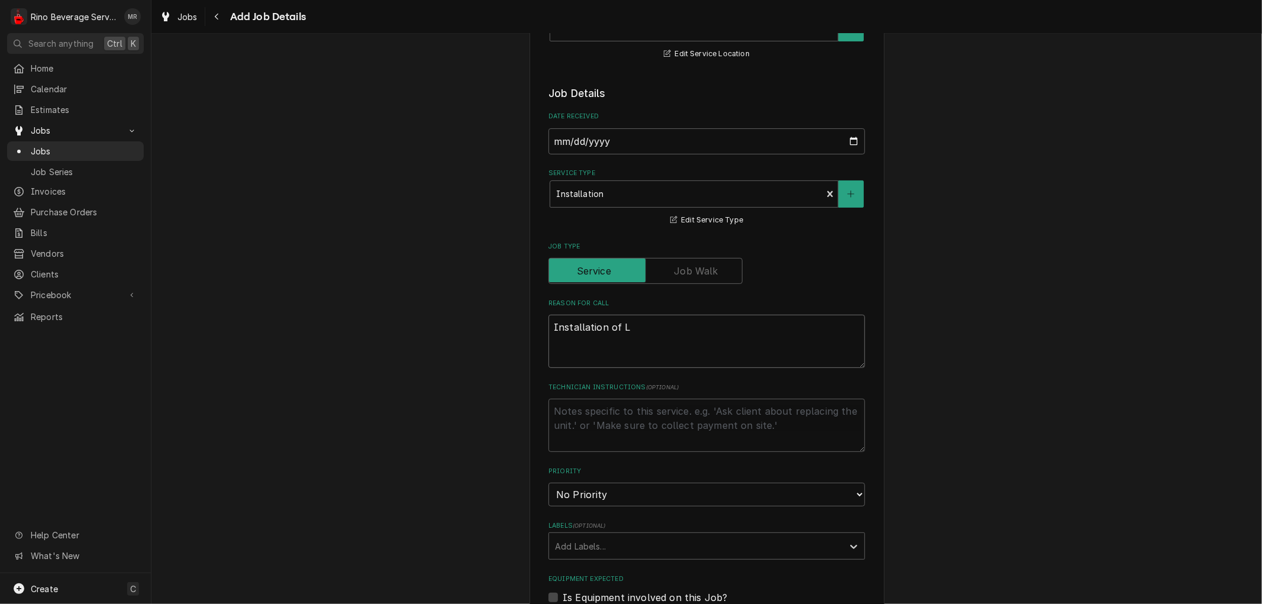
type textarea "x"
type textarea "Installation of Li"
type textarea "x"
type textarea "Installation of Lin"
type textarea "x"
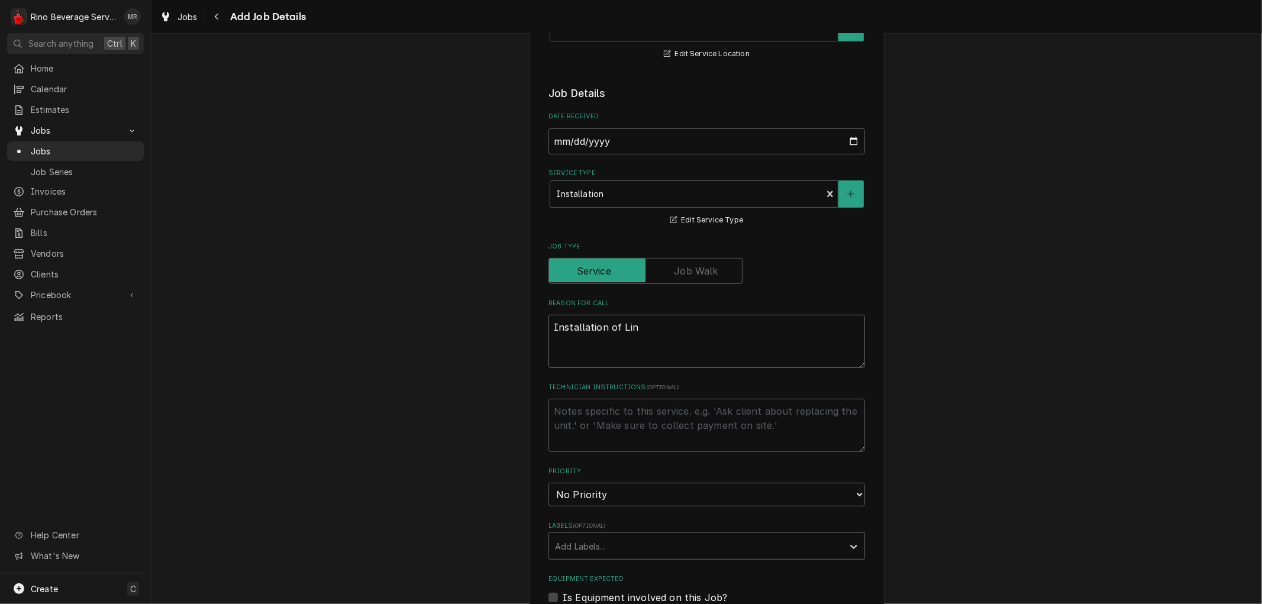
type textarea "Installation of Line"
type textarea "x"
type textarea "Installation of Linea"
type textarea "x"
type textarea "Installation of Linea"
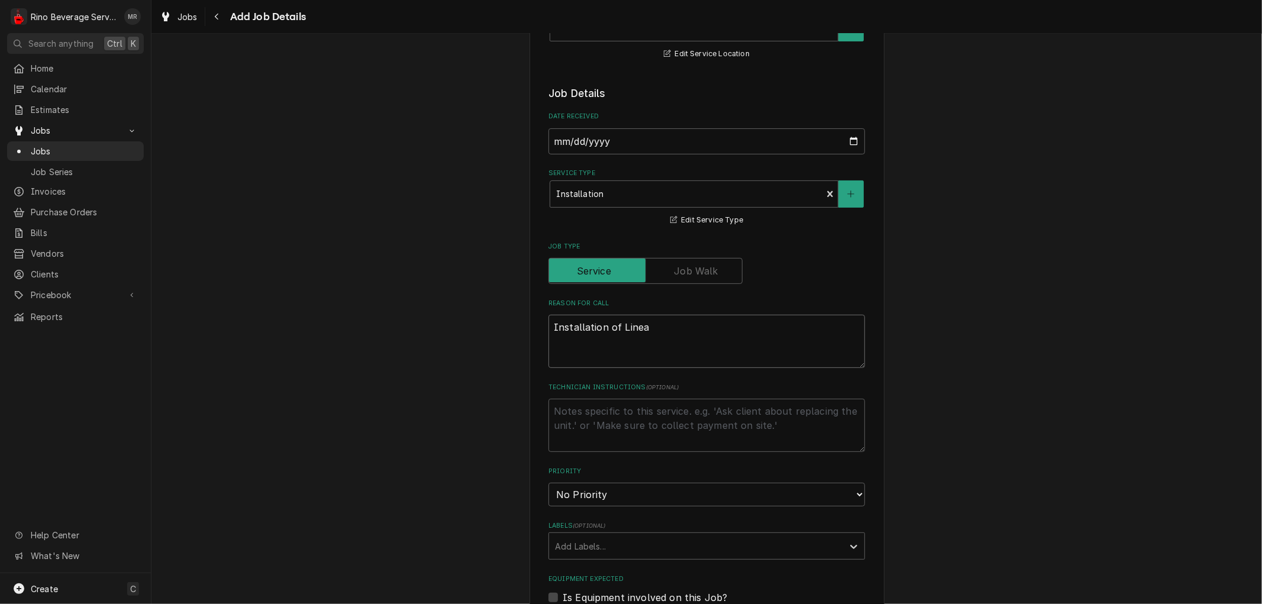
type textarea "x"
type textarea "Installation of Linea 2"
type textarea "x"
type textarea "Installation of Linea 2A"
type textarea "x"
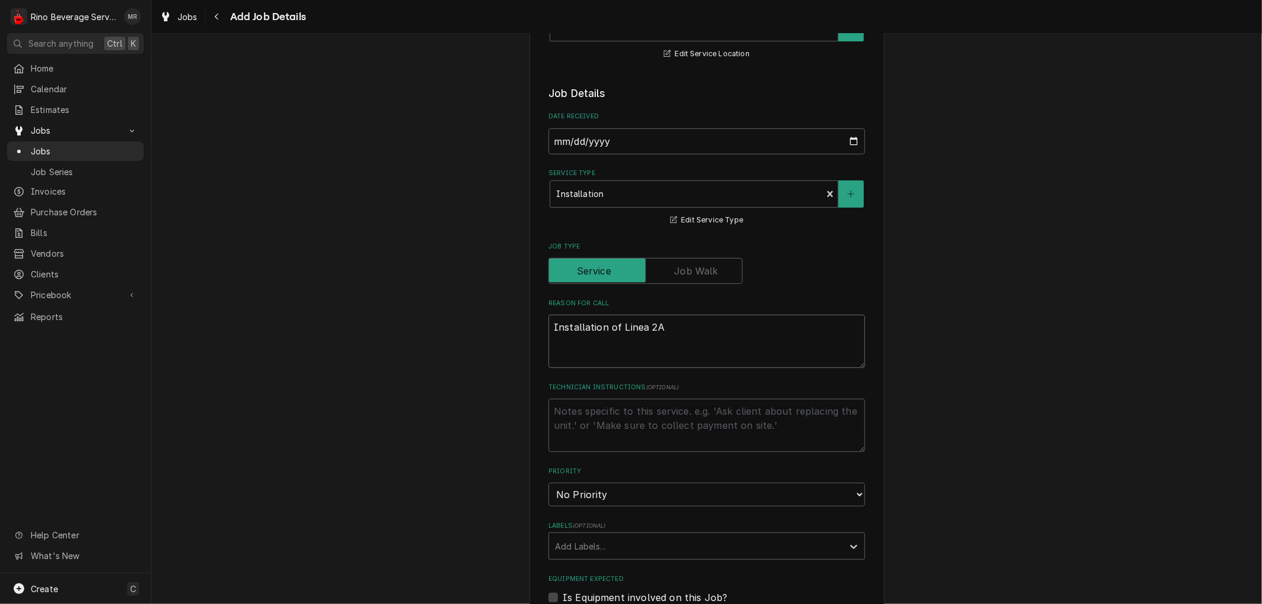
type textarea "Installation of Linea 2AV"
type textarea "x"
type textarea "Installation of Linea 2AV"
type textarea "x"
type textarea "Installation of Linea 2AV a"
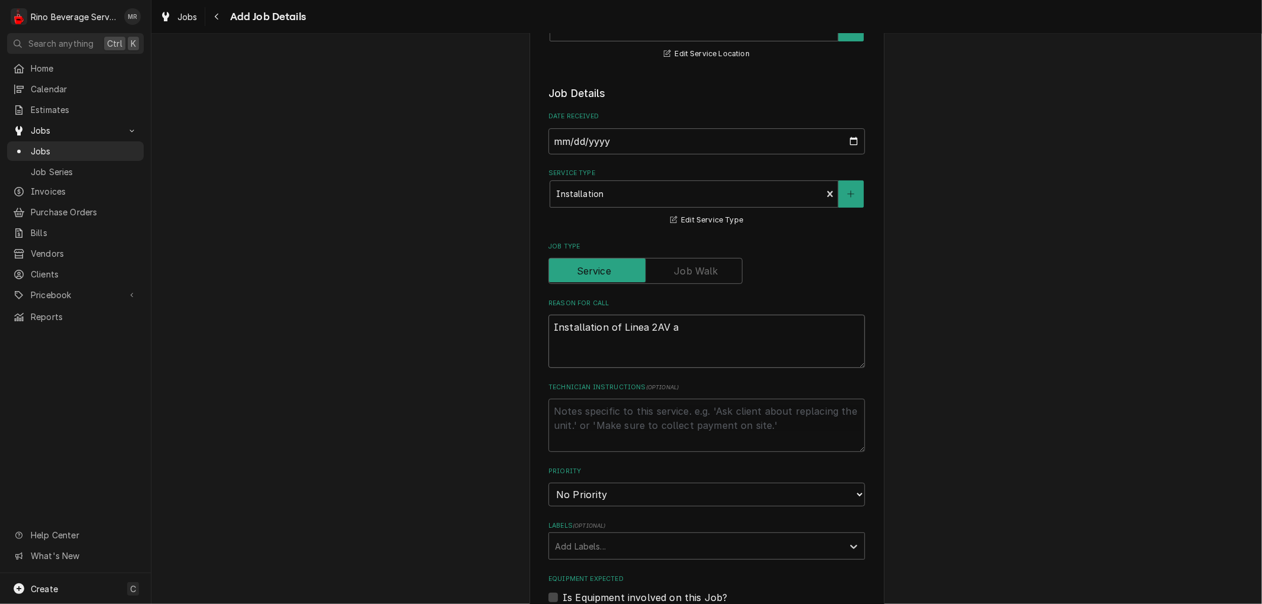
type textarea "x"
type textarea "Installation of Linea 2AV an"
type textarea "x"
type textarea "Installation of Linea 2AV and"
type textarea "x"
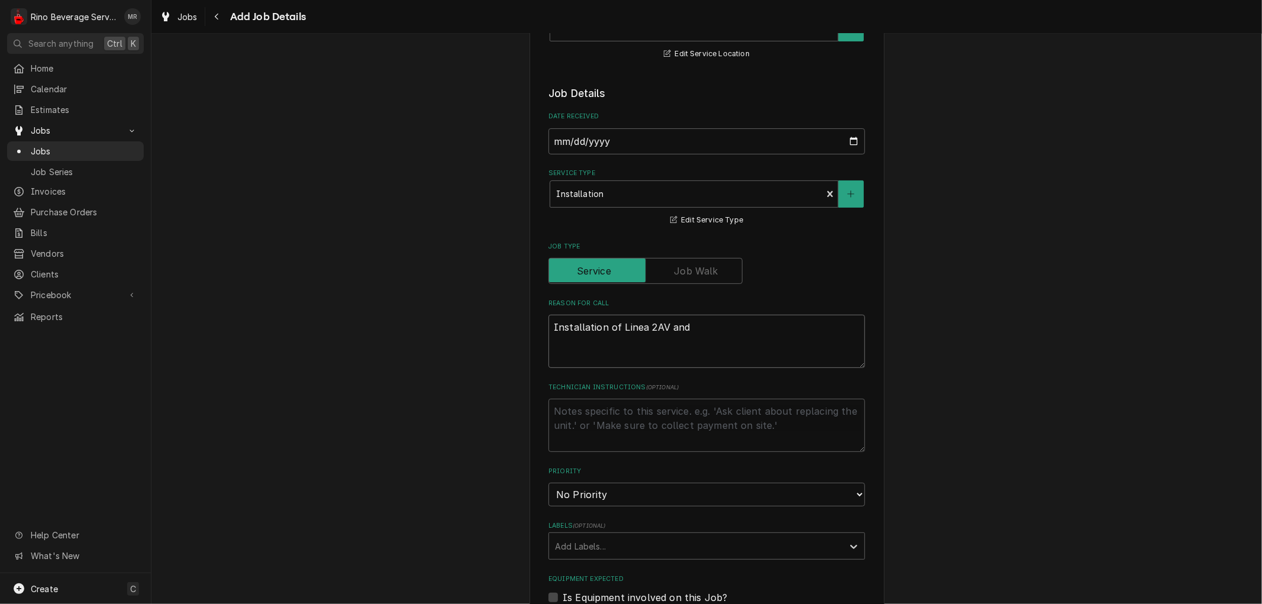
type textarea "Installation of Linea 2AV and"
type textarea "x"
type textarea "Installation of Linea 2AV and S"
type textarea "x"
type textarea "Installation of Linea 2AV and Sw"
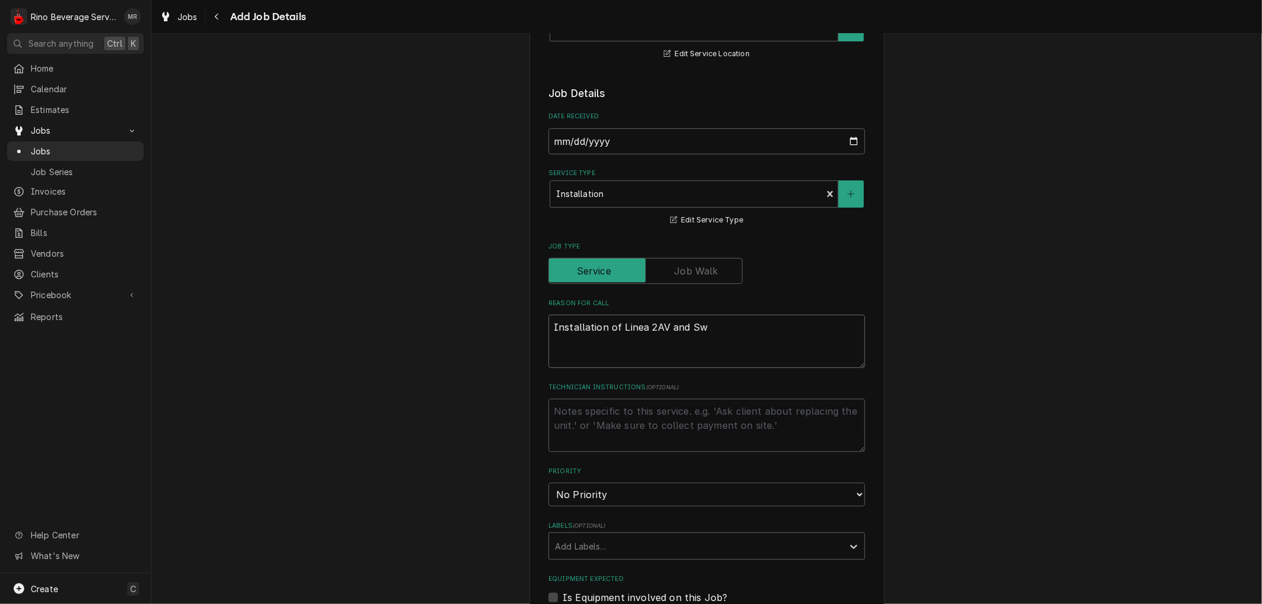
type textarea "x"
type textarea "Installation of Linea 2AV and Swi"
type textarea "x"
type textarea "Installation of Linea 2AV and Swif"
type textarea "x"
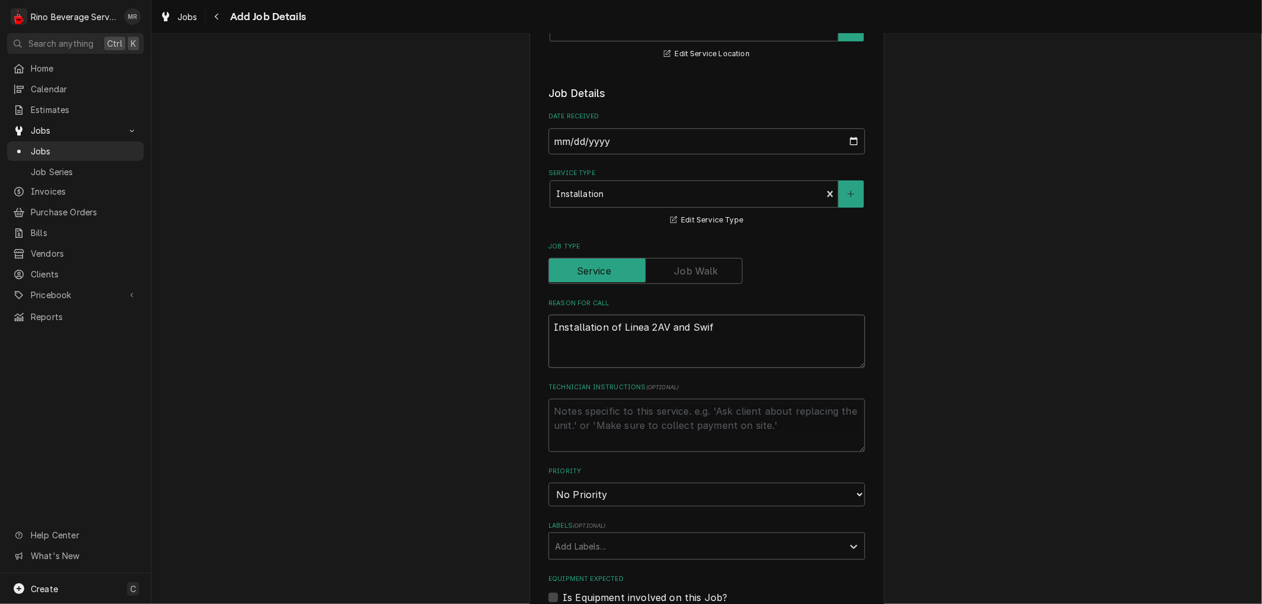
type textarea "Installation of Linea 2AV and Swift"
type textarea "x"
type textarea "Installation of Linea 2AV and Swift"
type textarea "x"
type textarea "Installation of Linea 2AV and Swift g"
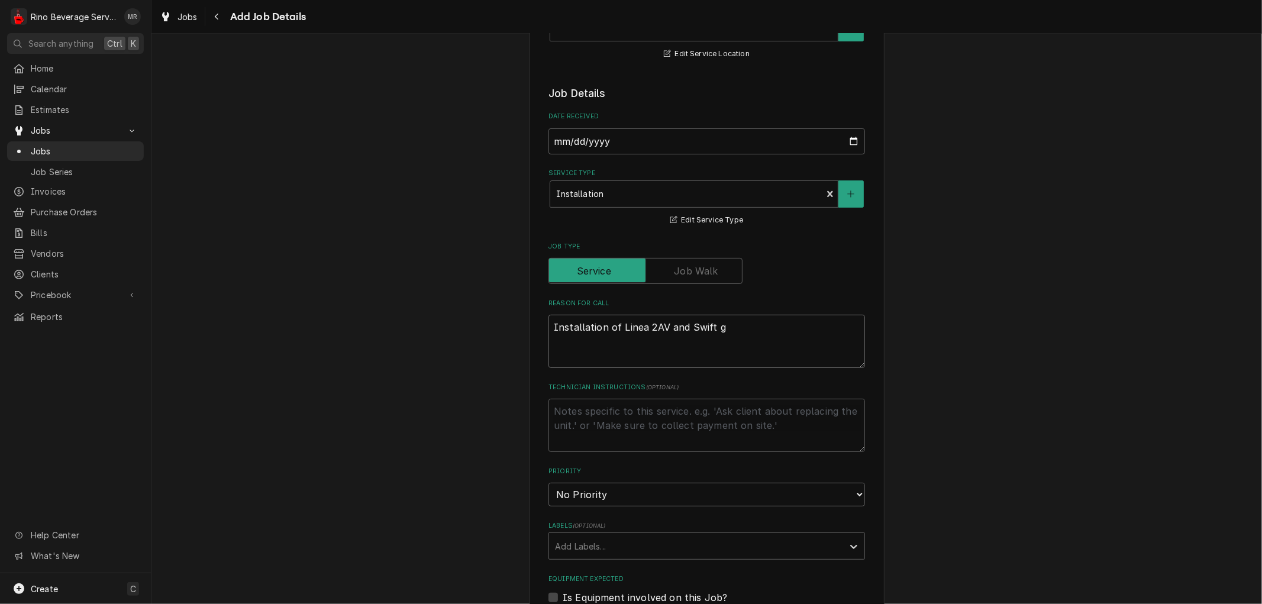
type textarea "x"
type textarea "Installation of Linea 2AV and Swift gr"
type textarea "x"
type textarea "Installation of Linea 2AV and Swift gri"
type textarea "x"
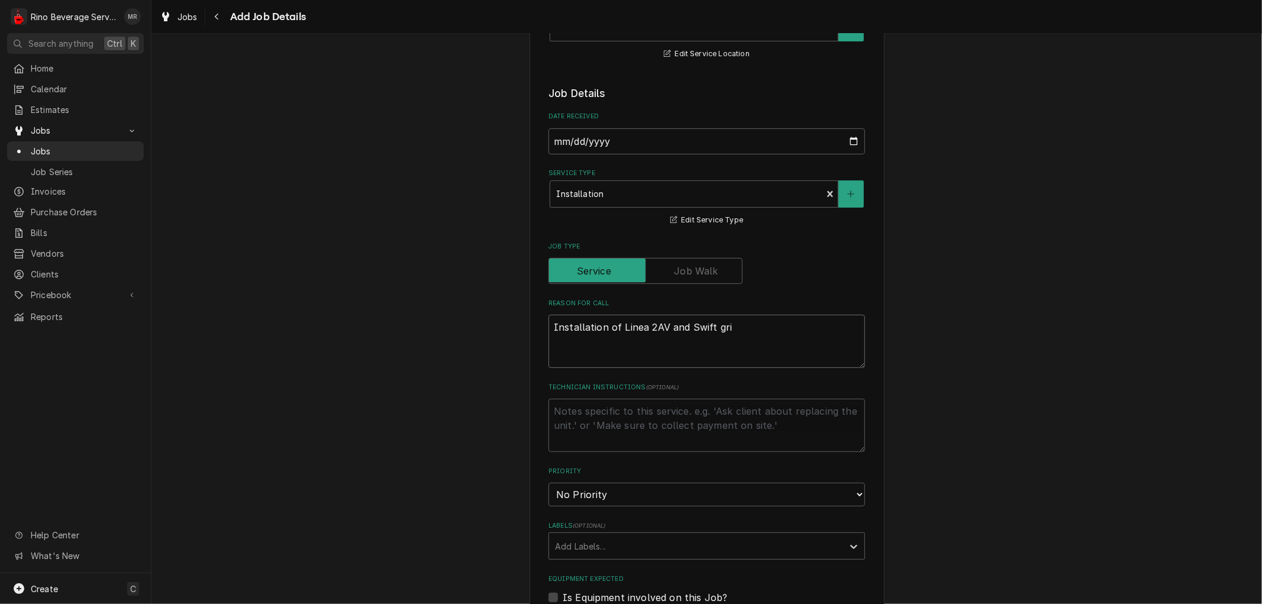
type textarea "Installation of Linea 2AV and Swift grin"
type textarea "x"
type textarea "Installation of Linea 2AV and Swift grind"
type textarea "x"
type textarea "Installation of Linea 2AV and Swift grinde"
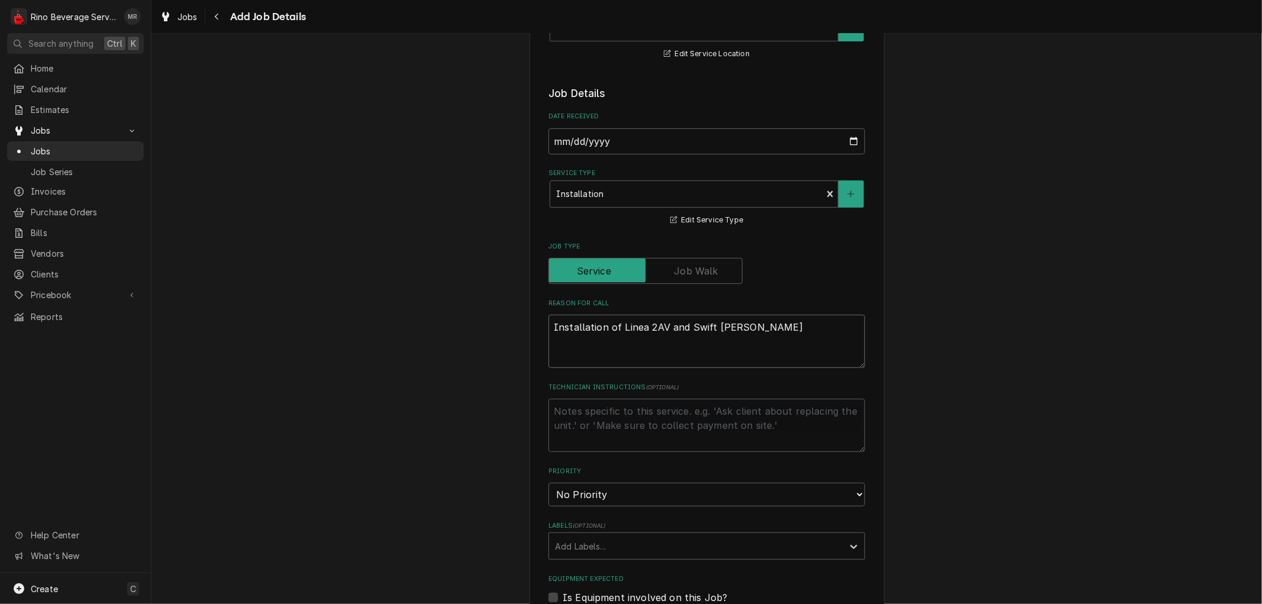
type textarea "x"
type textarea "Installation of Linea 2AV and Swift grinder"
type textarea "x"
type textarea "Installation of Linea 2AV and Swift grinder"
click at [582, 409] on textarea "Technician Instructions ( optional )" at bounding box center [707, 425] width 317 height 53
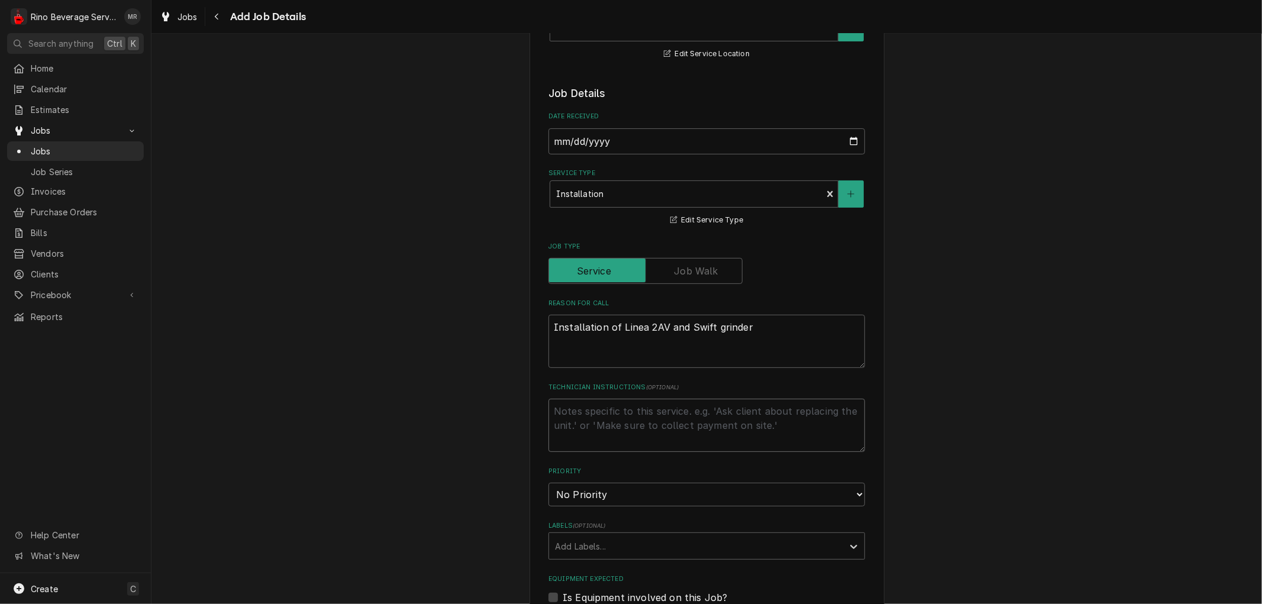
type textarea "x"
type textarea "C"
type textarea "x"
type textarea "Ca"
type textarea "x"
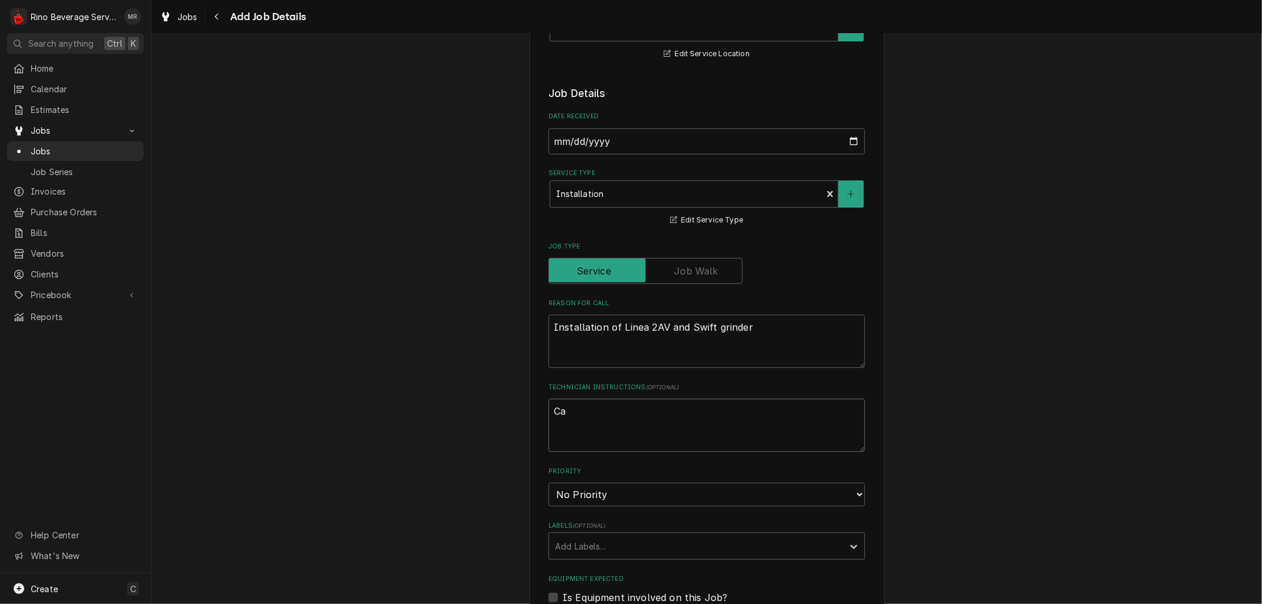
type textarea "Cal"
type textarea "x"
type textarea "Call"
type textarea "x"
type textarea "Call"
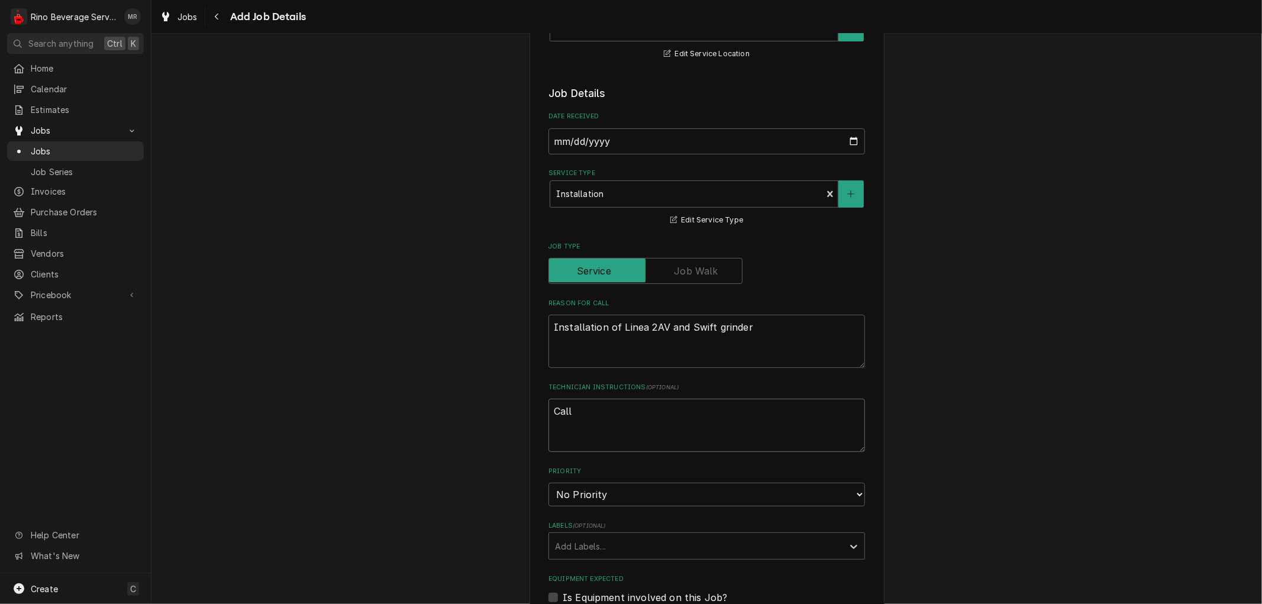
type textarea "x"
type textarea "Call i"
type textarea "x"
type textarea "Call is"
type textarea "x"
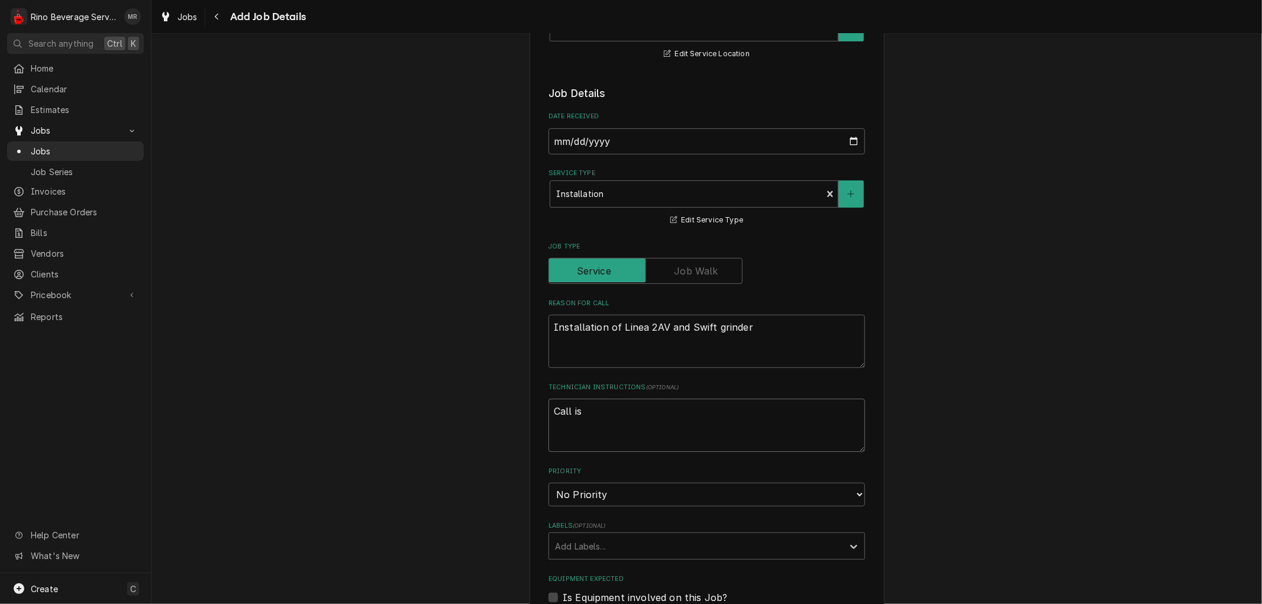
type textarea "Call is"
type textarea "x"
type textarea "Call is C"
type textarea "x"
type textarea "Call is CO"
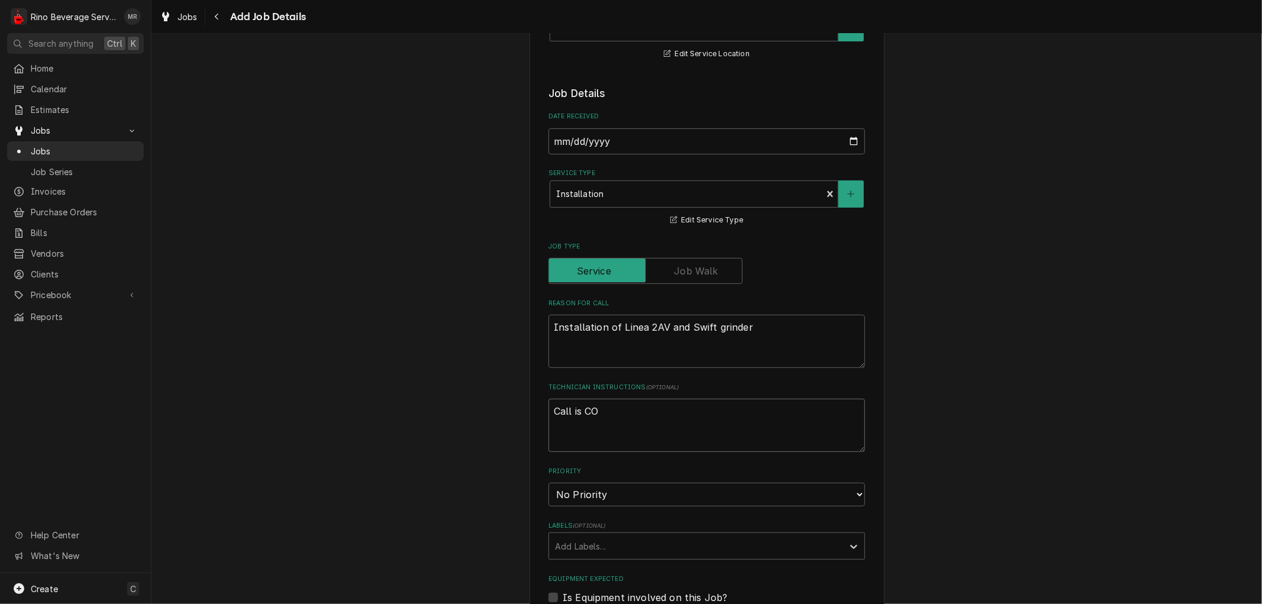
type textarea "x"
type textarea "Call is COD"
type textarea "x"
type textarea "Call is COD."
click at [607, 498] on select "No Priority Urgent High Medium Low" at bounding box center [707, 495] width 317 height 24
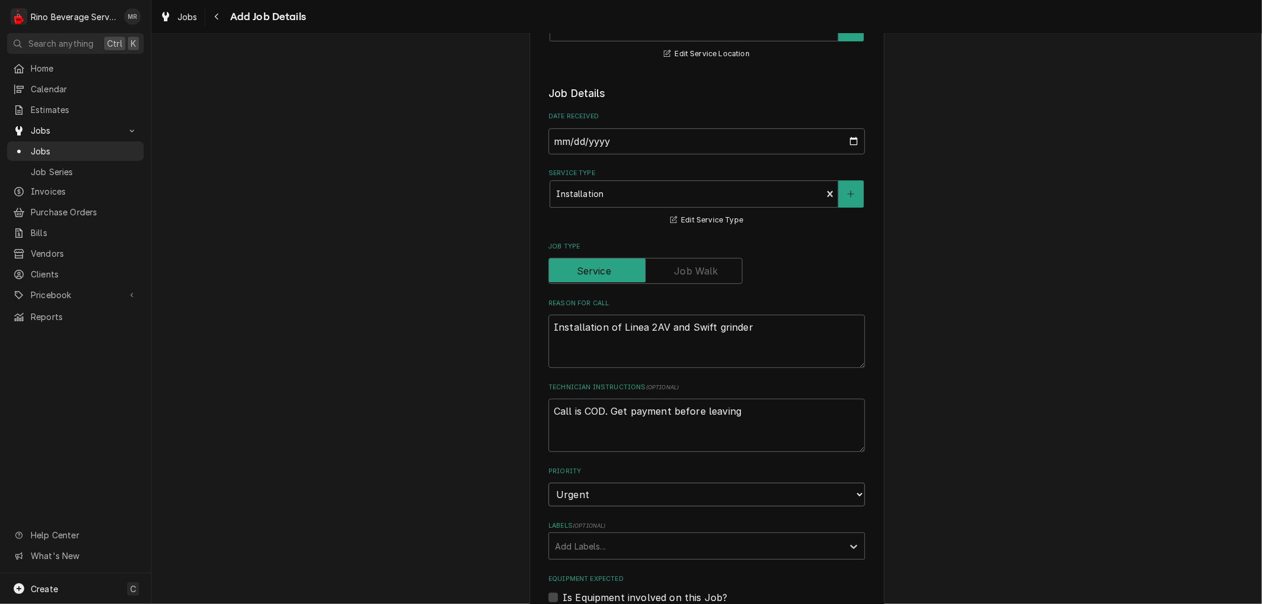
click at [549, 483] on select "No Priority Urgent High Medium Low" at bounding box center [707, 495] width 317 height 24
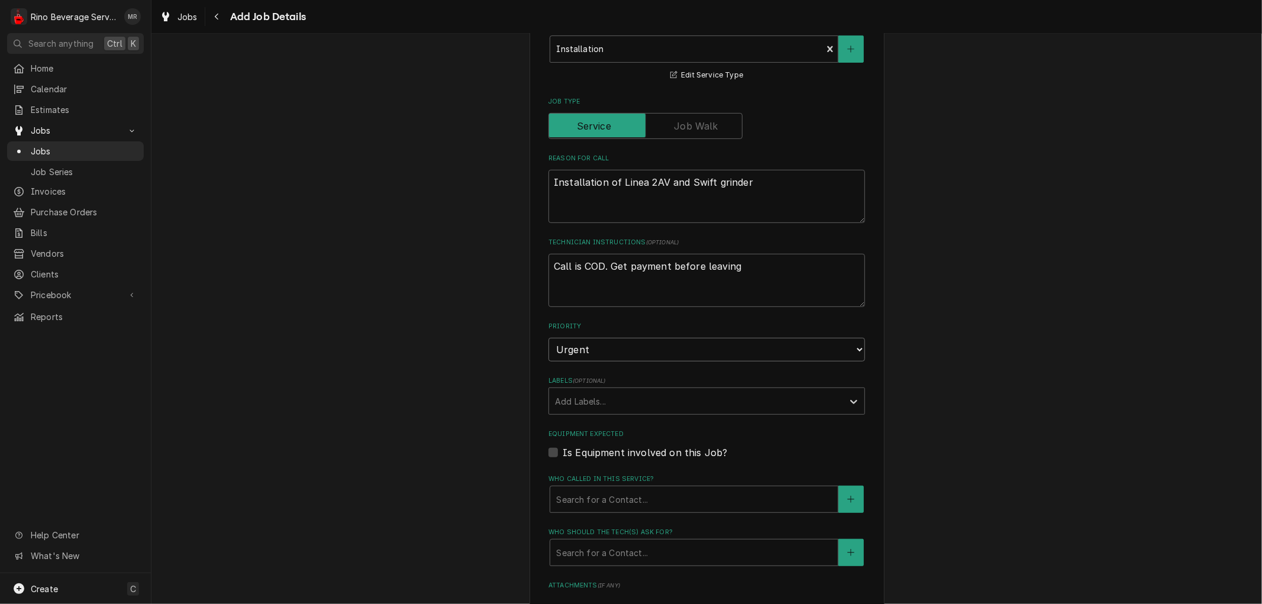
scroll to position [394, 0]
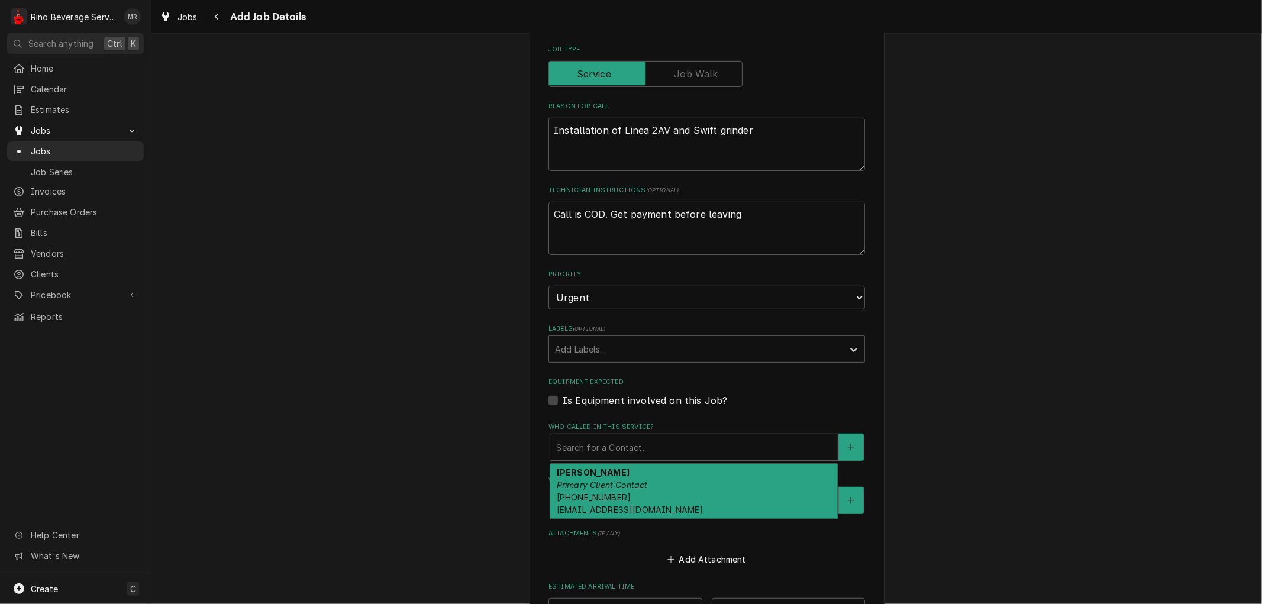
click at [571, 441] on div "Who called in this service?" at bounding box center [694, 447] width 276 height 21
click at [580, 473] on strong "Keyne Strickland" at bounding box center [593, 472] width 73 height 10
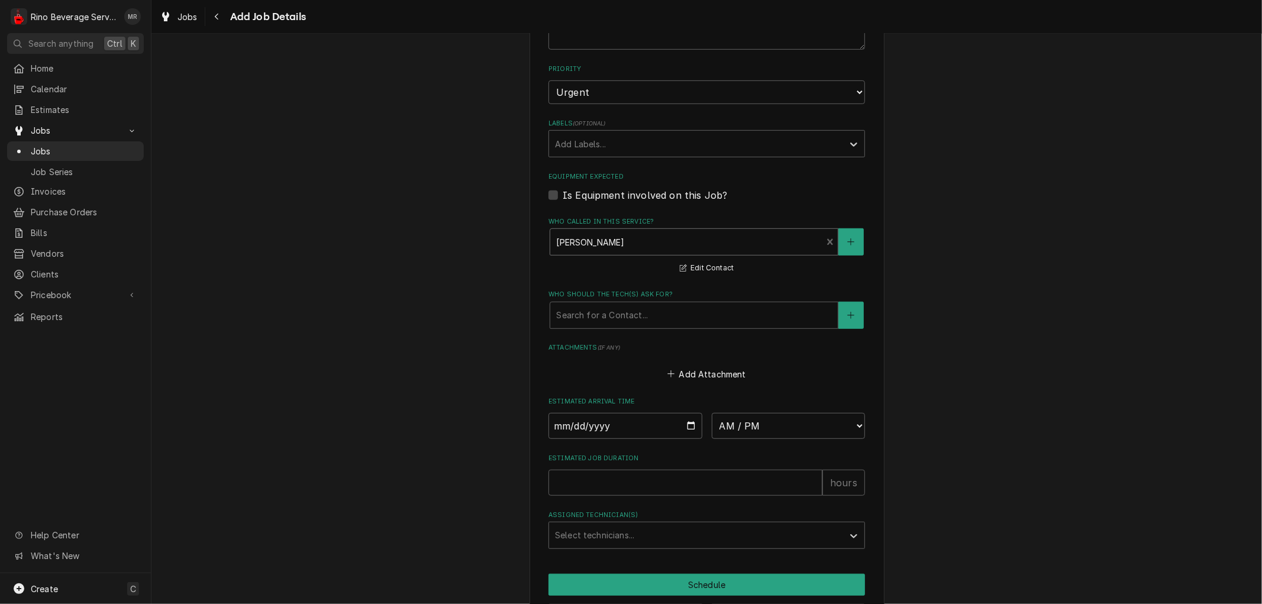
scroll to position [646, 0]
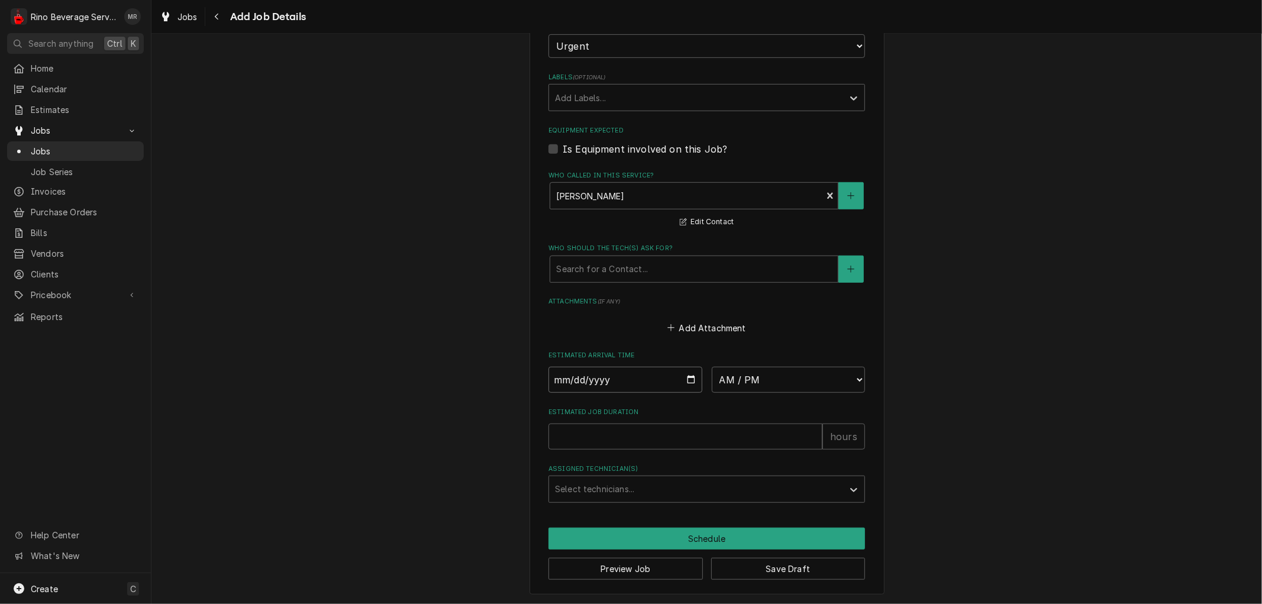
click at [686, 379] on input "Date" at bounding box center [626, 380] width 154 height 26
click at [854, 379] on select "AM / PM 6:00 AM 6:15 AM 6:30 AM 6:45 AM 7:00 AM 7:15 AM 7:30 AM 7:45 AM 8:00 AM…" at bounding box center [789, 380] width 154 height 26
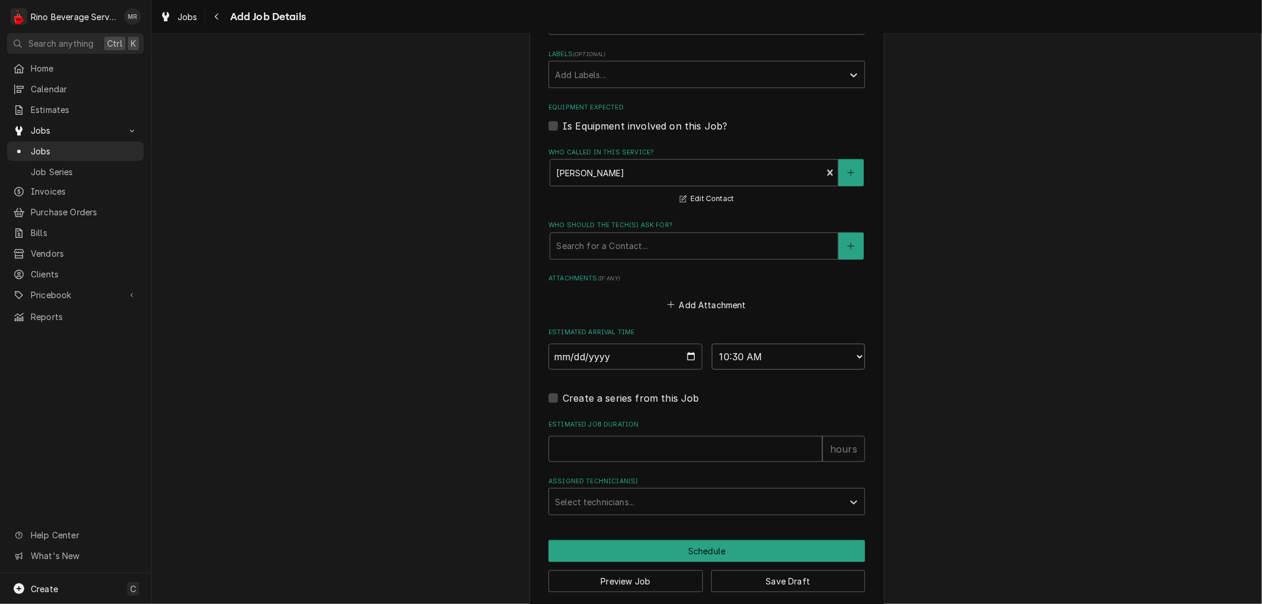
scroll to position [681, 0]
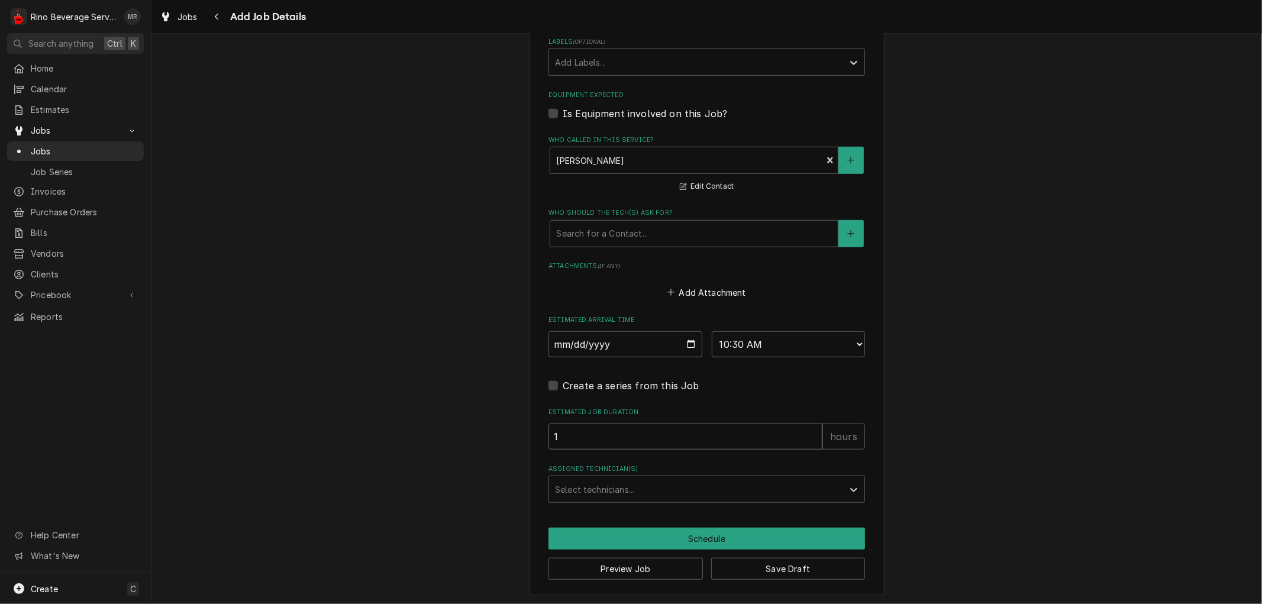
click at [807, 430] on input "1" at bounding box center [686, 437] width 274 height 26
click at [807, 430] on input "2" at bounding box center [686, 437] width 274 height 26
click at [806, 430] on input "3" at bounding box center [686, 437] width 274 height 26
click at [670, 490] on div "Assigned Technician(s)" at bounding box center [696, 489] width 282 height 21
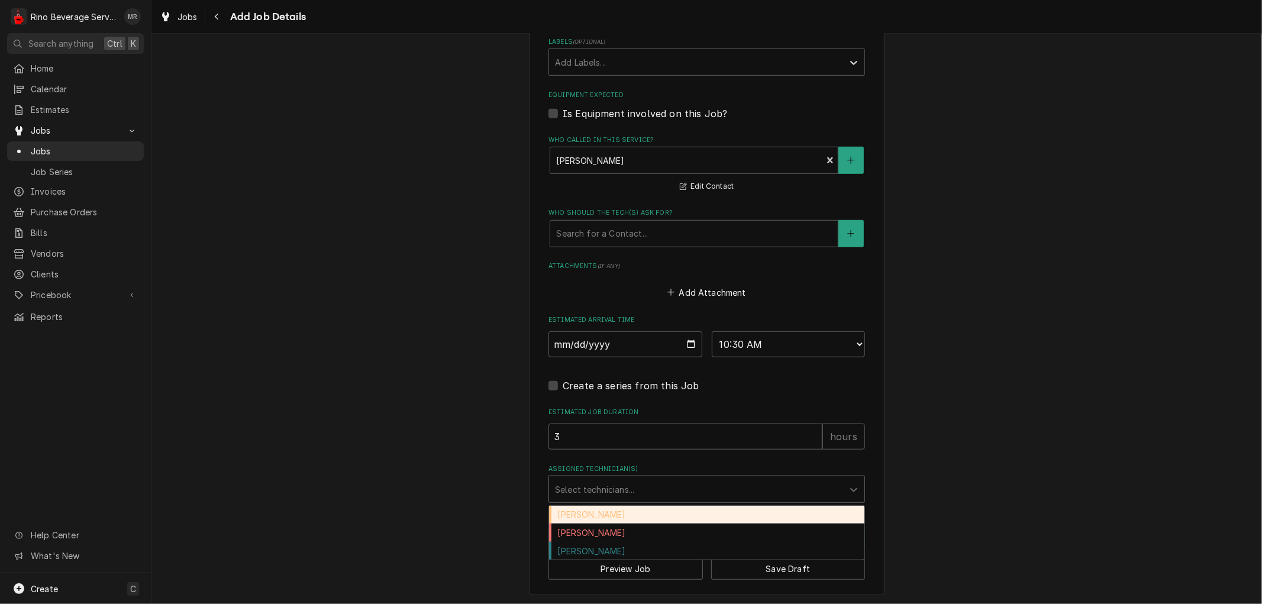
click at [634, 516] on div "Damon Rinehart" at bounding box center [706, 515] width 315 height 18
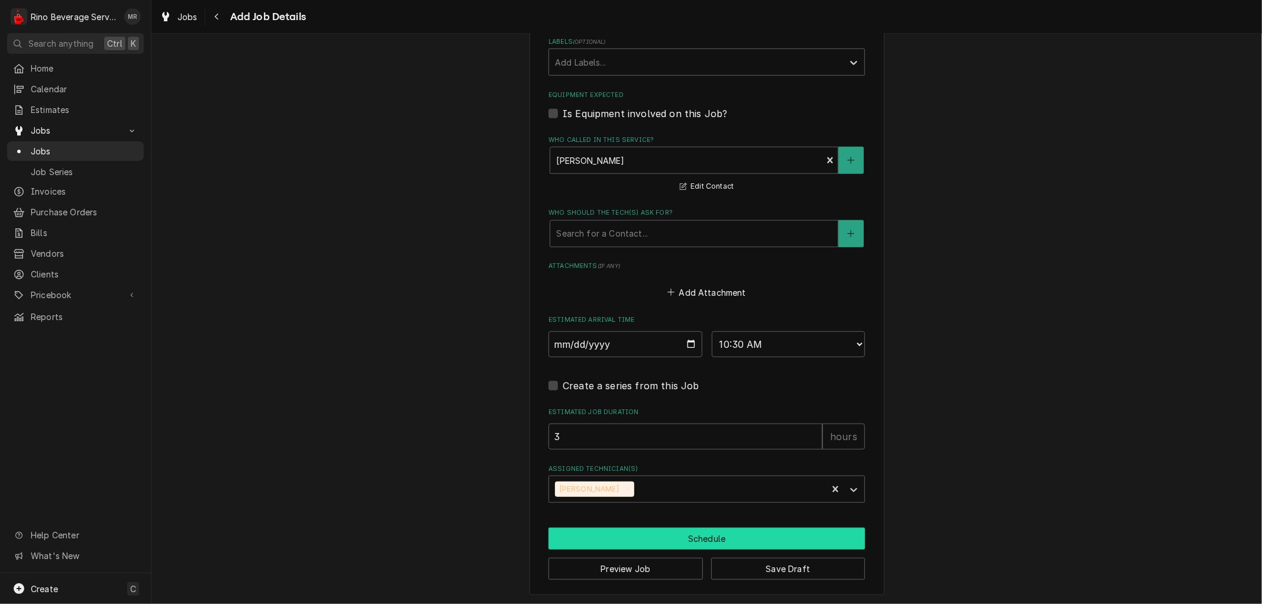
click at [667, 537] on button "Schedule" at bounding box center [707, 539] width 317 height 22
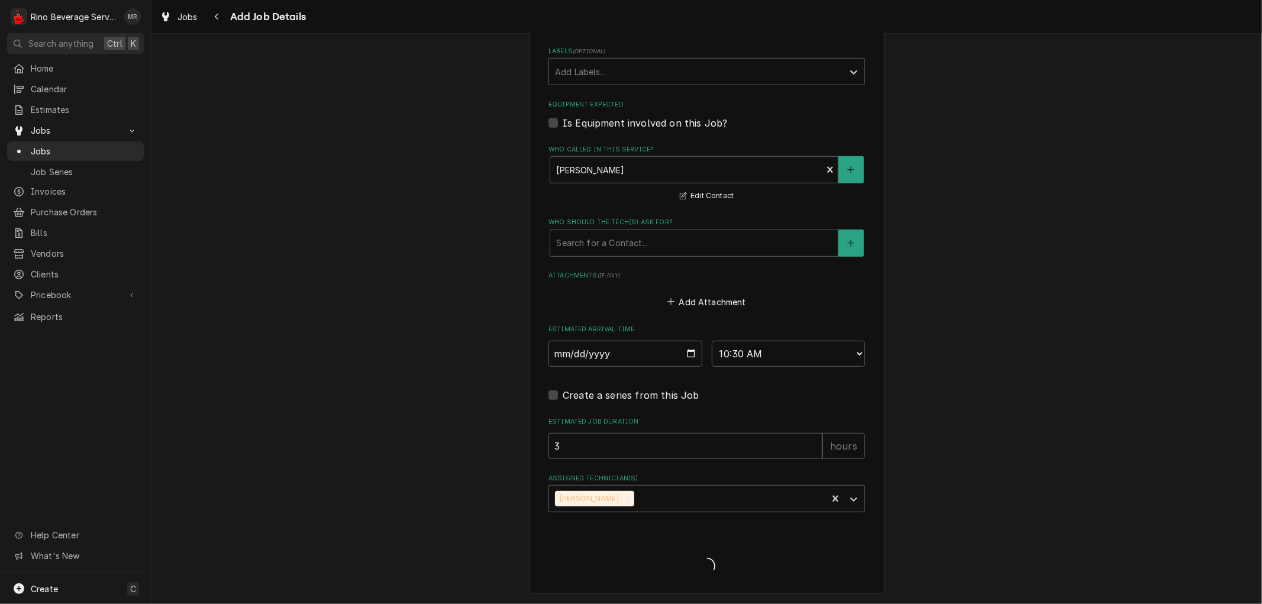
scroll to position [670, 0]
